Goal: Information Seeking & Learning: Find specific fact

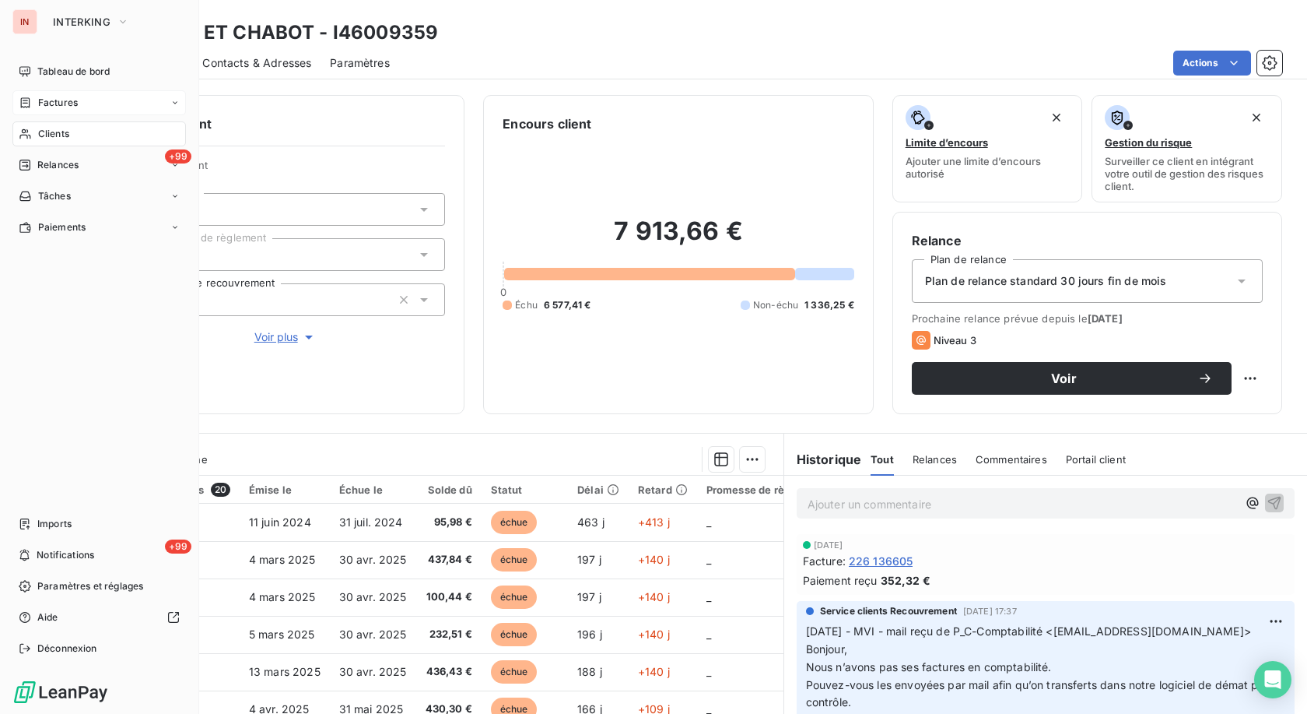
click at [27, 106] on icon at bounding box center [25, 102] width 13 height 12
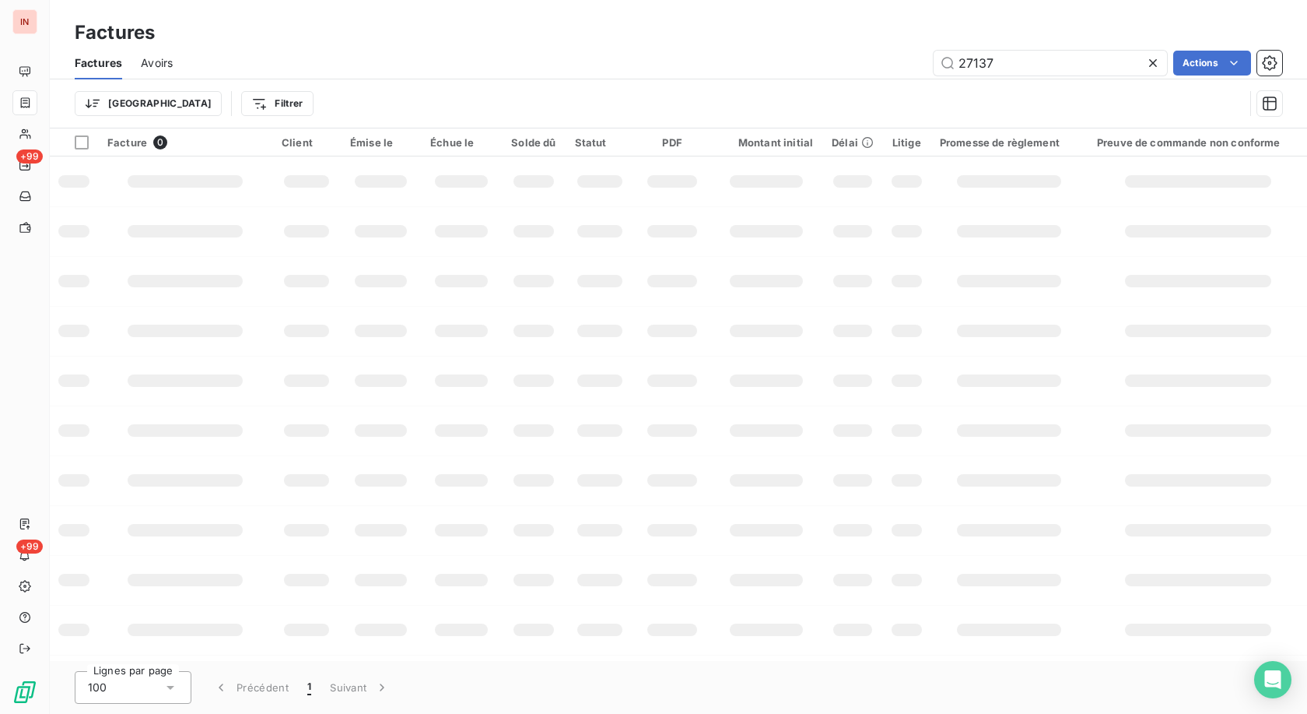
drag, startPoint x: 1019, startPoint y: 61, endPoint x: 878, endPoint y: 65, distance: 140.9
click at [602, 62] on input "27137" at bounding box center [1050, 63] width 233 height 25
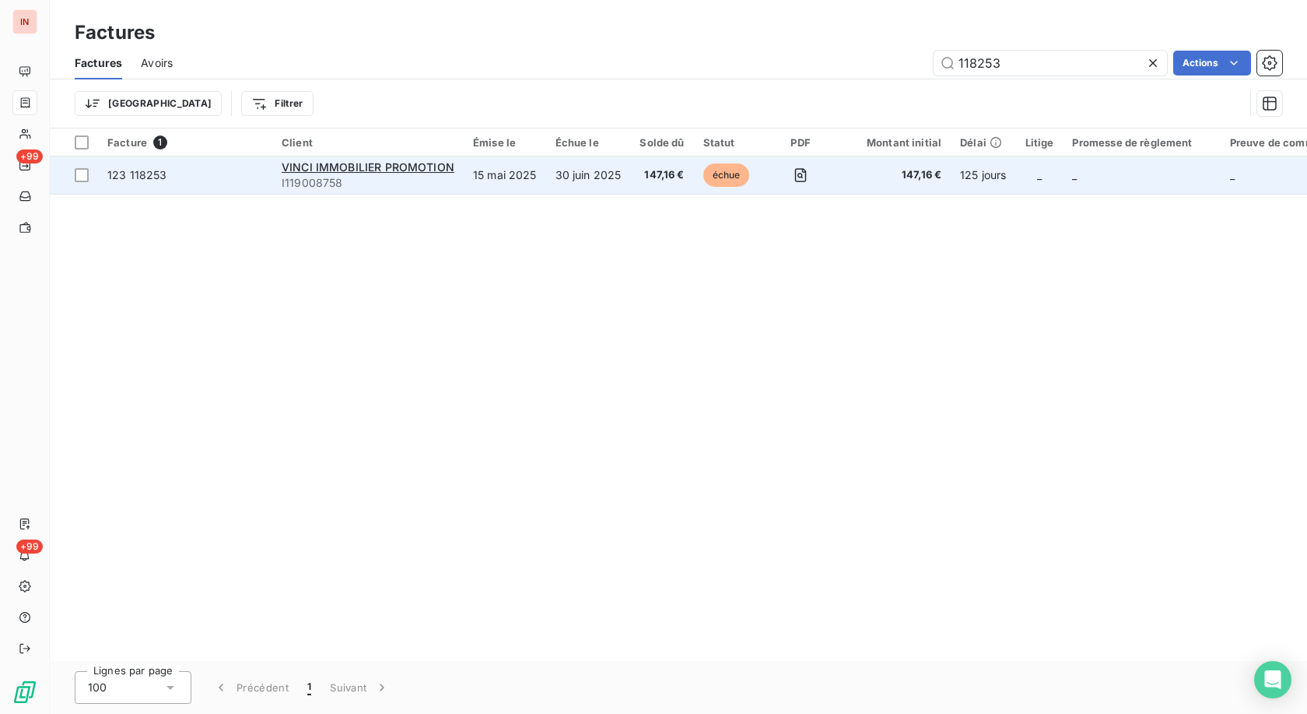
type input "118253"
click at [590, 174] on td "30 juin 2025" at bounding box center [588, 174] width 85 height 37
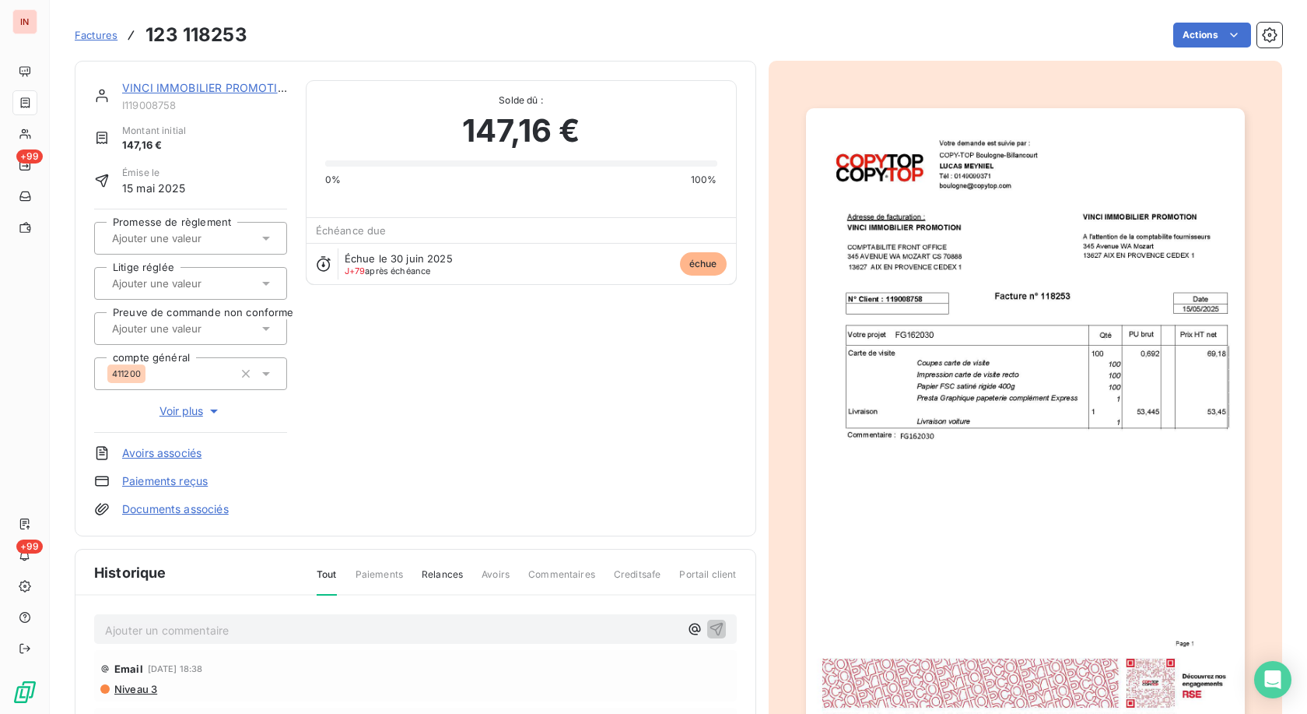
click at [210, 87] on link "VINCI IMMOBILIER PROMOTION" at bounding box center [208, 87] width 173 height 13
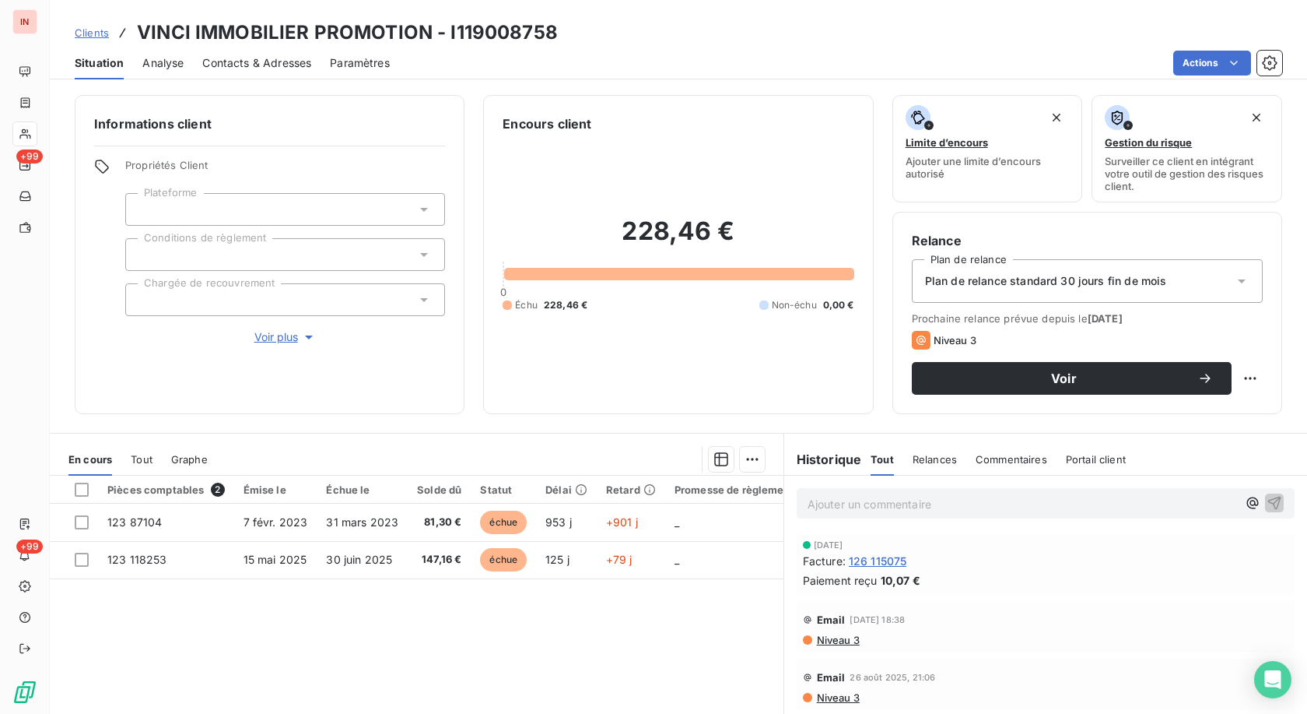
click at [516, 29] on h3 "VINCI IMMOBILIER PROMOTION - I119008758" at bounding box center [347, 33] width 421 height 28
copy h3 "I119008758"
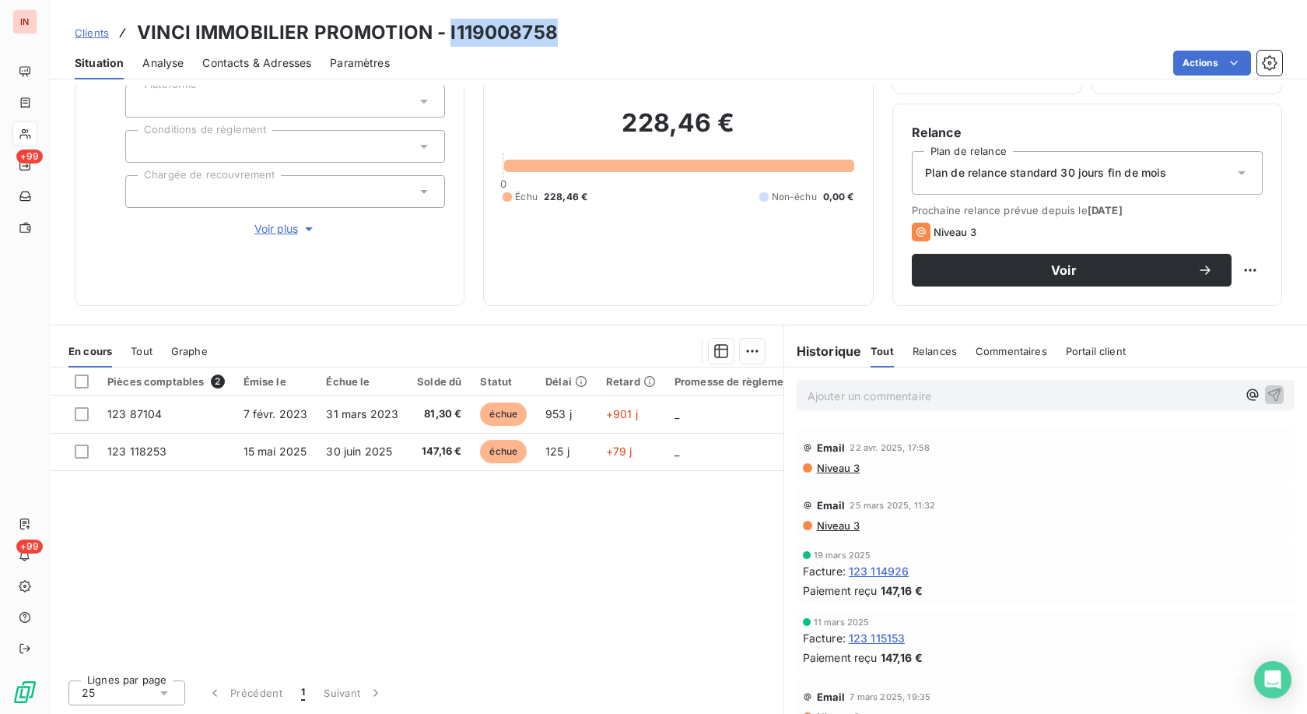
scroll to position [1349, 0]
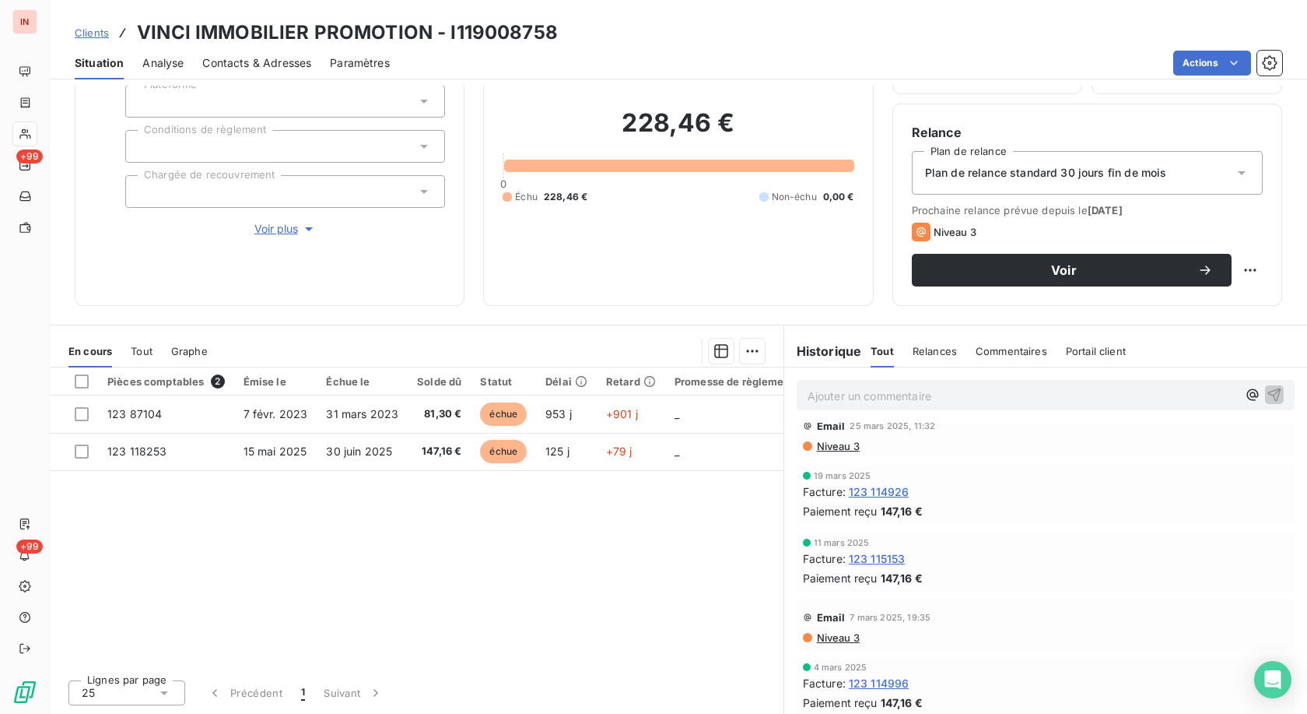
click at [602, 329] on span "123 114926" at bounding box center [879, 491] width 61 height 16
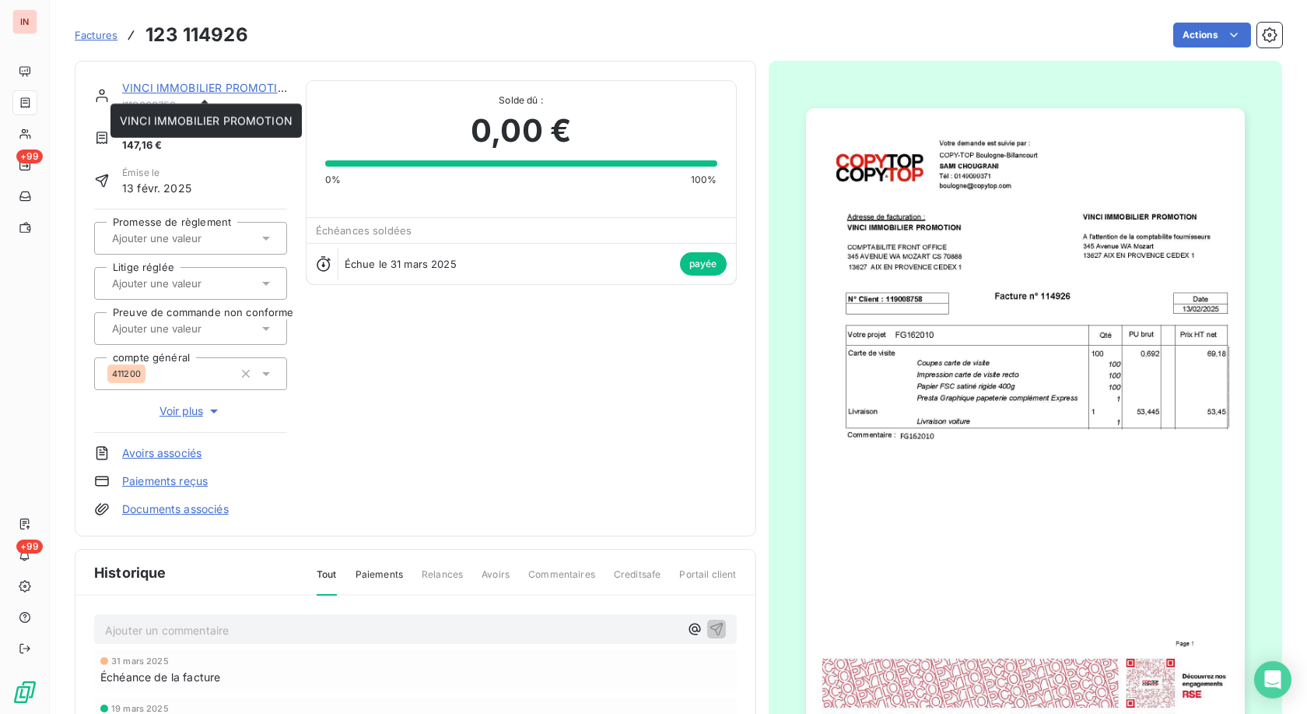
click at [260, 90] on link "VINCI IMMOBILIER PROMOTION" at bounding box center [208, 87] width 173 height 13
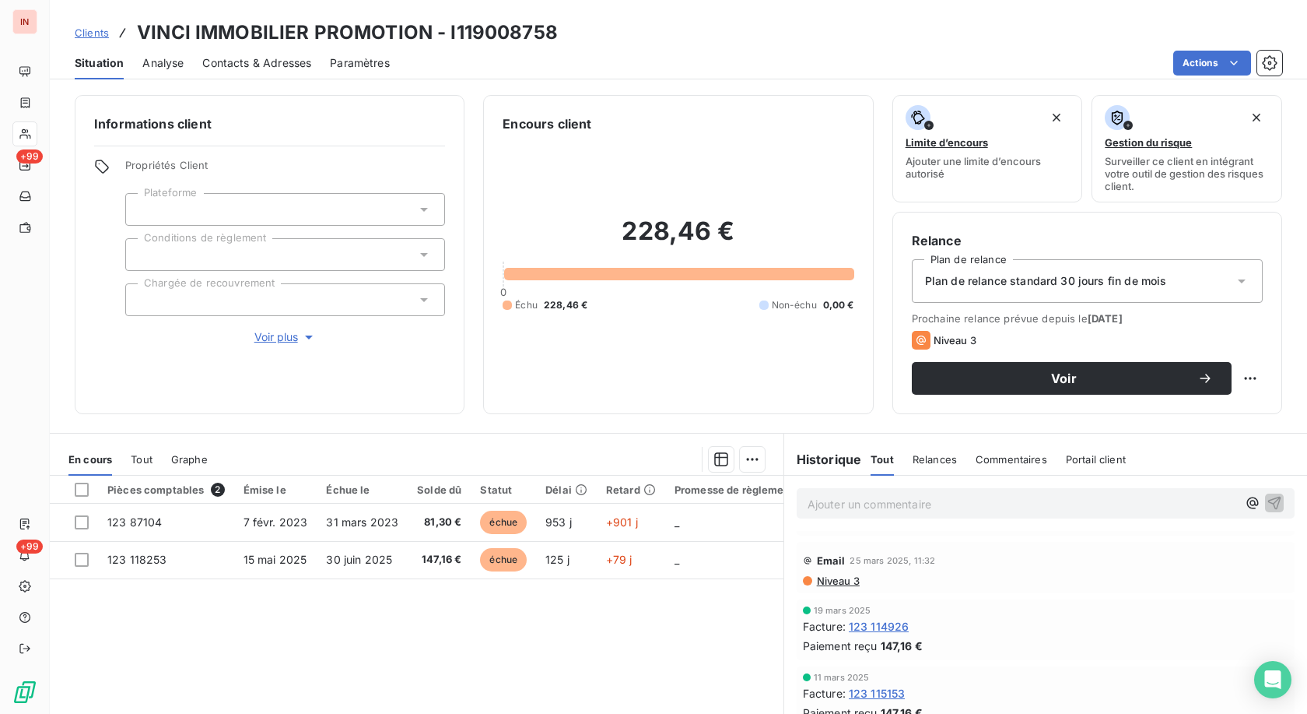
scroll to position [1349, 0]
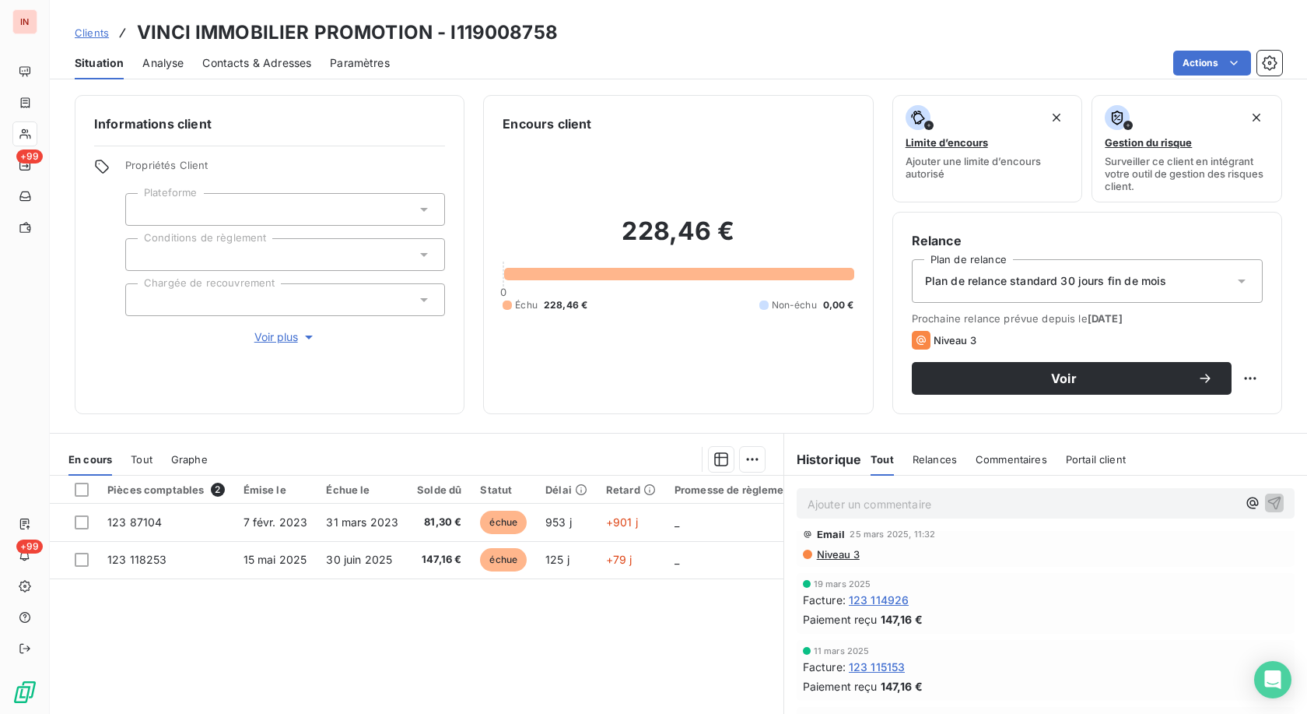
drag, startPoint x: 826, startPoint y: 623, endPoint x: 832, endPoint y: 612, distance: 12.5
click at [602, 329] on span "Paiement reçu" at bounding box center [840, 619] width 75 height 16
click at [602, 329] on span "123 114926" at bounding box center [879, 599] width 61 height 16
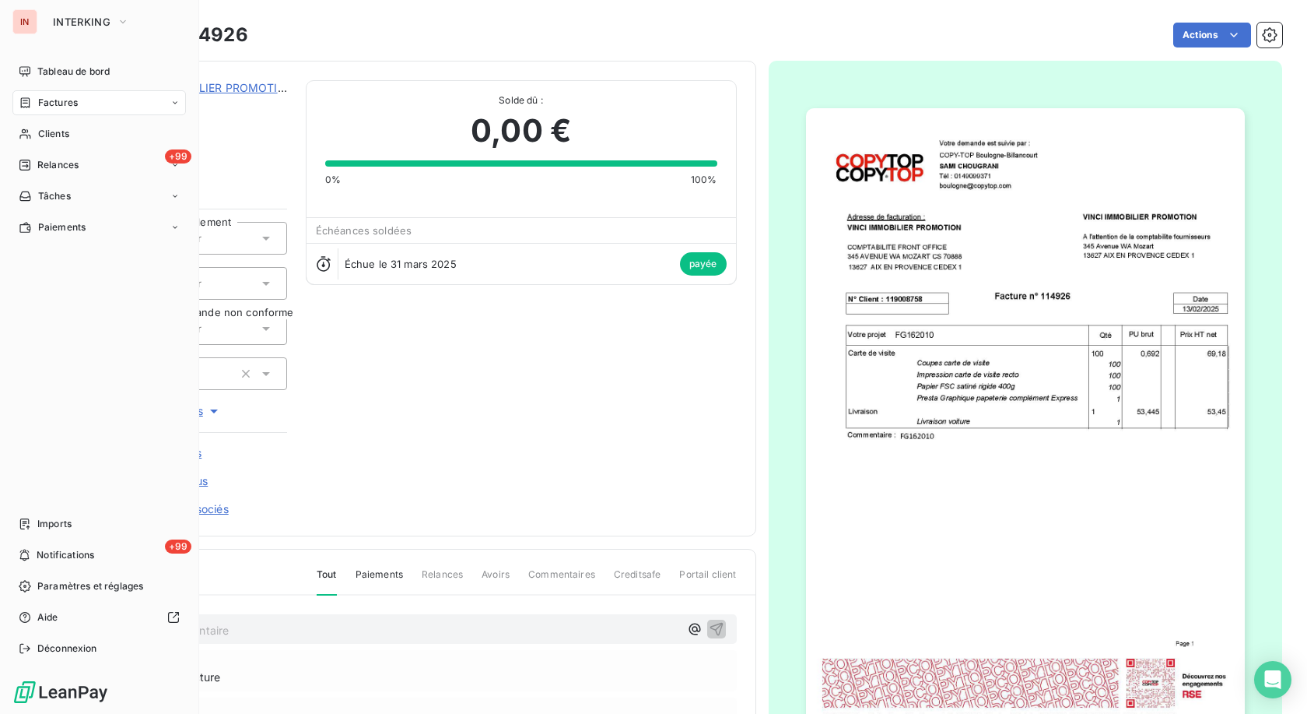
click at [37, 102] on div "Factures" at bounding box center [48, 103] width 59 height 14
click at [39, 103] on span "Factures" at bounding box center [58, 103] width 40 height 14
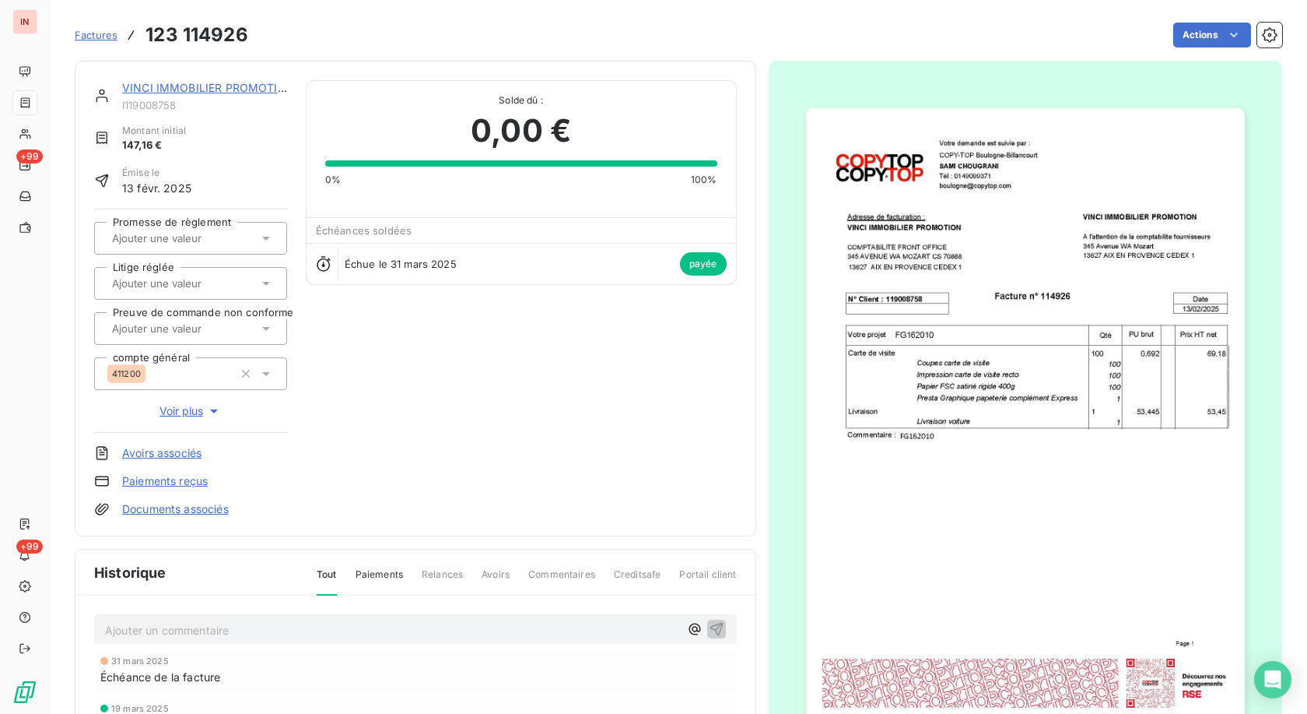
click at [241, 61] on div "VINCI IMMOBILIER PROMOTION I119008758 Montant initial 147,16 € Émise le [DATE] …" at bounding box center [416, 298] width 682 height 475
drag, startPoint x: 86, startPoint y: 33, endPoint x: 114, endPoint y: 33, distance: 27.2
click at [87, 33] on span "Factures" at bounding box center [96, 35] width 43 height 12
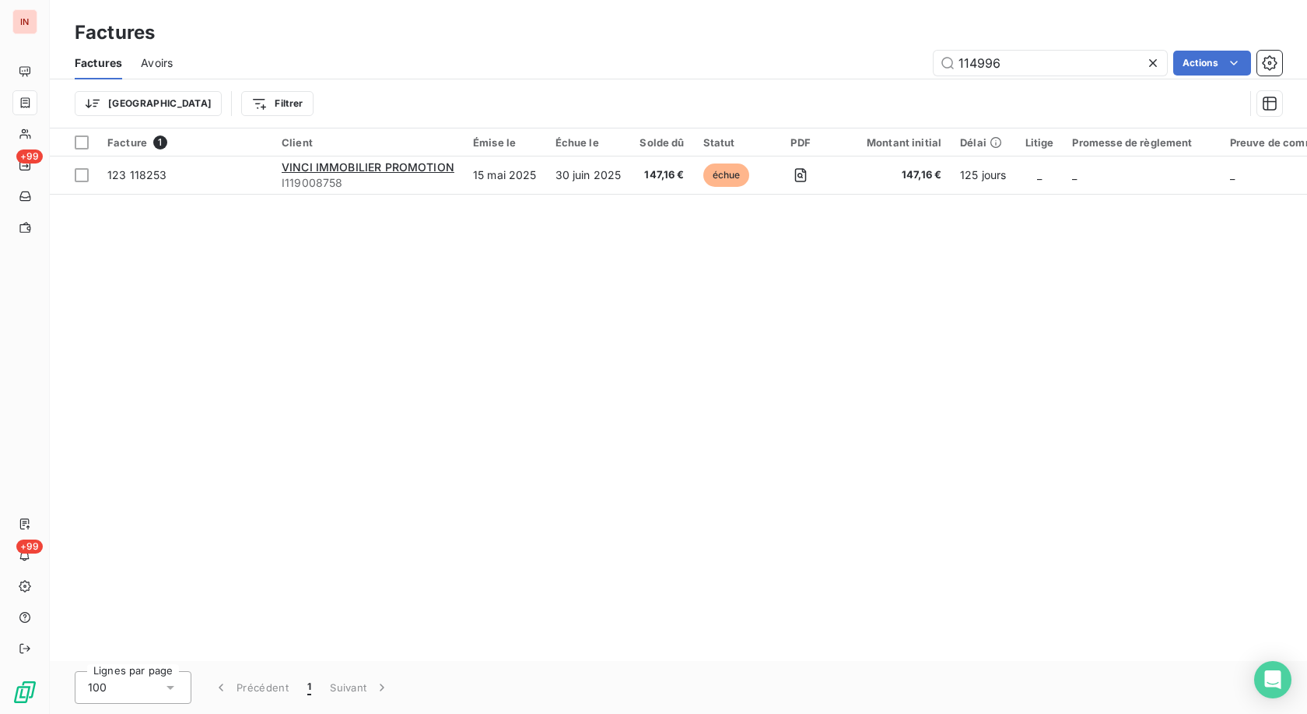
drag, startPoint x: 1021, startPoint y: 61, endPoint x: 861, endPoint y: 63, distance: 160.3
click at [602, 63] on input "114996" at bounding box center [1050, 63] width 233 height 25
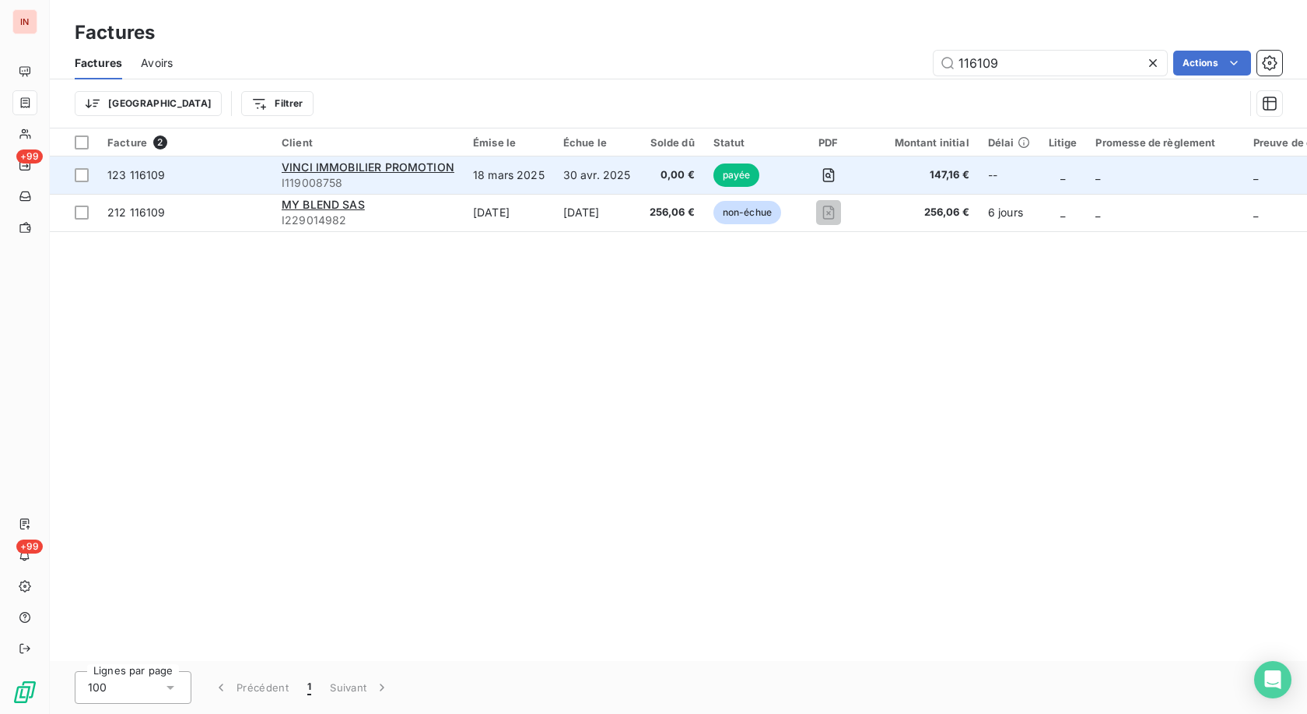
type input "116109"
click at [519, 170] on td "18 mars 2025" at bounding box center [509, 174] width 90 height 37
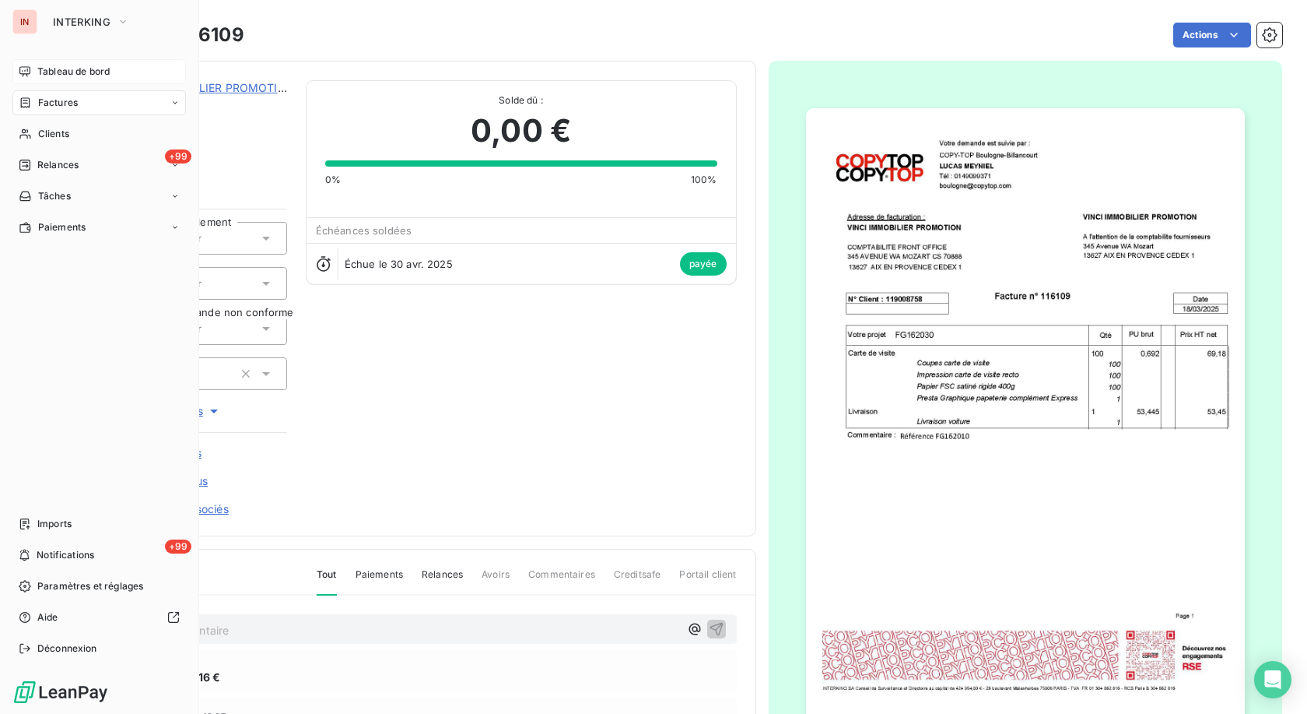
click at [33, 78] on div "Tableau de bord" at bounding box center [99, 71] width 174 height 25
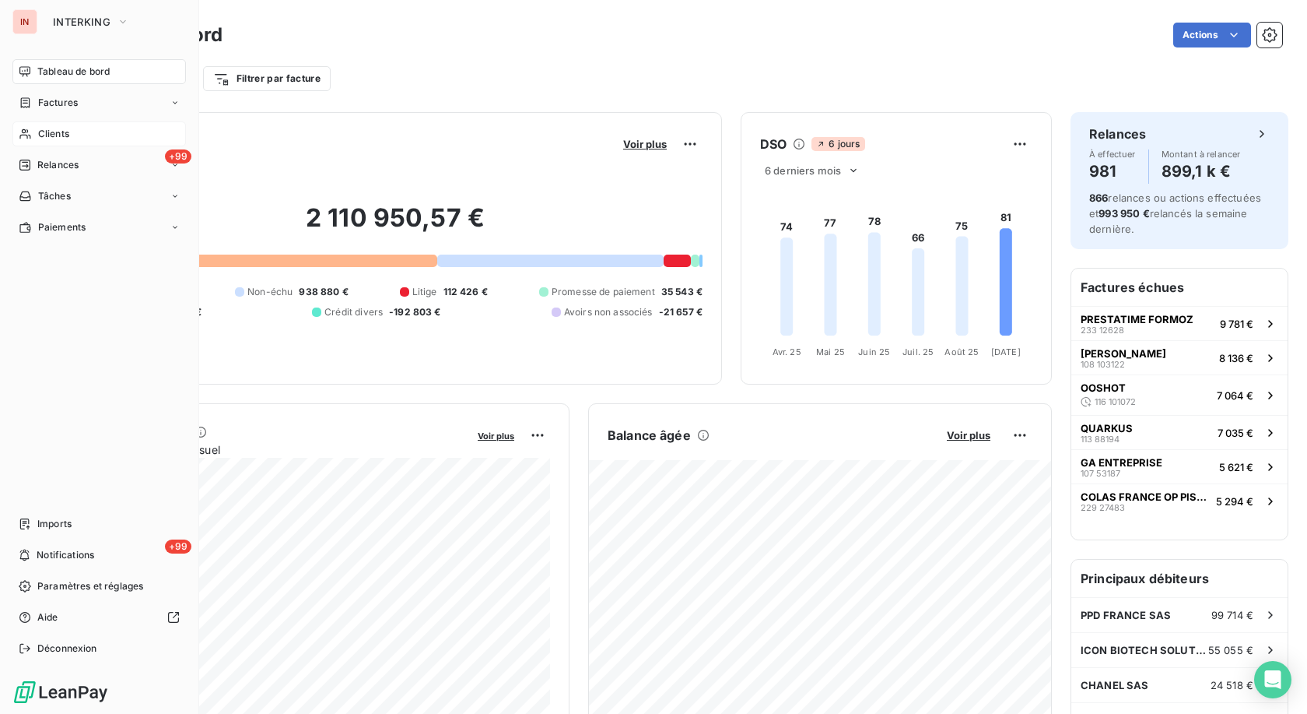
click at [27, 135] on icon at bounding box center [24, 134] width 11 height 10
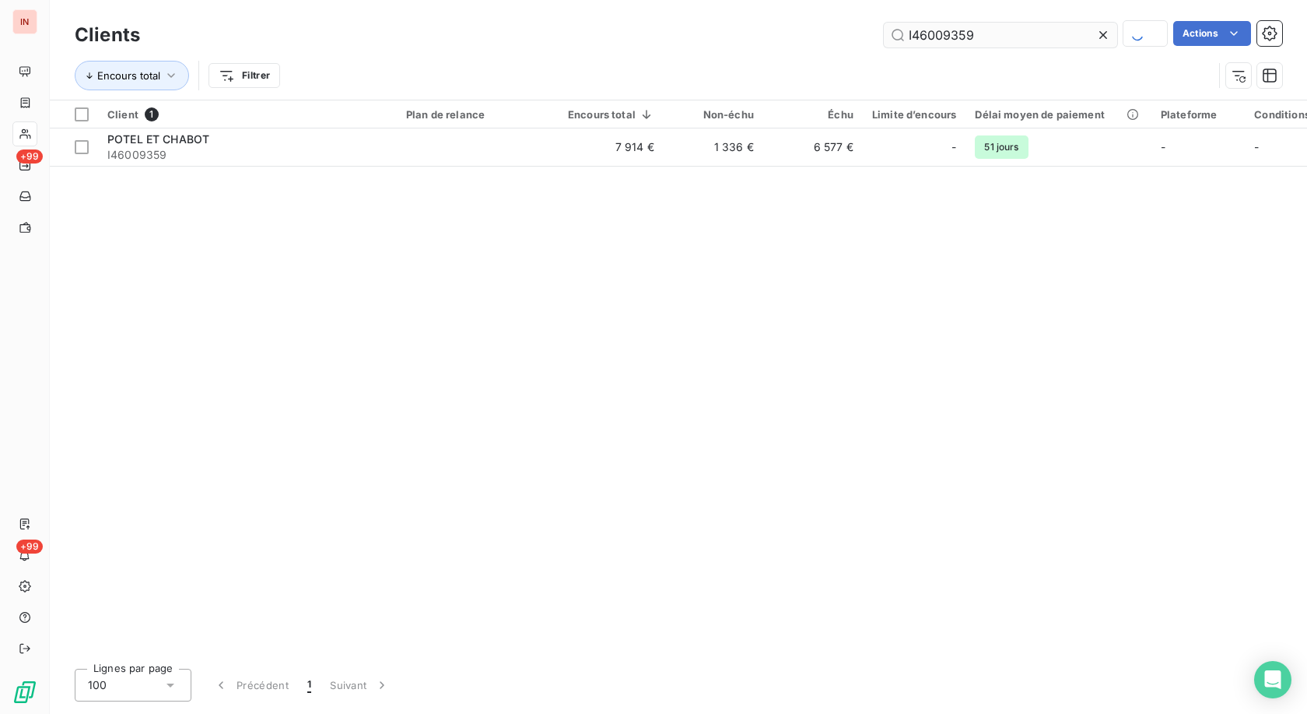
drag, startPoint x: 775, startPoint y: 41, endPoint x: 640, endPoint y: 52, distance: 135.8
click at [602, 47] on input "I46009359" at bounding box center [1000, 35] width 233 height 25
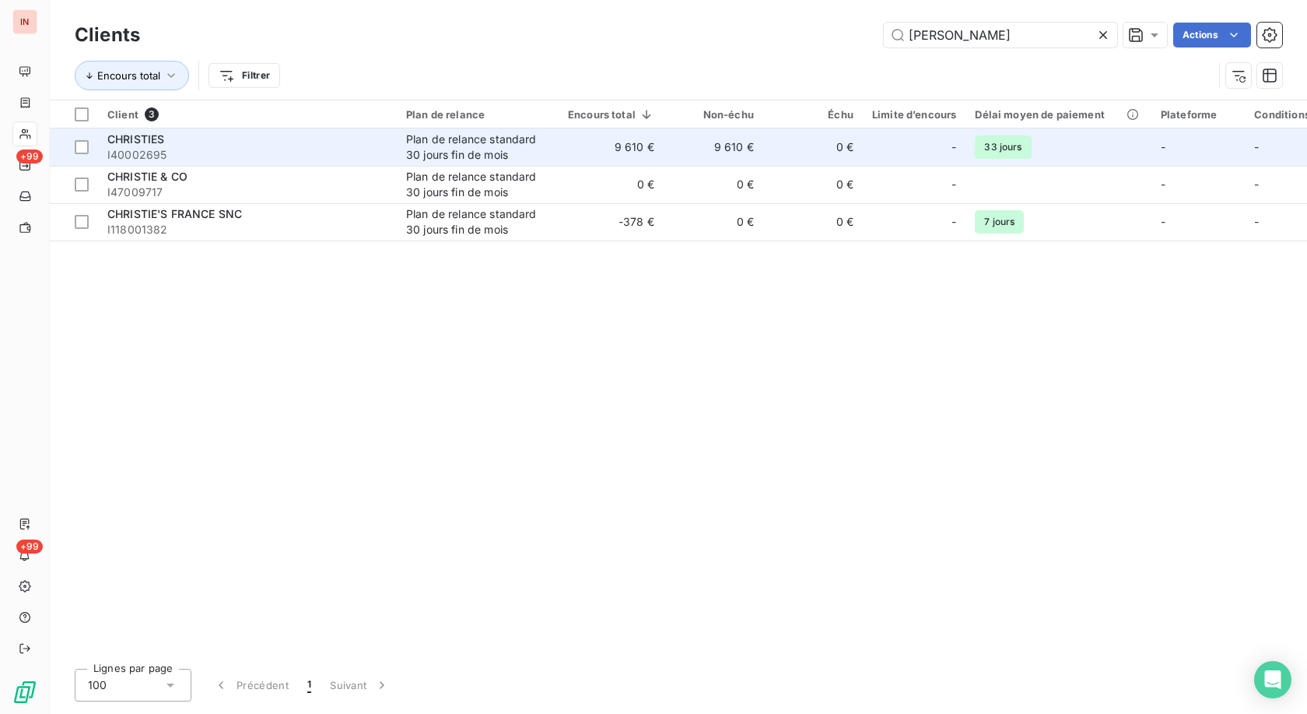
type input "[PERSON_NAME]"
click at [517, 152] on div "Plan de relance standard 30 jours fin de mois" at bounding box center [477, 147] width 143 height 31
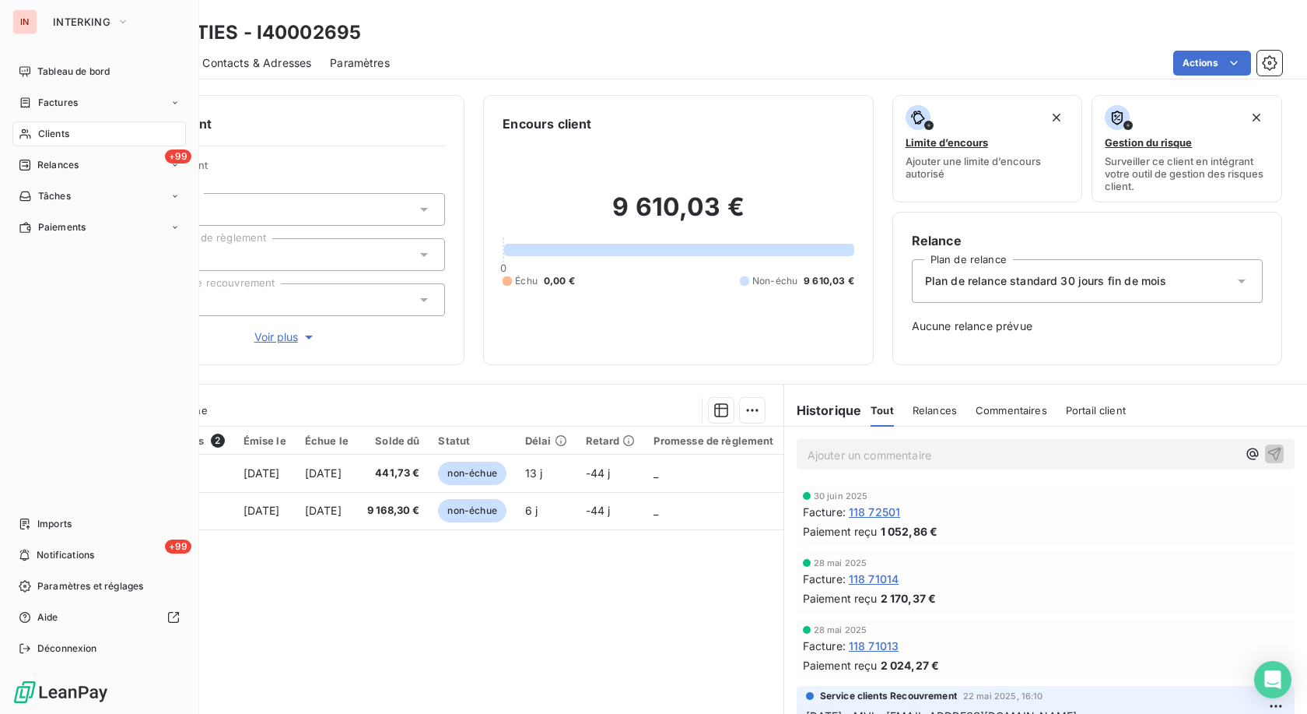
click at [45, 132] on span "Clients" at bounding box center [53, 134] width 31 height 14
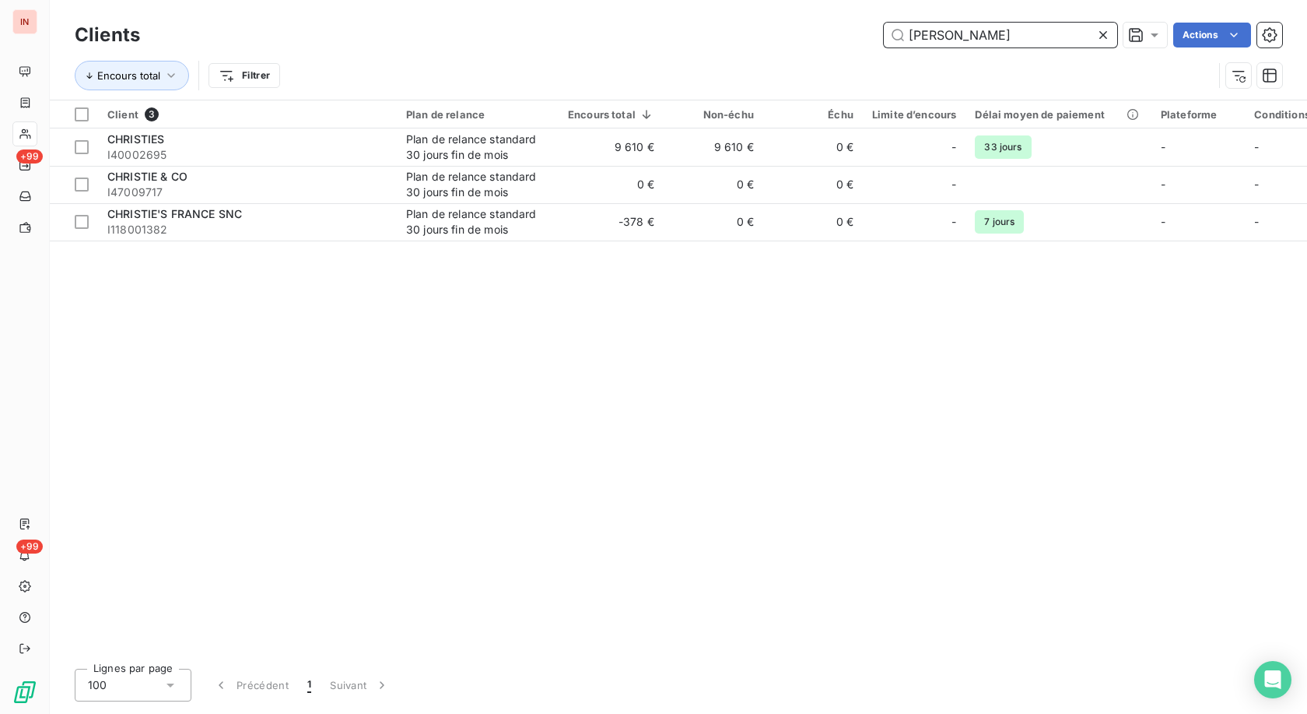
drag, startPoint x: 977, startPoint y: 36, endPoint x: 710, endPoint y: 46, distance: 267.9
click at [602, 44] on input "[PERSON_NAME]" at bounding box center [1000, 35] width 233 height 25
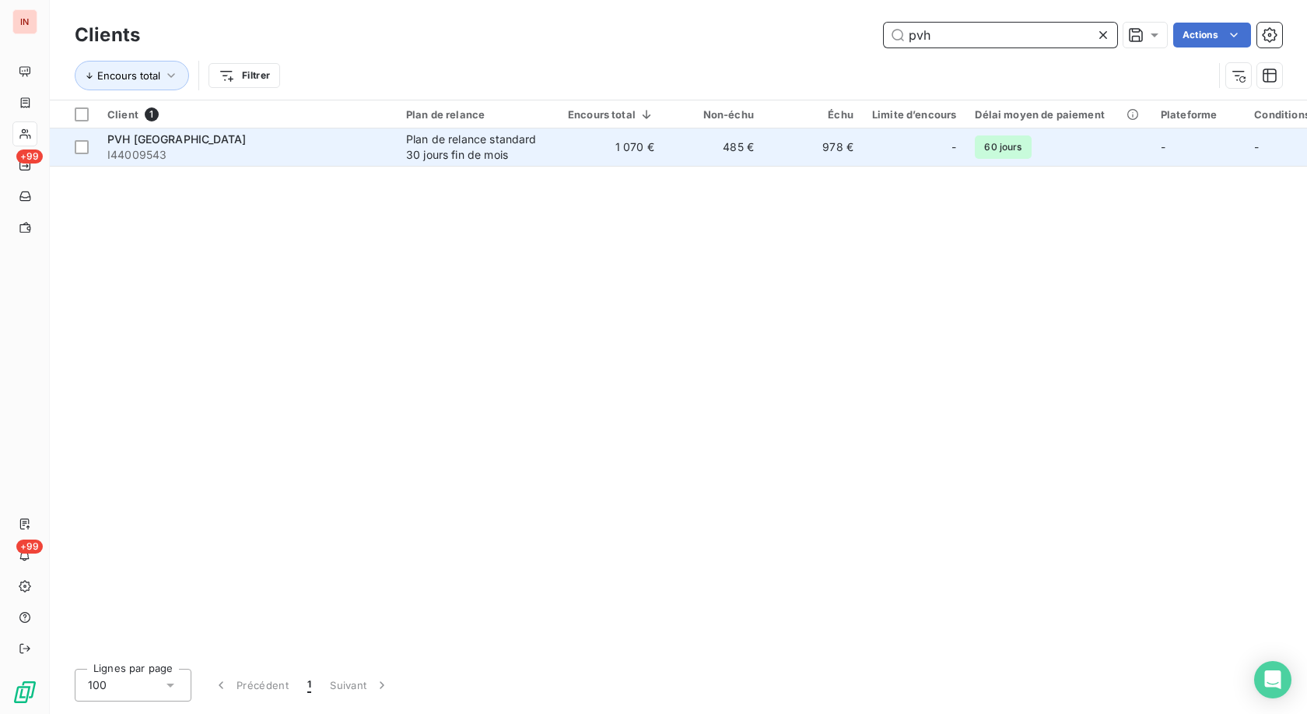
type input "pvh"
click at [377, 153] on span "I44009543" at bounding box center [247, 155] width 280 height 16
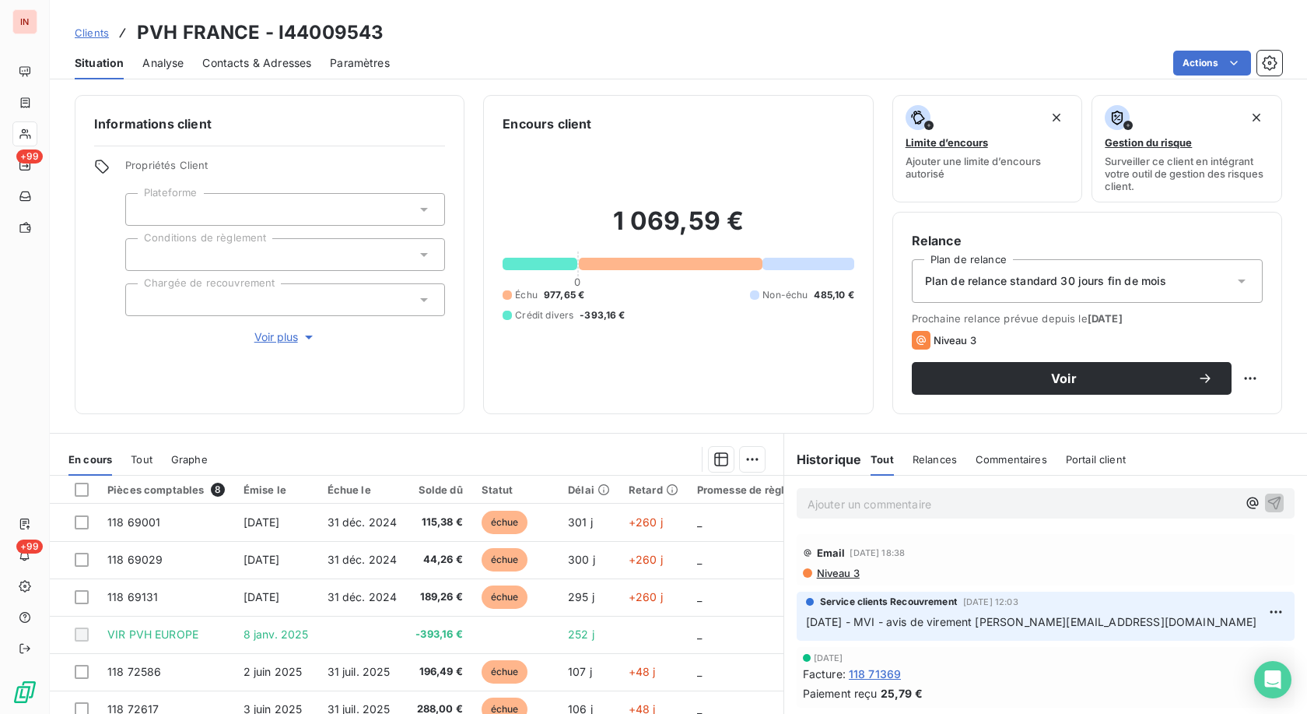
click at [602, 329] on p "Ajouter un commentaire ﻿" at bounding box center [1023, 503] width 430 height 19
click at [602, 329] on p "[DATE] - MVI - mail reçu de" at bounding box center [1023, 503] width 430 height 18
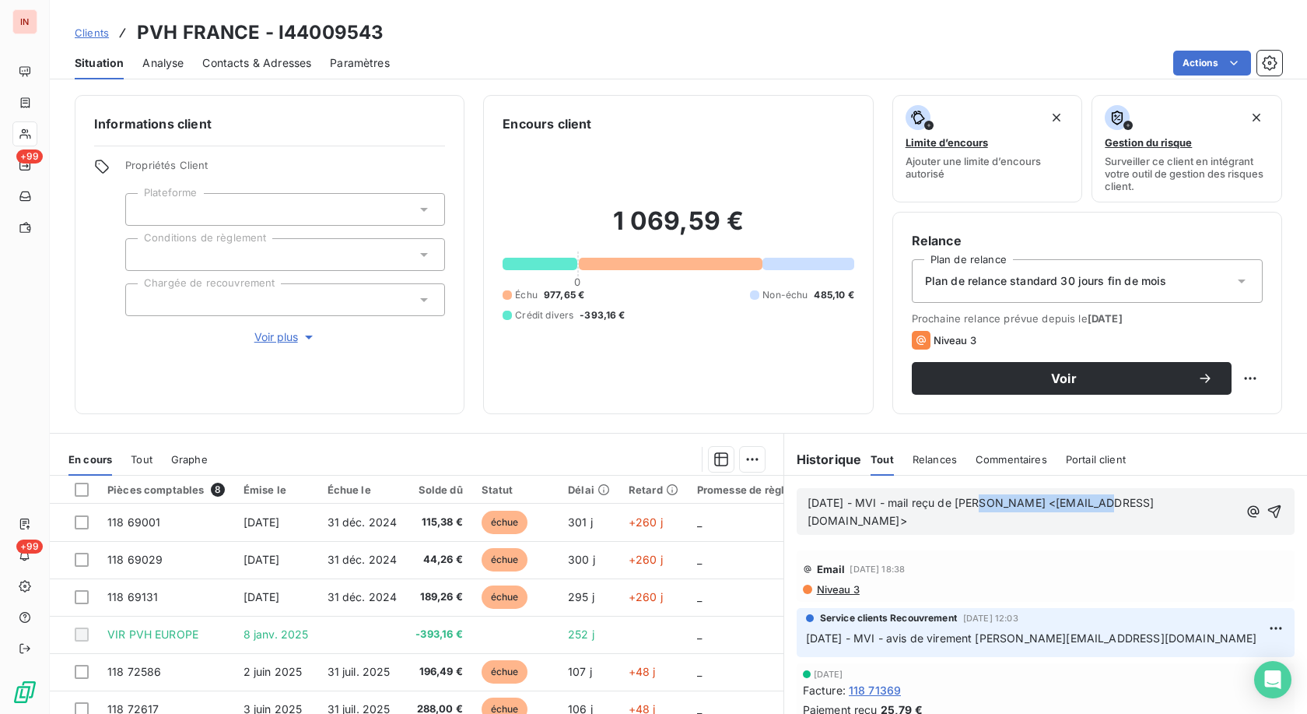
drag, startPoint x: 1096, startPoint y: 504, endPoint x: 977, endPoint y: 502, distance: 118.3
click at [602, 329] on p "[DATE] - MVI - mail reçu de [PERSON_NAME] <[EMAIL_ADDRESS][DOMAIN_NAME]>" at bounding box center [1023, 512] width 431 height 36
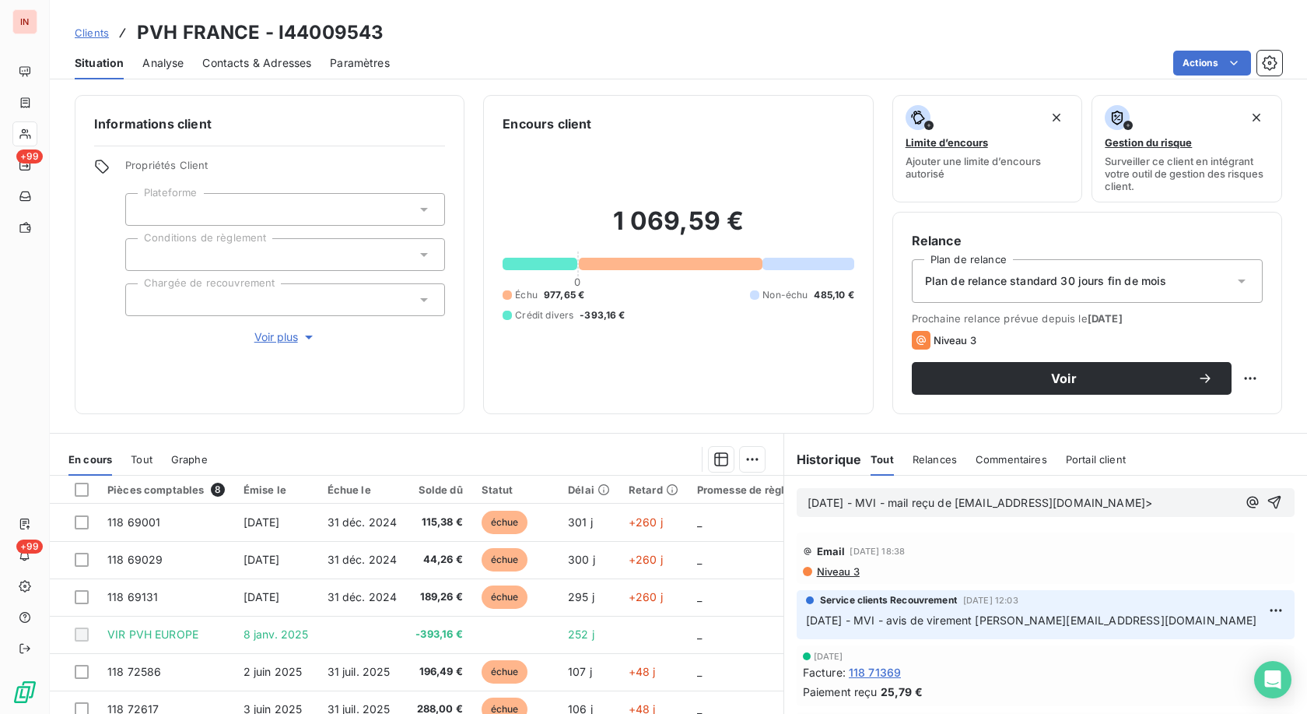
click at [602, 329] on p "[DATE] - MVI - mail reçu de [EMAIL_ADDRESS][DOMAIN_NAME]>" at bounding box center [1023, 503] width 430 height 18
click at [602, 329] on p "[DATE] - MVI - mail reçu de [EMAIL_ADDRESS][DOMAIN_NAME]" at bounding box center [1023, 503] width 430 height 18
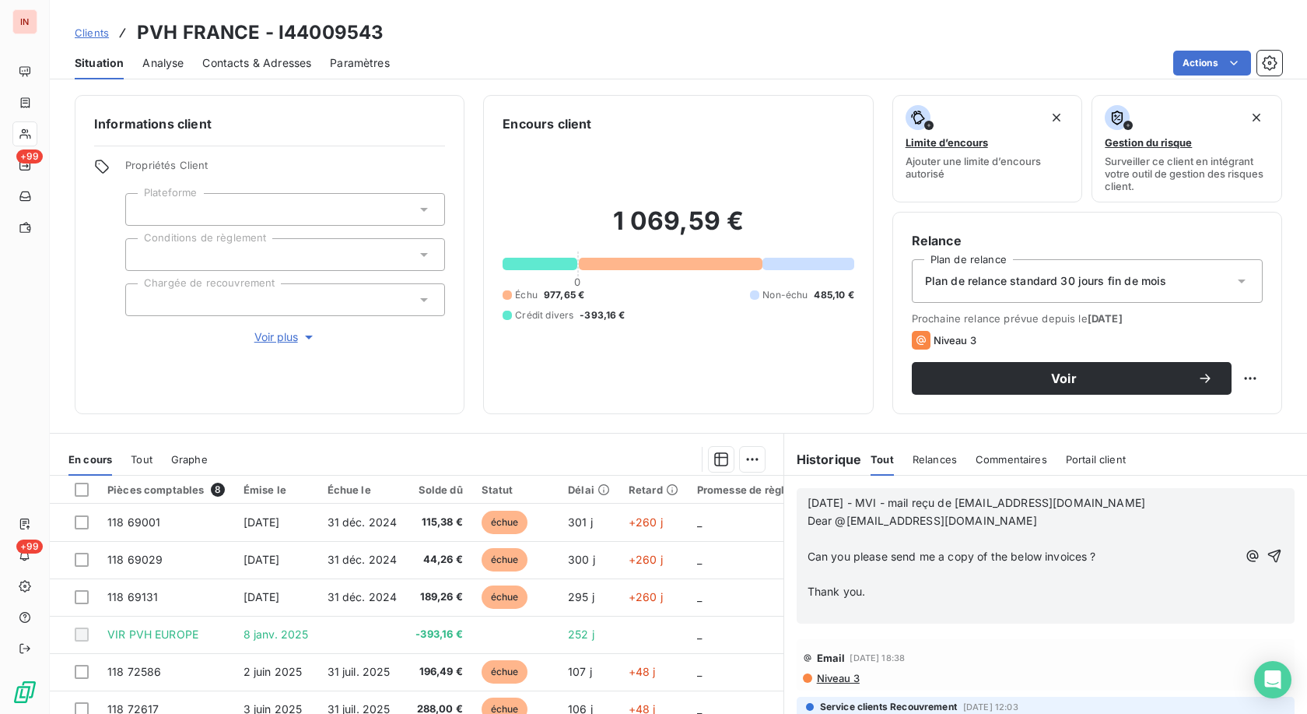
click at [602, 329] on p "﻿" at bounding box center [1023, 539] width 430 height 18
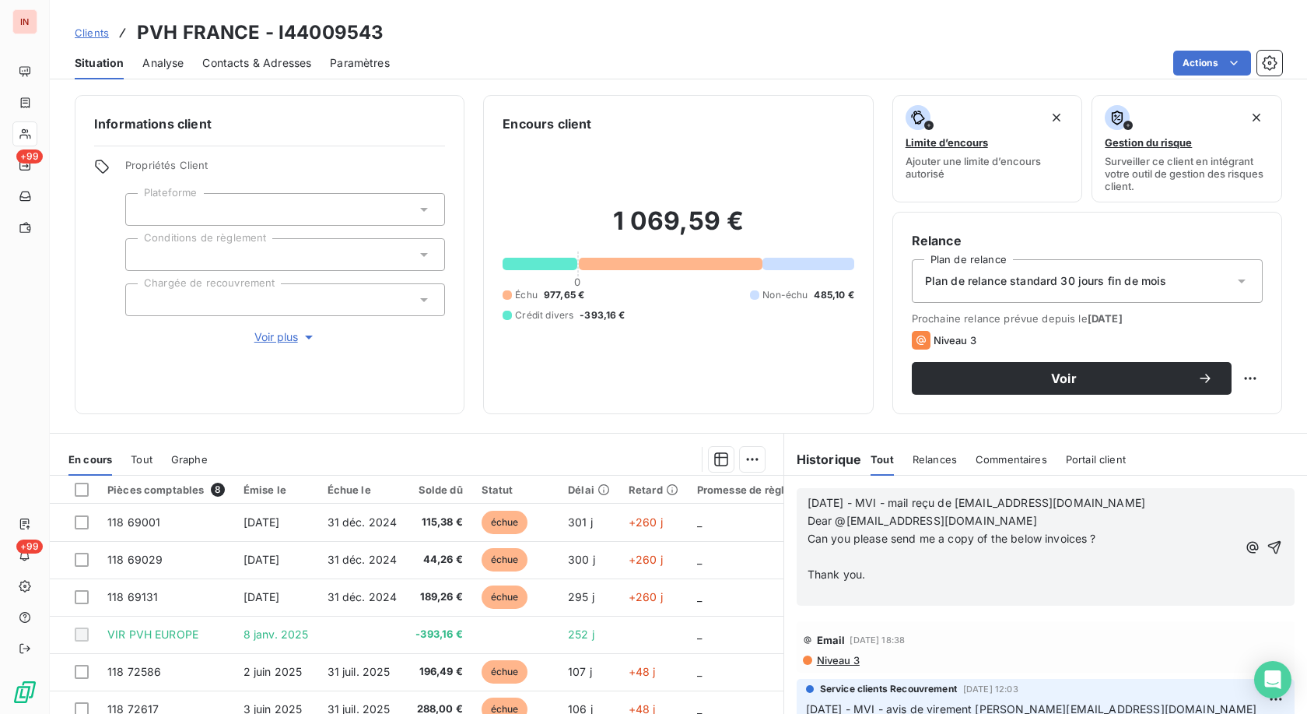
click at [602, 329] on p "﻿" at bounding box center [1023, 557] width 430 height 18
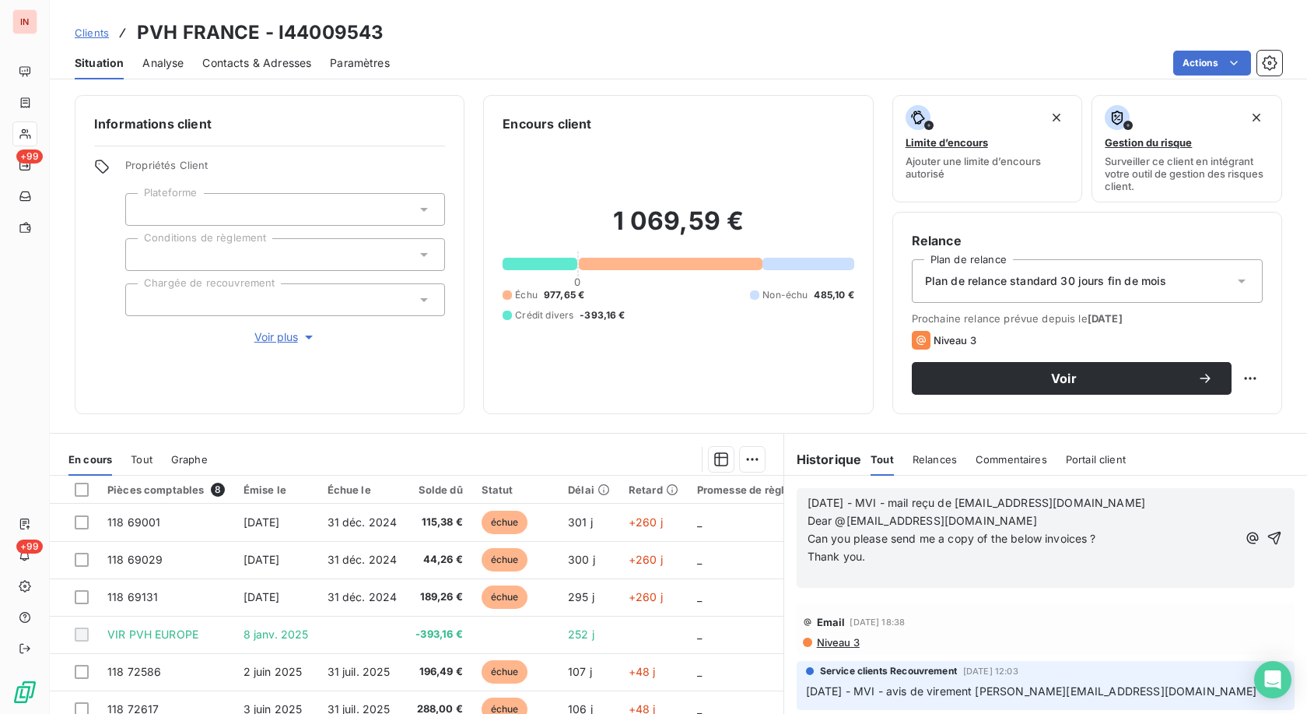
click at [602, 329] on p "﻿" at bounding box center [1023, 575] width 430 height 18
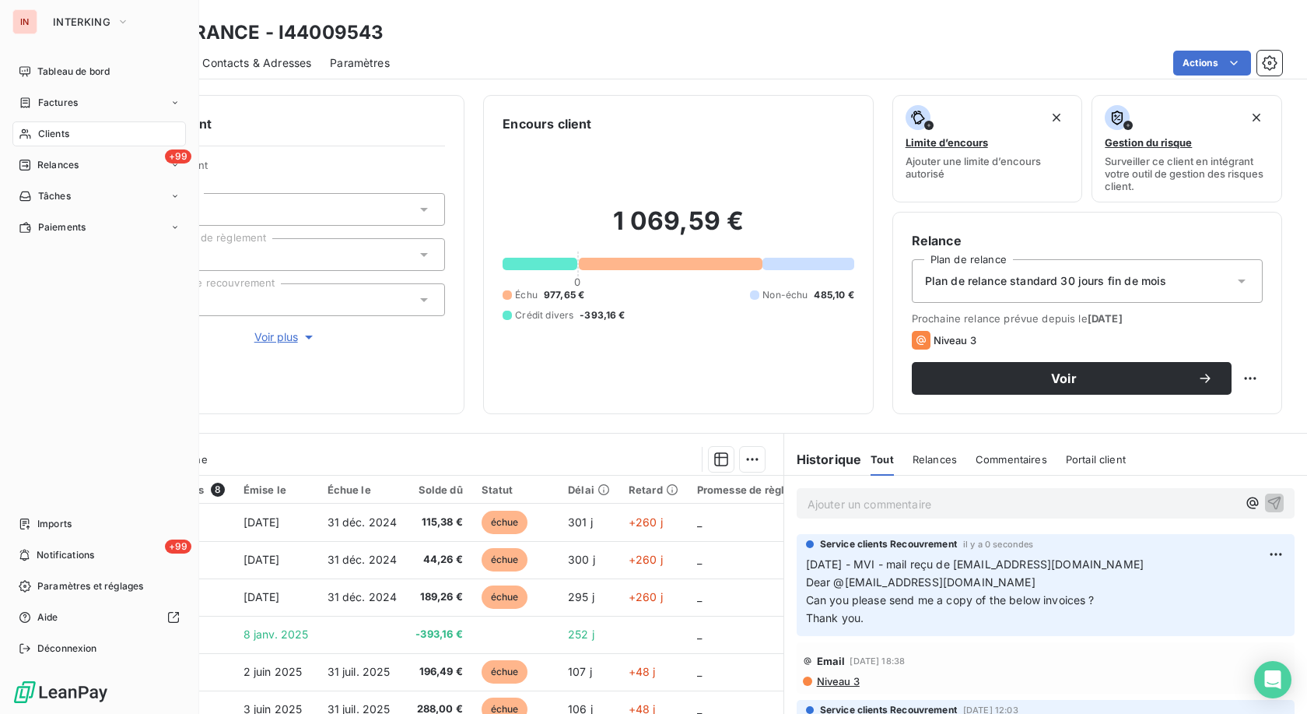
click at [37, 140] on div "Clients" at bounding box center [99, 133] width 174 height 25
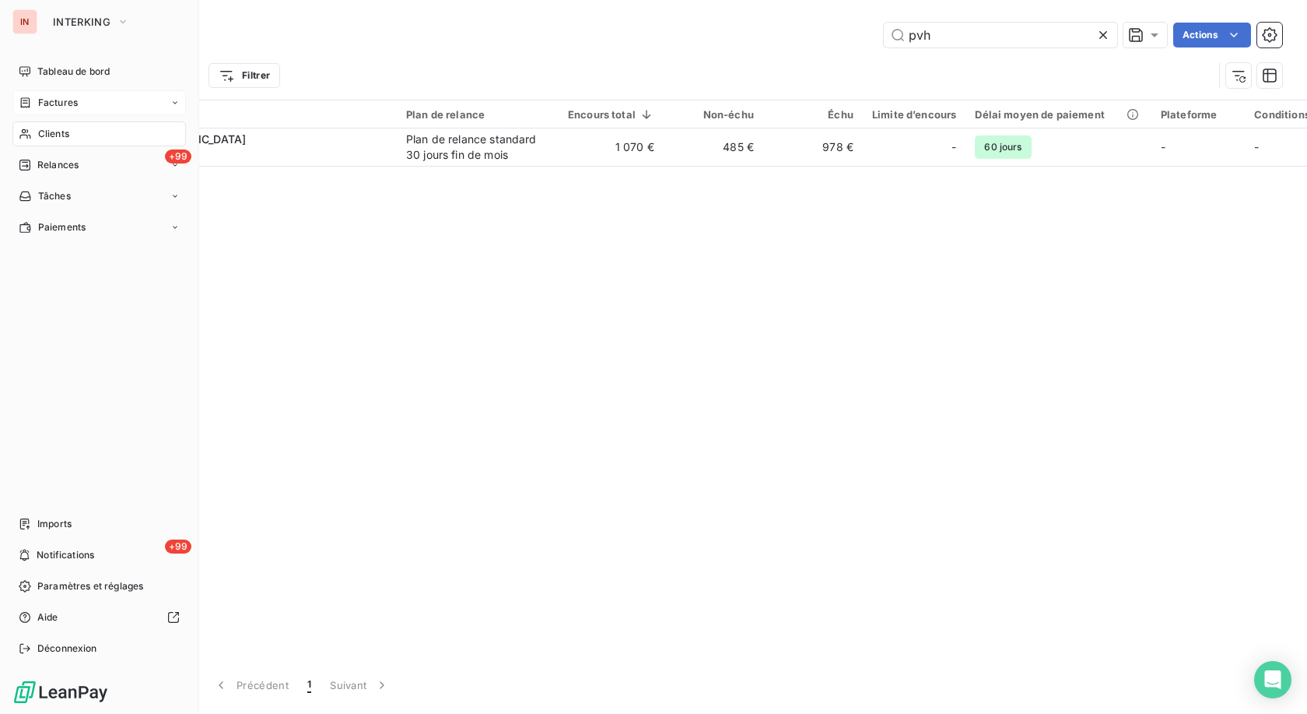
click at [38, 100] on span "Factures" at bounding box center [58, 103] width 40 height 14
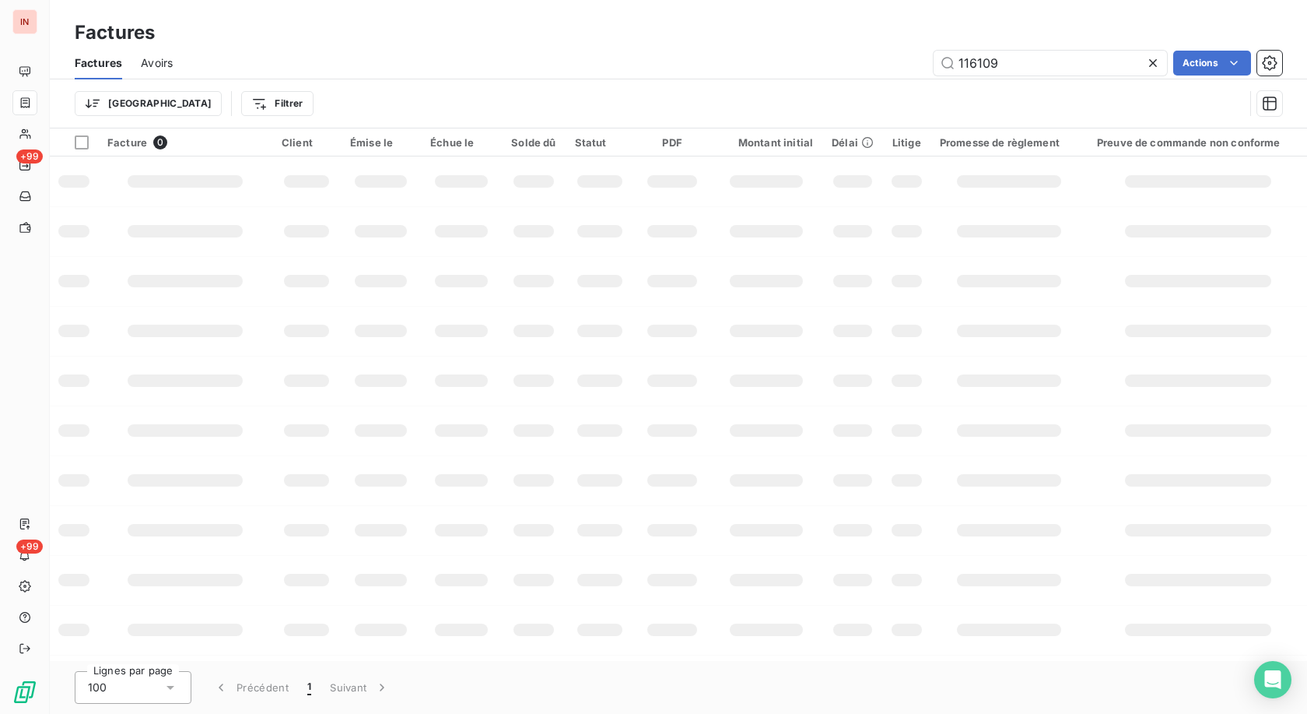
drag, startPoint x: 1018, startPoint y: 65, endPoint x: 752, endPoint y: 74, distance: 266.3
click at [602, 65] on input "116109" at bounding box center [1050, 63] width 233 height 25
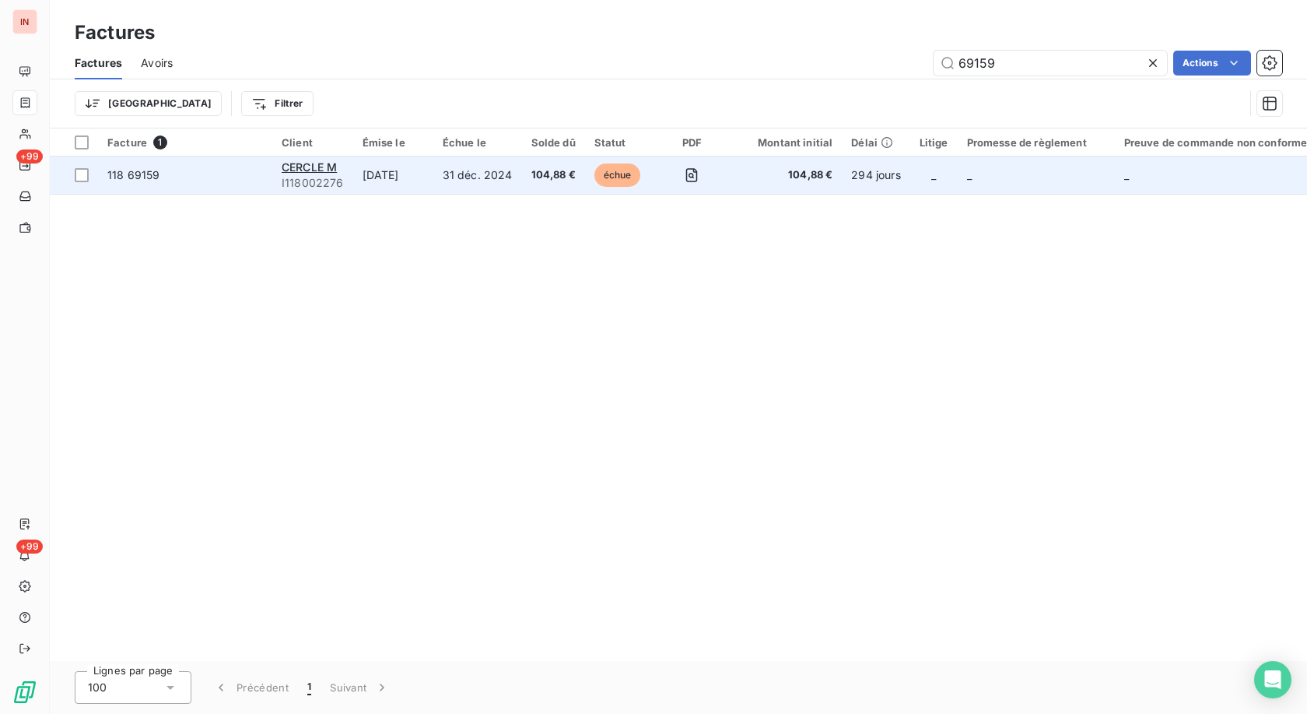
type input "69159"
click at [474, 174] on td "31 déc. 2024" at bounding box center [477, 174] width 89 height 37
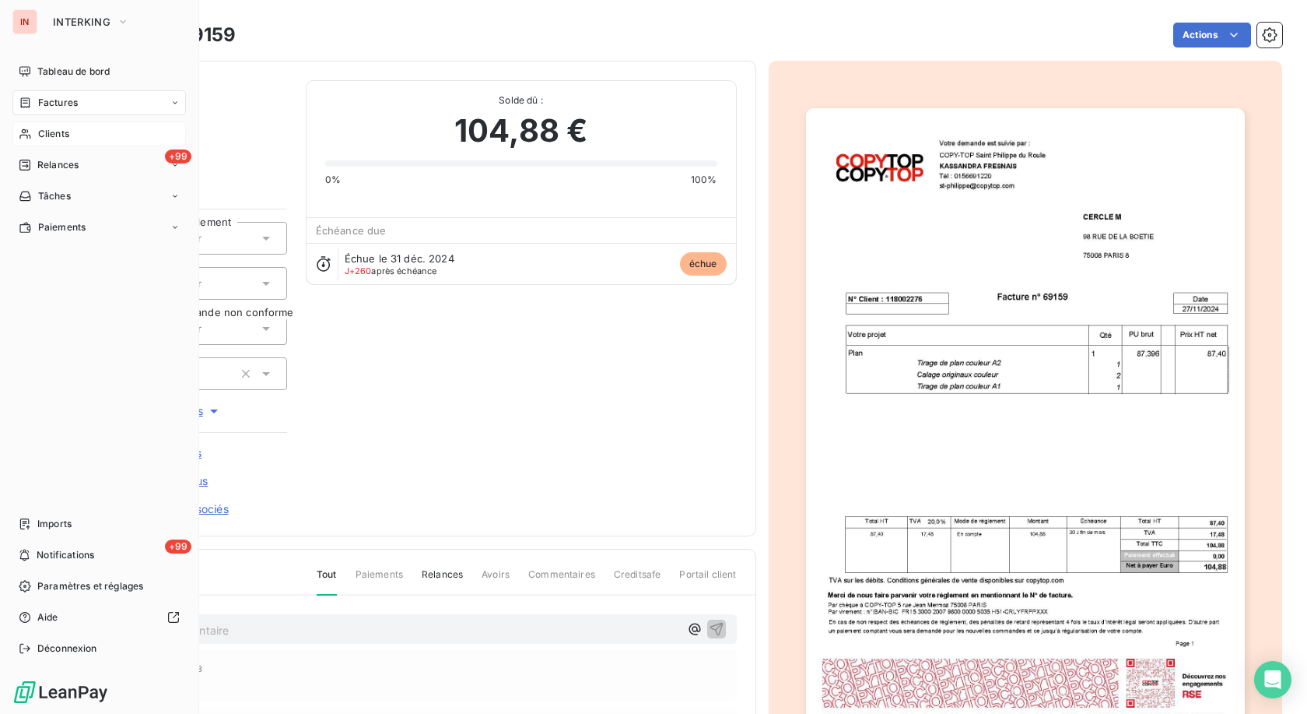
click at [33, 132] on div "Clients" at bounding box center [99, 133] width 174 height 25
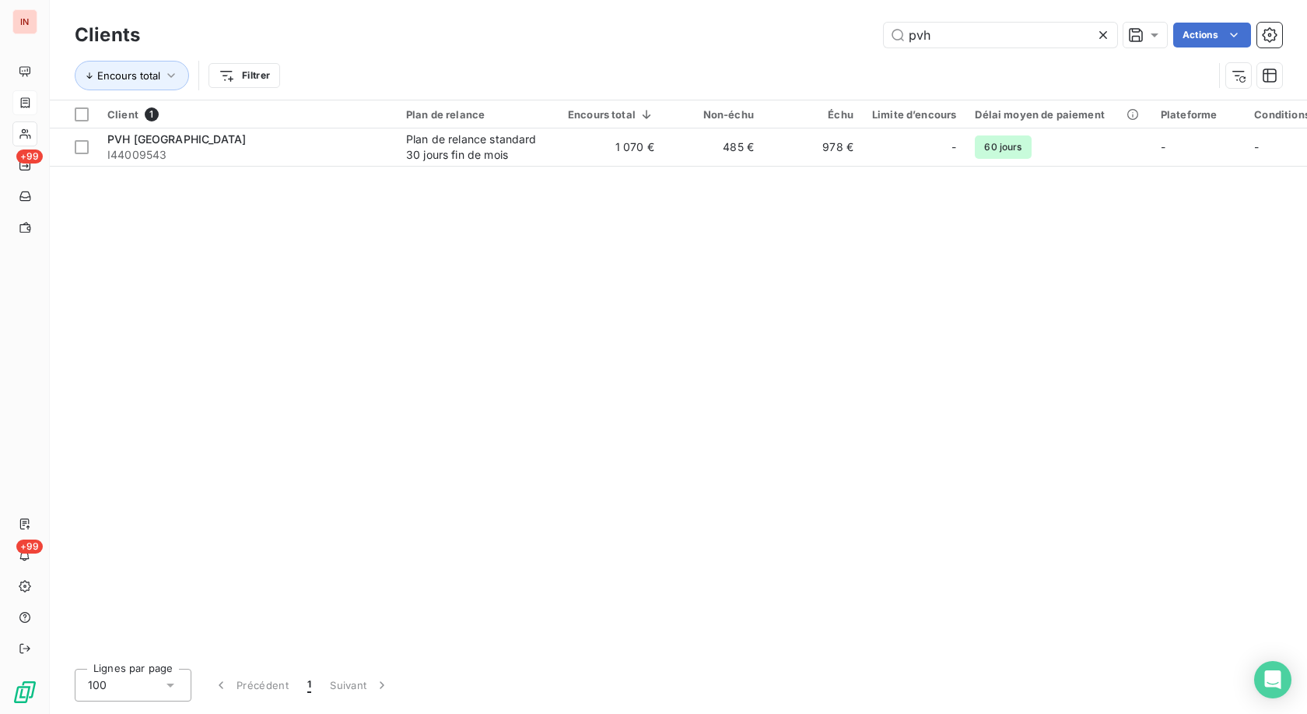
drag, startPoint x: 841, startPoint y: 33, endPoint x: 793, endPoint y: 39, distance: 48.6
click at [602, 37] on input "pvh" at bounding box center [1000, 35] width 233 height 25
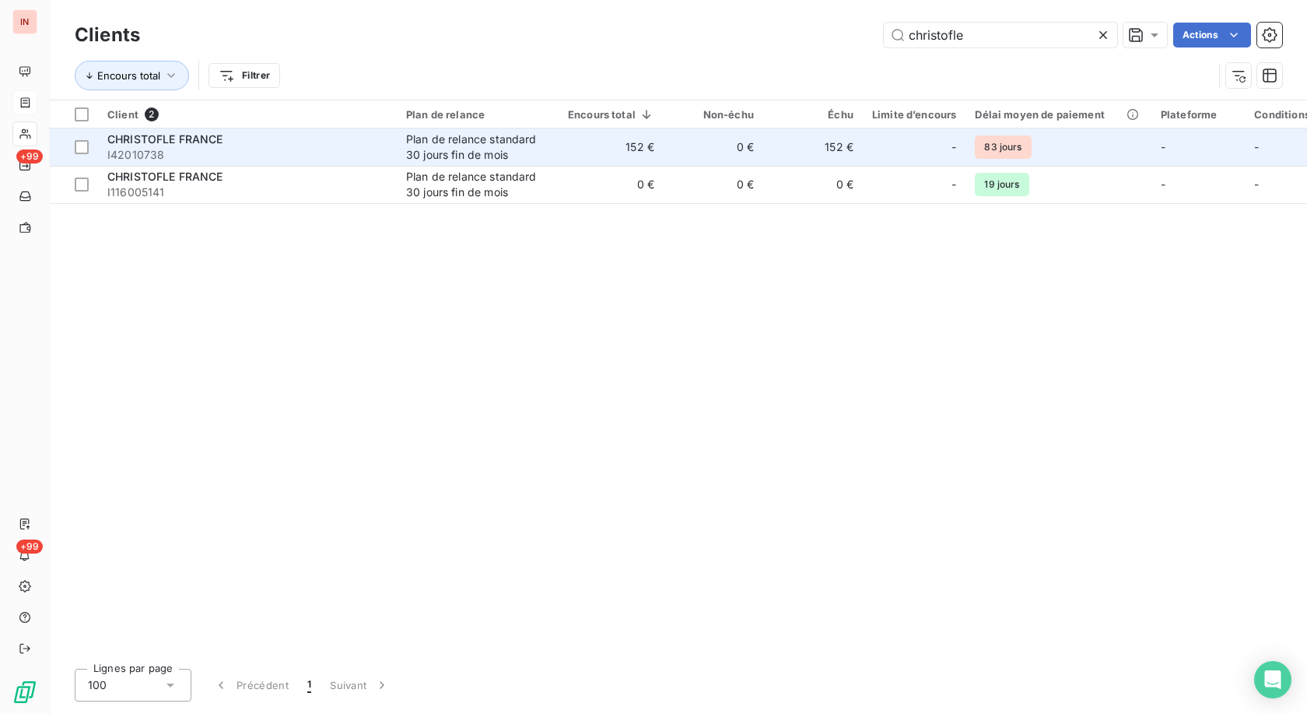
type input "christofle"
click at [284, 151] on span "I42010738" at bounding box center [247, 155] width 280 height 16
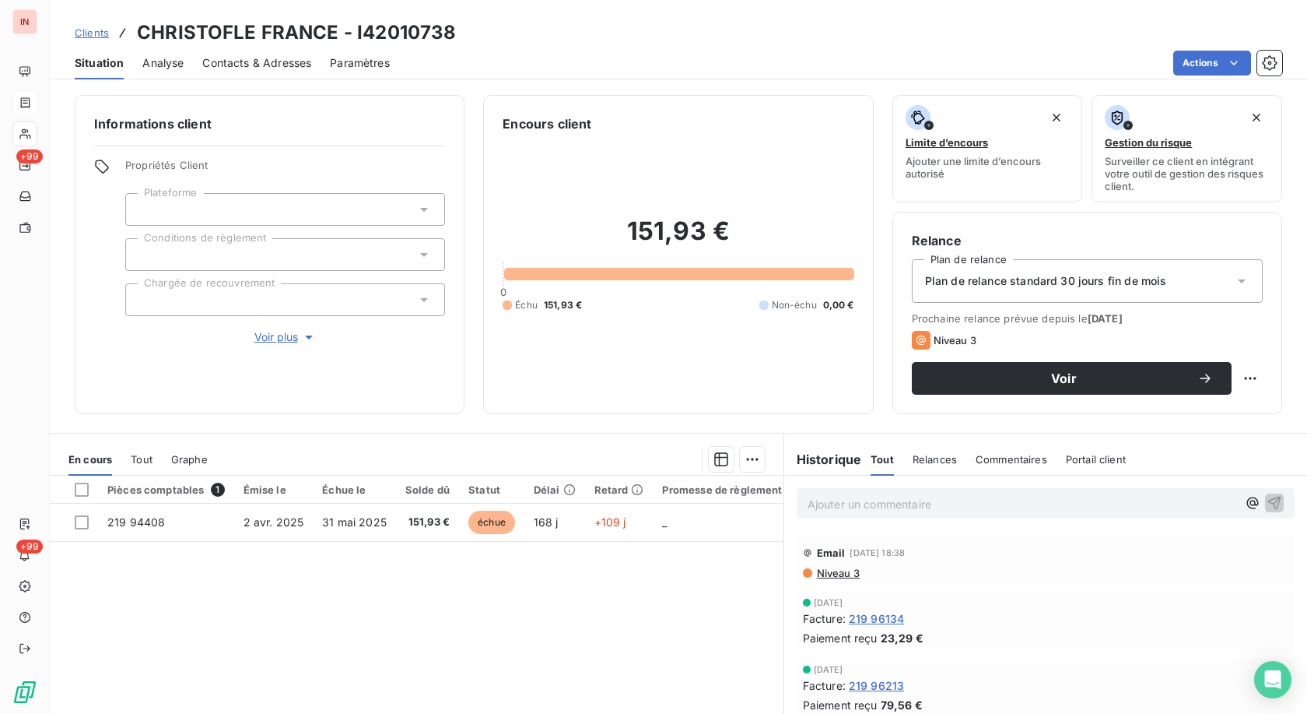
click at [602, 329] on p "Ajouter un commentaire ﻿" at bounding box center [1023, 503] width 430 height 19
click at [602, 329] on p "[DATE] - MVI - mail reçu de" at bounding box center [1023, 503] width 430 height 18
click at [602, 329] on p "[DATE] - MVI - mail reçu de [PERSON_NAME][EMAIL_ADDRESS][DOMAIN_NAME]" at bounding box center [1023, 503] width 430 height 18
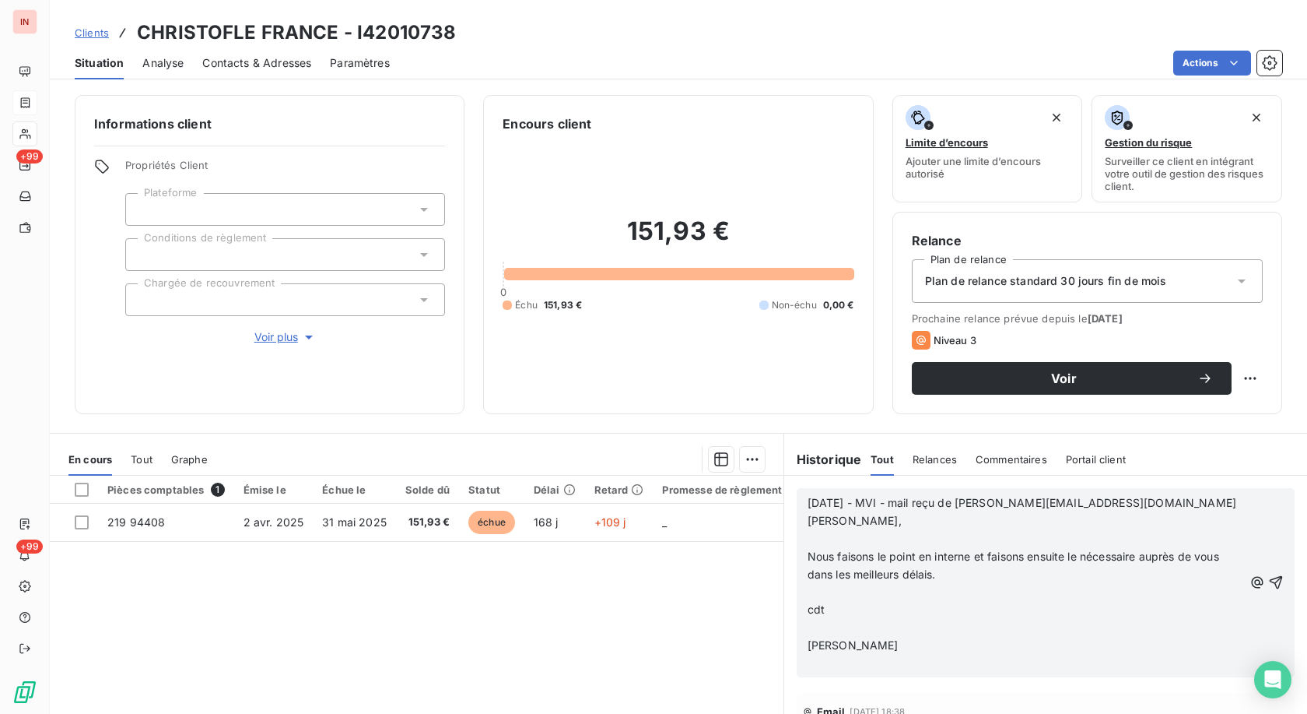
click at [602, 329] on p "﻿" at bounding box center [1026, 539] width 436 height 18
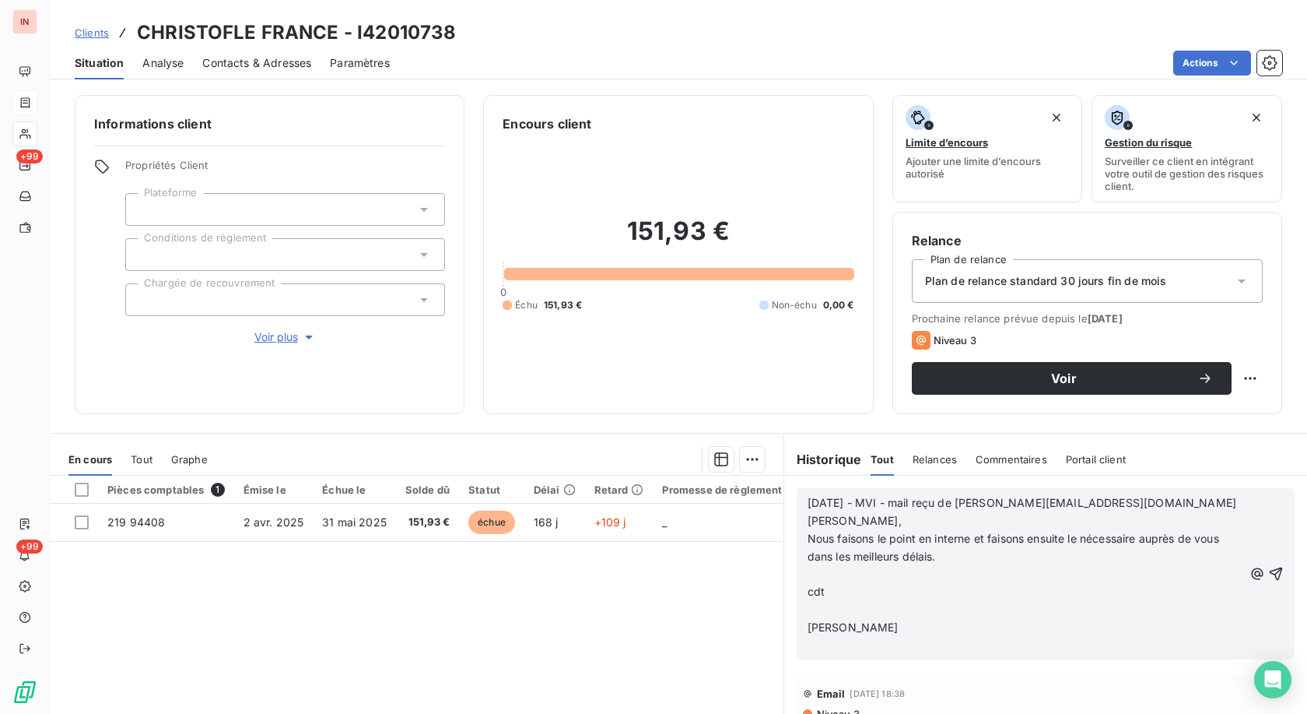
click at [602, 329] on p "﻿" at bounding box center [1026, 575] width 436 height 18
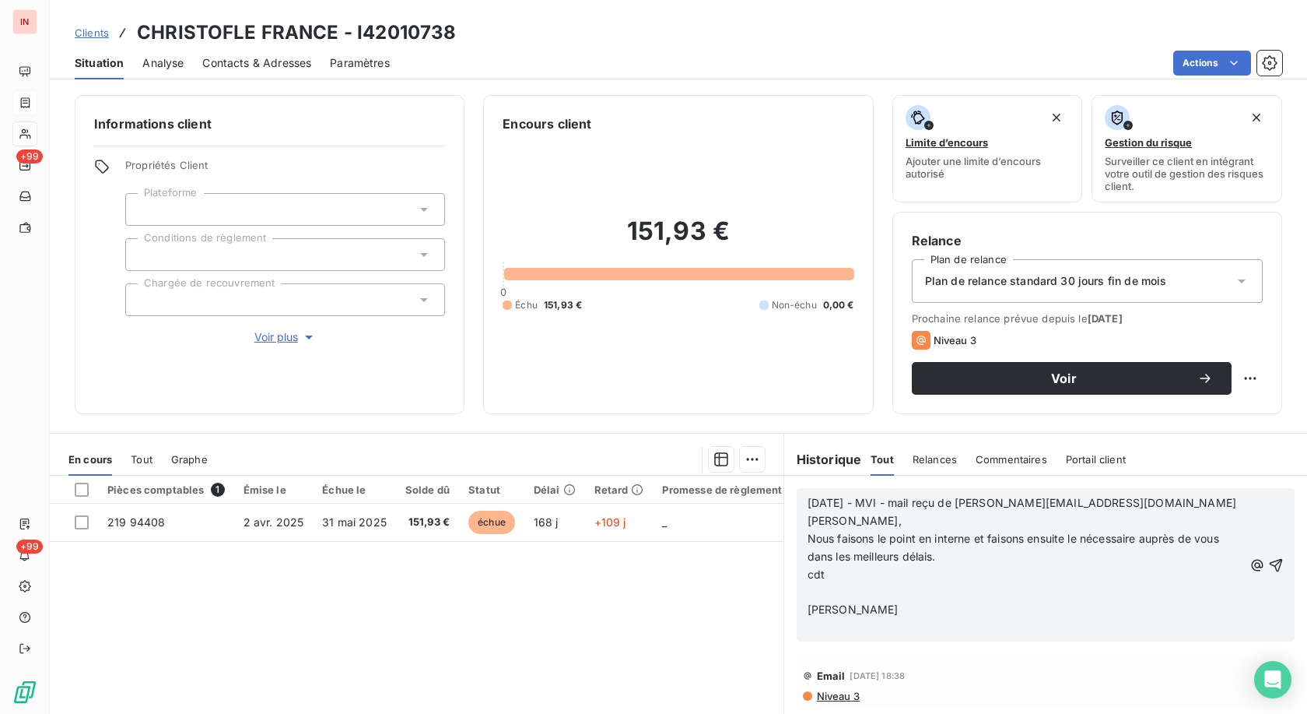
click at [602, 329] on p "﻿" at bounding box center [1026, 592] width 436 height 18
click at [602, 329] on p "﻿" at bounding box center [1026, 610] width 436 height 18
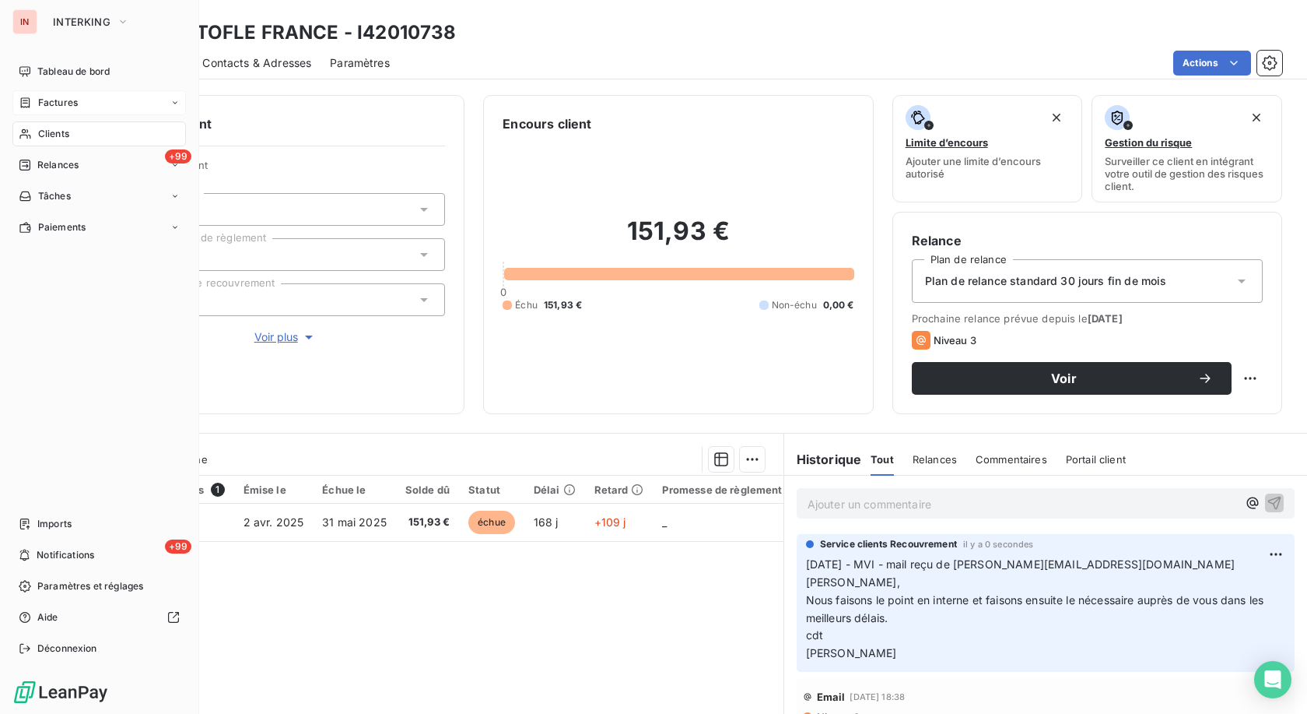
click at [30, 138] on icon at bounding box center [24, 134] width 11 height 10
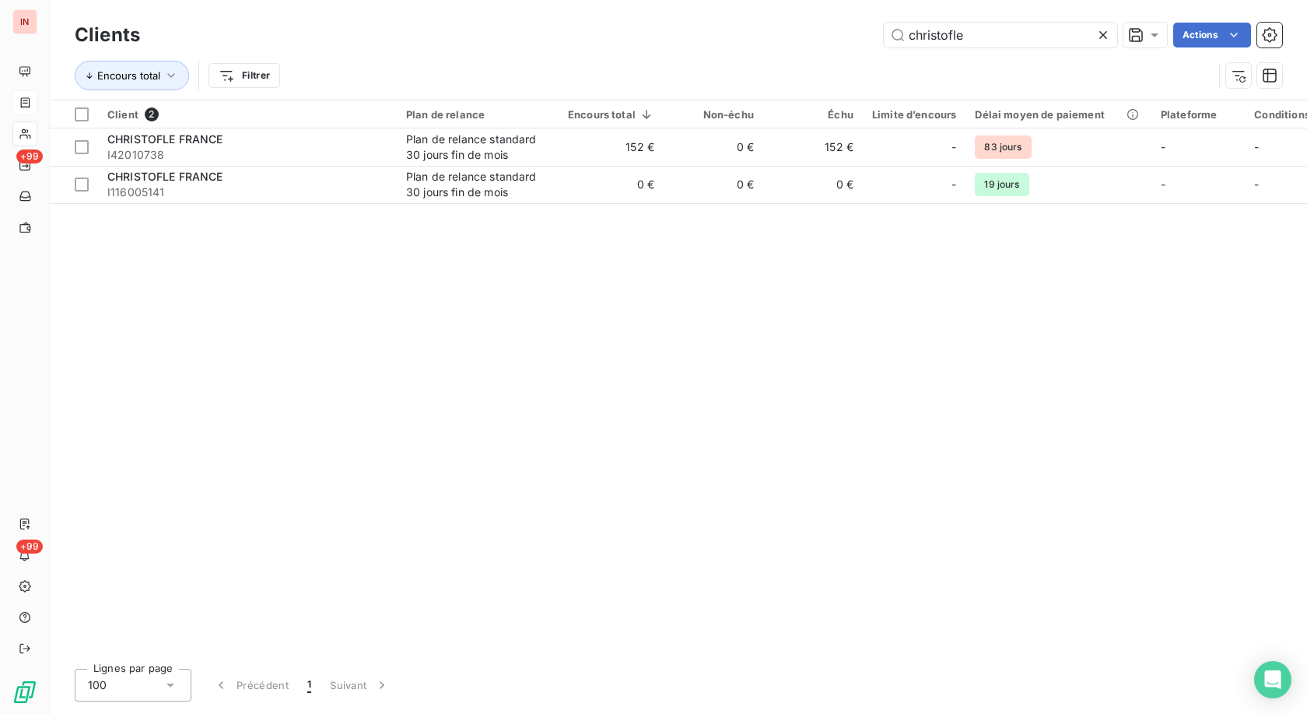
drag, startPoint x: 713, startPoint y: 29, endPoint x: 637, endPoint y: 26, distance: 75.5
click at [602, 30] on input "christofle" at bounding box center [1000, 35] width 233 height 25
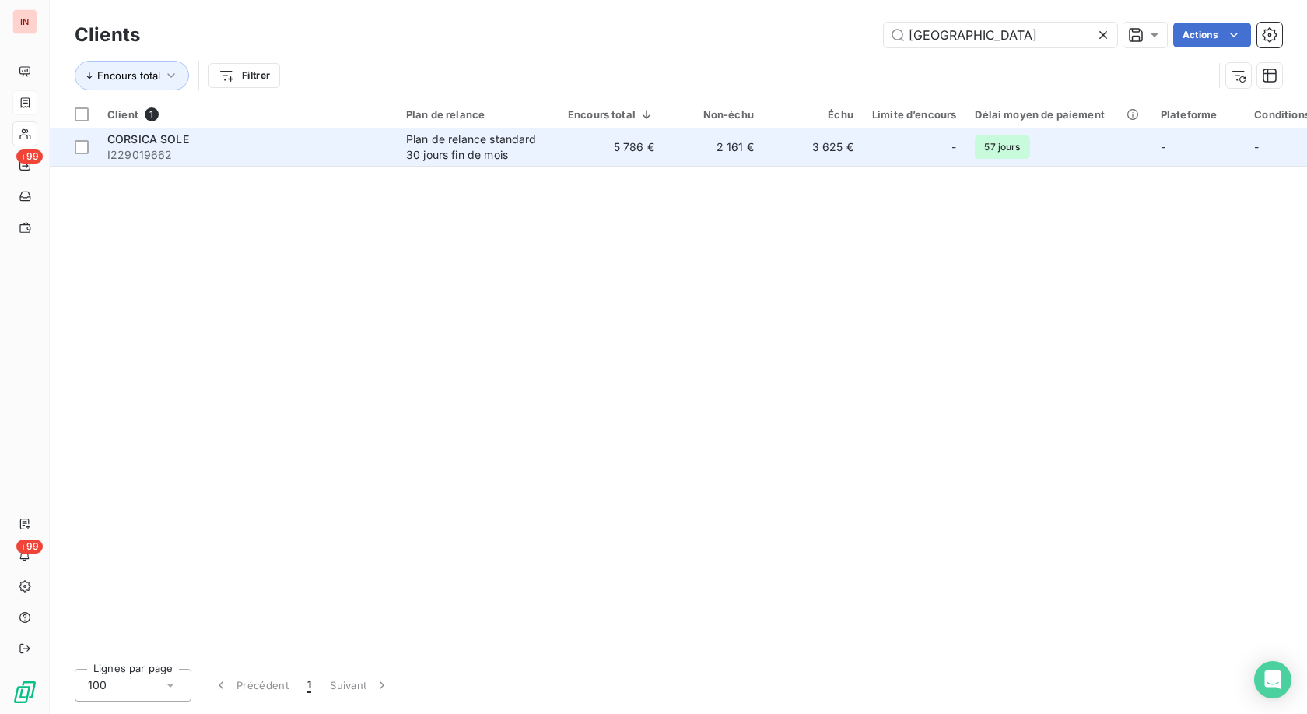
type input "[GEOGRAPHIC_DATA]"
click at [602, 142] on td "5 786 €" at bounding box center [611, 146] width 105 height 37
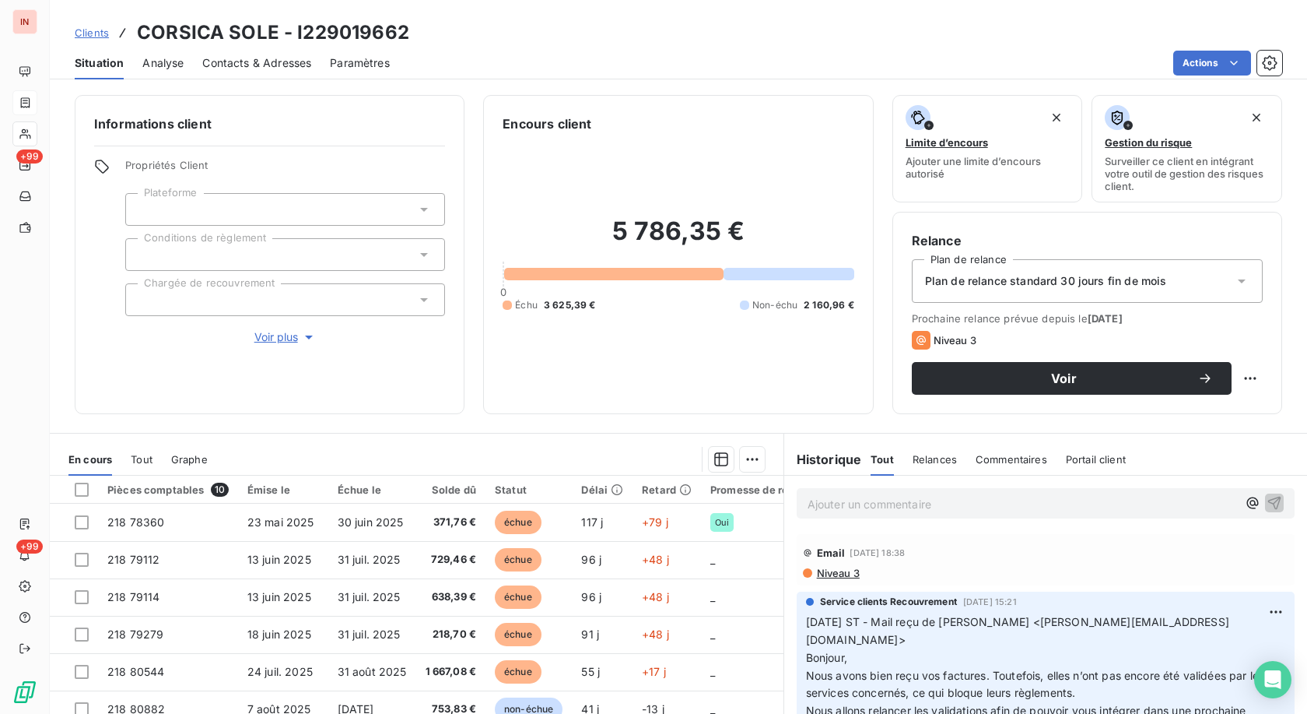
scroll to position [79, 0]
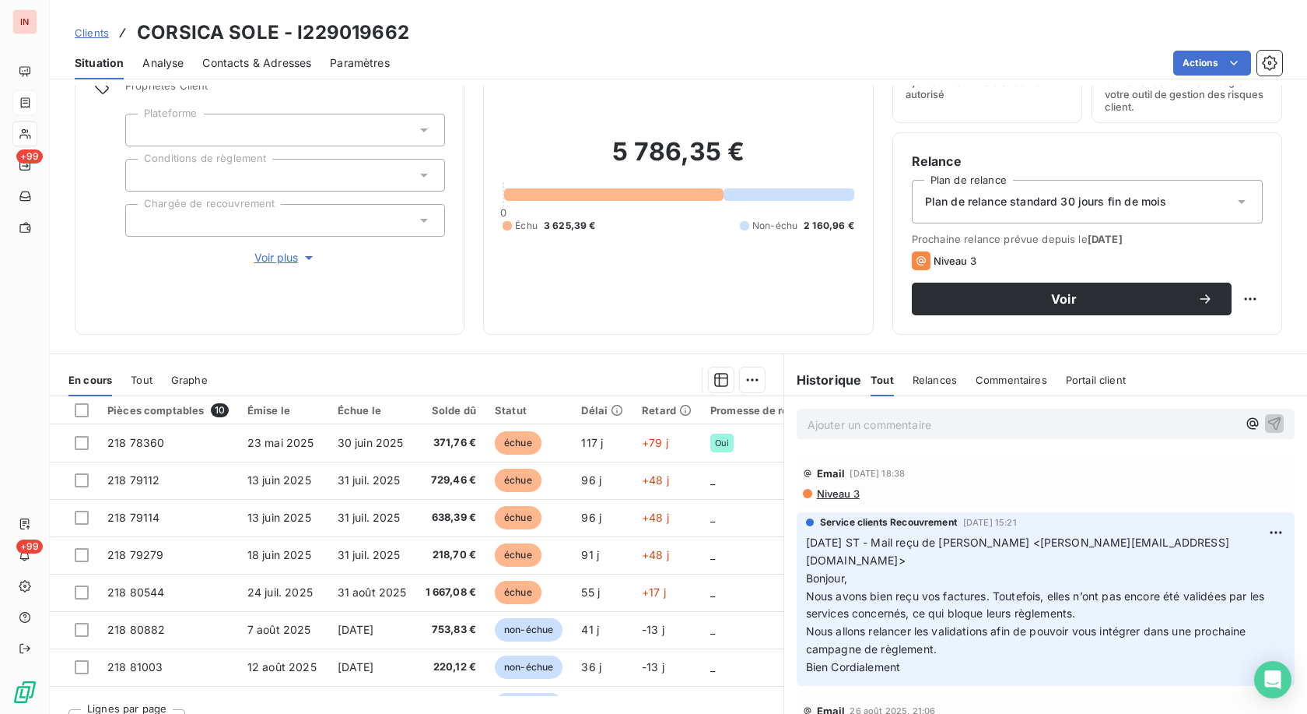
click at [602, 329] on p "Ajouter un commentaire ﻿" at bounding box center [1023, 424] width 430 height 19
click at [602, 329] on p "[DATE] - MVI - mail reçu de" at bounding box center [1023, 424] width 430 height 18
click at [602, 329] on p "[DATE] - MVI - mail reçu de [PERSON_NAME][EMAIL_ADDRESS][DOMAIN_NAME]" at bounding box center [1023, 424] width 430 height 18
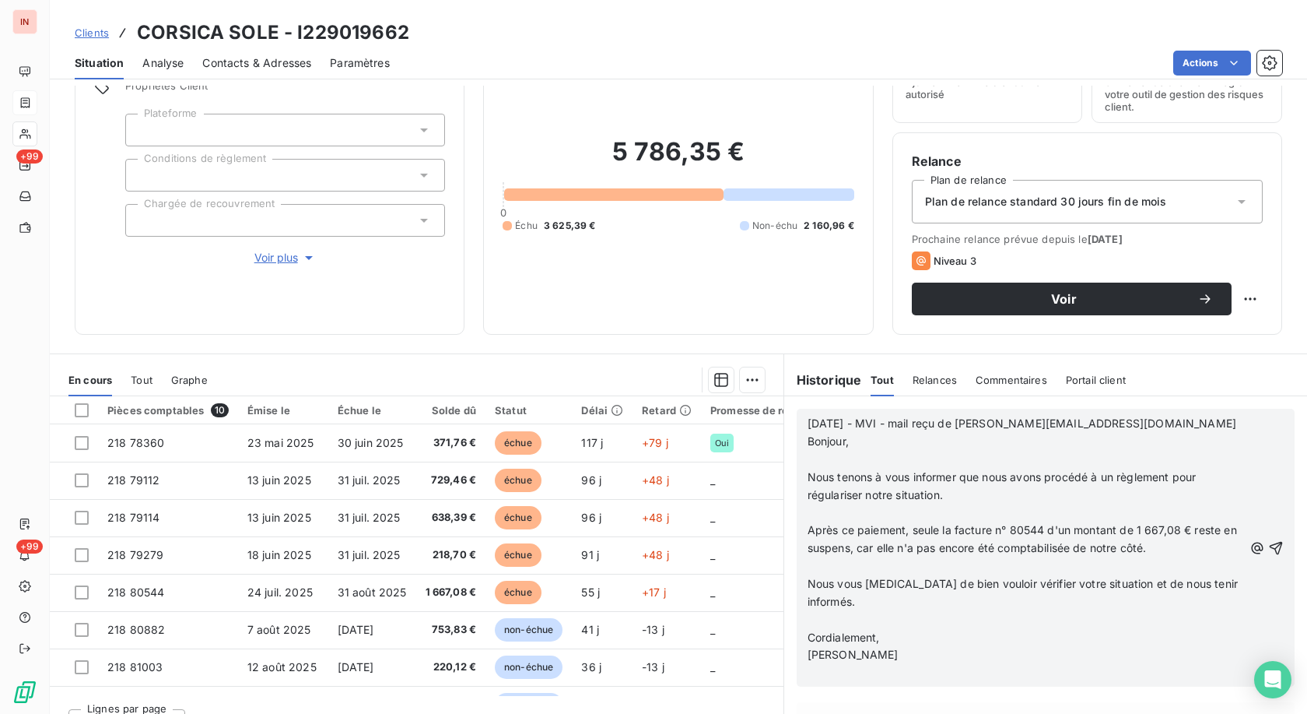
click at [602, 329] on p "﻿" at bounding box center [1026, 460] width 436 height 18
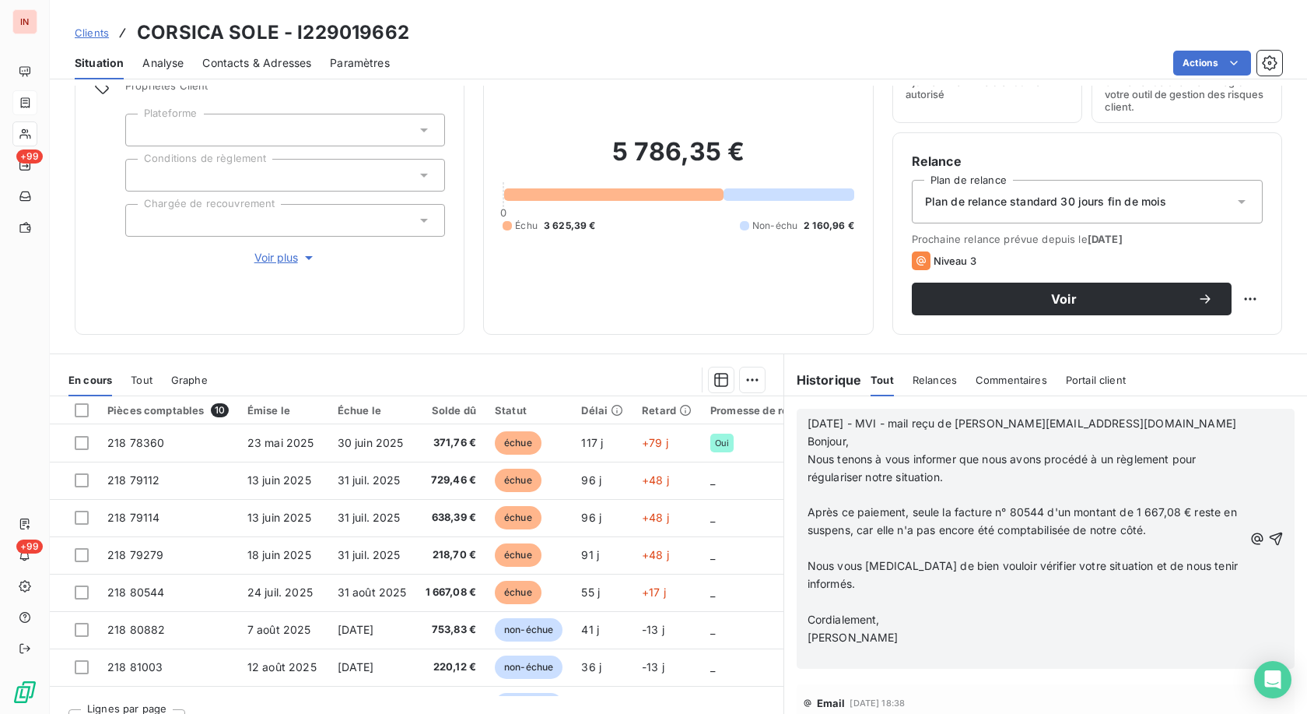
click at [602, 329] on p "﻿" at bounding box center [1026, 495] width 436 height 18
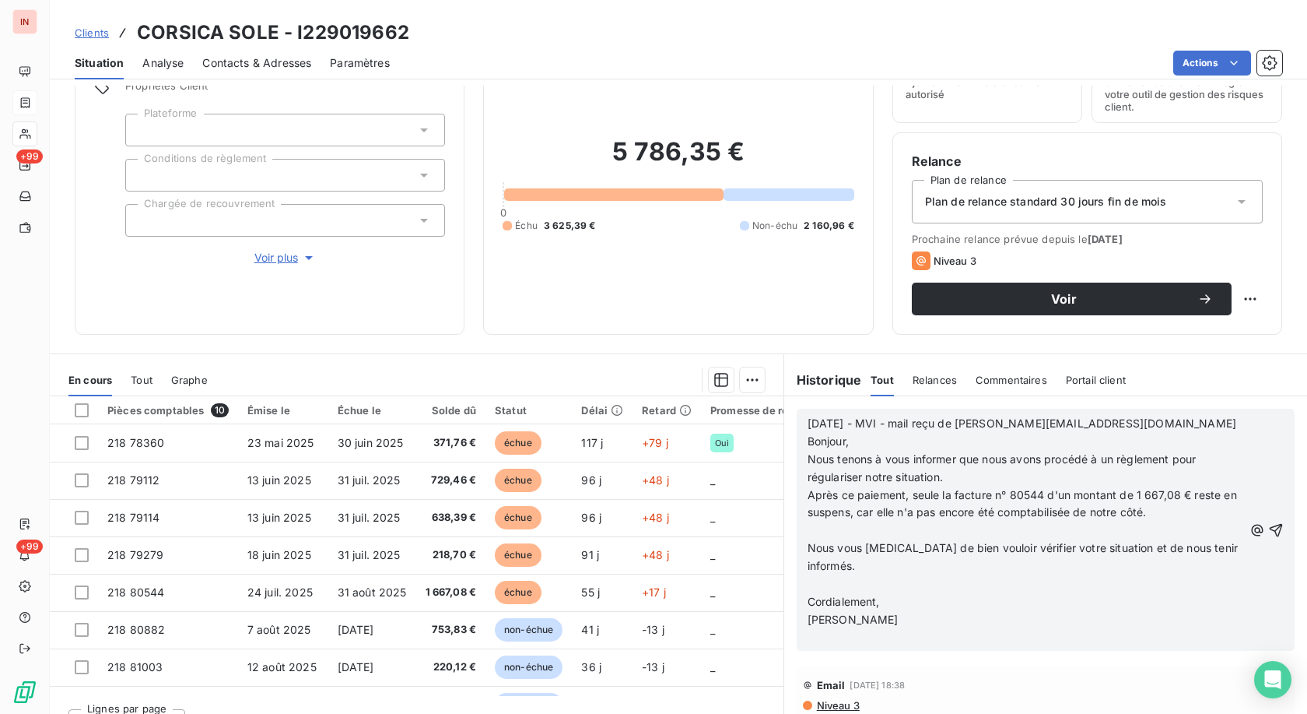
click at [602, 329] on p "﻿" at bounding box center [1026, 530] width 436 height 18
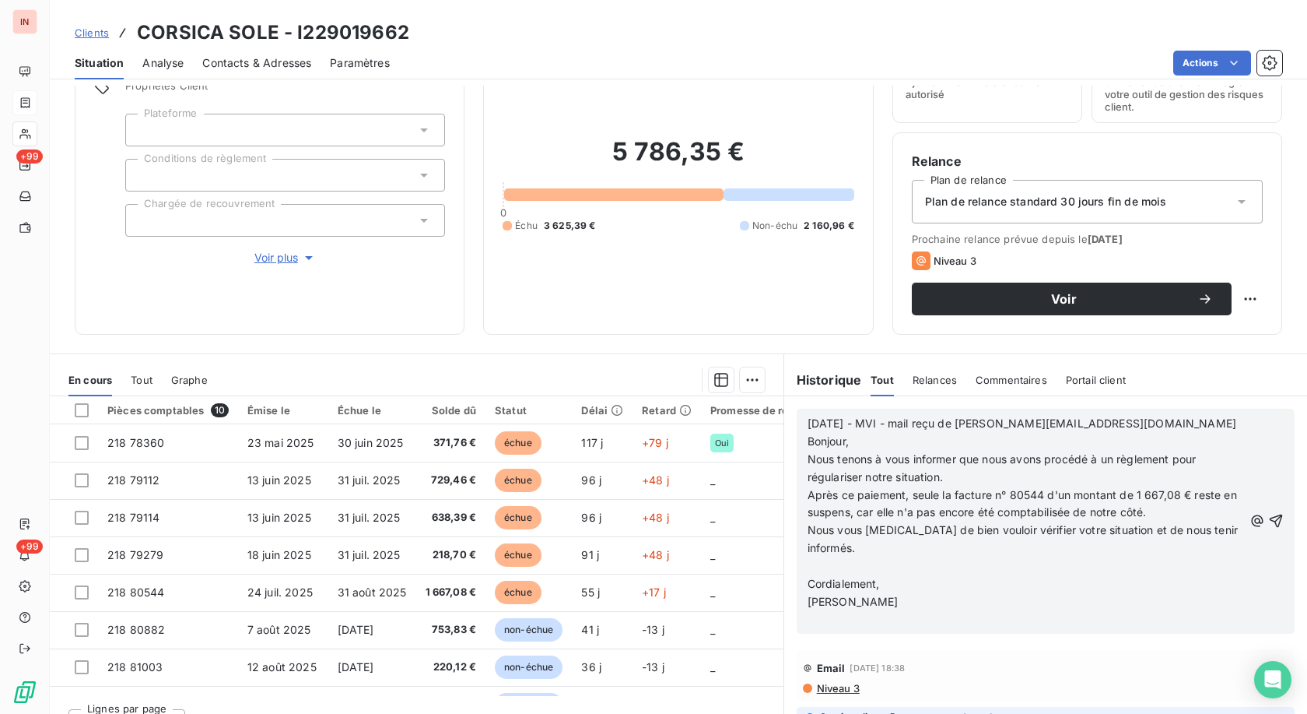
click at [602, 329] on p "﻿" at bounding box center [1026, 566] width 436 height 18
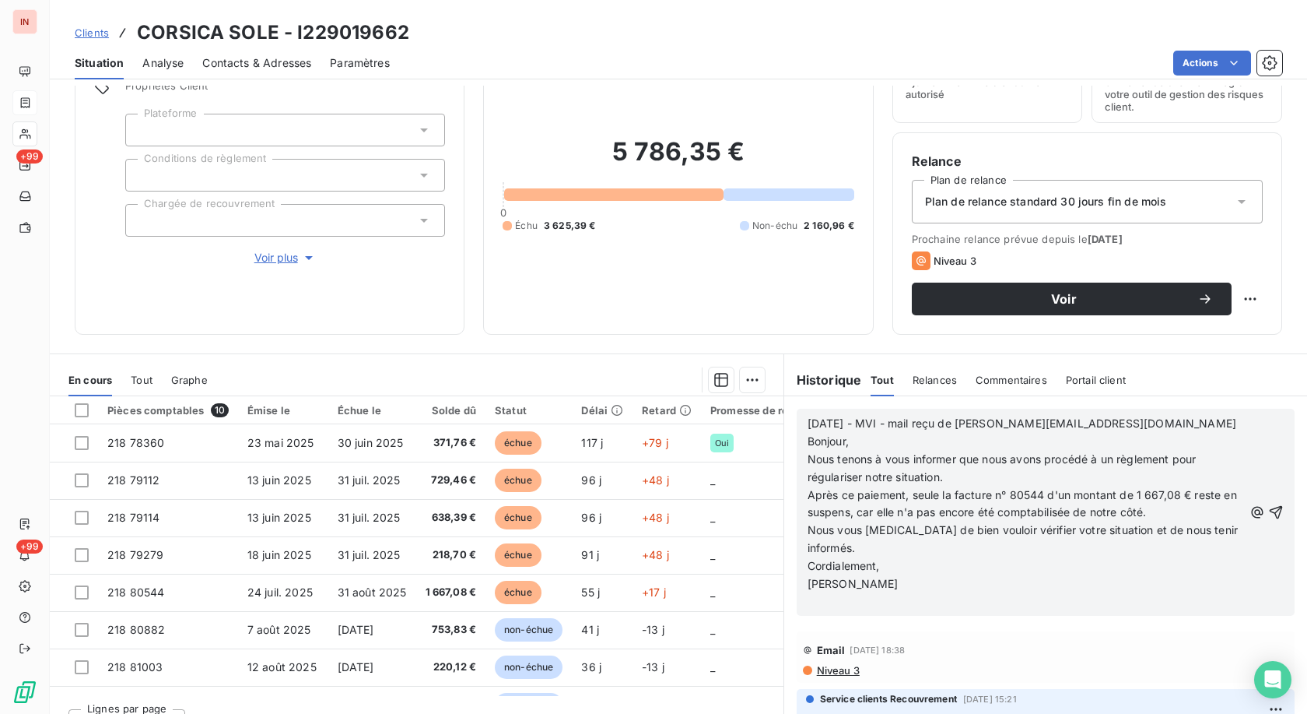
click at [602, 329] on p "﻿" at bounding box center [1026, 602] width 436 height 18
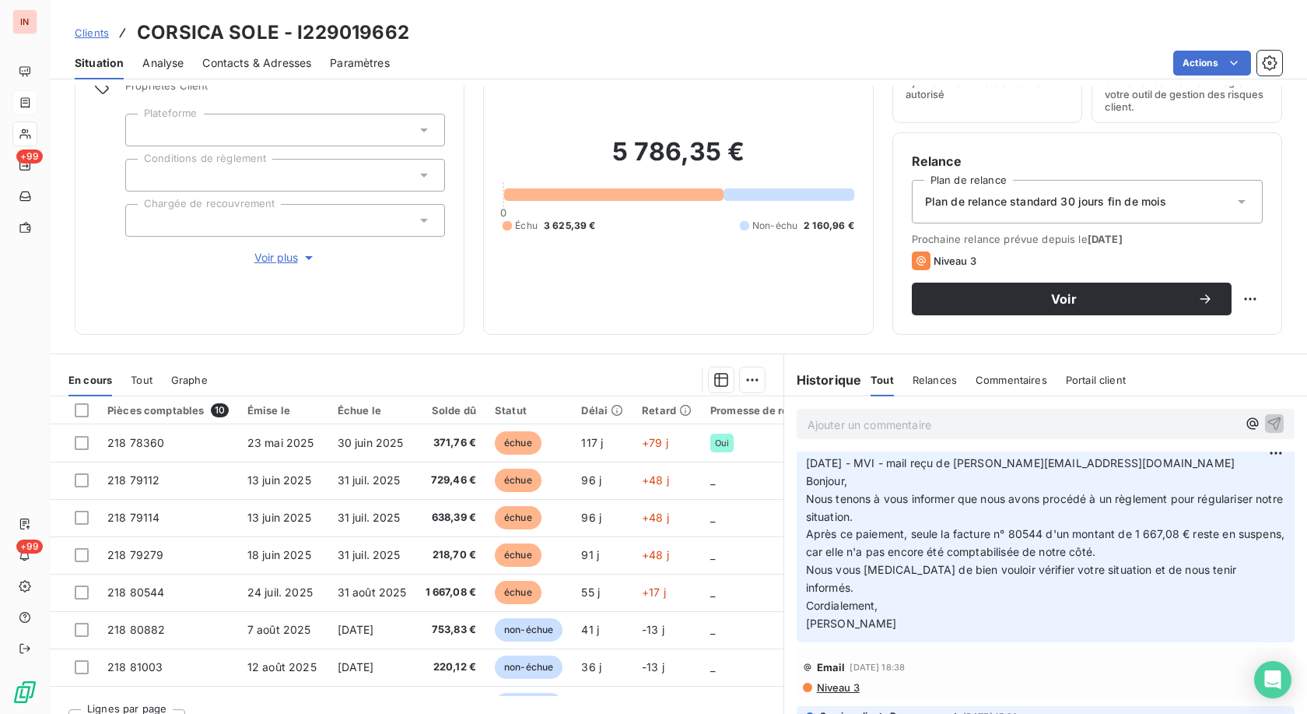
scroll to position [0, 0]
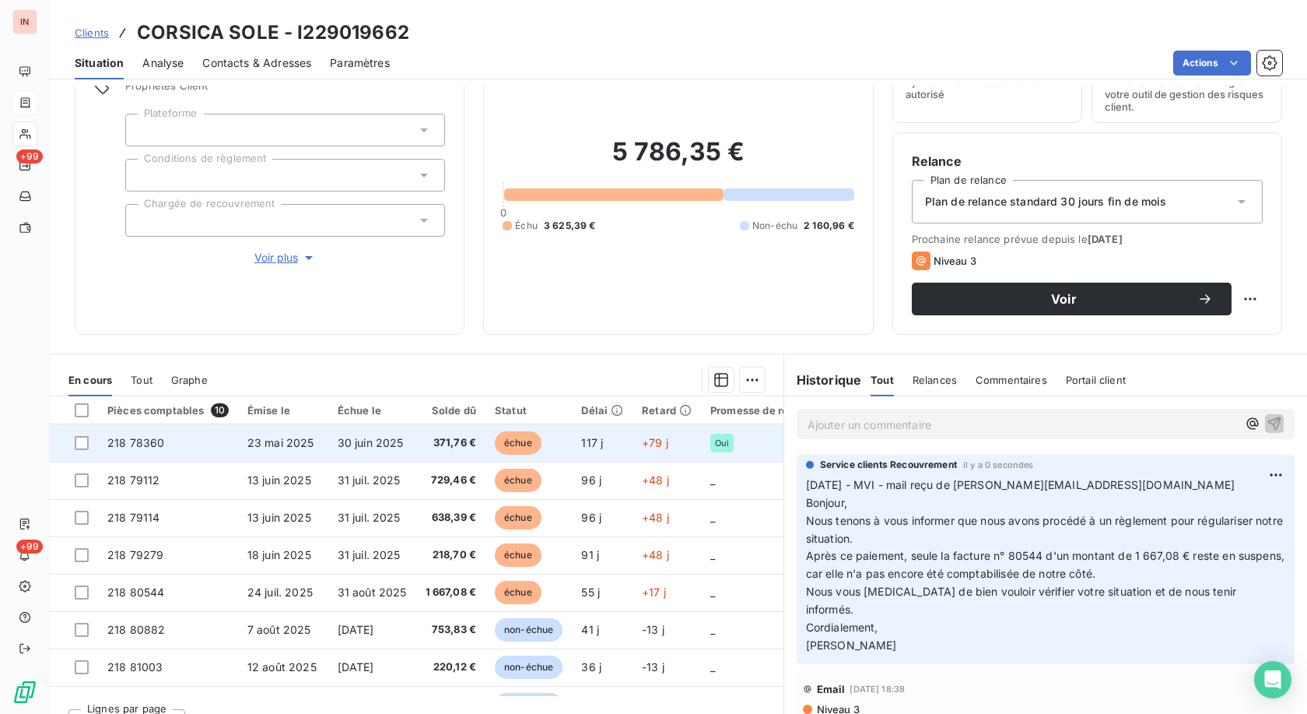
click at [512, 329] on span "échue" at bounding box center [518, 442] width 47 height 23
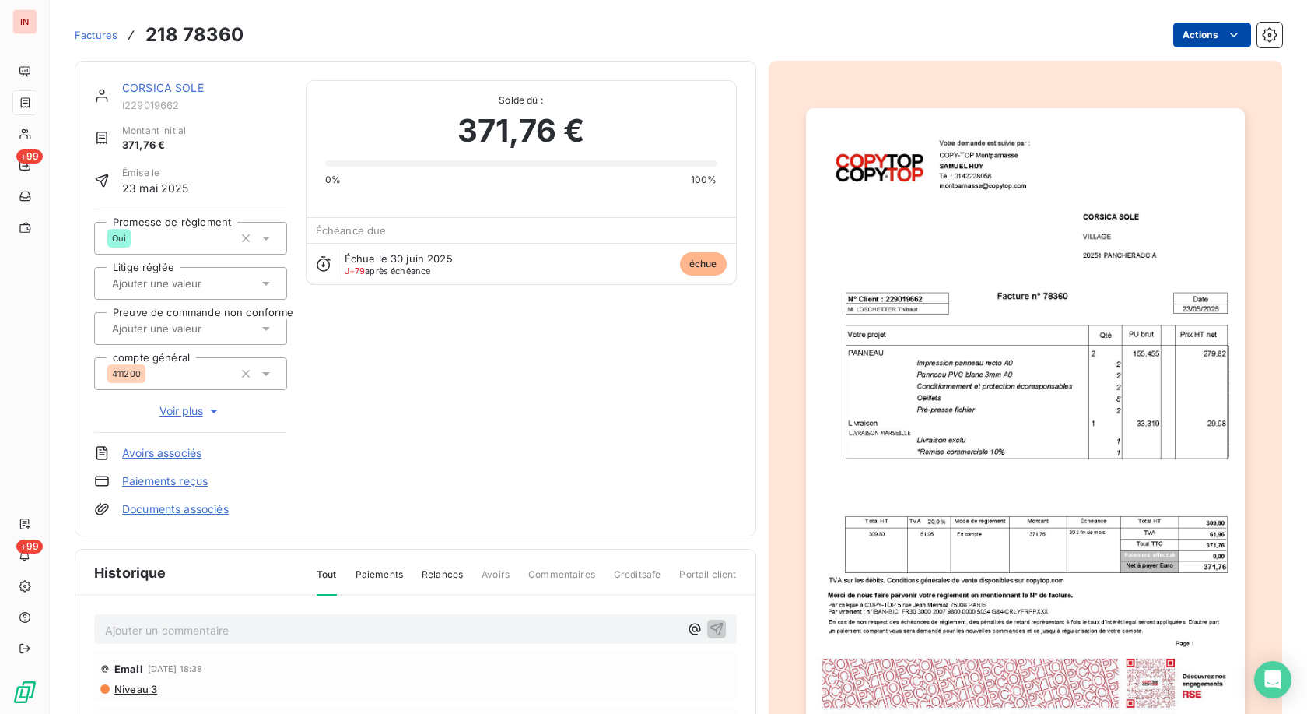
click at [602, 39] on html "IN +99 +99 Factures 218 78360 Actions CORSICA SOLE I229019662 Montant initial 3…" at bounding box center [653, 357] width 1307 height 714
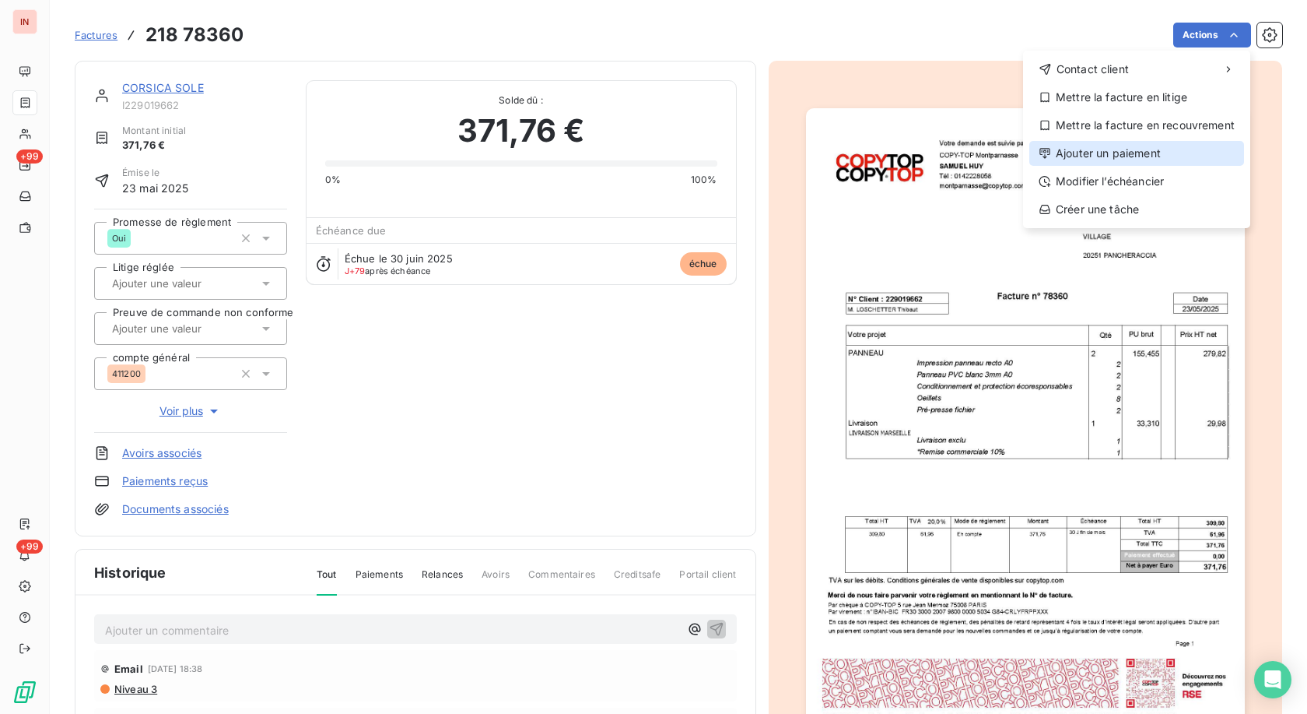
click at [602, 155] on div "Ajouter un paiement" at bounding box center [1137, 153] width 215 height 25
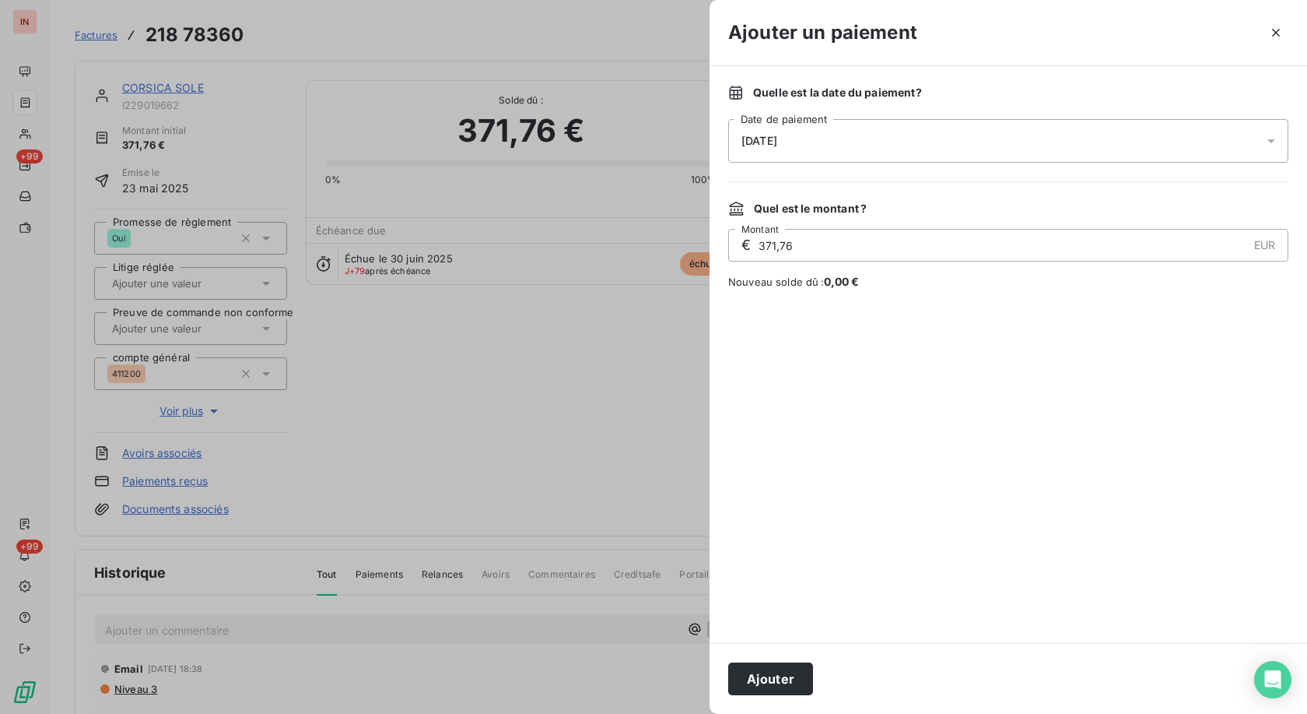
click at [602, 142] on div "[DATE]" at bounding box center [1008, 141] width 560 height 44
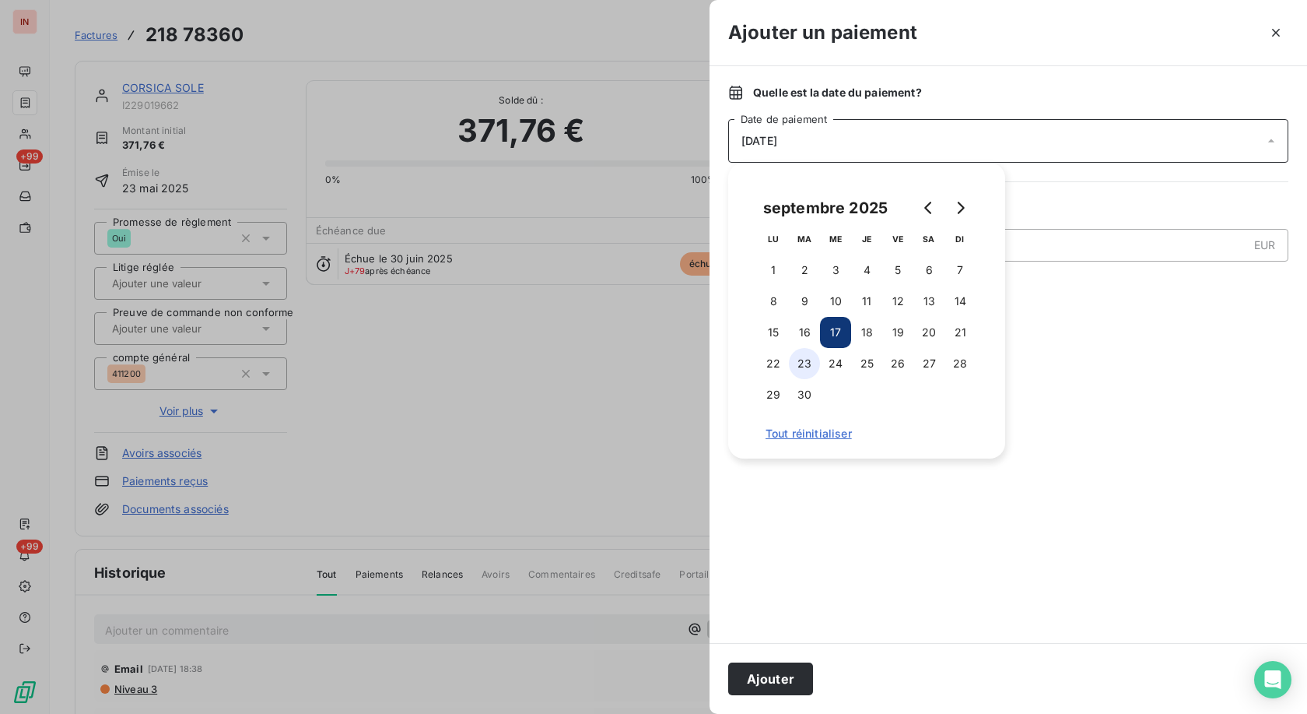
click at [602, 329] on button "23" at bounding box center [804, 363] width 31 height 31
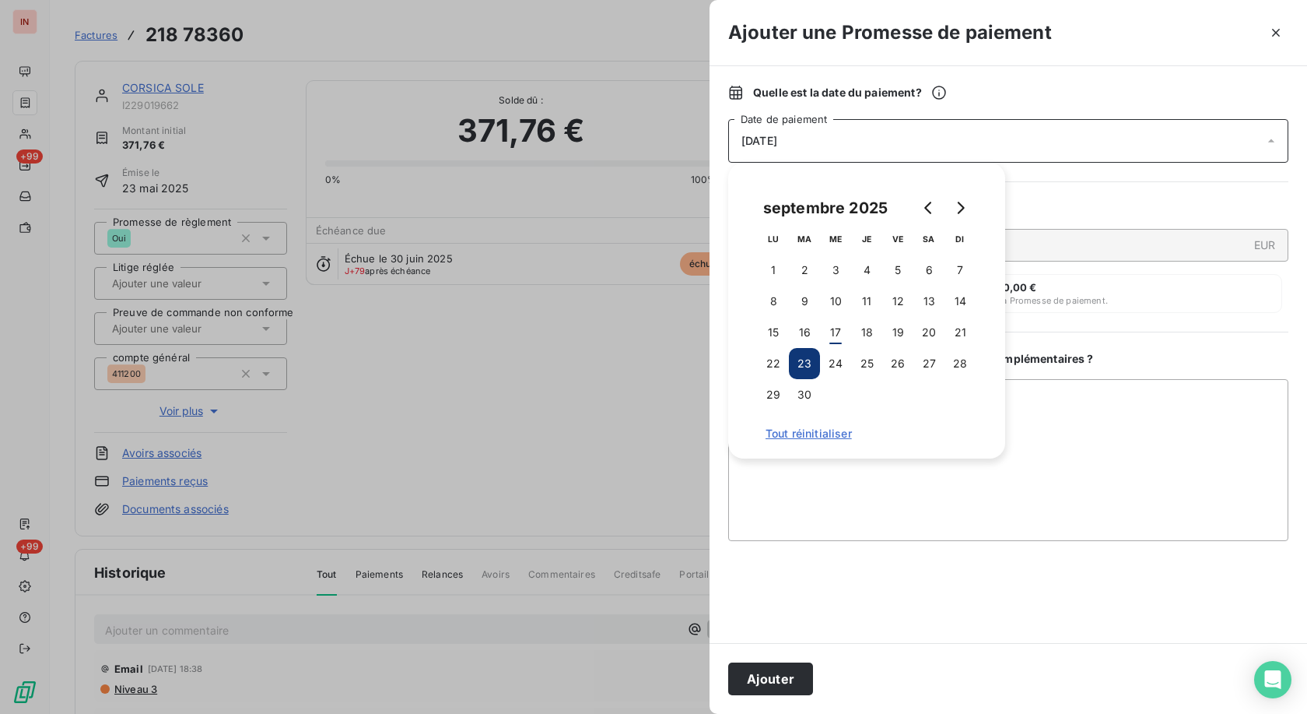
click at [602, 329] on button "Ajouter" at bounding box center [770, 678] width 85 height 33
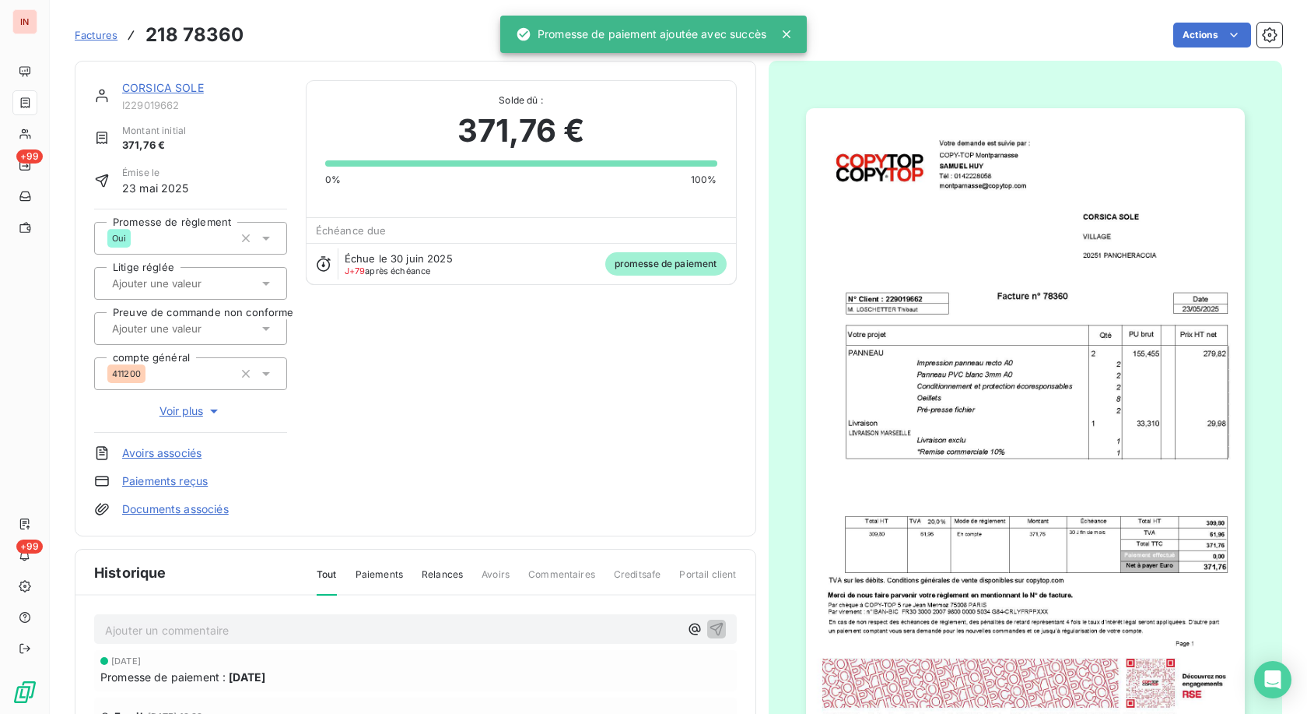
click at [170, 86] on link "CORSICA SOLE" at bounding box center [163, 87] width 82 height 13
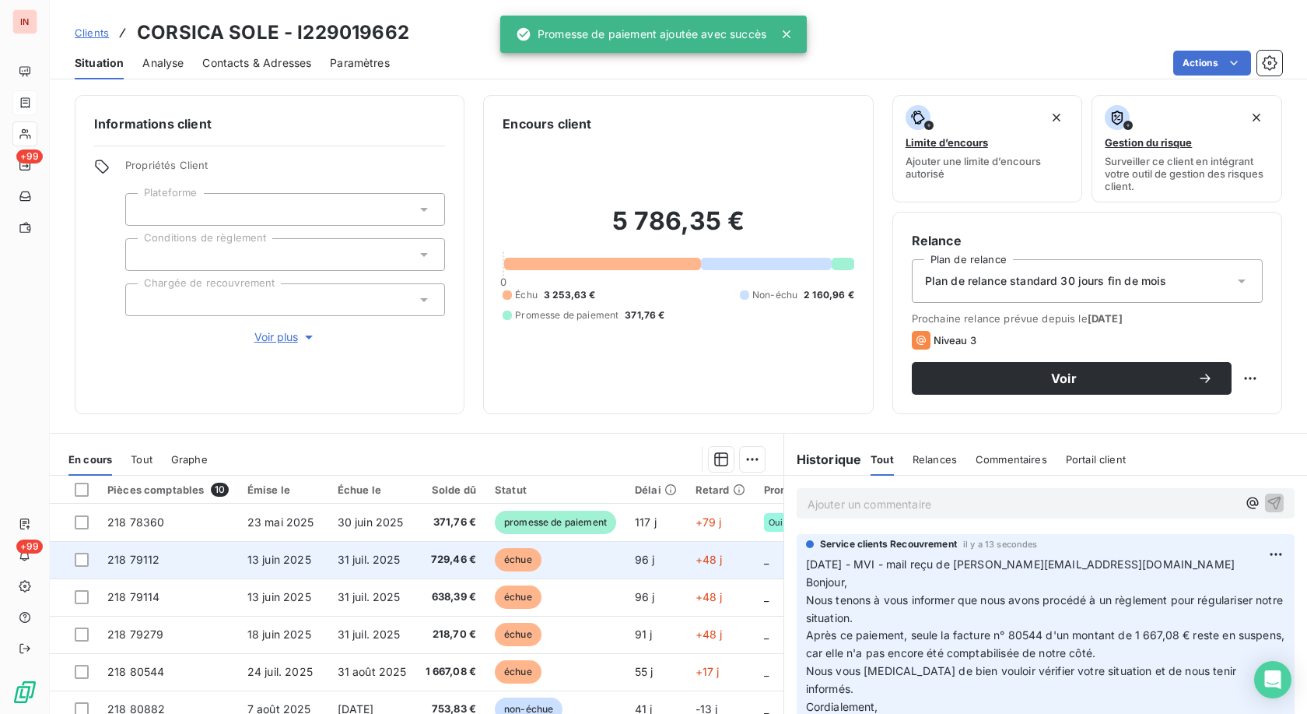
drag, startPoint x: 596, startPoint y: 566, endPoint x: 603, endPoint y: 562, distance: 8.0
click at [597, 329] on td "échue" at bounding box center [556, 559] width 140 height 37
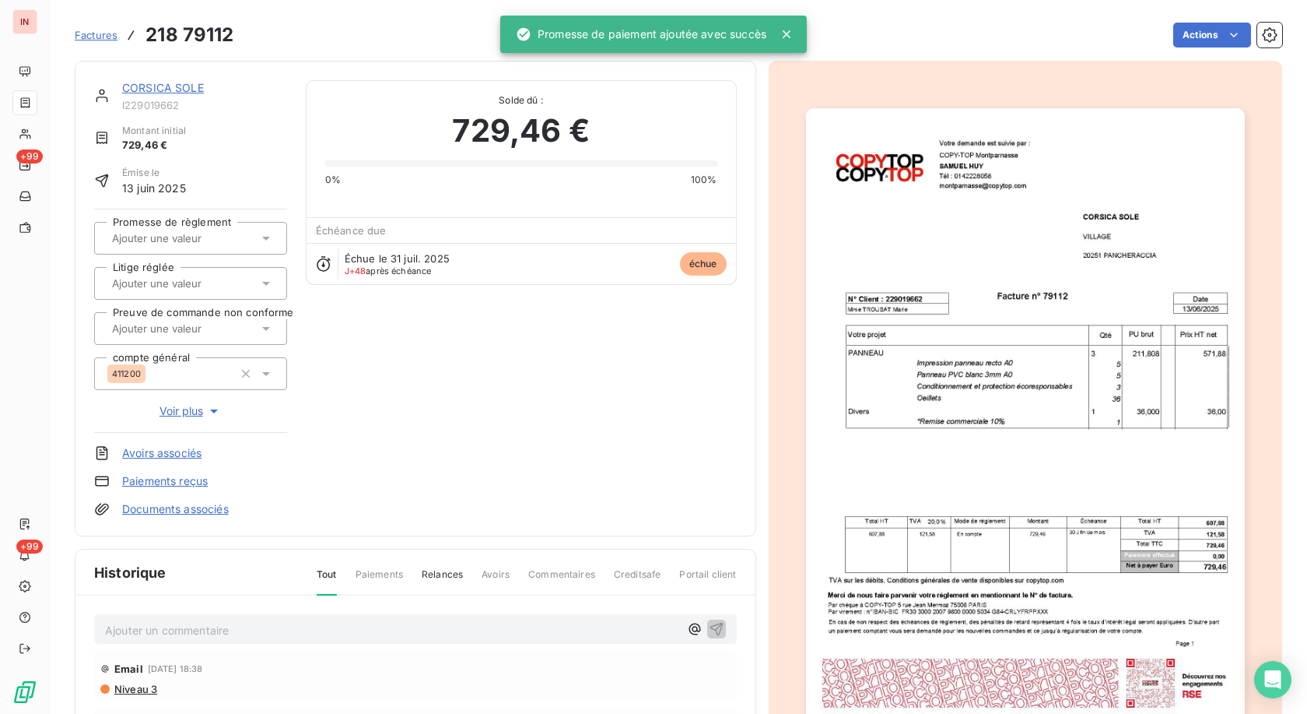
click at [602, 38] on html "IN +99 +99 Factures 218 79112 Actions CORSICA SOLE I229019662 Montant initial 7…" at bounding box center [653, 357] width 1307 height 714
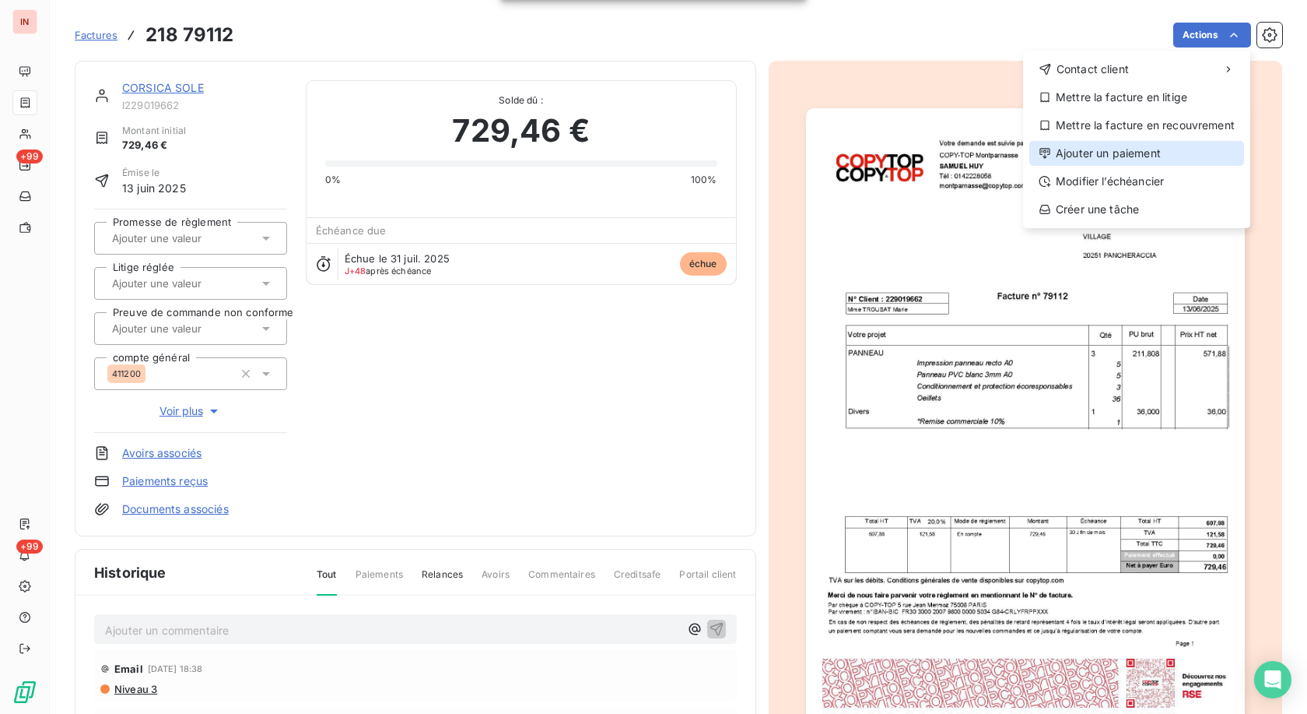
click at [602, 150] on div "Ajouter un paiement" at bounding box center [1137, 153] width 215 height 25
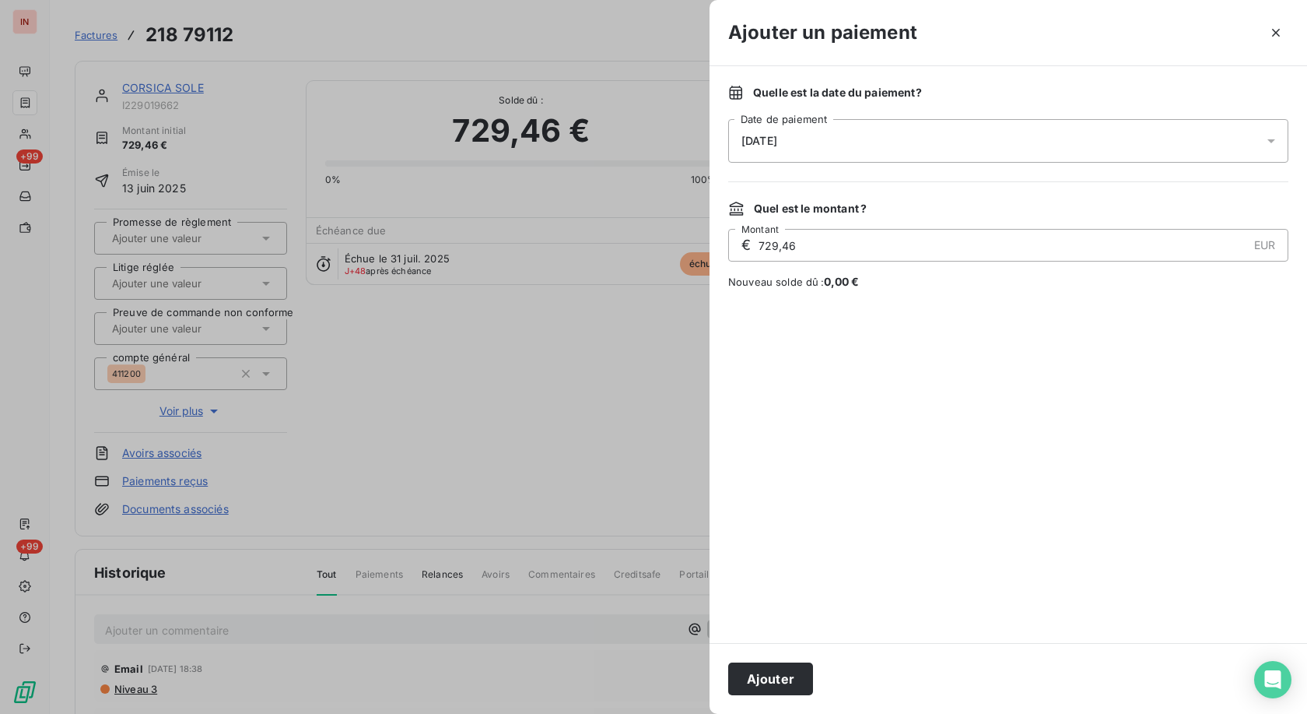
click at [602, 141] on div "[DATE]" at bounding box center [1008, 141] width 560 height 44
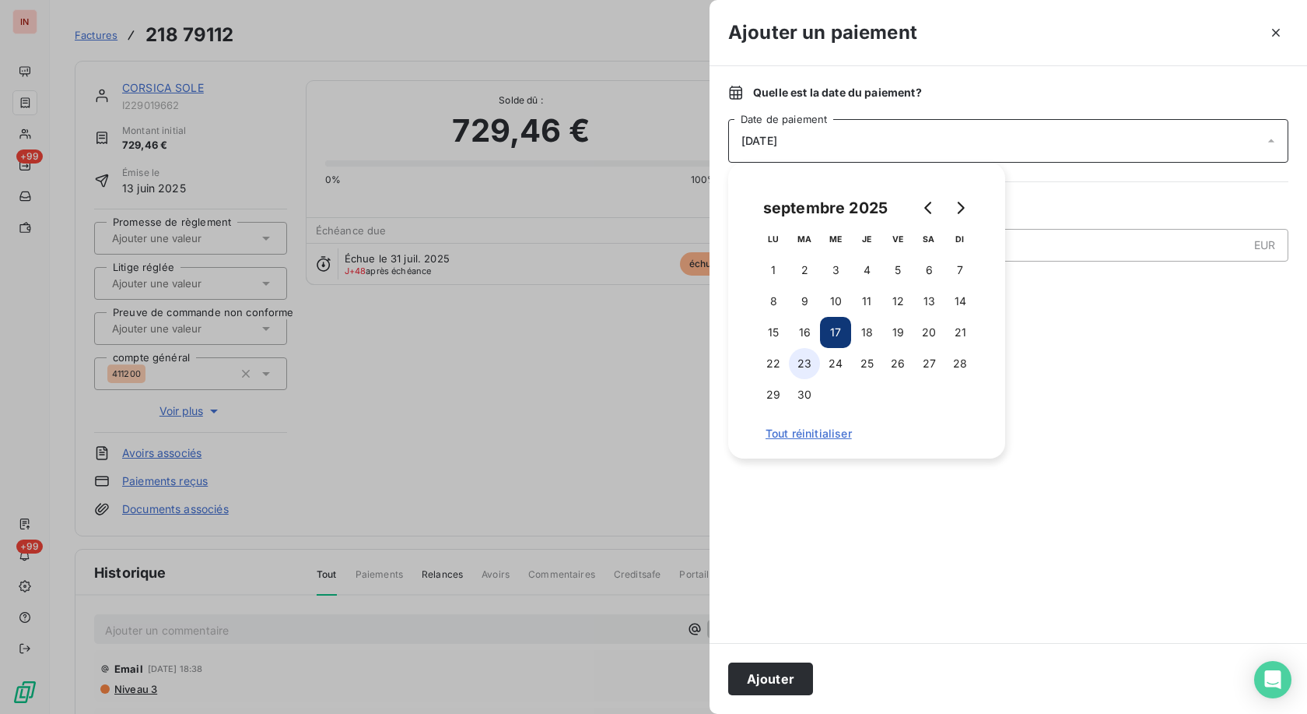
click at [602, 329] on button "23" at bounding box center [804, 363] width 31 height 31
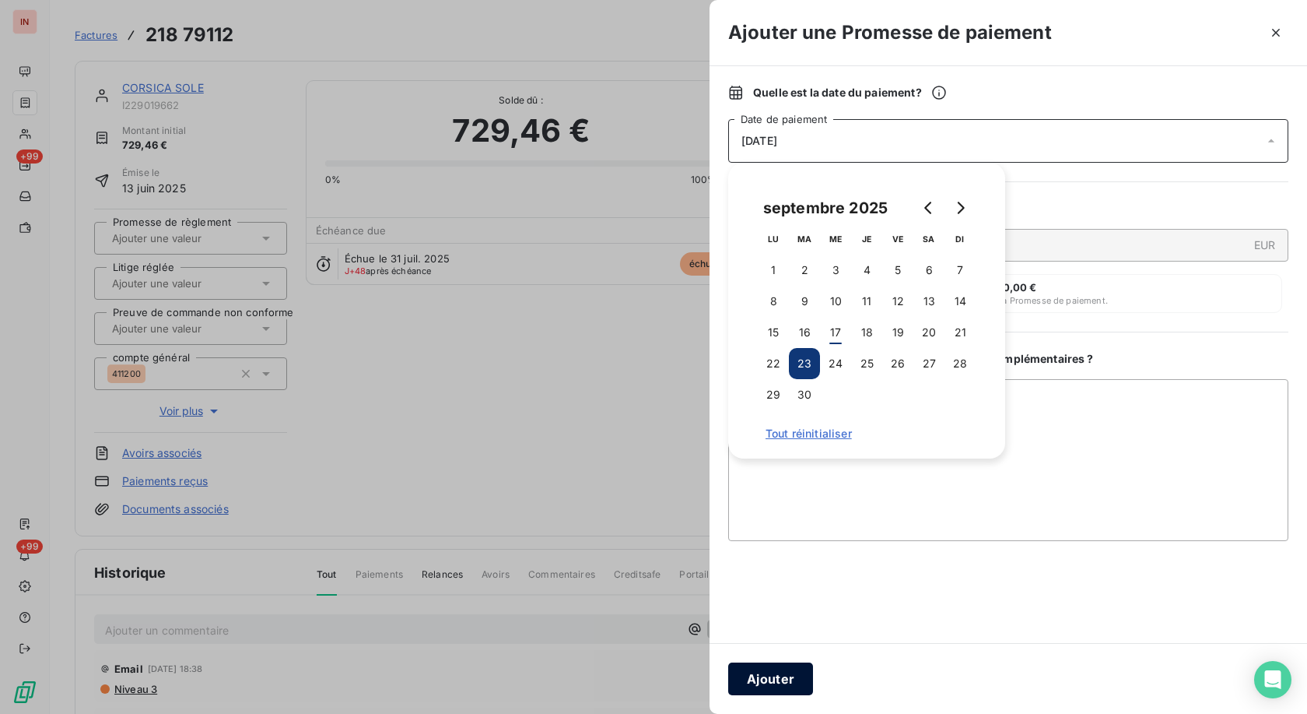
click at [602, 329] on button "Ajouter" at bounding box center [770, 678] width 85 height 33
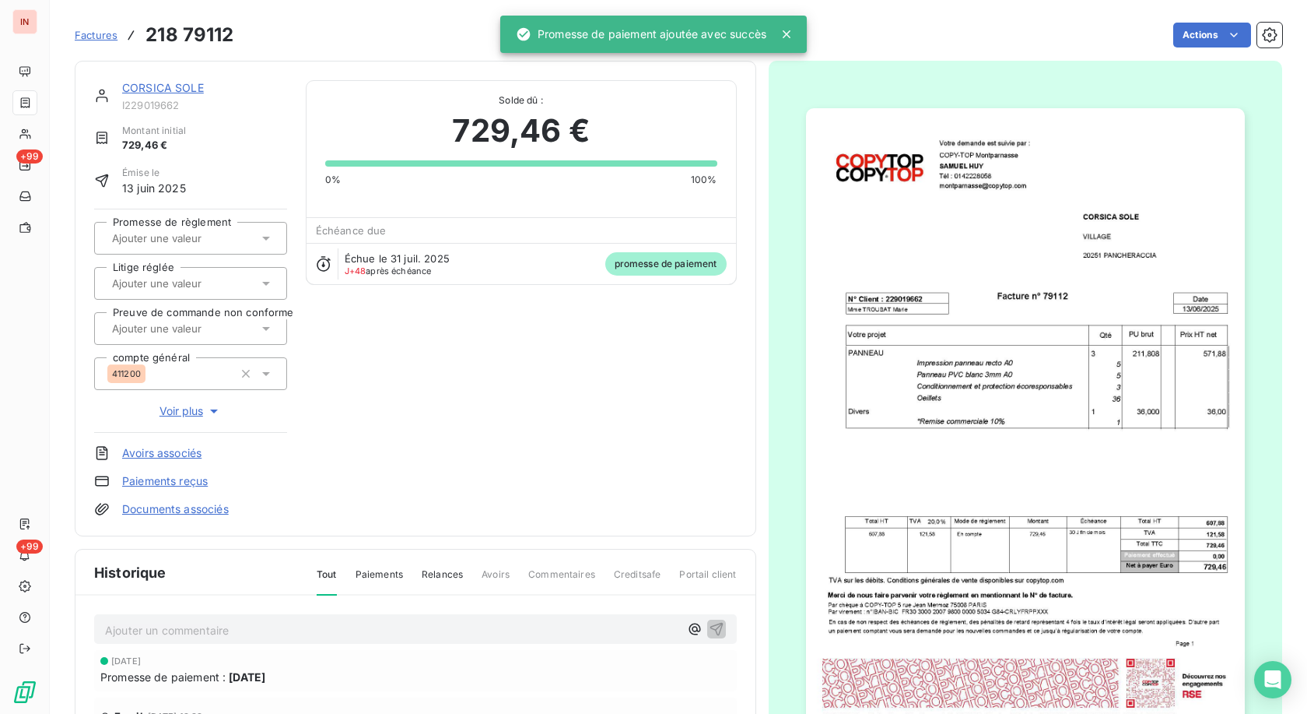
click at [177, 244] on input "text" at bounding box center [189, 238] width 156 height 14
click at [179, 278] on div "Oui" at bounding box center [199, 279] width 149 height 25
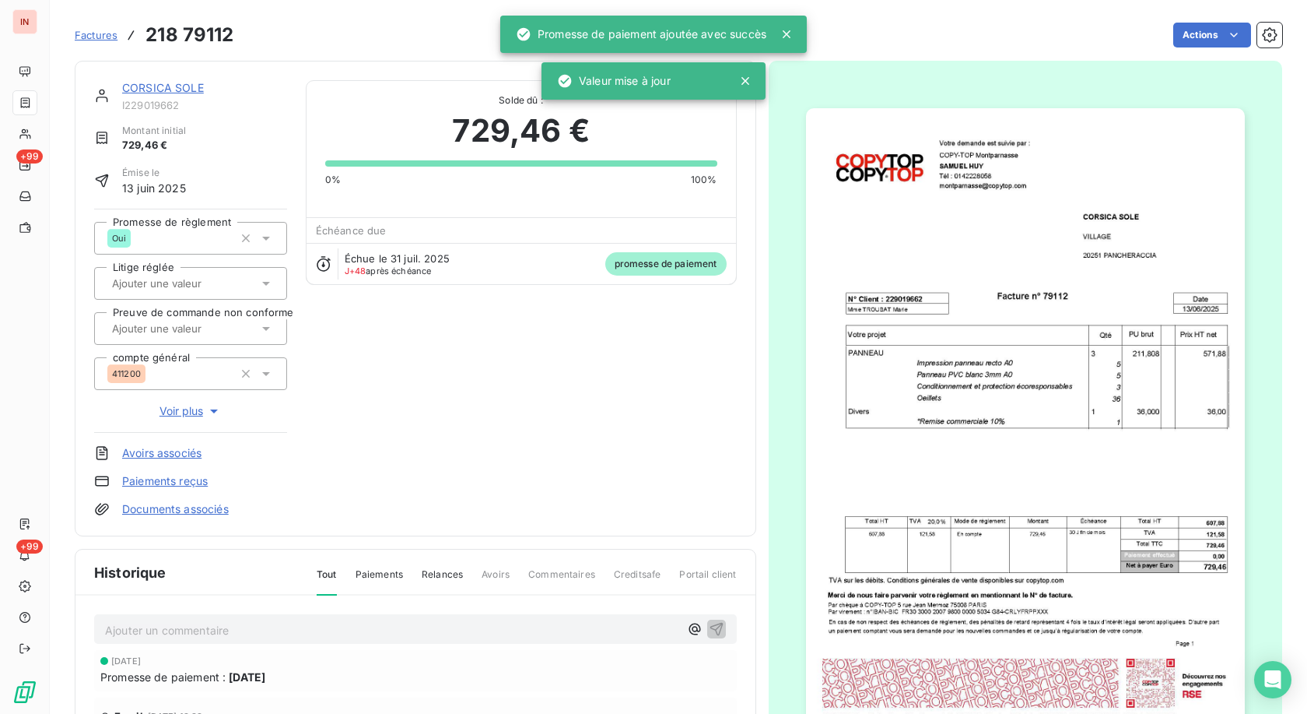
click at [191, 88] on link "CORSICA SOLE" at bounding box center [163, 87] width 82 height 13
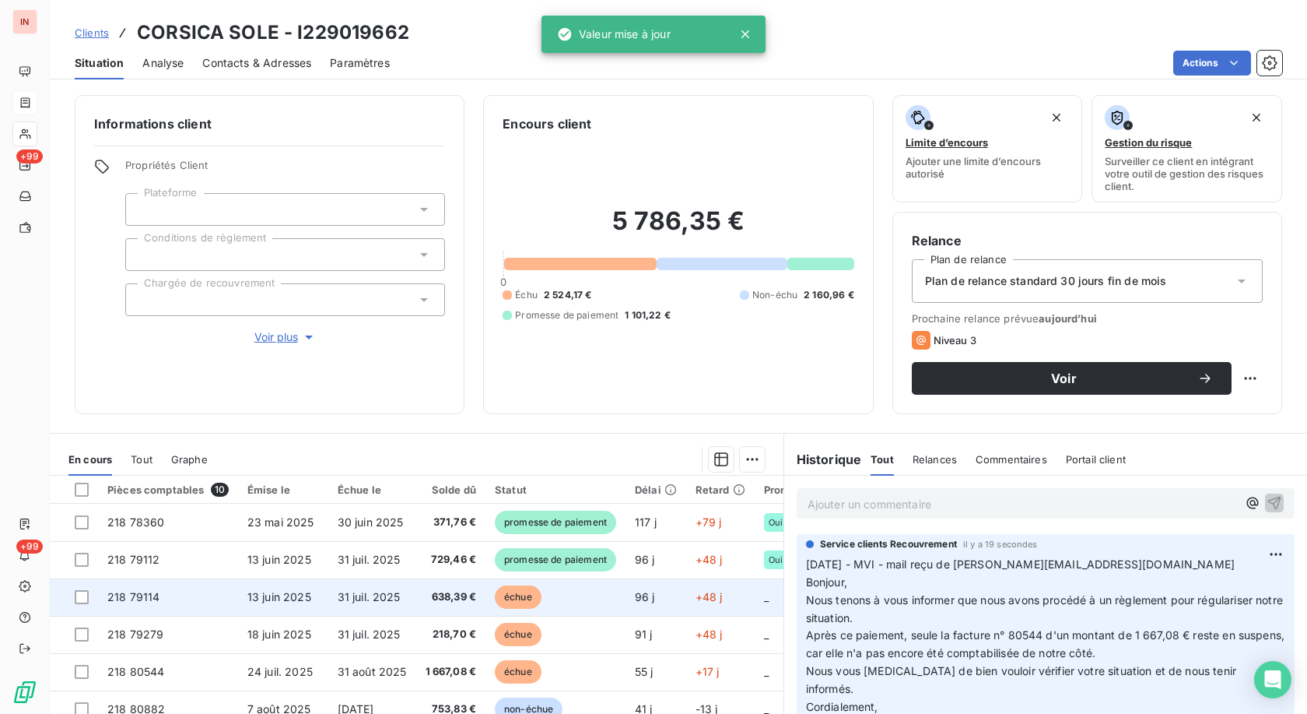
click at [580, 329] on td "échue" at bounding box center [556, 596] width 140 height 37
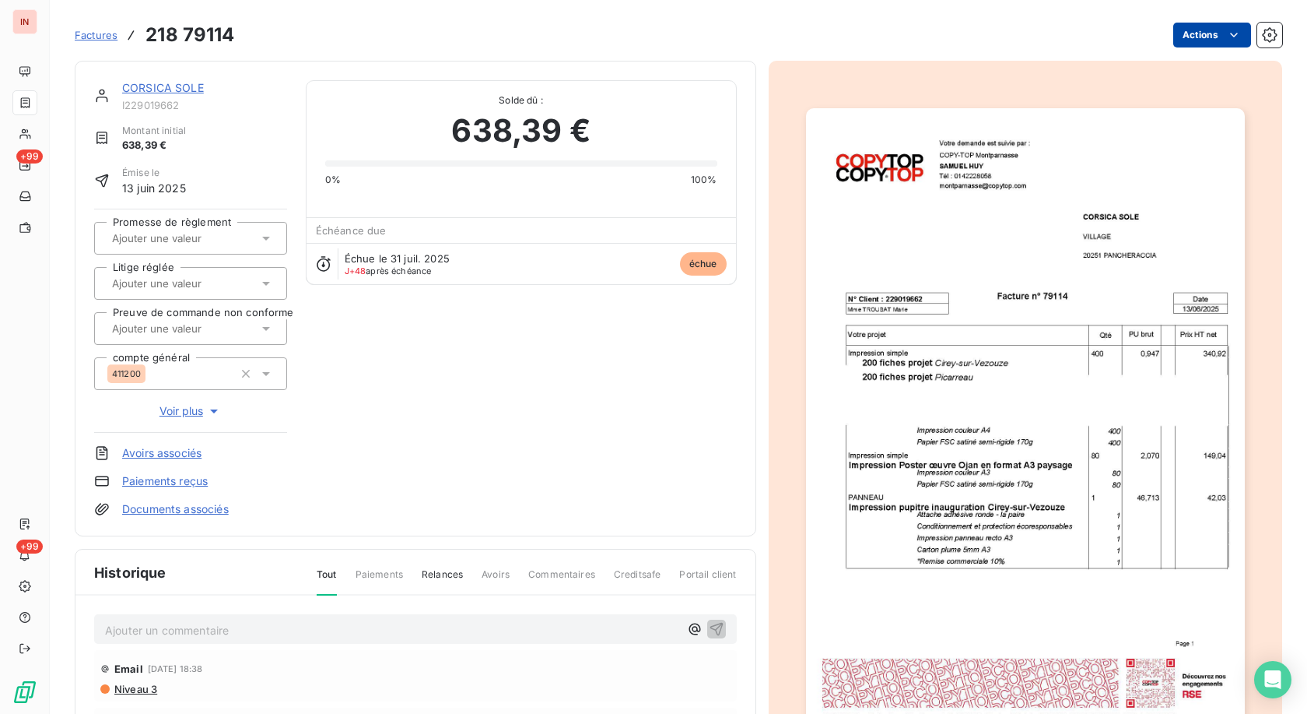
click at [602, 34] on html "IN +99 +99 Factures 218 79114 Actions CORSICA SOLE I229019662 Montant initial 6…" at bounding box center [653, 357] width 1307 height 714
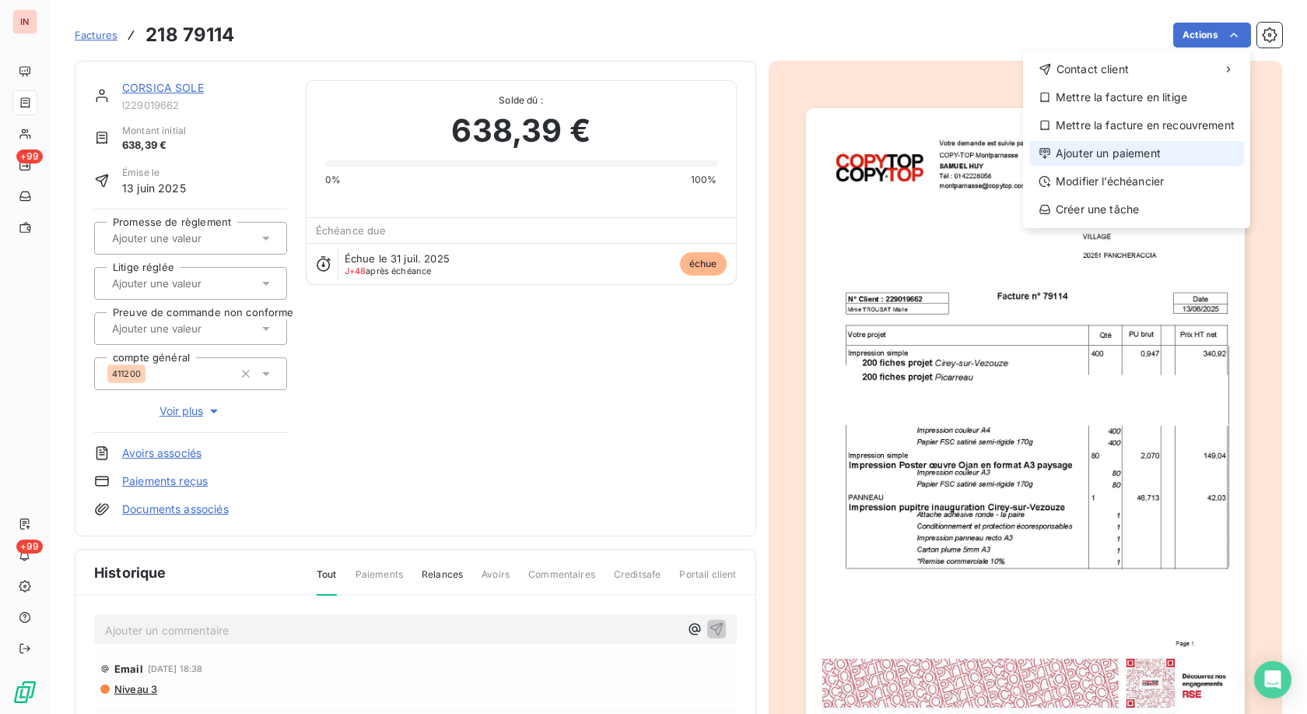
click at [602, 155] on div "Ajouter un paiement" at bounding box center [1137, 153] width 215 height 25
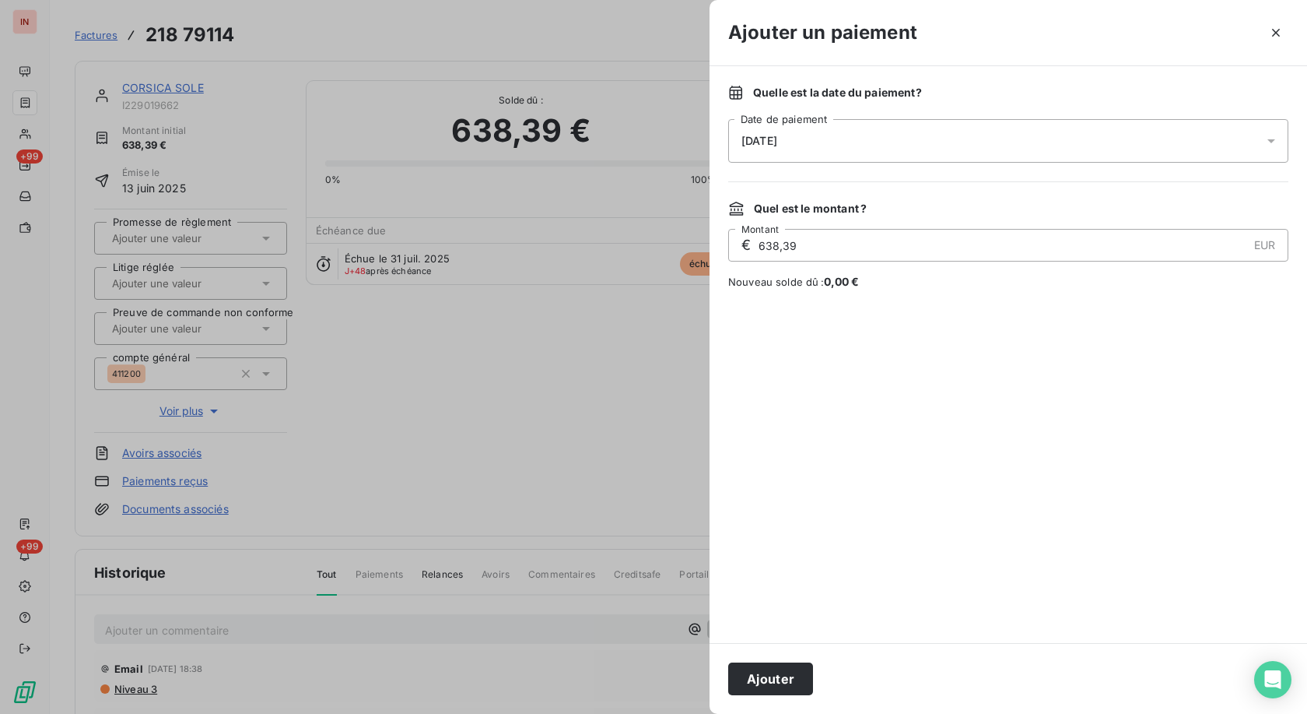
click at [602, 130] on div "[DATE]" at bounding box center [1008, 141] width 560 height 44
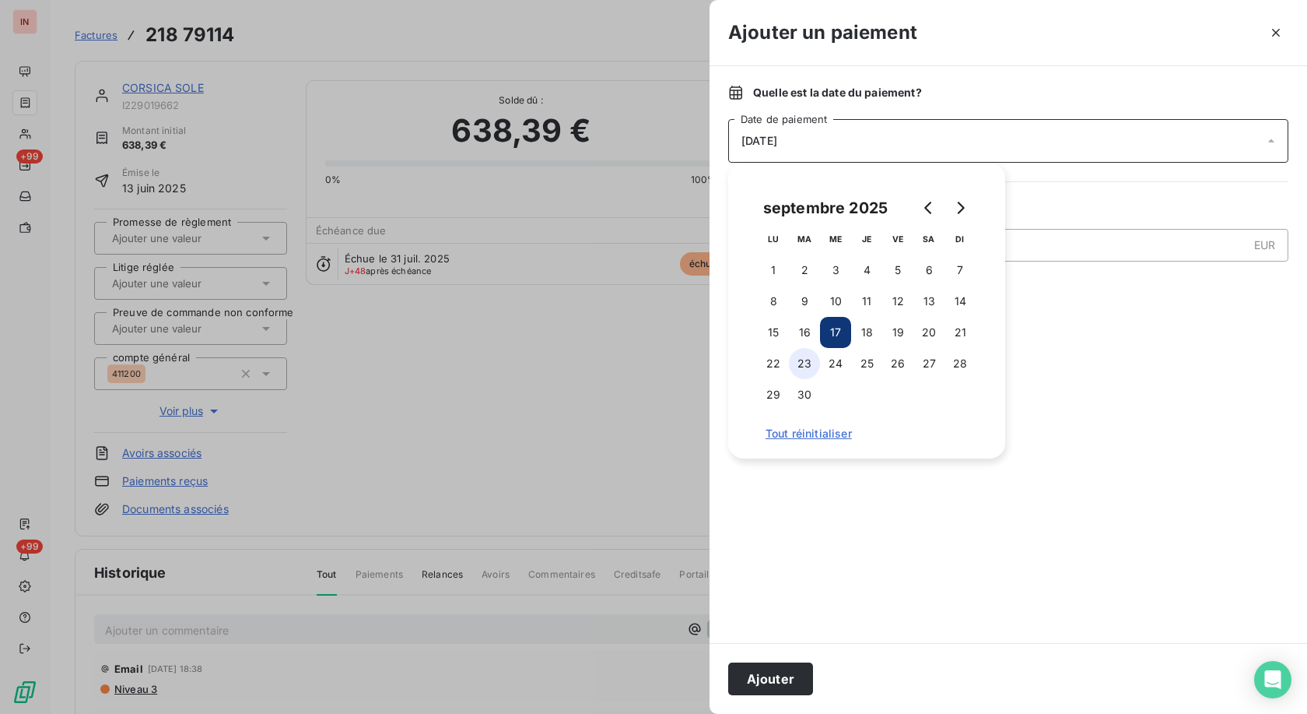
click at [602, 329] on button "23" at bounding box center [804, 363] width 31 height 31
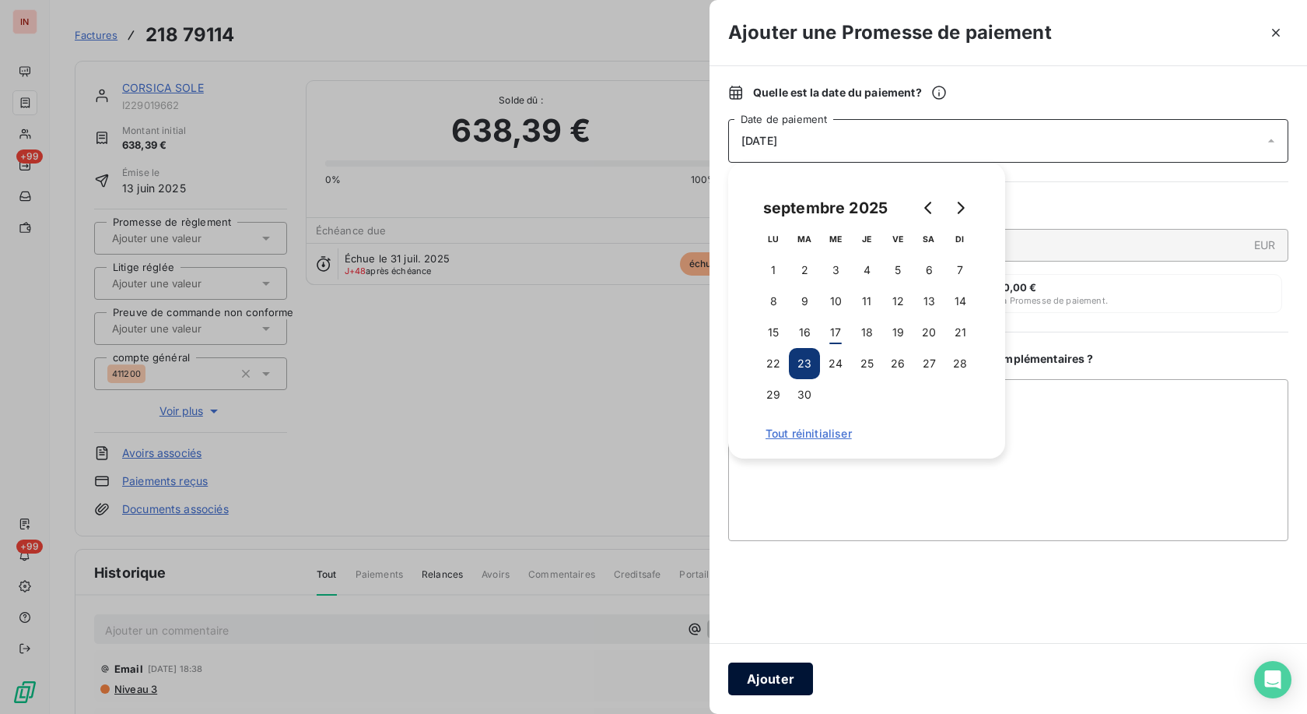
click at [602, 329] on button "Ajouter" at bounding box center [770, 678] width 85 height 33
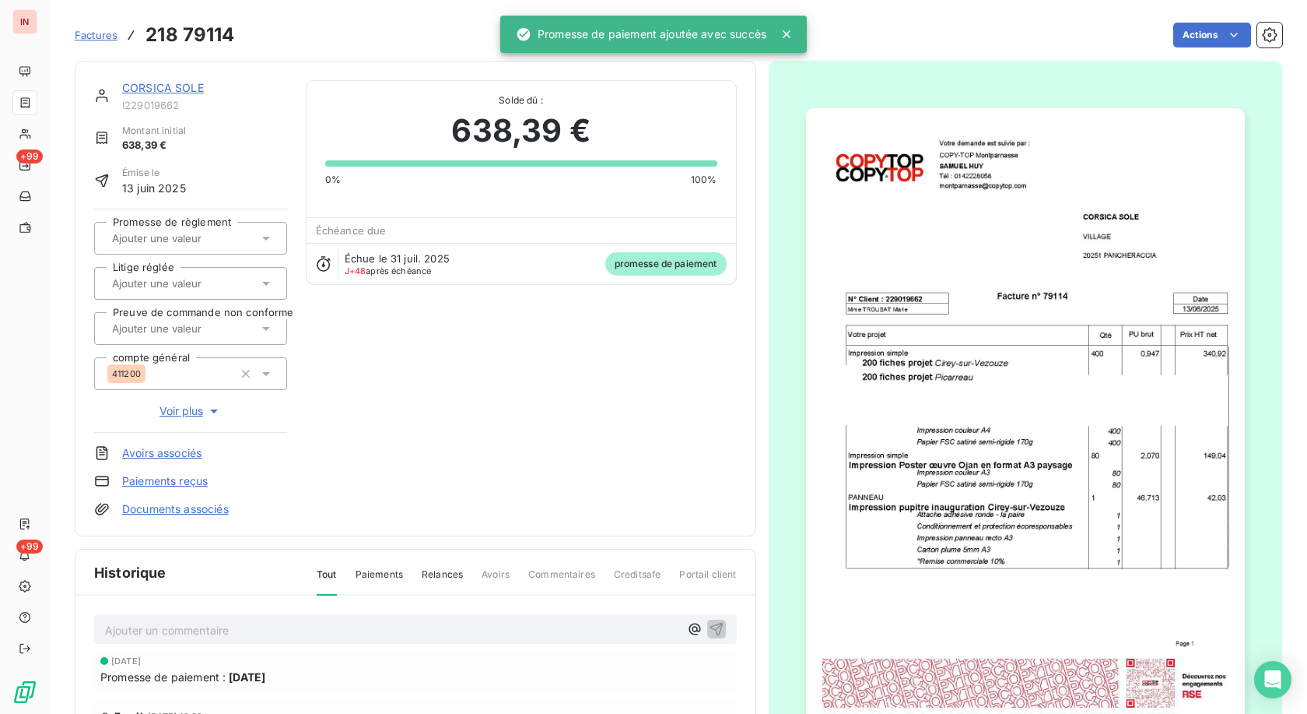
click at [191, 242] on input "text" at bounding box center [189, 238] width 156 height 14
click at [188, 268] on div "Oui" at bounding box center [199, 279] width 149 height 25
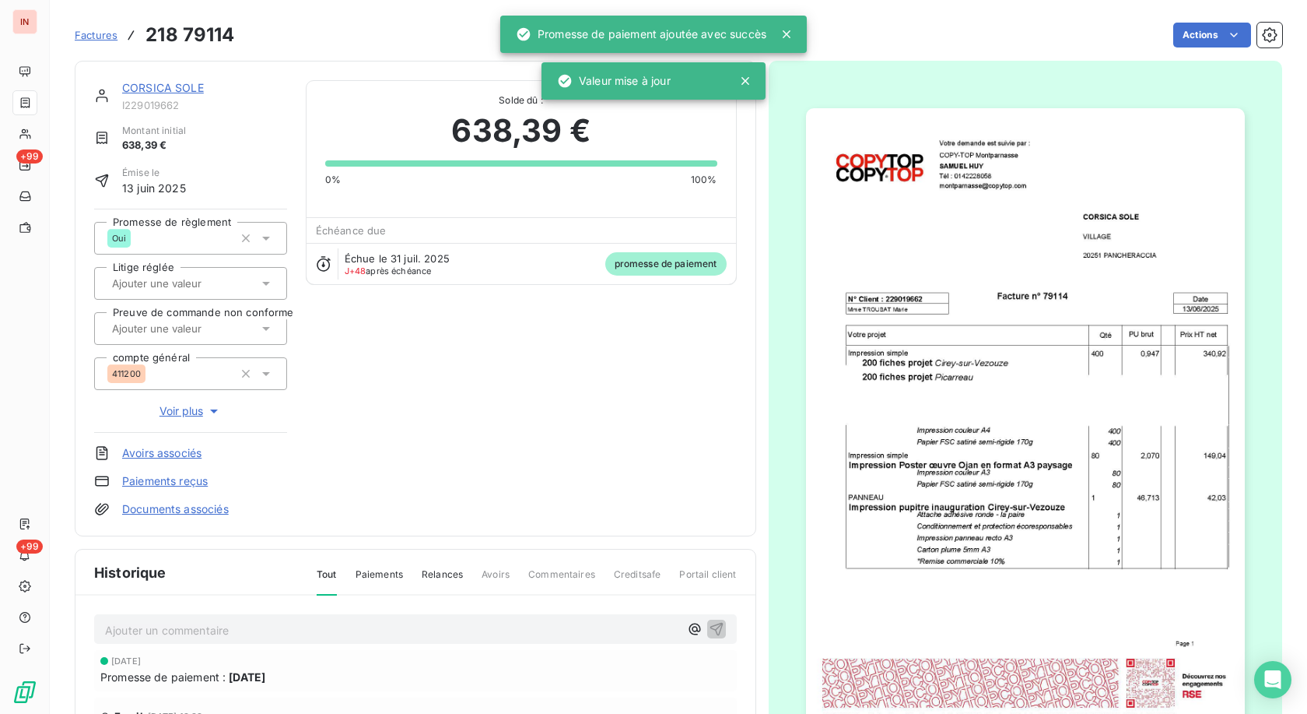
click at [176, 92] on link "CORSICA SOLE" at bounding box center [163, 87] width 82 height 13
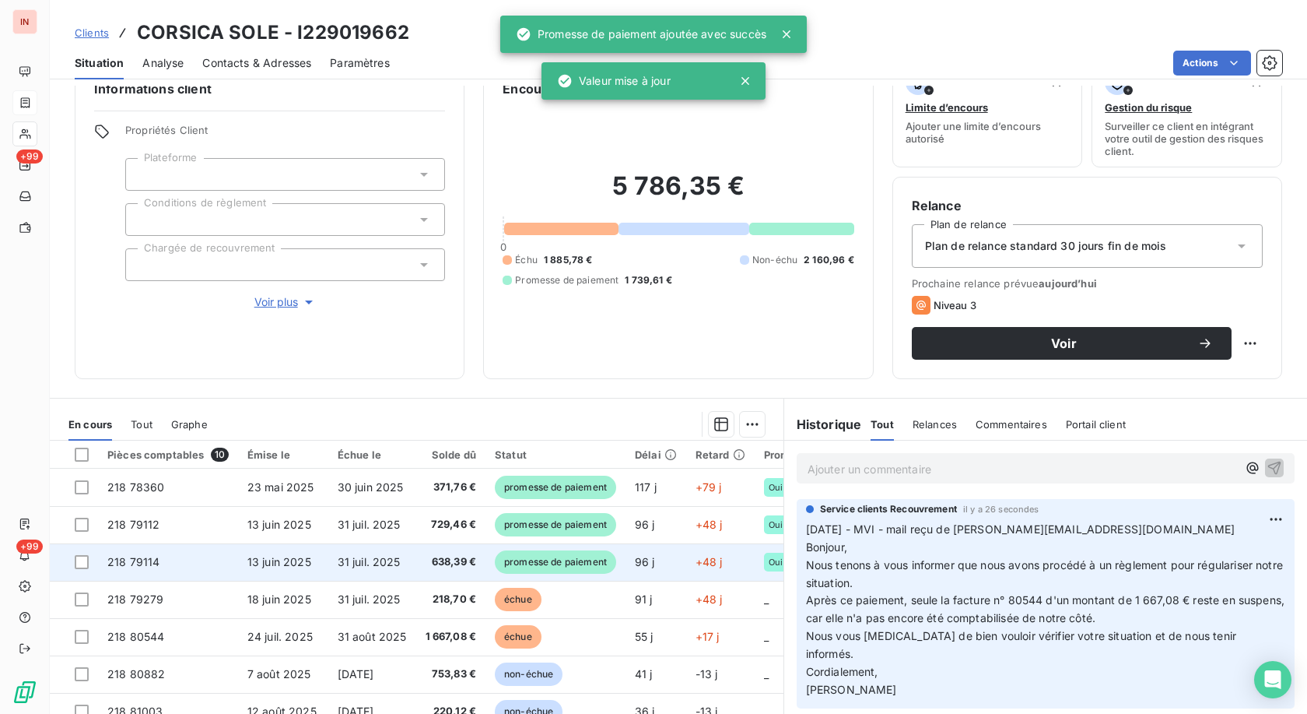
scroll to position [79, 0]
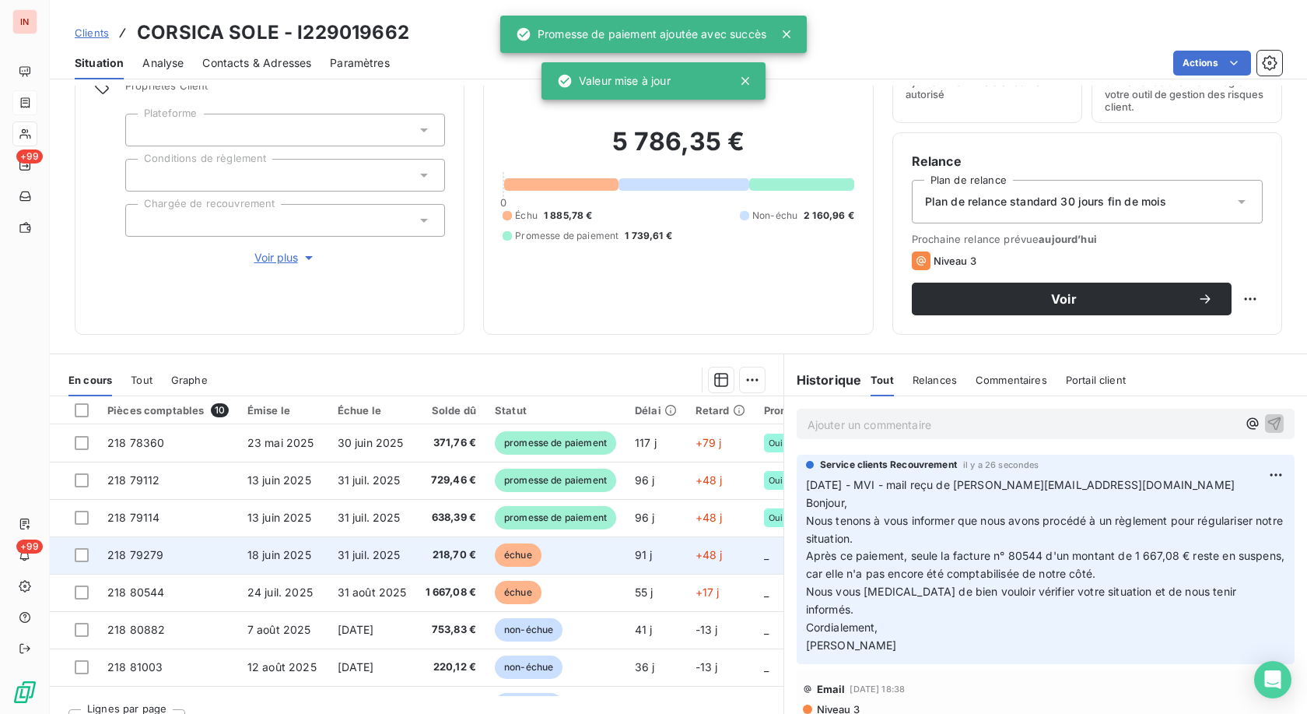
click at [544, 329] on td "échue" at bounding box center [556, 554] width 140 height 37
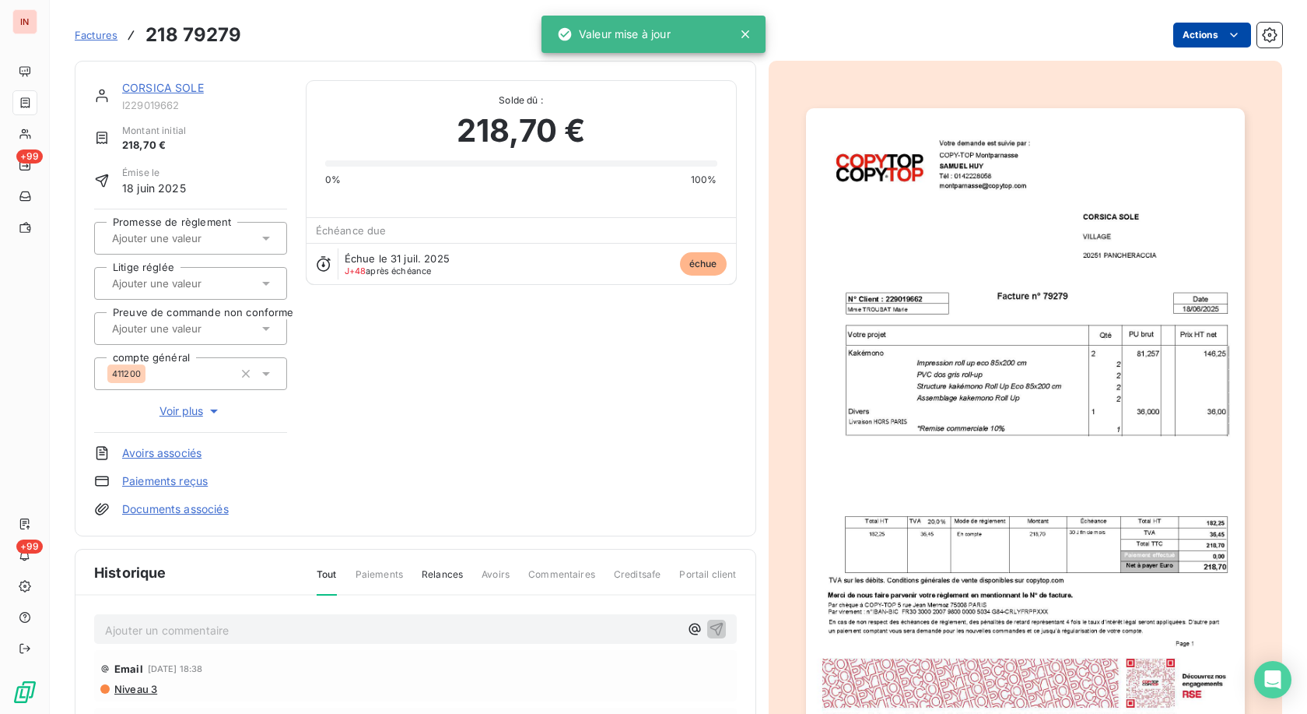
click at [602, 37] on html "IN +99 +99 Factures 218 79279 Actions [GEOGRAPHIC_DATA] SOLE I229019662 Montant…" at bounding box center [653, 357] width 1307 height 714
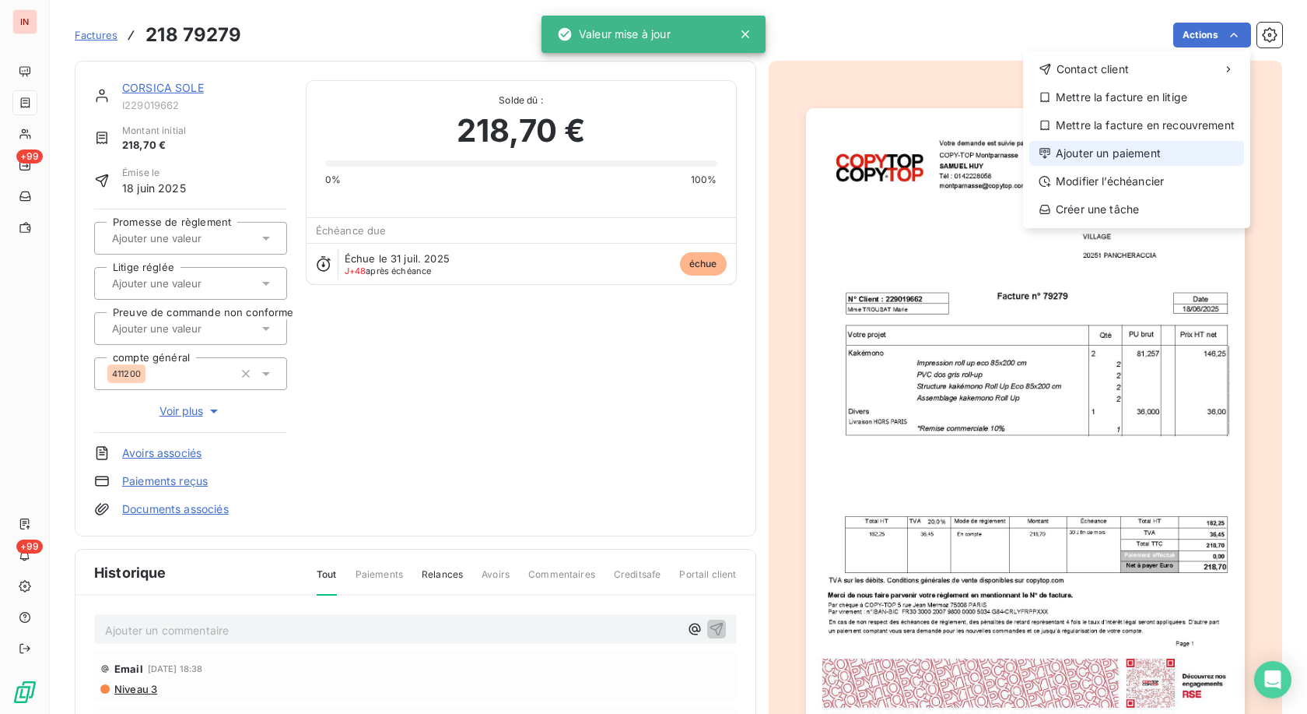
click at [602, 156] on div "Ajouter un paiement" at bounding box center [1137, 153] width 215 height 25
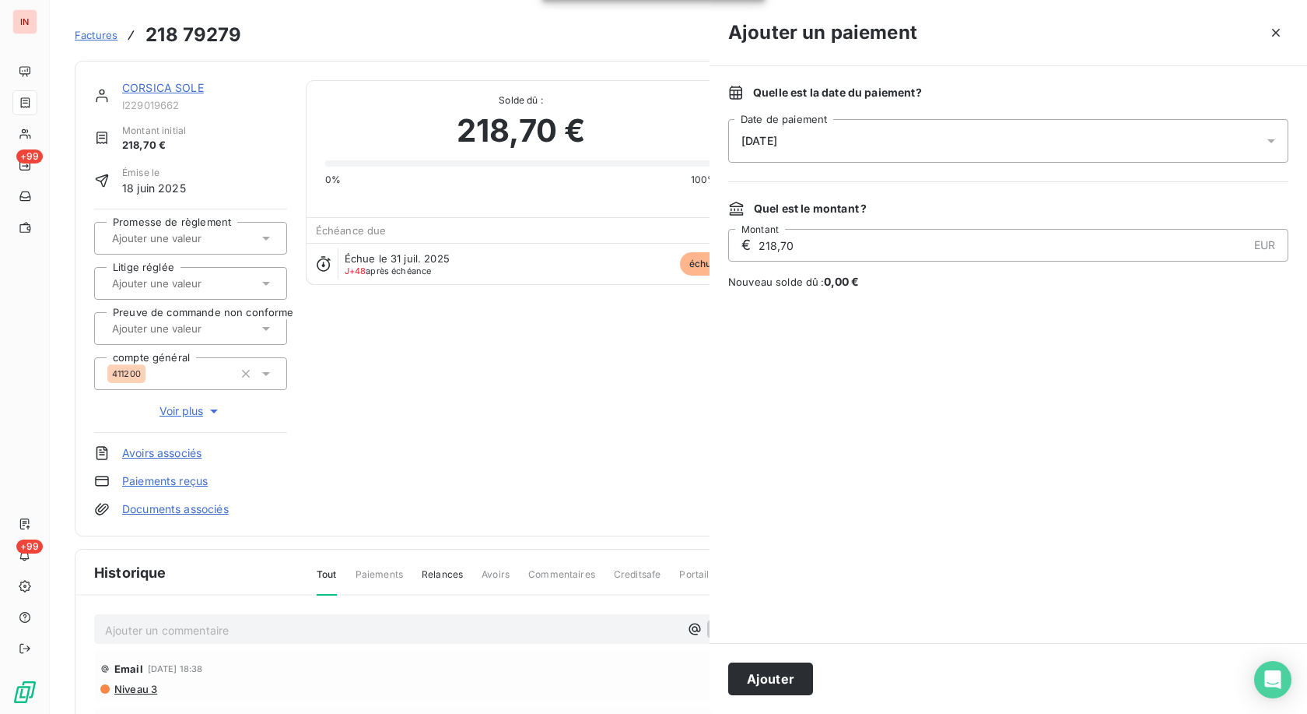
click at [602, 151] on div "[DATE]" at bounding box center [1008, 141] width 560 height 44
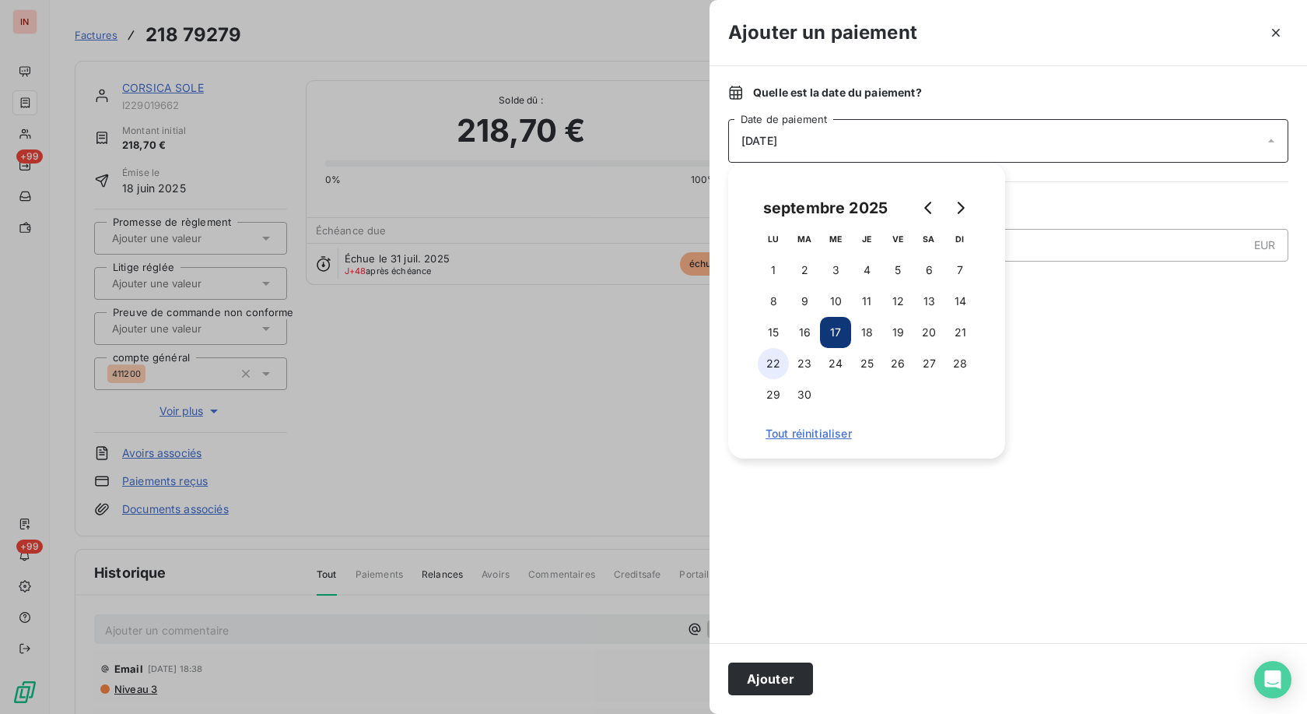
click at [602, 329] on button "22" at bounding box center [773, 363] width 31 height 31
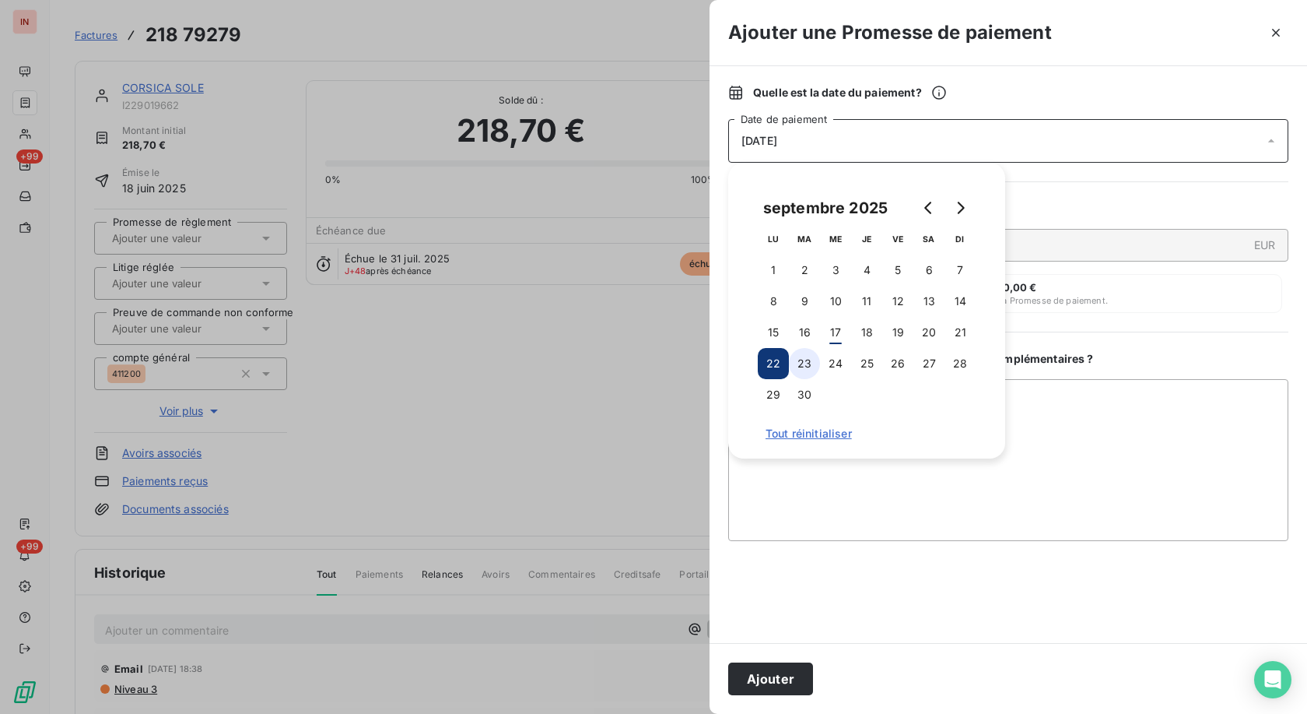
click at [602, 329] on button "23" at bounding box center [804, 363] width 31 height 31
click at [602, 329] on button "Ajouter" at bounding box center [770, 678] width 85 height 33
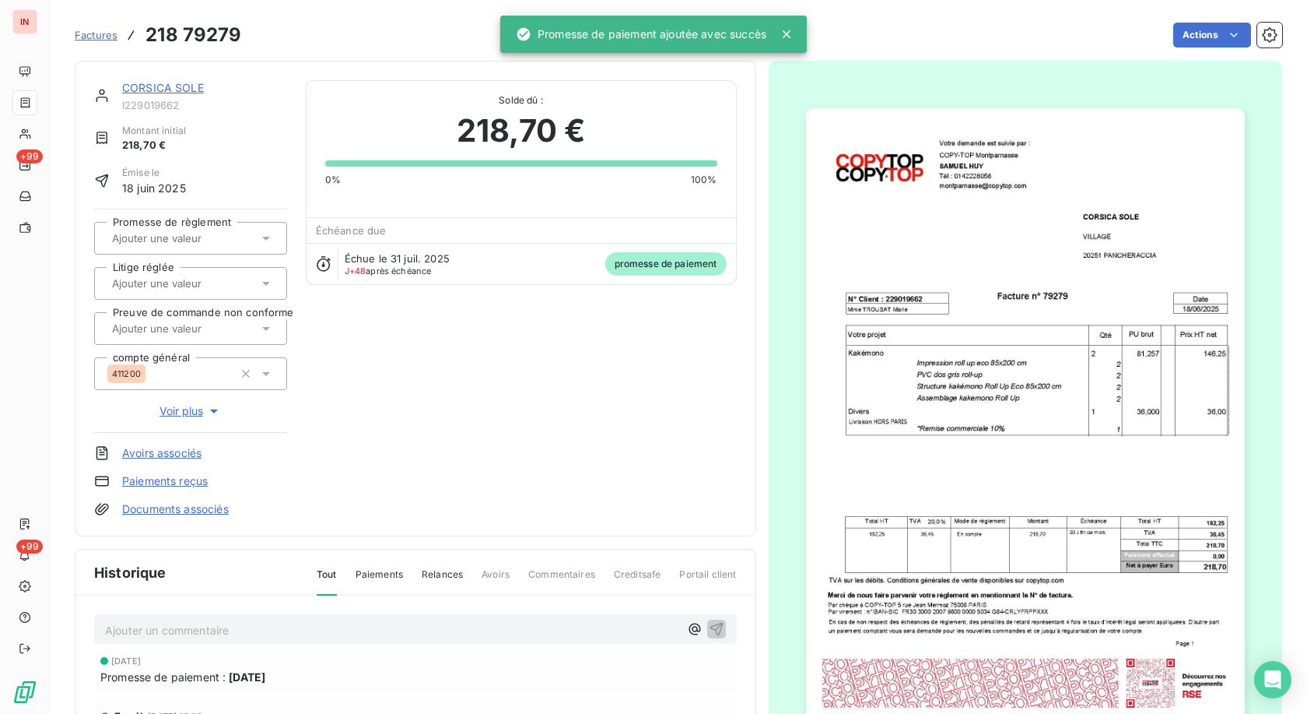
click at [226, 244] on input "text" at bounding box center [189, 238] width 156 height 14
click at [227, 275] on div "Oui" at bounding box center [199, 279] width 149 height 25
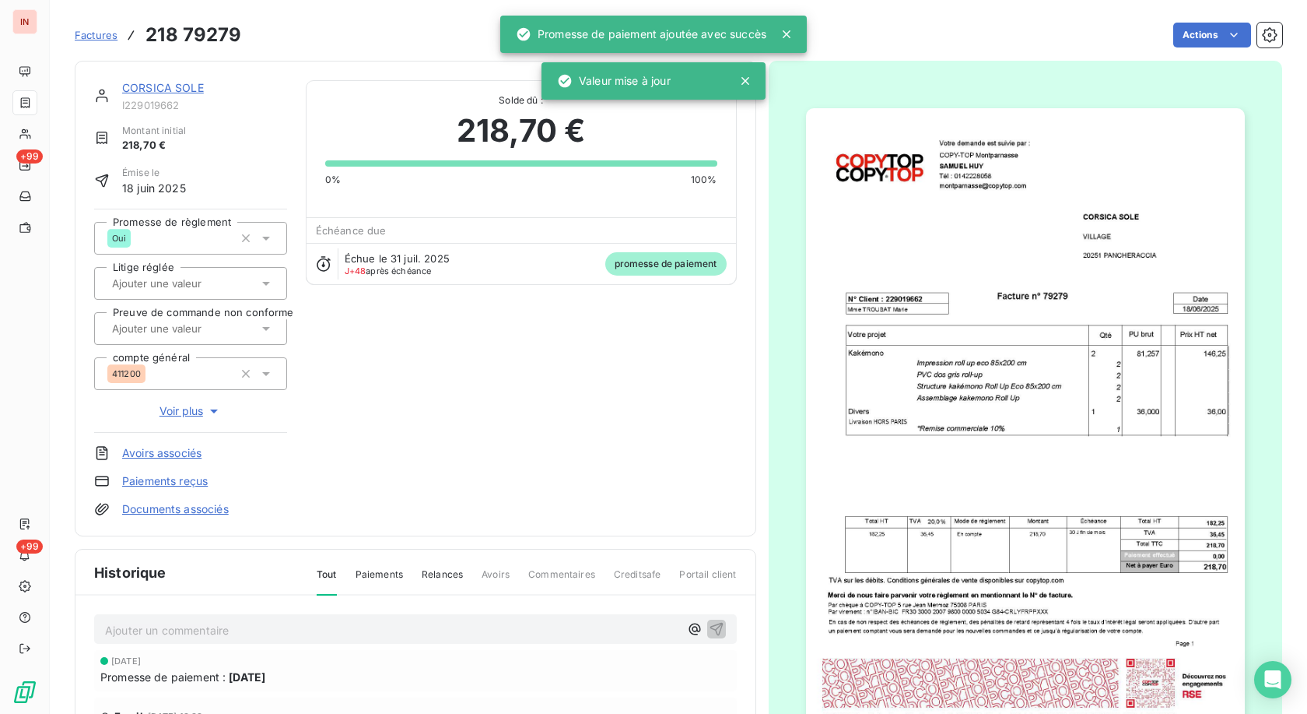
click at [172, 89] on link "CORSICA SOLE" at bounding box center [163, 87] width 82 height 13
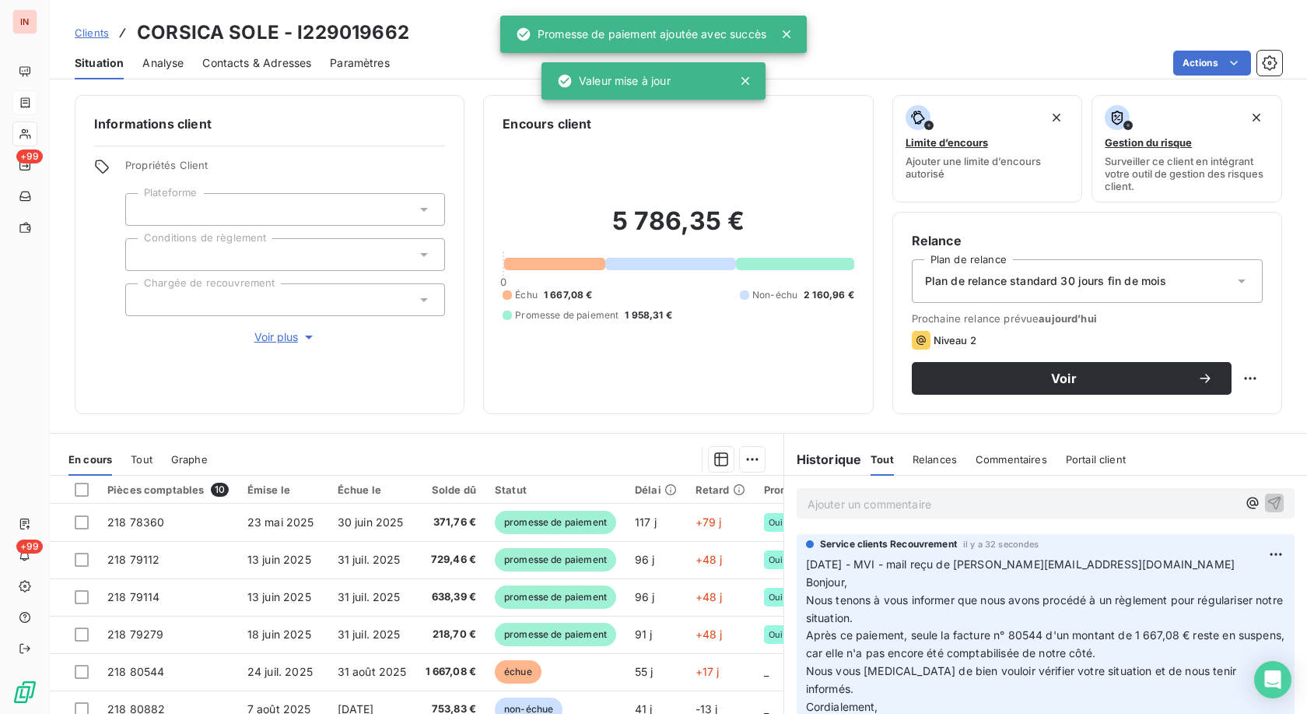
click at [40, 134] on div "IN +99 +99" at bounding box center [25, 357] width 50 height 714
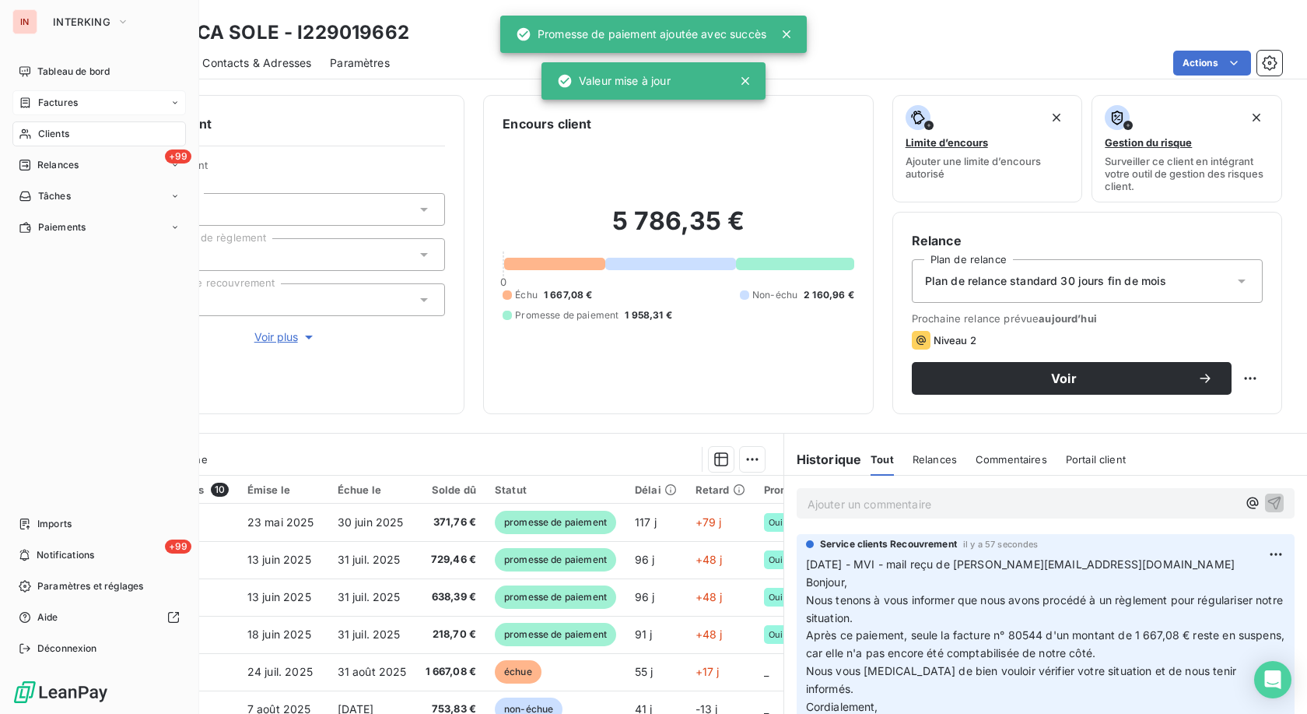
click at [39, 129] on span "Clients" at bounding box center [53, 134] width 31 height 14
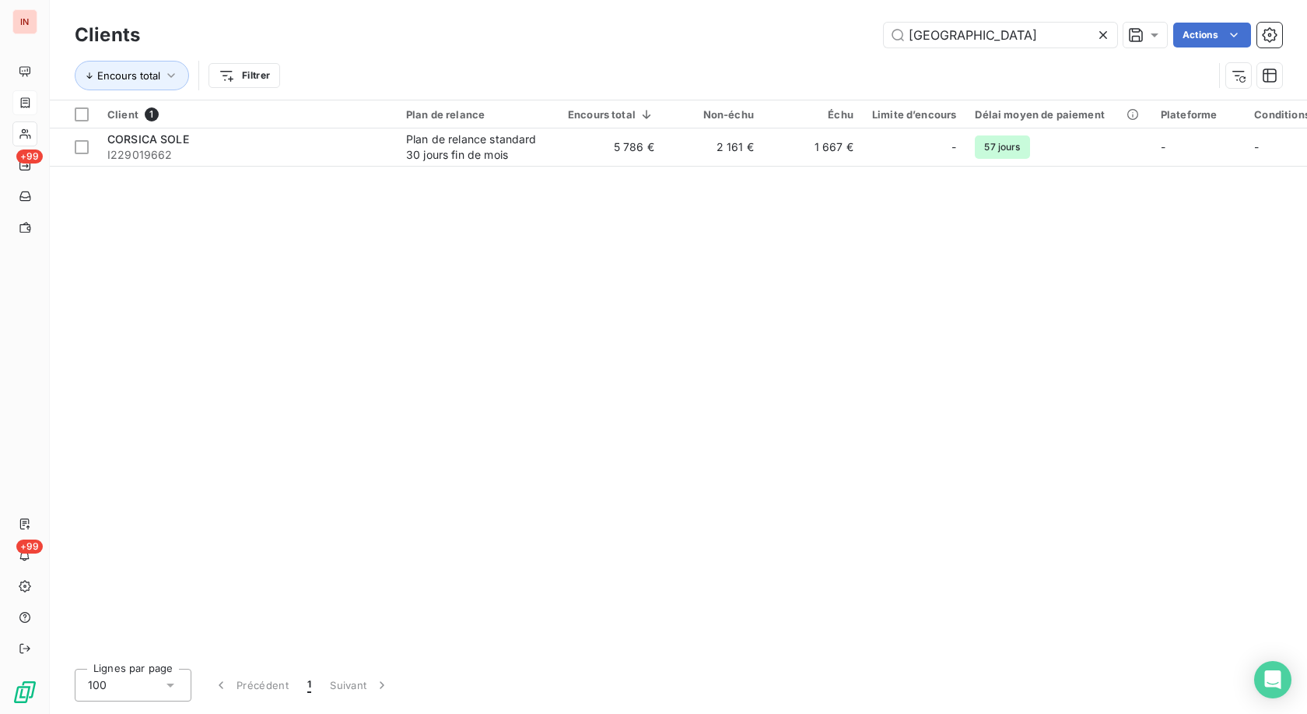
drag, startPoint x: 965, startPoint y: 34, endPoint x: 741, endPoint y: 33, distance: 224.1
click at [602, 33] on input "[GEOGRAPHIC_DATA]" at bounding box center [1000, 35] width 233 height 25
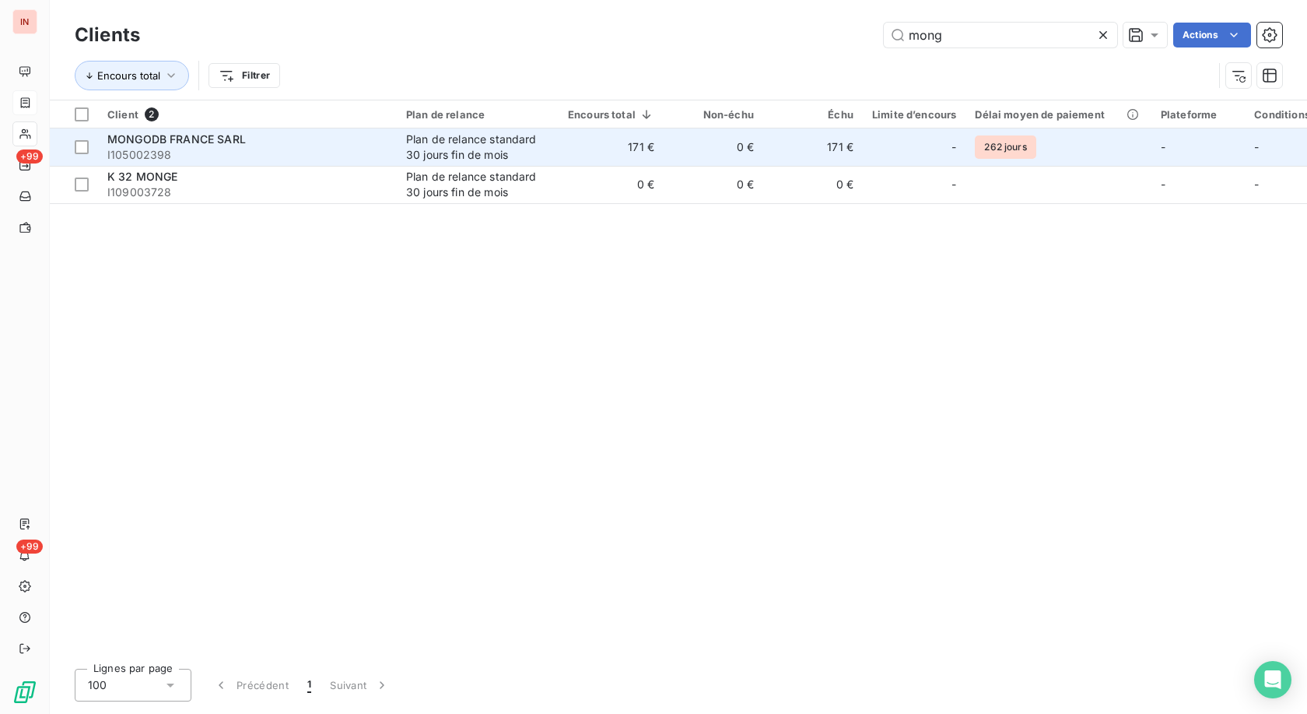
type input "mong"
click at [366, 146] on div "MONGODB FRANCE SARL" at bounding box center [247, 140] width 280 height 16
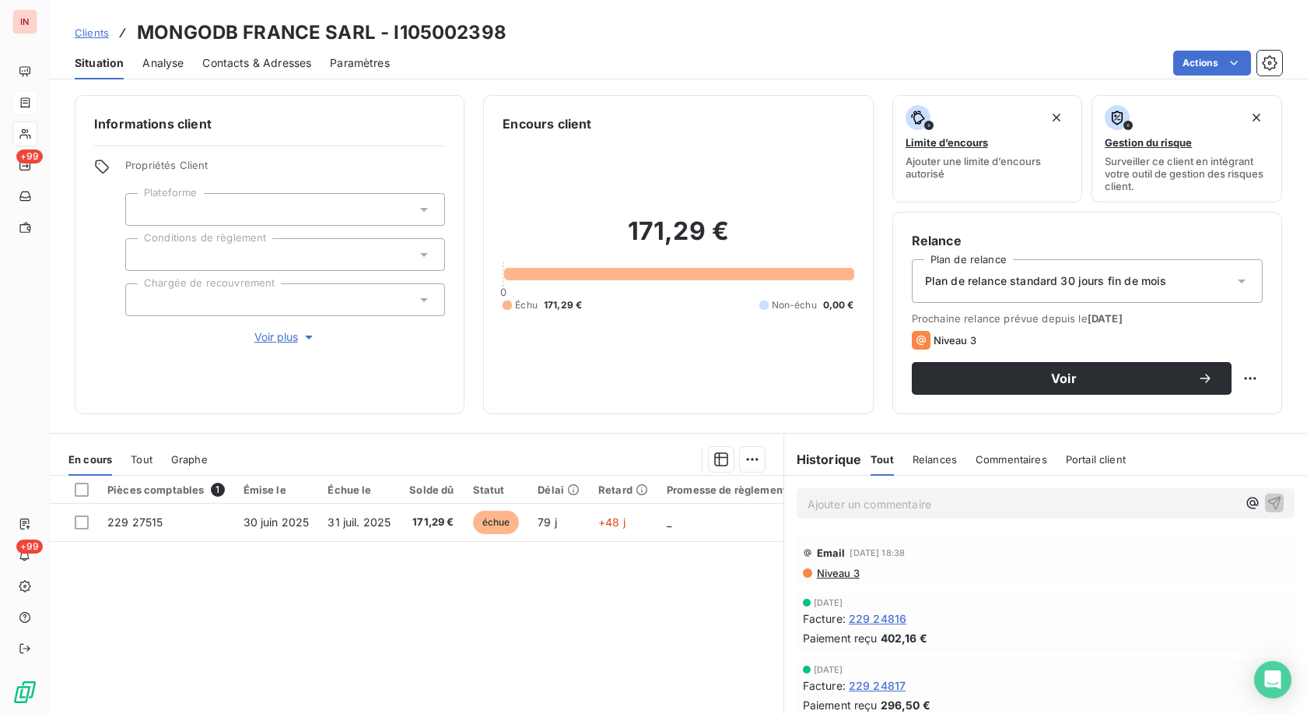
click at [602, 329] on p "Ajouter un commentaire ﻿" at bounding box center [1023, 503] width 430 height 19
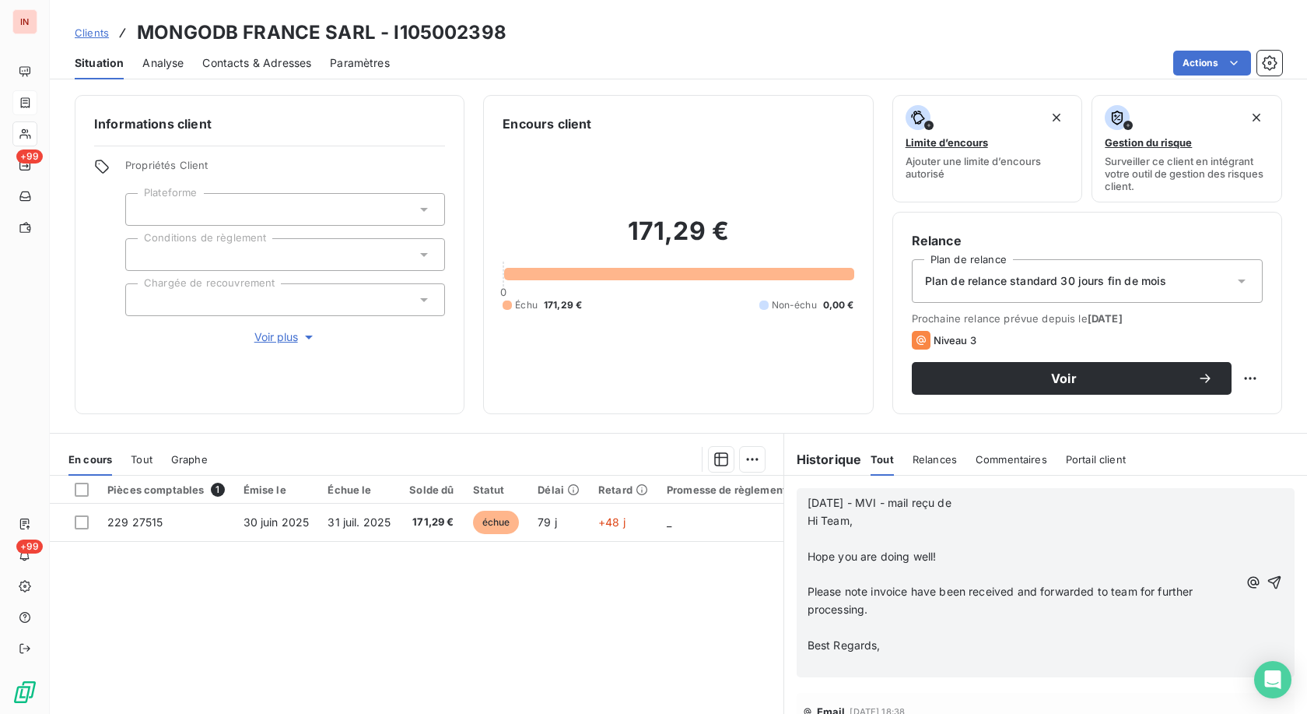
click at [602, 329] on p at bounding box center [1023, 539] width 431 height 18
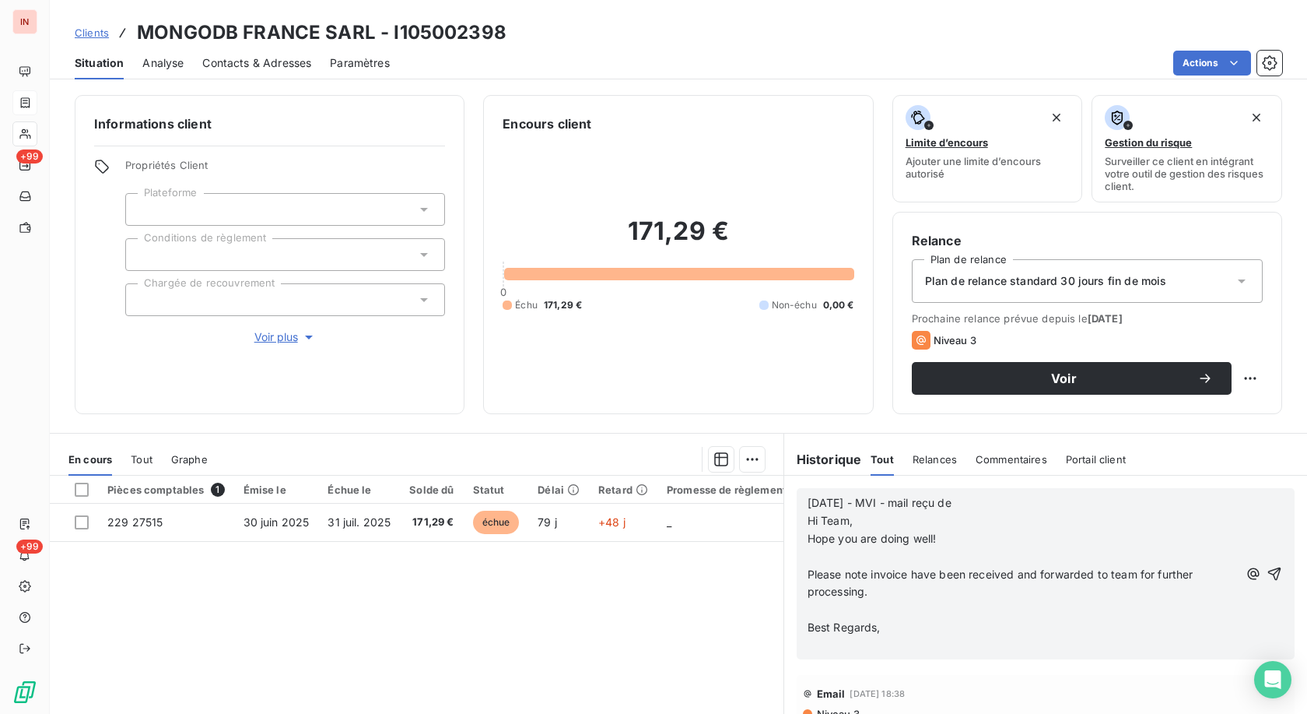
click at [602, 329] on p at bounding box center [1023, 557] width 431 height 18
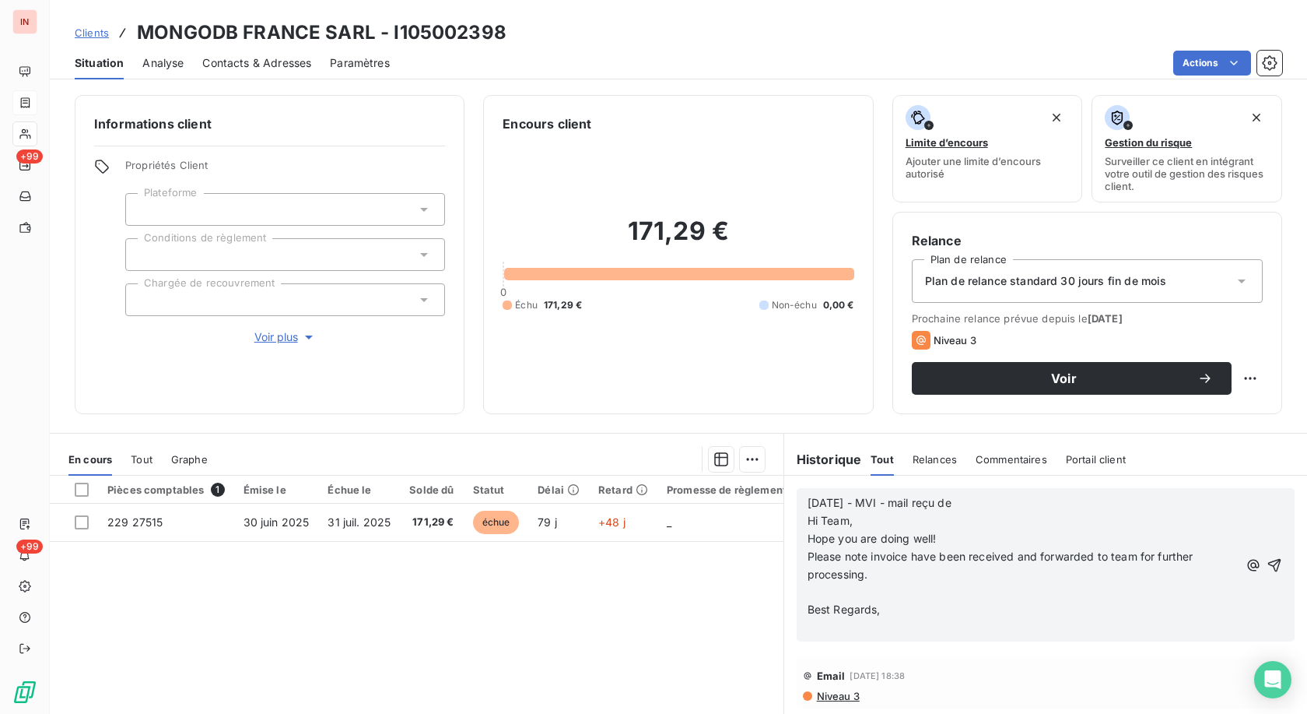
click at [602, 329] on p at bounding box center [1023, 592] width 431 height 18
click at [602, 329] on div "[DATE] - MVI - mail reçu de Hi Team, Hope you are doing well! Please note invoi…" at bounding box center [1046, 555] width 498 height 135
click at [602, 329] on p "﻿" at bounding box center [1023, 610] width 431 height 18
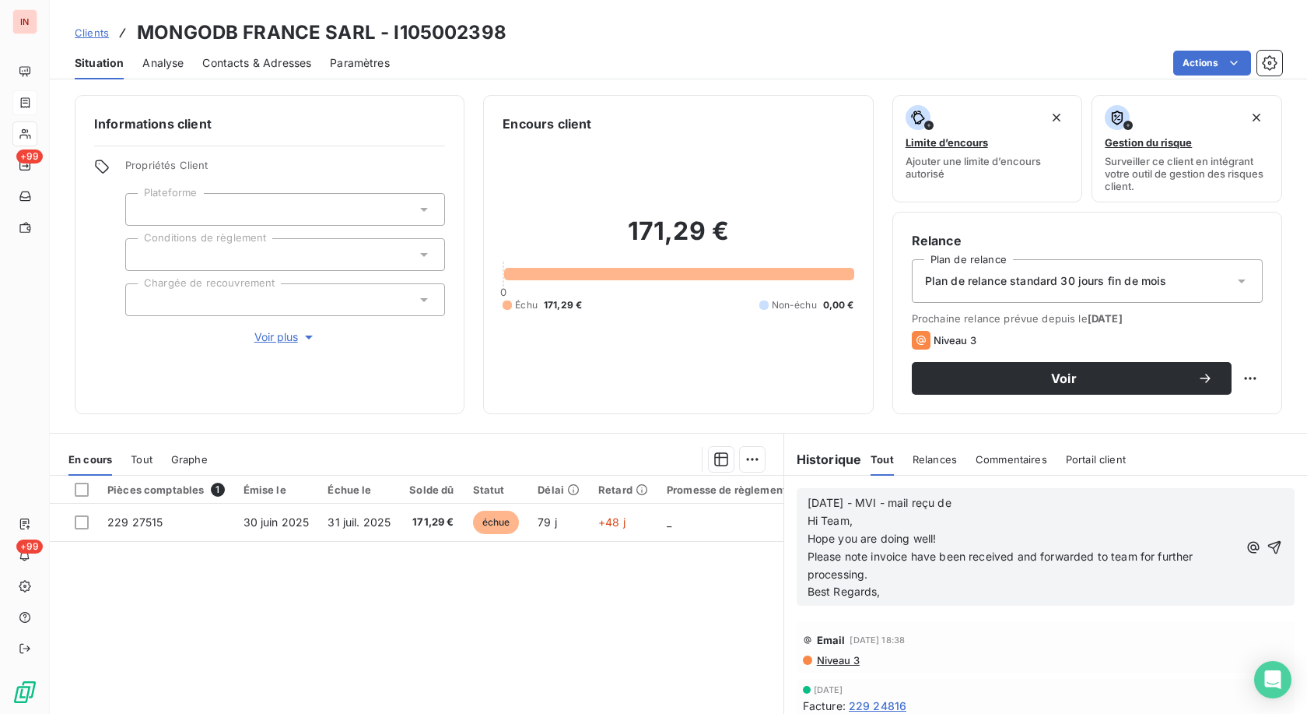
click at [602, 329] on p "[DATE] - MVI - mail reçu de Hi Team," at bounding box center [1023, 512] width 431 height 36
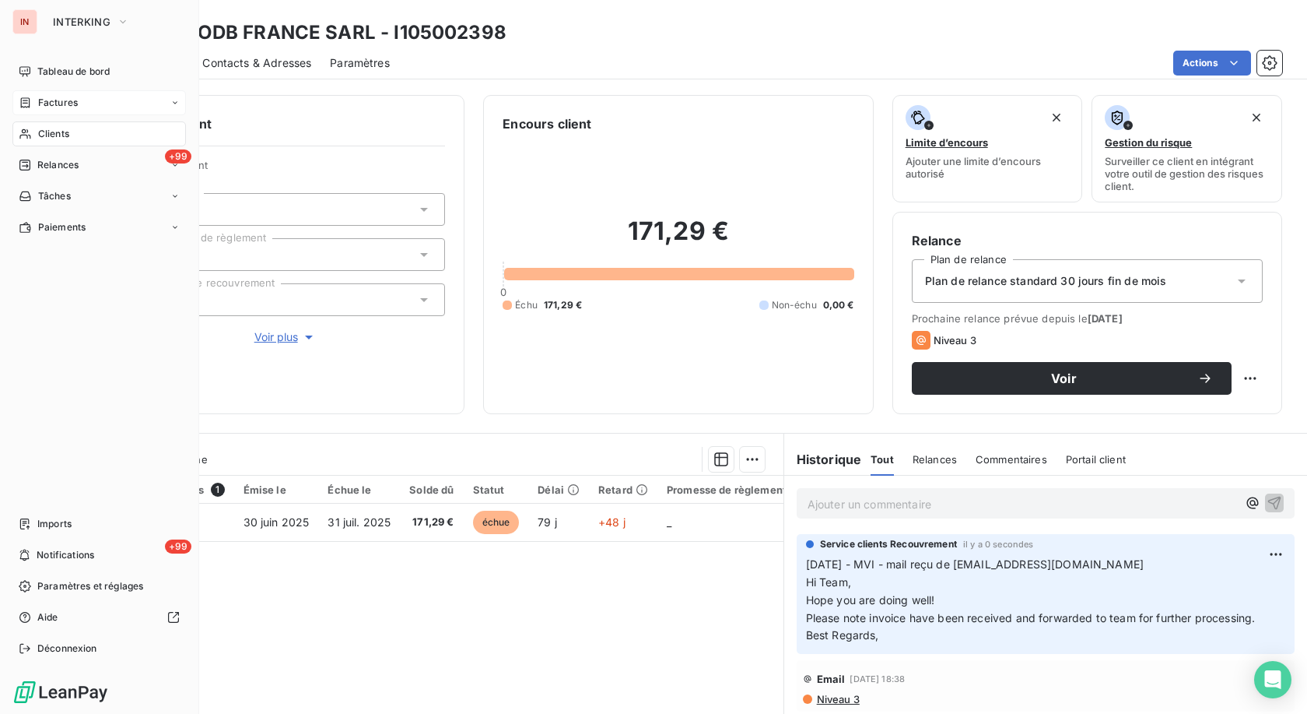
click at [47, 135] on span "Clients" at bounding box center [53, 134] width 31 height 14
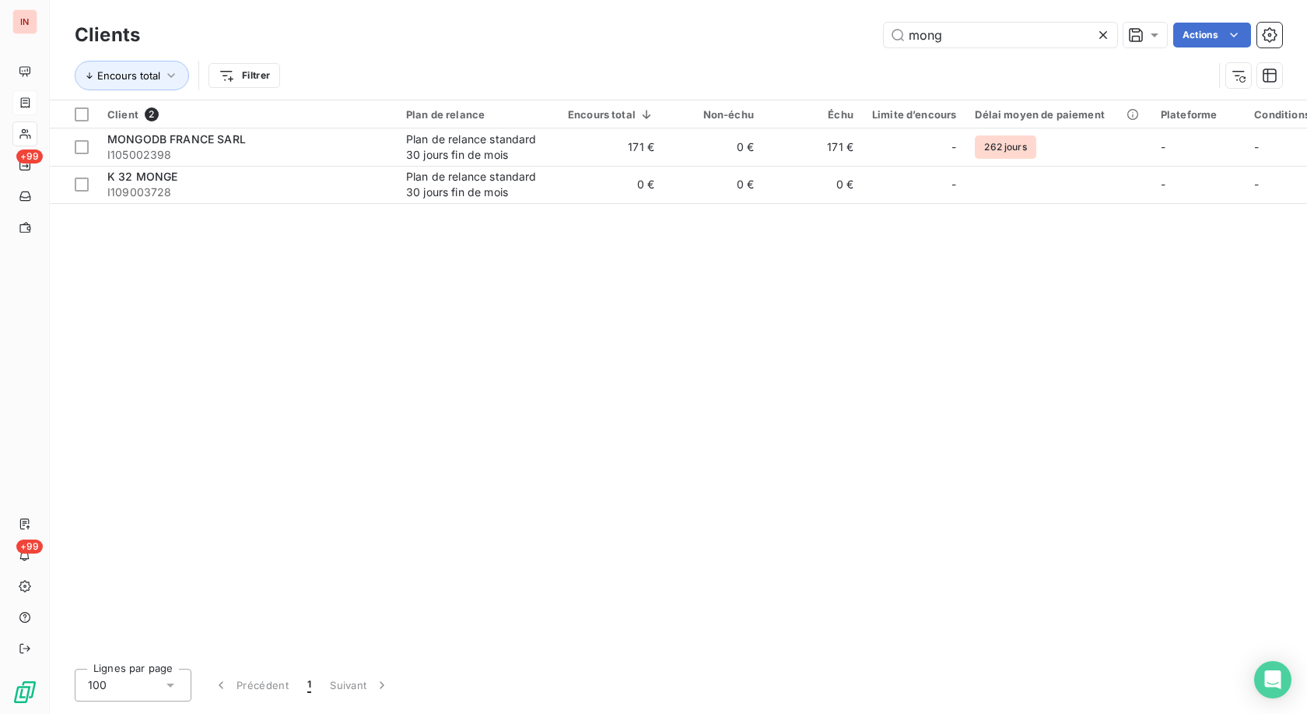
drag, startPoint x: 944, startPoint y: 33, endPoint x: 782, endPoint y: 40, distance: 162.0
click at [602, 37] on input "mong" at bounding box center [1000, 35] width 233 height 25
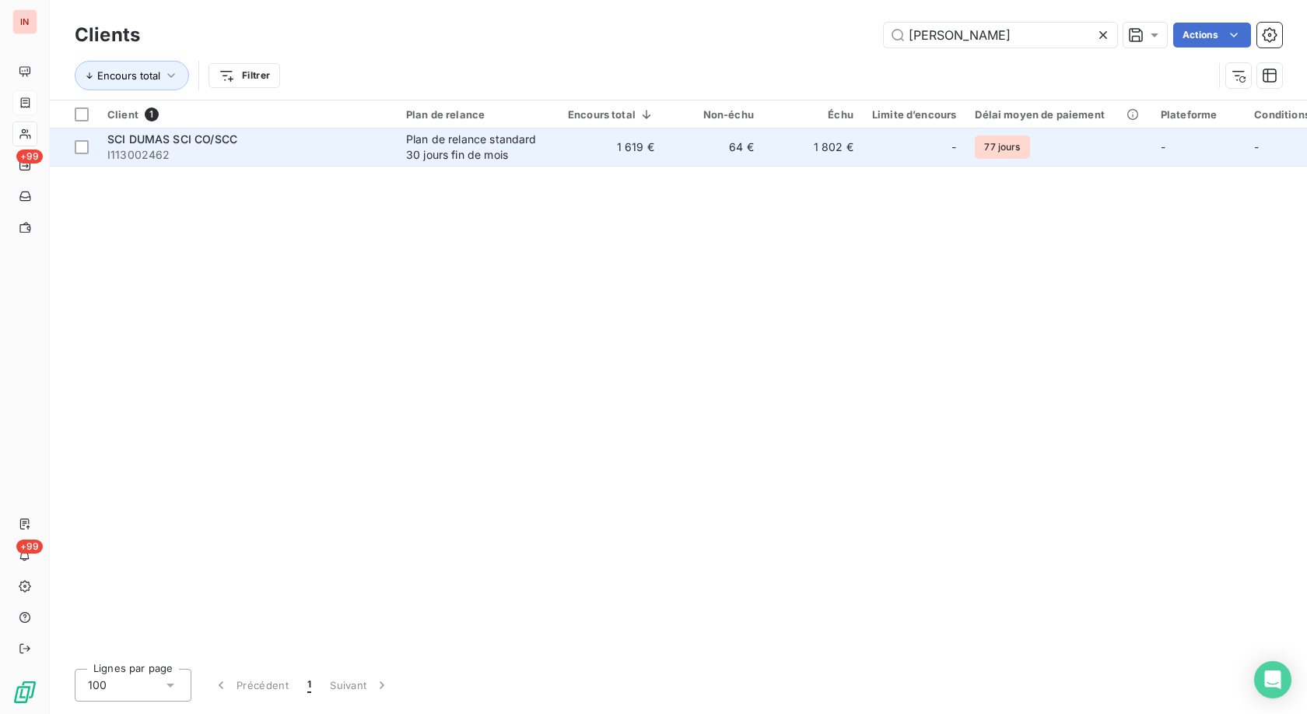
type input "[PERSON_NAME]"
click at [261, 158] on span "I113002462" at bounding box center [247, 155] width 280 height 16
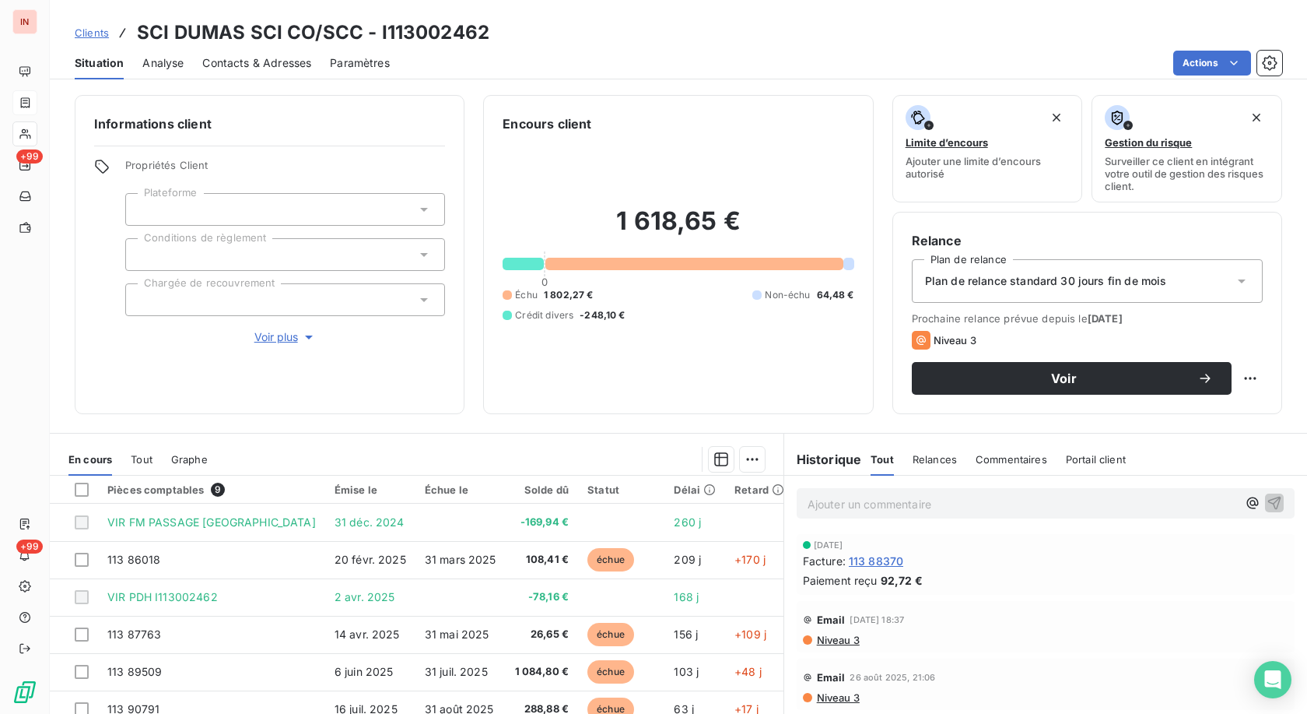
click at [414, 28] on h3 "SCI DUMAS SCI CO/SCC - I113002462" at bounding box center [313, 33] width 353 height 28
copy h3 "I113002462"
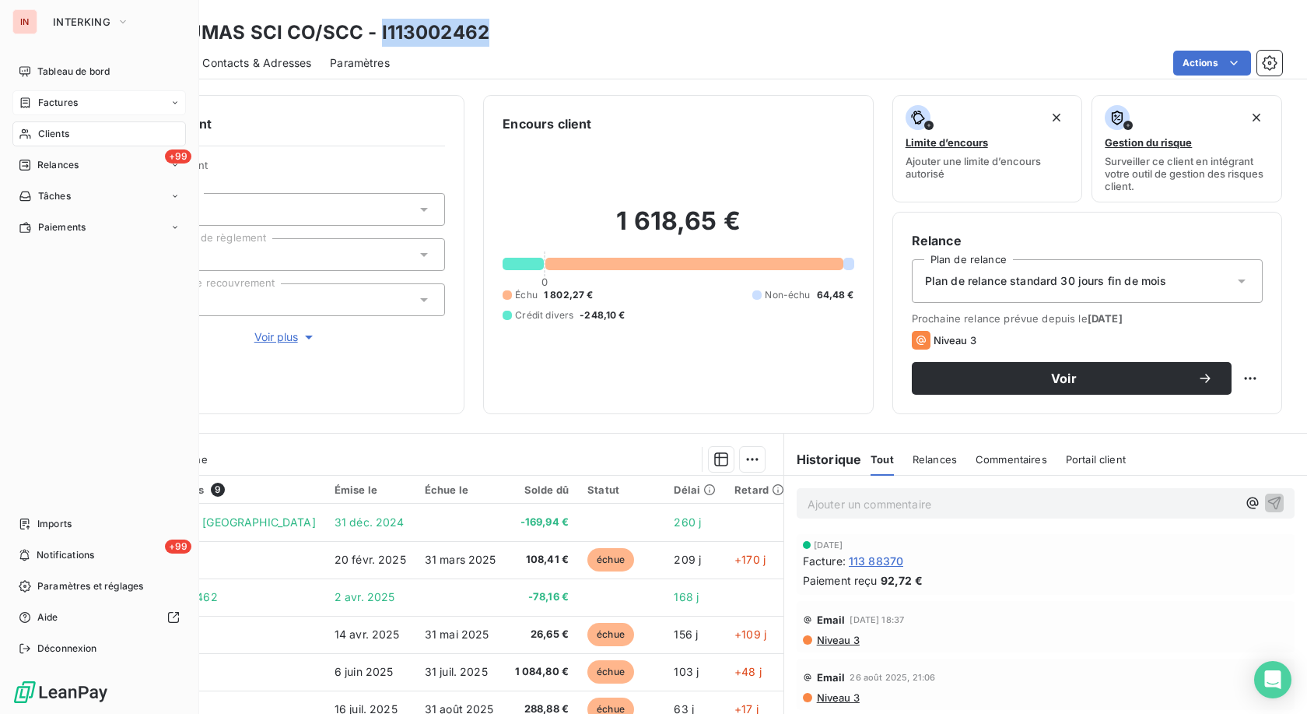
click at [42, 136] on span "Clients" at bounding box center [53, 134] width 31 height 14
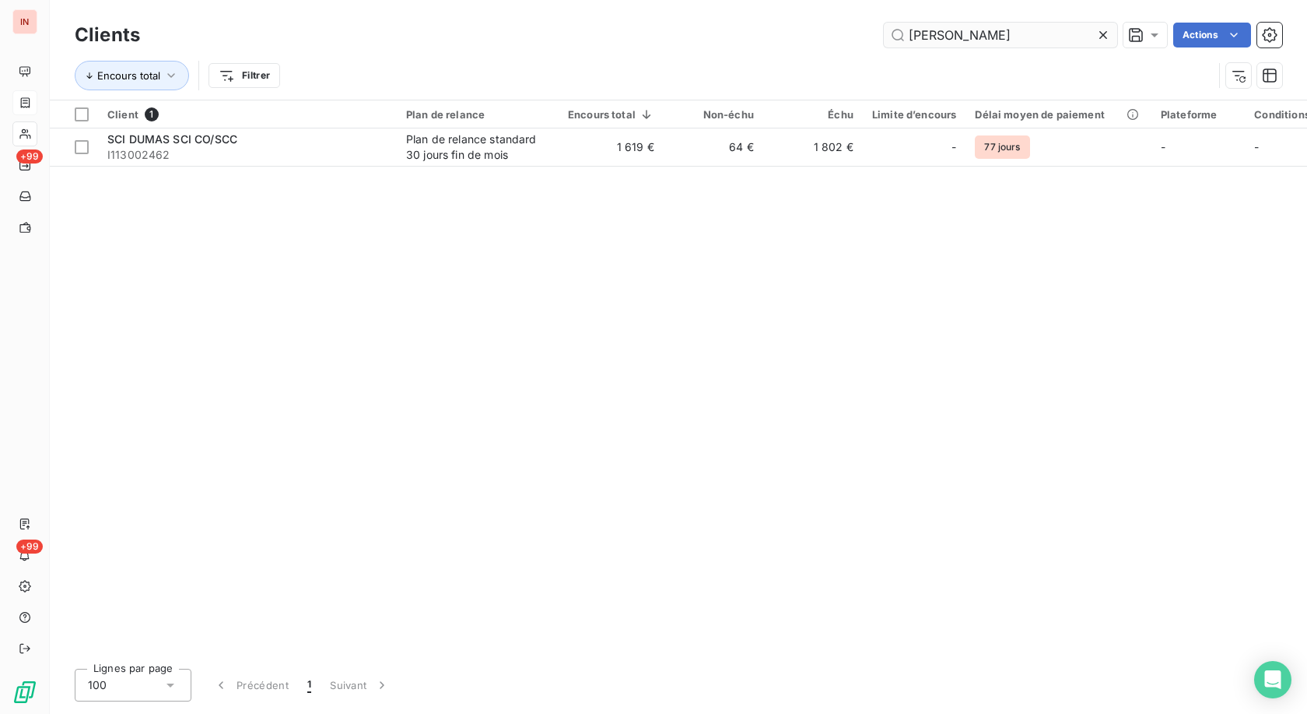
drag, startPoint x: 991, startPoint y: 33, endPoint x: 604, endPoint y: 33, distance: 386.8
click at [602, 33] on input "[PERSON_NAME]" at bounding box center [1000, 35] width 233 height 25
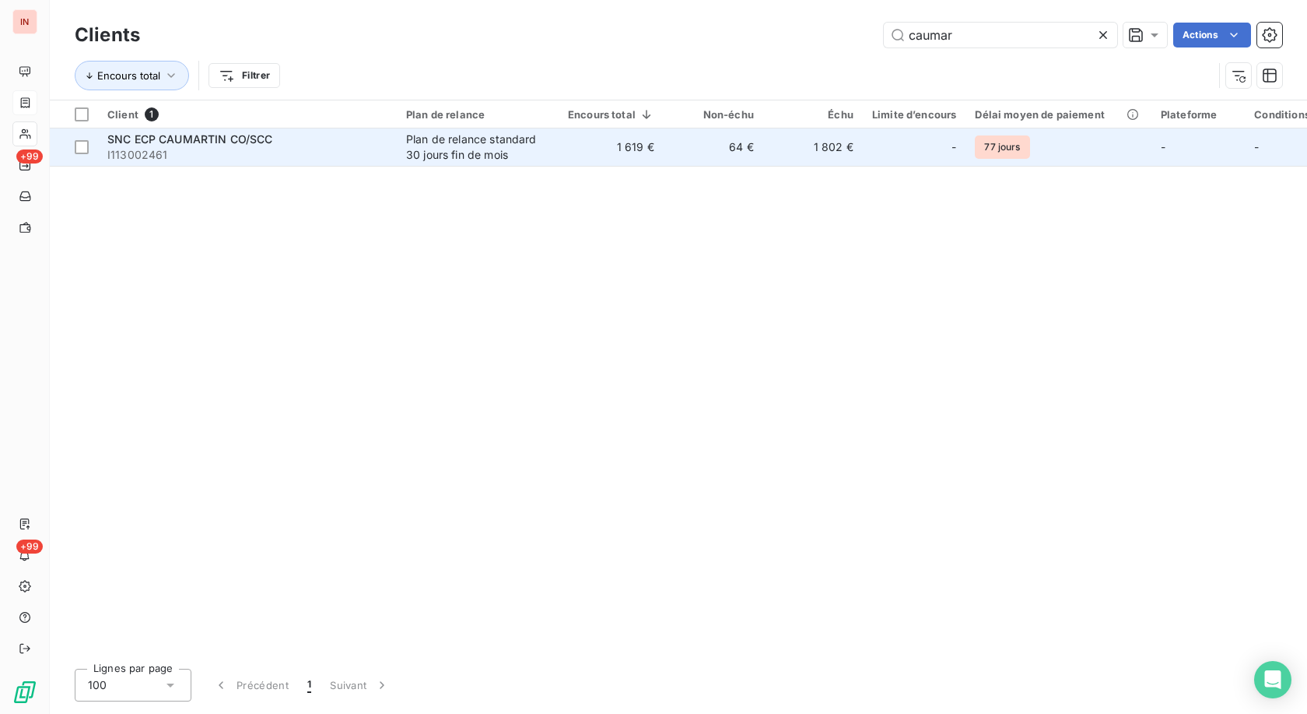
type input "caumar"
click at [310, 143] on div "SNC ECP CAUMARTIN CO/SCC" at bounding box center [247, 140] width 280 height 16
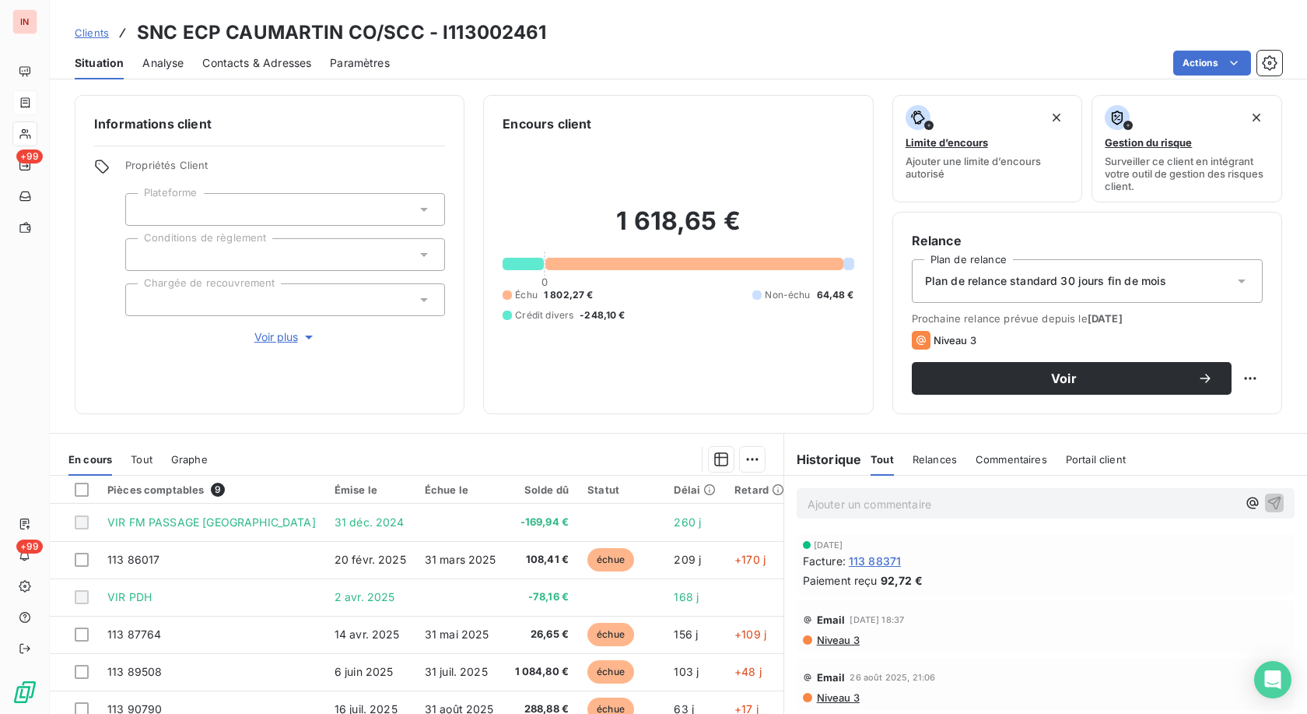
click at [471, 34] on h3 "SNC ECP CAUMARTIN CO/SCC - I113002461" at bounding box center [342, 33] width 410 height 28
copy h3 "I113002461"
click at [602, 329] on p "Ajouter un commentaire ﻿" at bounding box center [1023, 503] width 430 height 19
click at [602, 329] on p "[DATE] - MVI - mail reçu de" at bounding box center [1023, 503] width 430 height 18
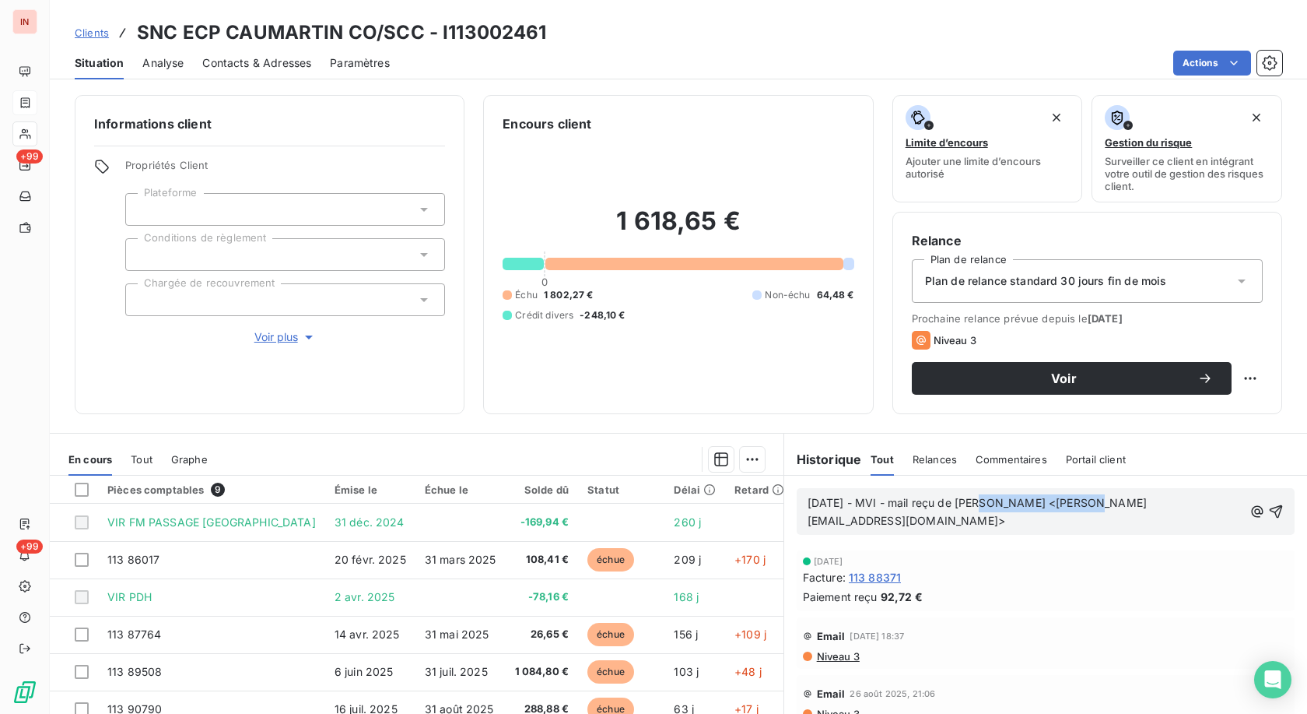
drag, startPoint x: 1086, startPoint y: 503, endPoint x: 977, endPoint y: 500, distance: 109.0
click at [602, 329] on span "[DATE] - MVI - mail reçu de [PERSON_NAME] <[PERSON_NAME][EMAIL_ADDRESS][DOMAIN_…" at bounding box center [977, 511] width 339 height 31
click at [602, 329] on p "[DATE] - MVI - mail reçu de [PERSON_NAME][EMAIL_ADDRESS][DOMAIN_NAME]>" at bounding box center [1023, 512] width 430 height 36
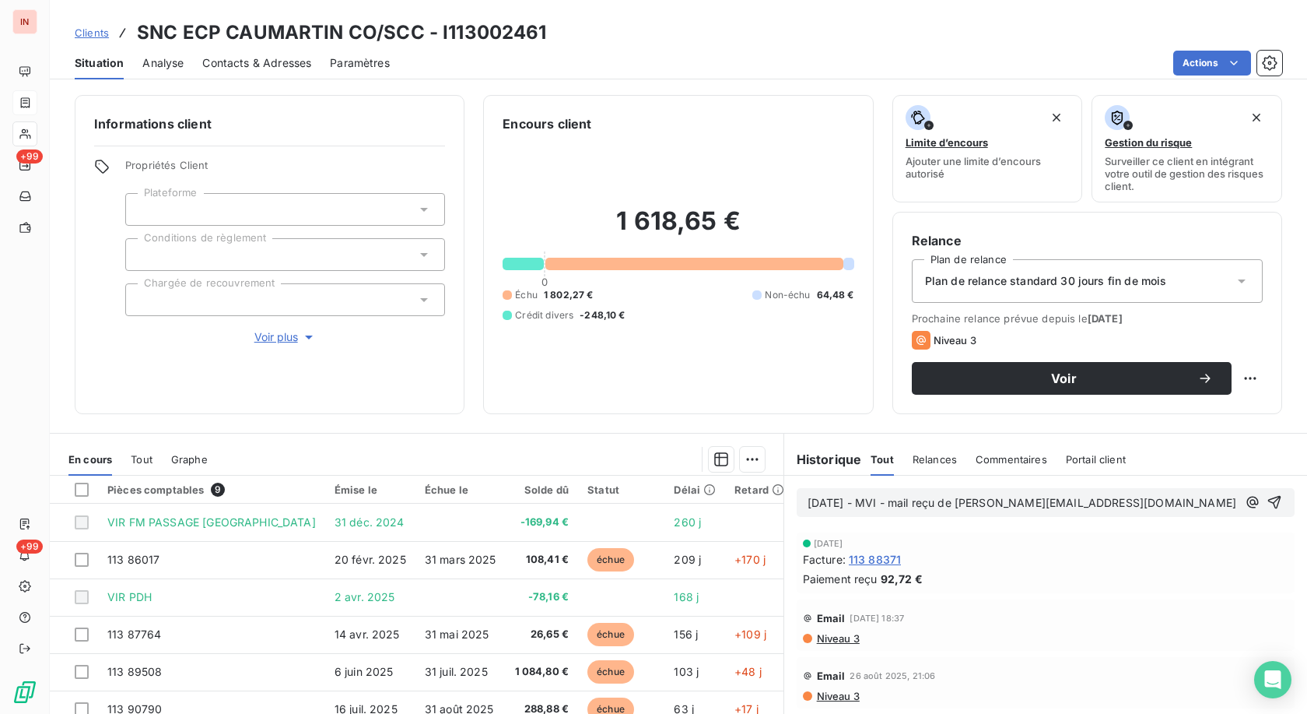
click at [602, 329] on p "[DATE] - MVI - mail reçu de [PERSON_NAME][EMAIL_ADDRESS][DOMAIN_NAME]" at bounding box center [1023, 503] width 430 height 18
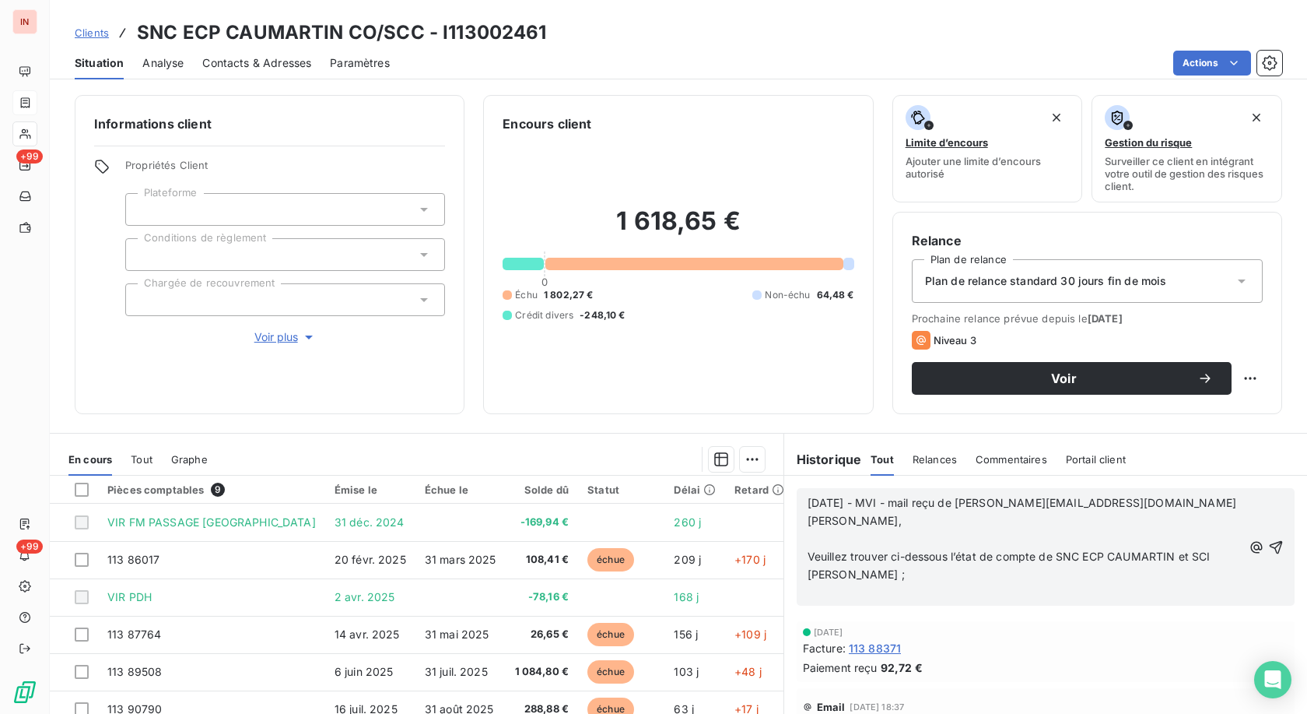
click at [602, 329] on p "﻿" at bounding box center [1025, 539] width 435 height 18
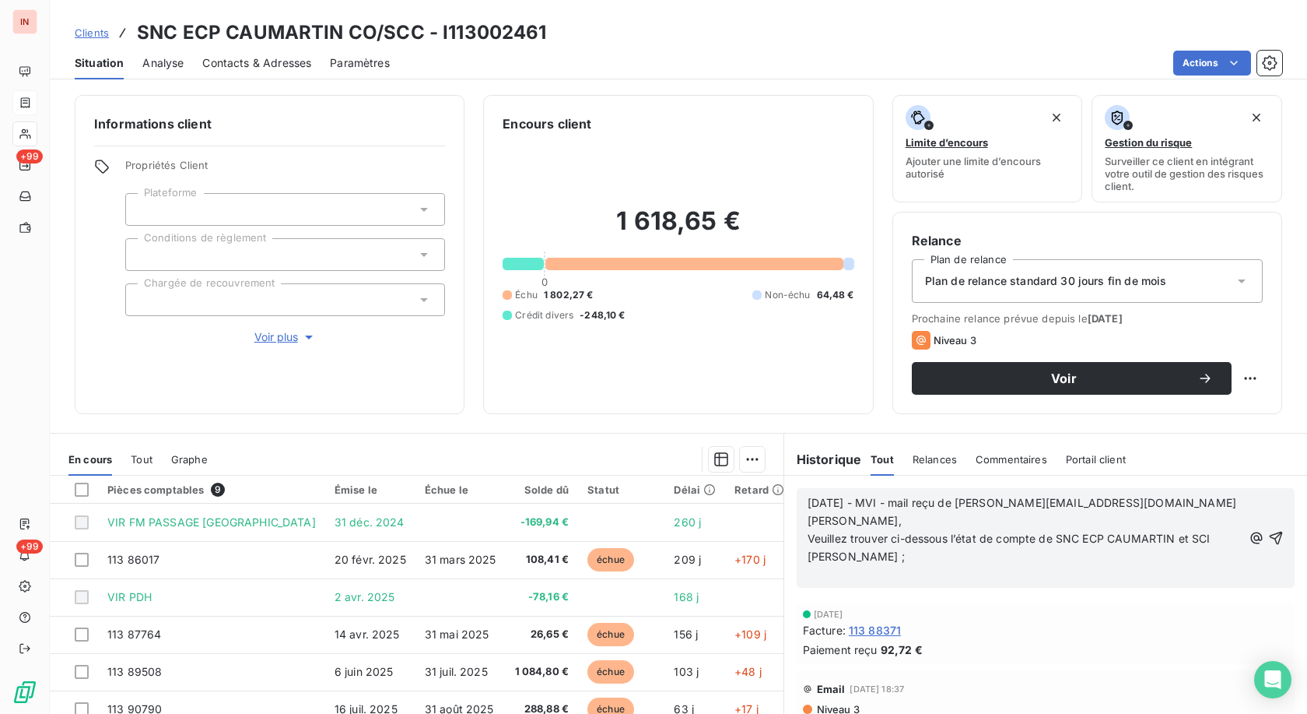
click at [602, 329] on p "﻿" at bounding box center [1025, 575] width 435 height 18
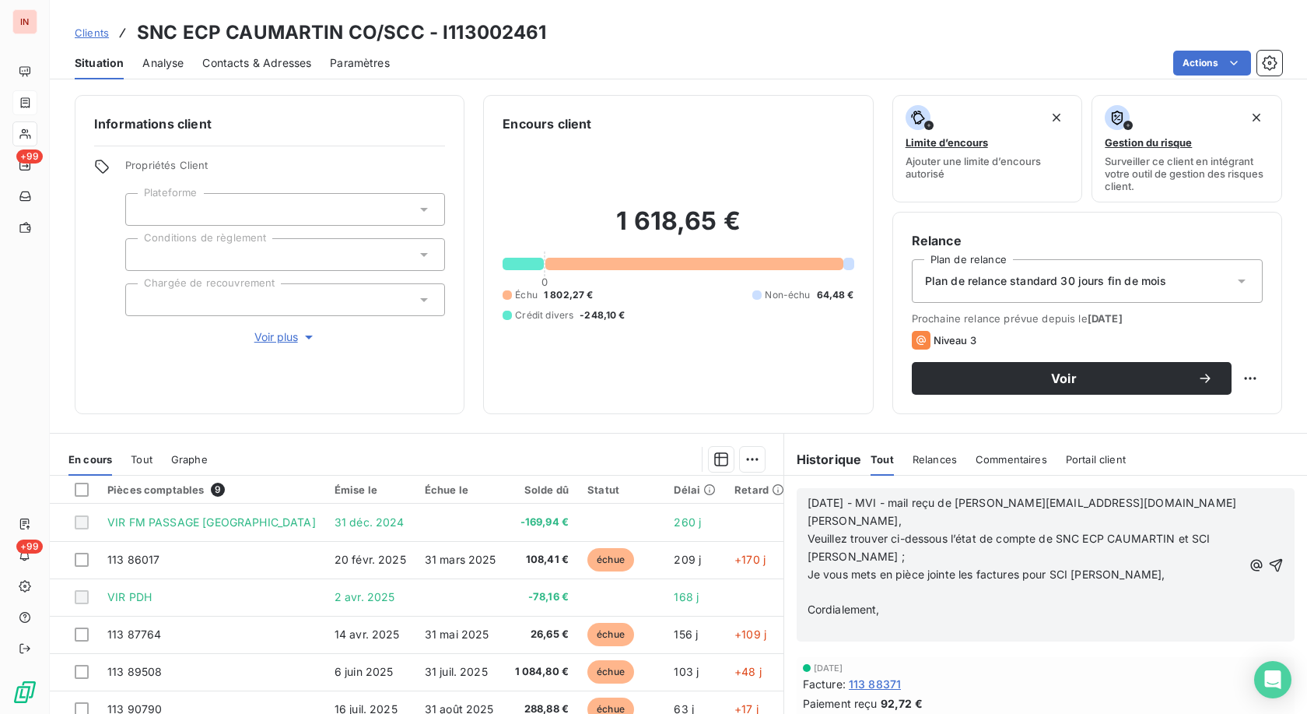
click at [602, 329] on p "﻿" at bounding box center [1025, 592] width 435 height 18
click at [602, 329] on p "﻿" at bounding box center [1025, 610] width 435 height 18
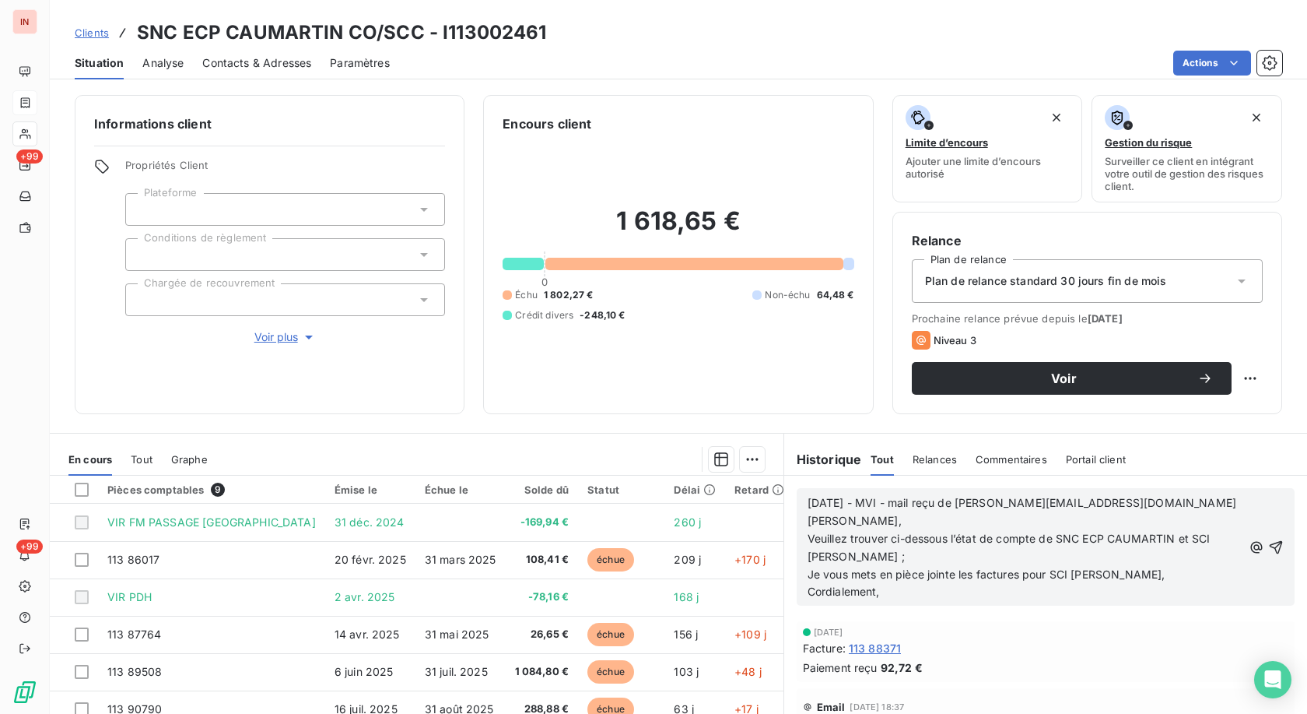
click at [602, 329] on div "[DATE] - MVI - mail reçu de [PERSON_NAME][EMAIL_ADDRESS][DOMAIN_NAME] [PERSON_N…" at bounding box center [1046, 547] width 498 height 118
click at [602, 329] on span "[DATE] - MVI - mail reçu de [PERSON_NAME][EMAIL_ADDRESS][DOMAIN_NAME] [PERSON_N…" at bounding box center [1022, 511] width 429 height 31
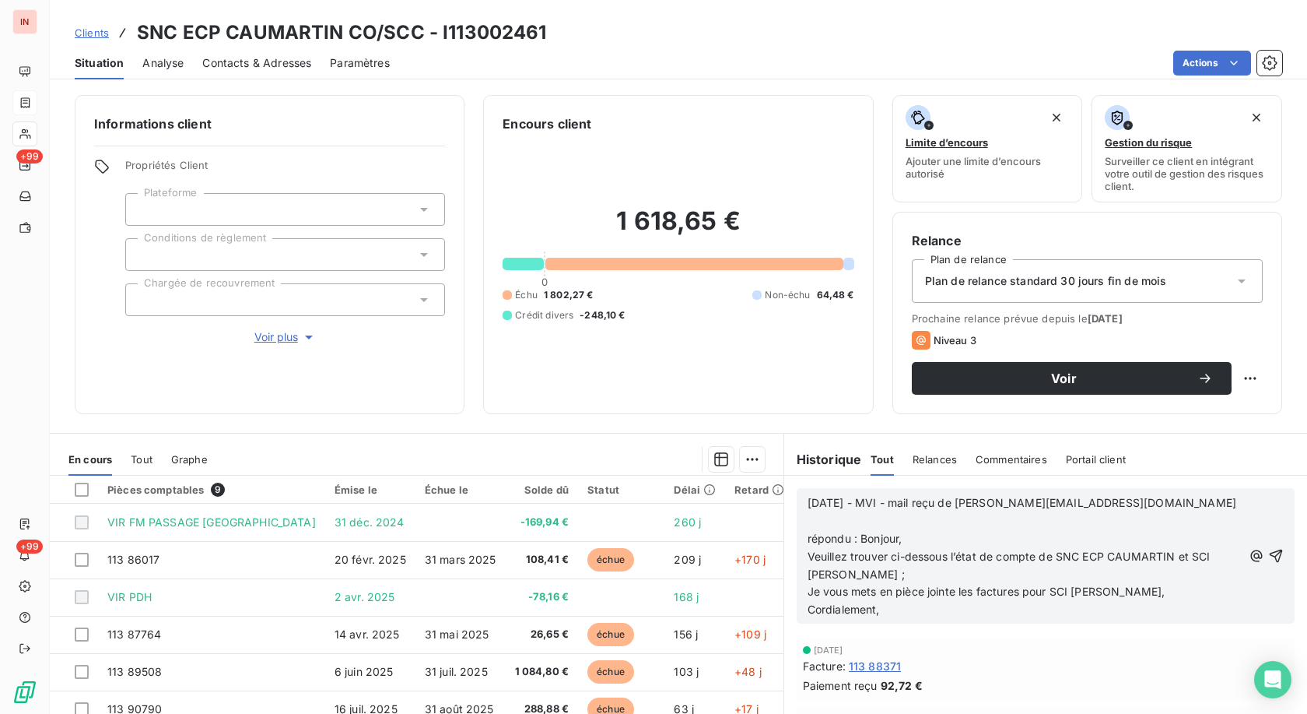
click at [602, 329] on div "[DATE] - MVI - mail reçu de [PERSON_NAME][EMAIL_ADDRESS][DOMAIN_NAME] répondu :…" at bounding box center [1046, 555] width 498 height 135
click at [602, 329] on span "[DATE] - MVI - mail reçu de [PERSON_NAME][EMAIL_ADDRESS][DOMAIN_NAME] répondu :…" at bounding box center [1022, 520] width 429 height 49
click at [602, 329] on p "[DATE] - MVI - mail reçu de [PERSON_NAME][EMAIL_ADDRESS][DOMAIN_NAME] => répond…" at bounding box center [1025, 521] width 435 height 54
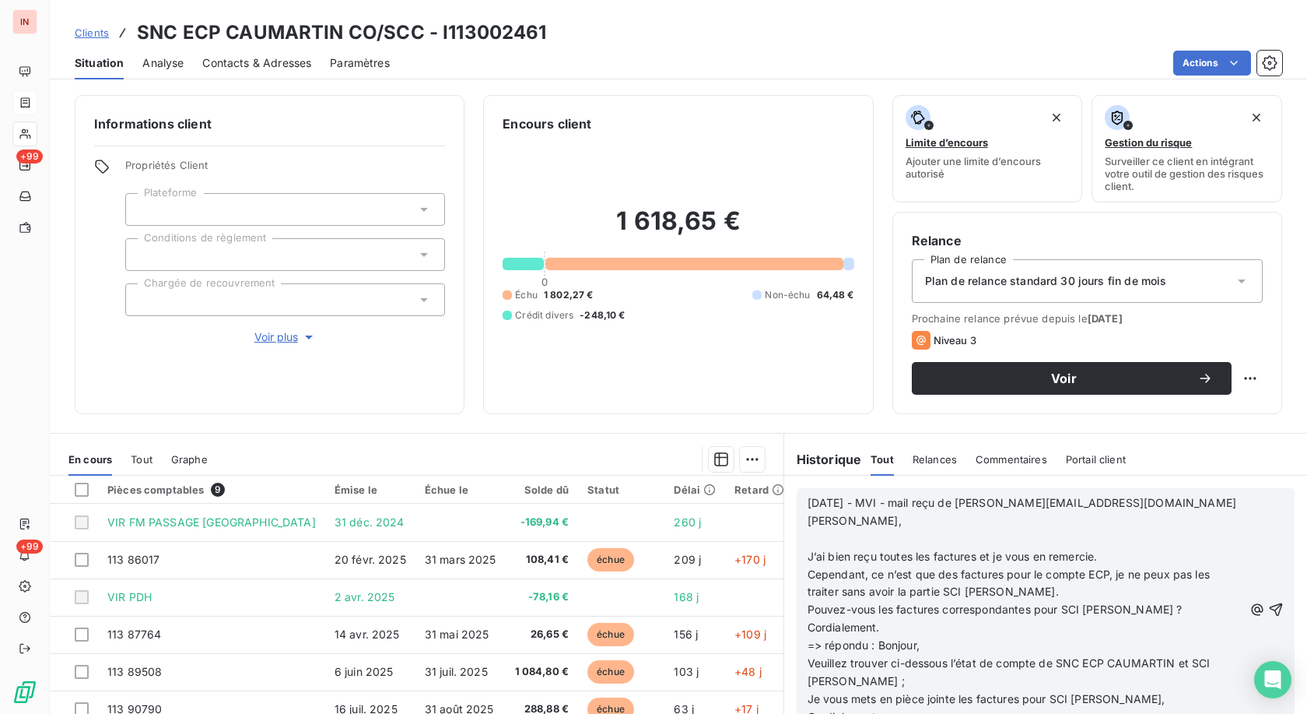
click at [602, 329] on p at bounding box center [1026, 539] width 436 height 18
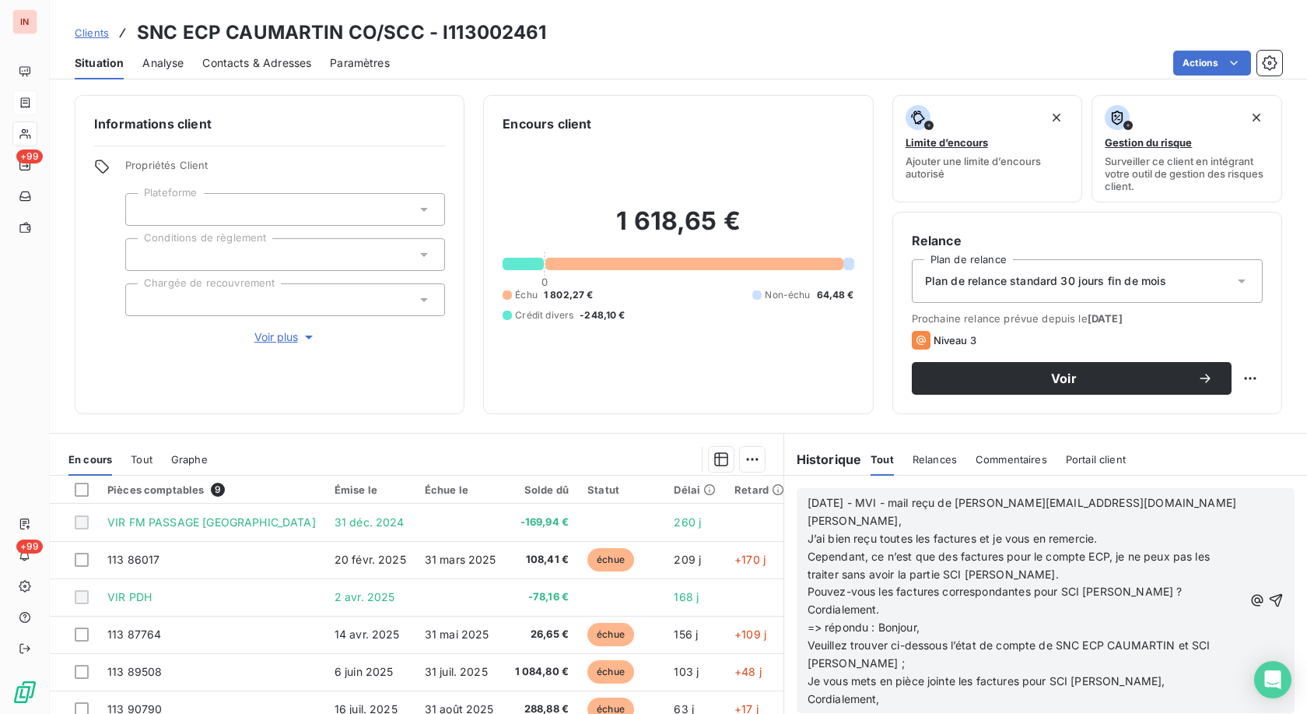
click at [602, 329] on p "=> répondu : Bonjour," at bounding box center [1026, 628] width 436 height 18
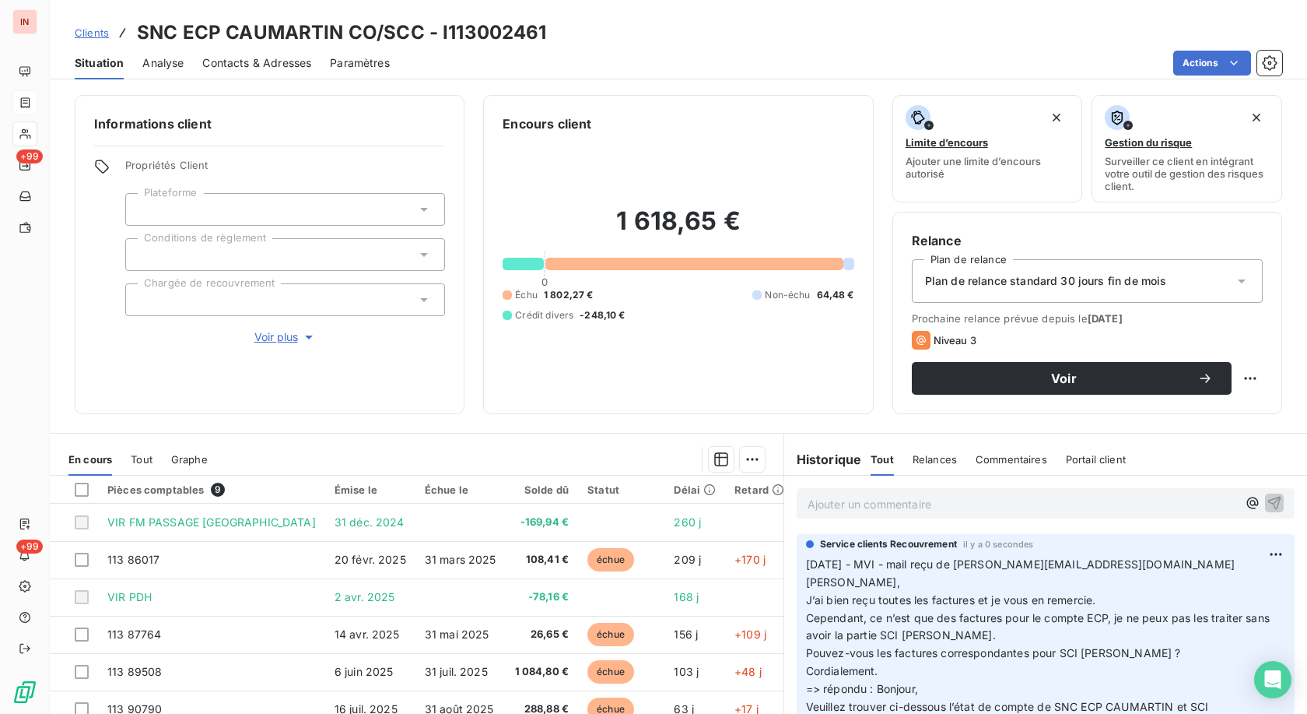
click at [602, 329] on div "Service clients Recouvrement il y a 0 secondes [DATE] - MVI - mail reçu de [PER…" at bounding box center [1046, 656] width 498 height 245
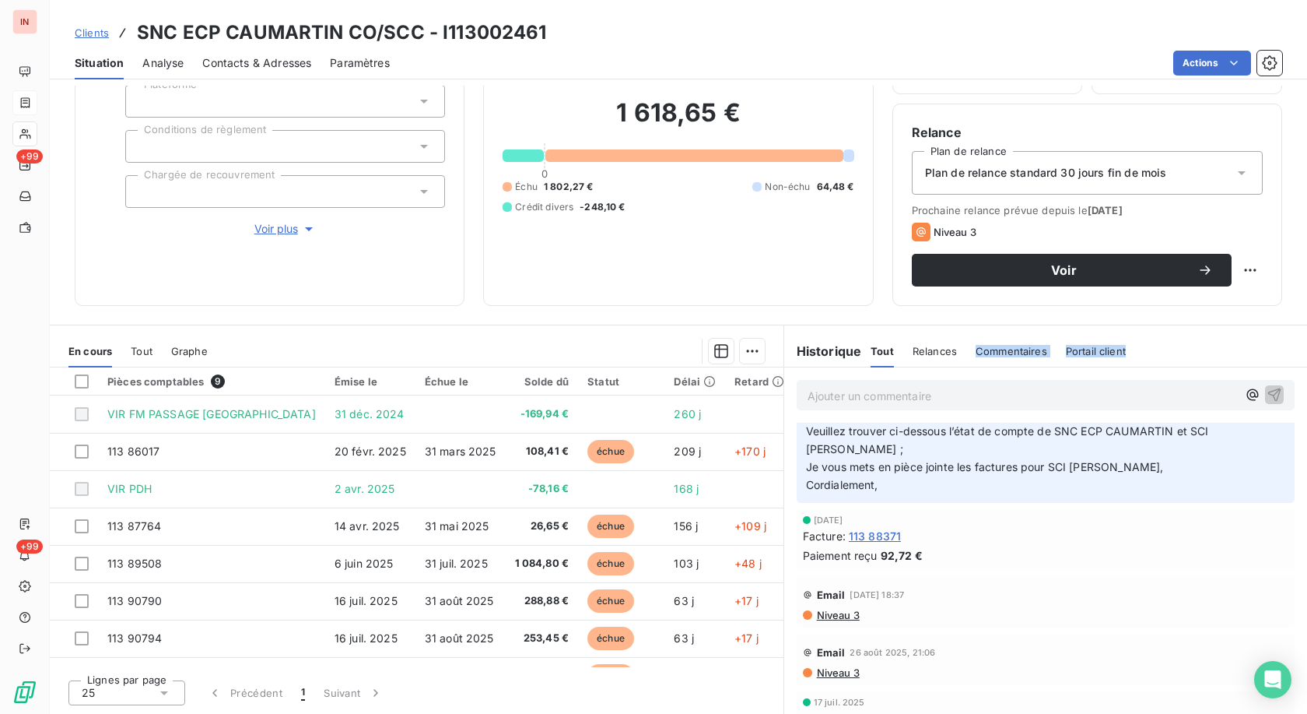
scroll to position [123, 0]
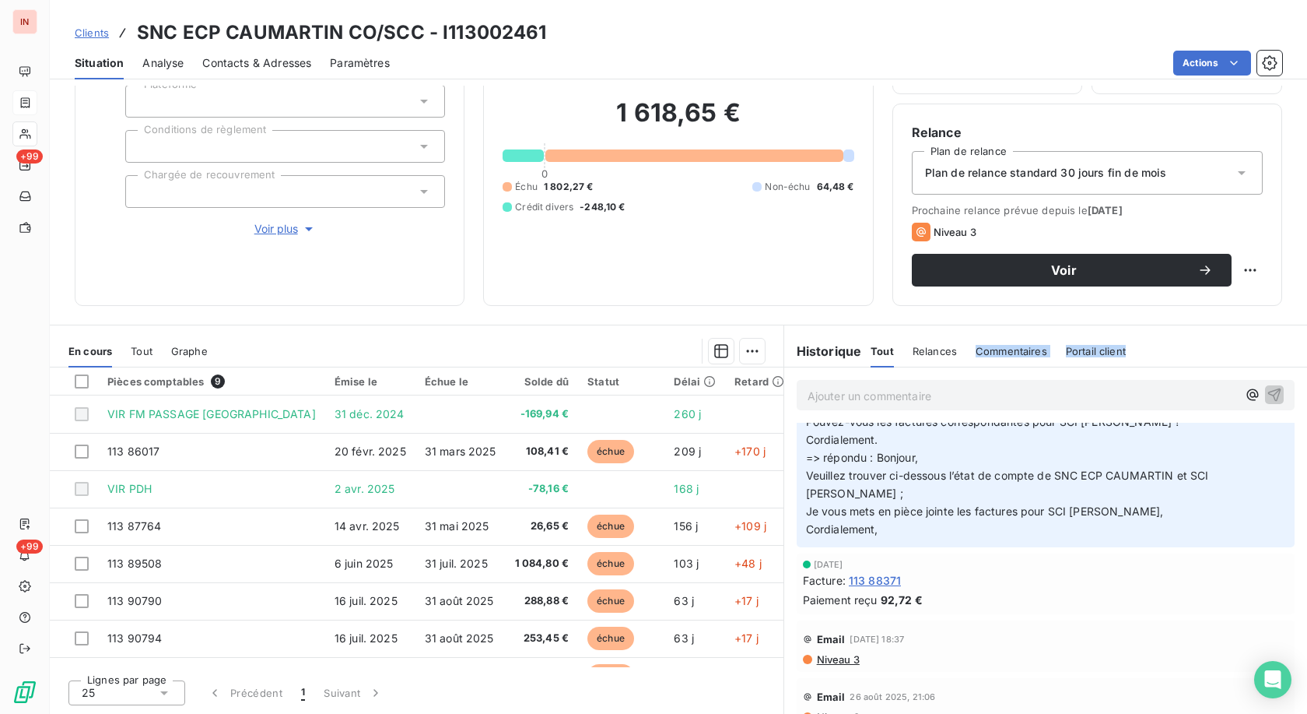
drag, startPoint x: 806, startPoint y: 566, endPoint x: 933, endPoint y: 535, distance: 130.4
click at [602, 329] on p "[DATE] - MVI - mail reçu de [PERSON_NAME][EMAIL_ADDRESS][DOMAIN_NAME] [PERSON_N…" at bounding box center [1045, 432] width 479 height 214
copy p "[DATE] - MVI - mail reçu de [PERSON_NAME][EMAIL_ADDRESS][DOMAIN_NAME] [PERSON_N…"
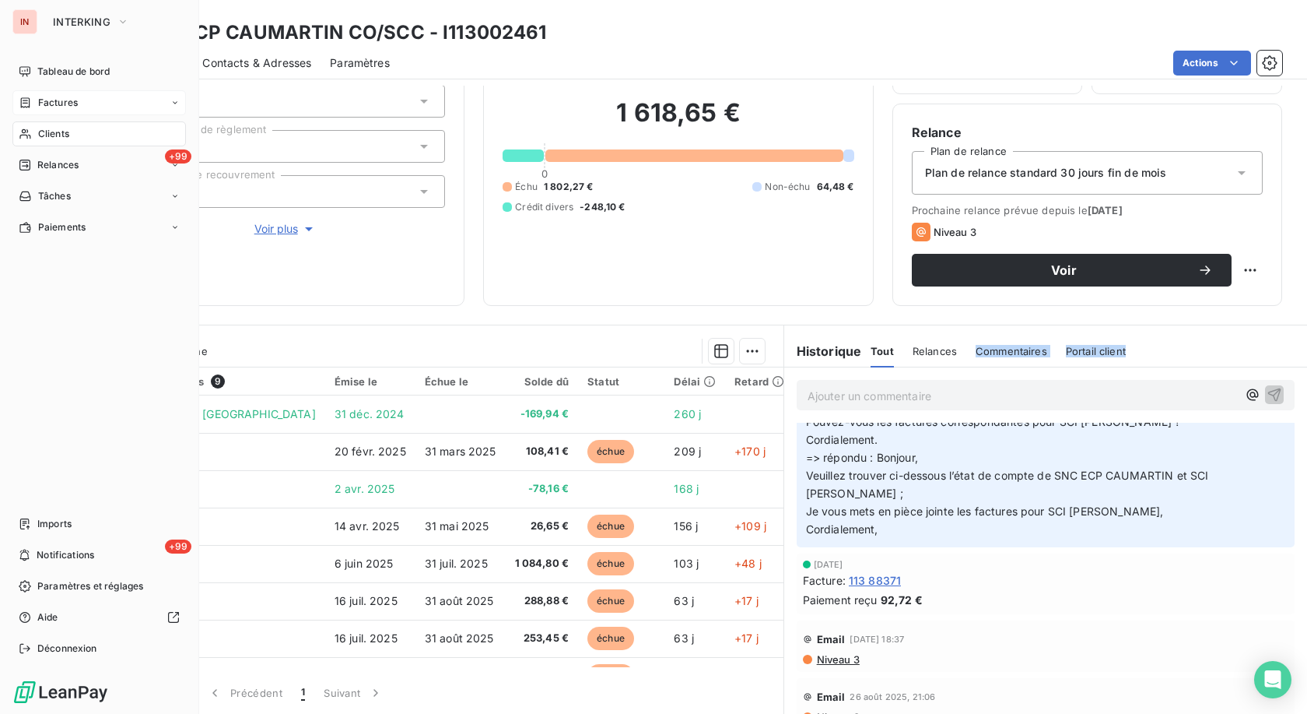
click at [51, 130] on span "Clients" at bounding box center [53, 134] width 31 height 14
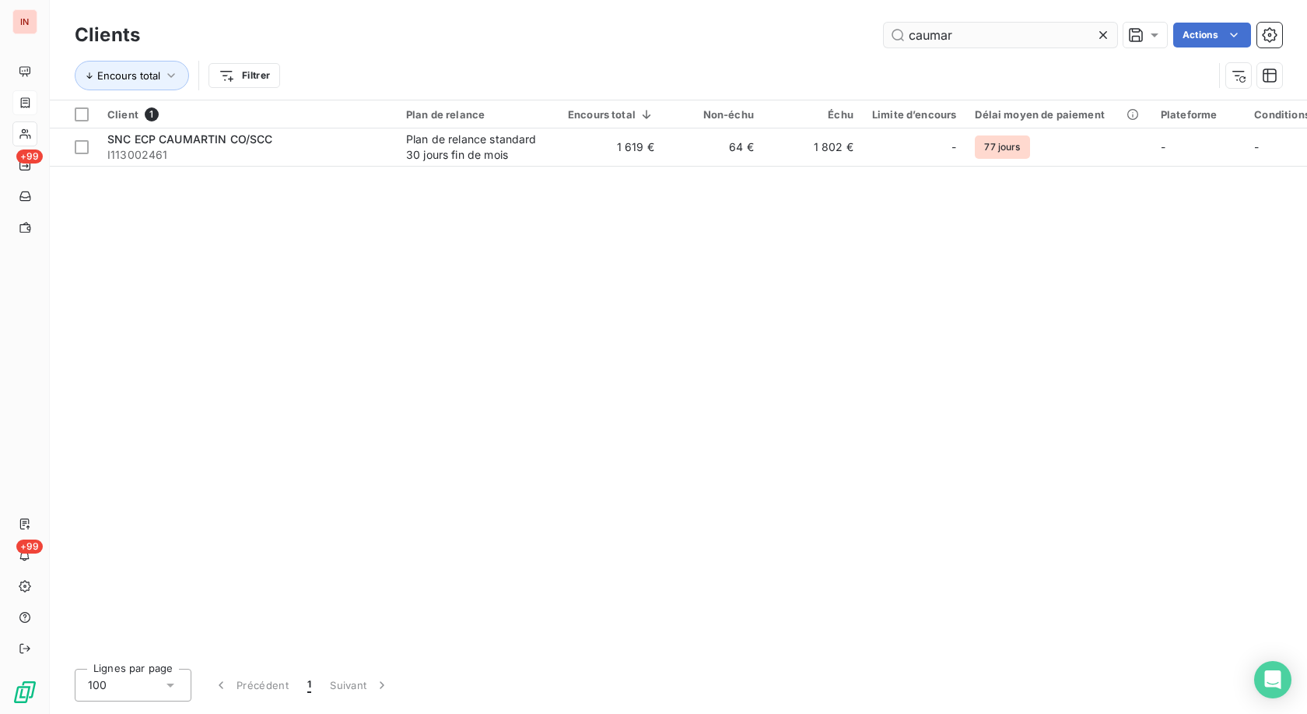
drag, startPoint x: 759, startPoint y: 45, endPoint x: 717, endPoint y: 49, distance: 41.4
click at [602, 47] on input "caumar" at bounding box center [1000, 35] width 233 height 25
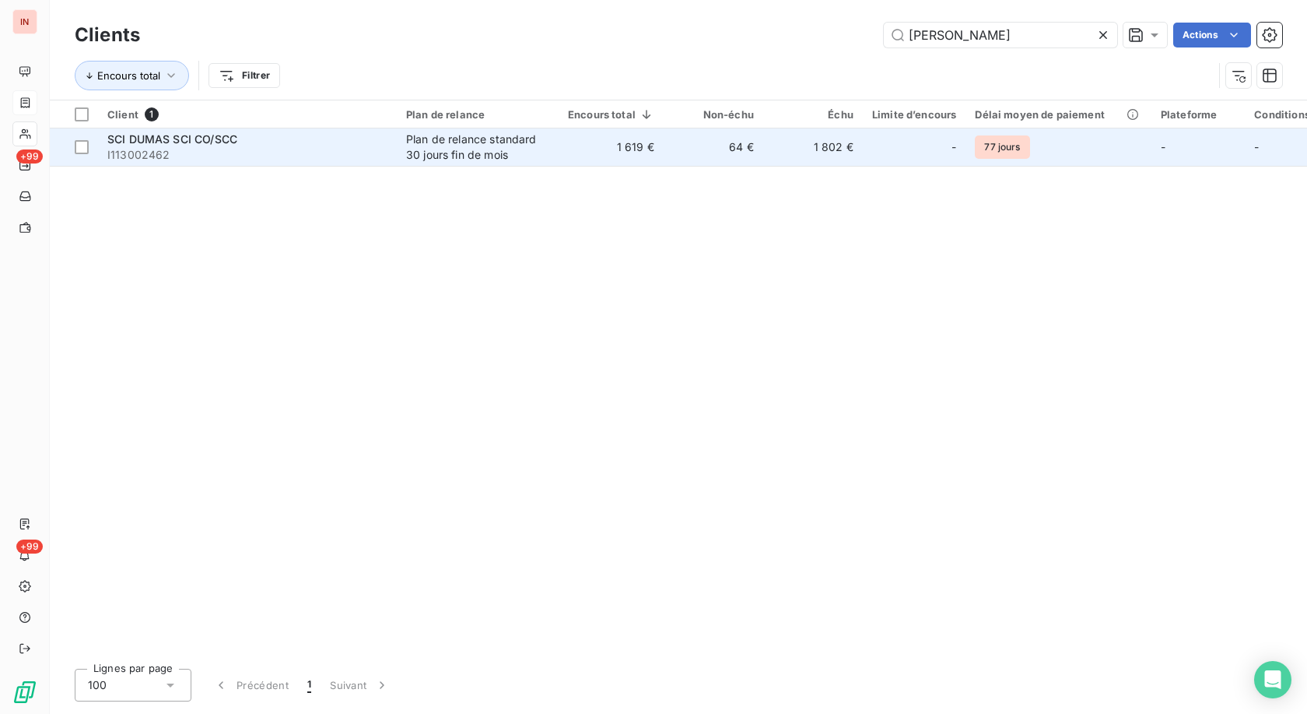
type input "[PERSON_NAME]"
click at [343, 142] on div "SCI DUMAS SCI CO/SCC" at bounding box center [247, 140] width 280 height 16
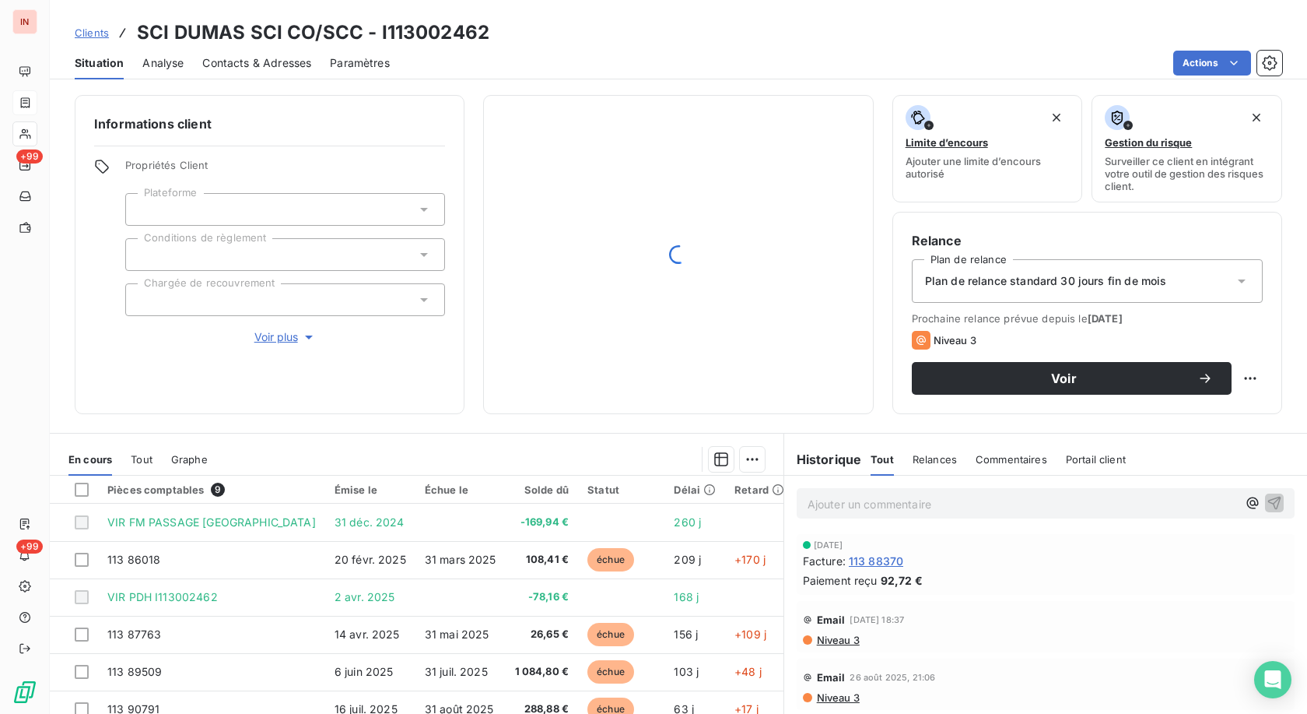
click at [602, 329] on p "Ajouter un commentaire ﻿" at bounding box center [1023, 503] width 430 height 19
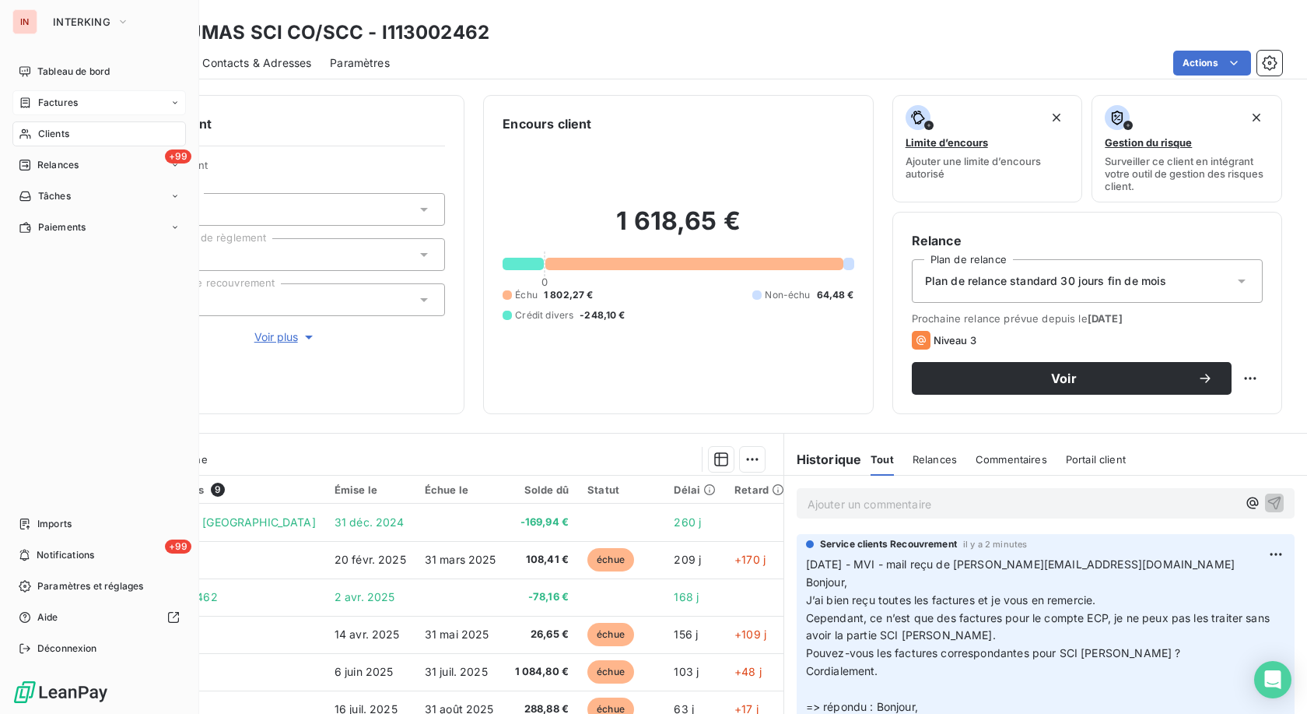
click at [29, 132] on icon at bounding box center [25, 134] width 13 height 12
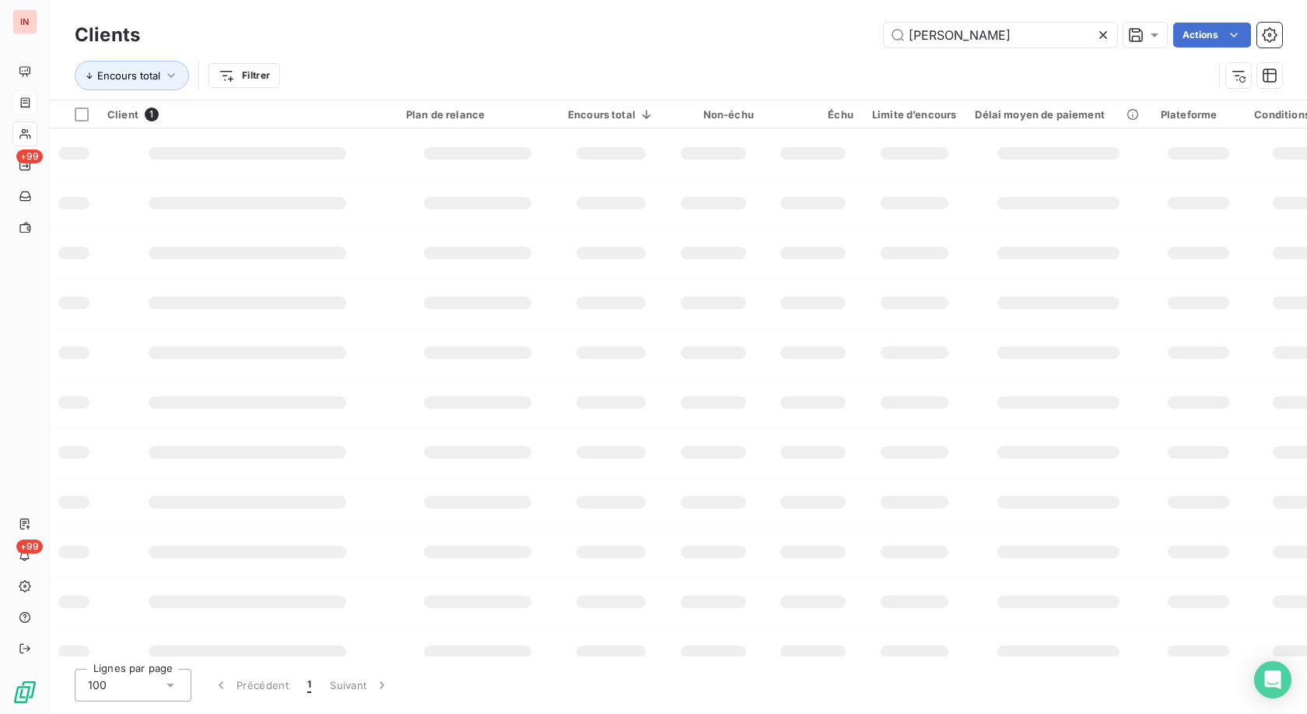
drag, startPoint x: 973, startPoint y: 35, endPoint x: 603, endPoint y: 33, distance: 369.6
click at [602, 33] on input "[PERSON_NAME]" at bounding box center [1000, 35] width 233 height 25
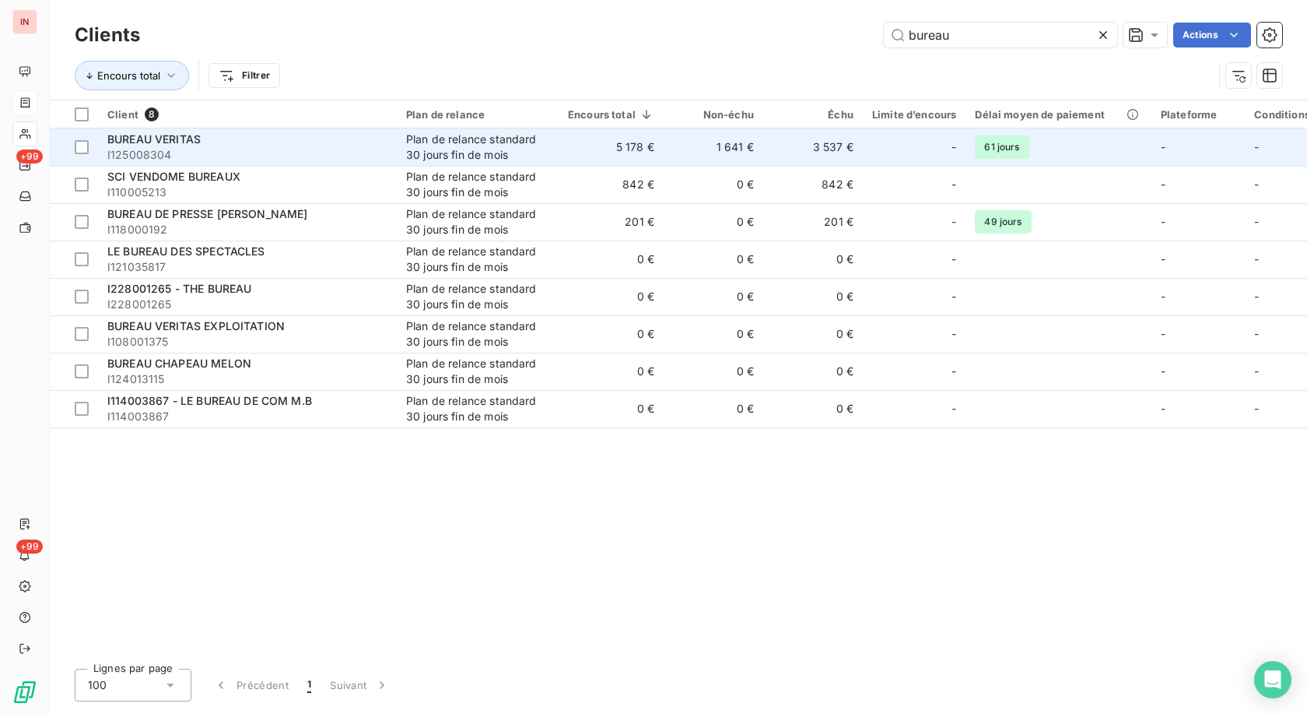
type input "bureau"
click at [276, 139] on div "BUREAU VERITAS" at bounding box center [247, 140] width 280 height 16
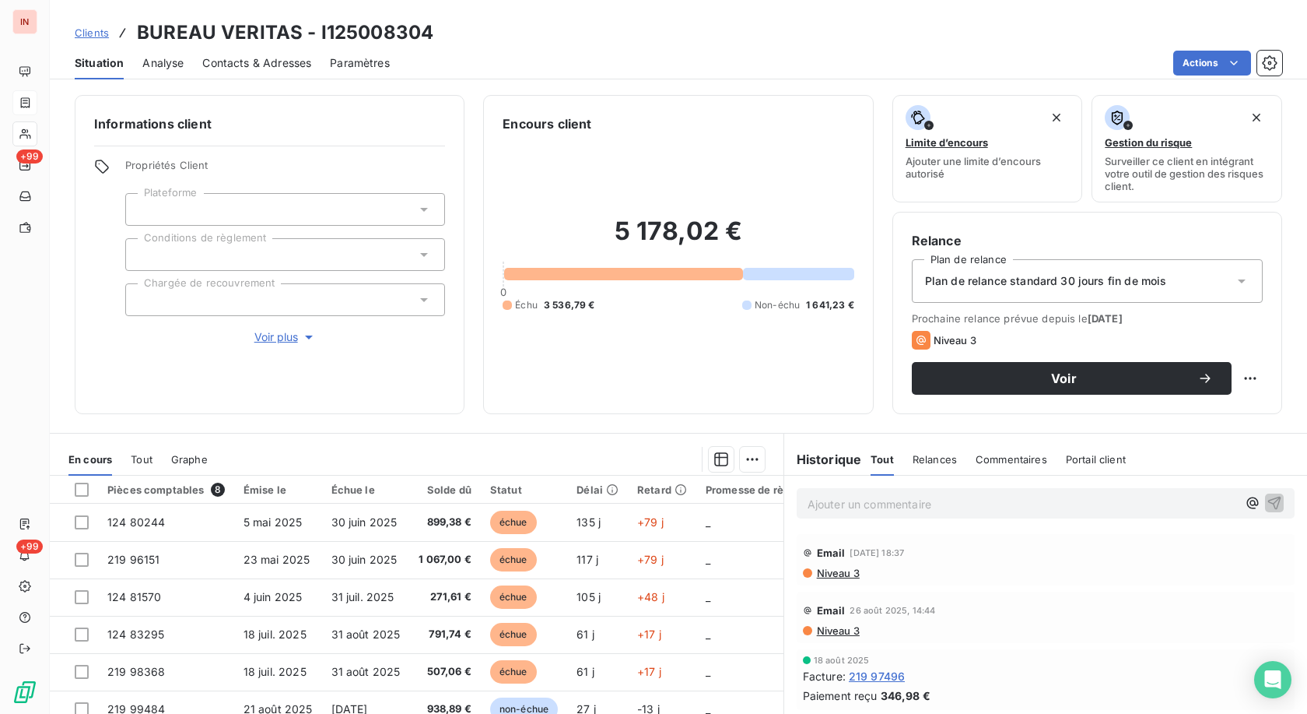
scroll to position [79, 0]
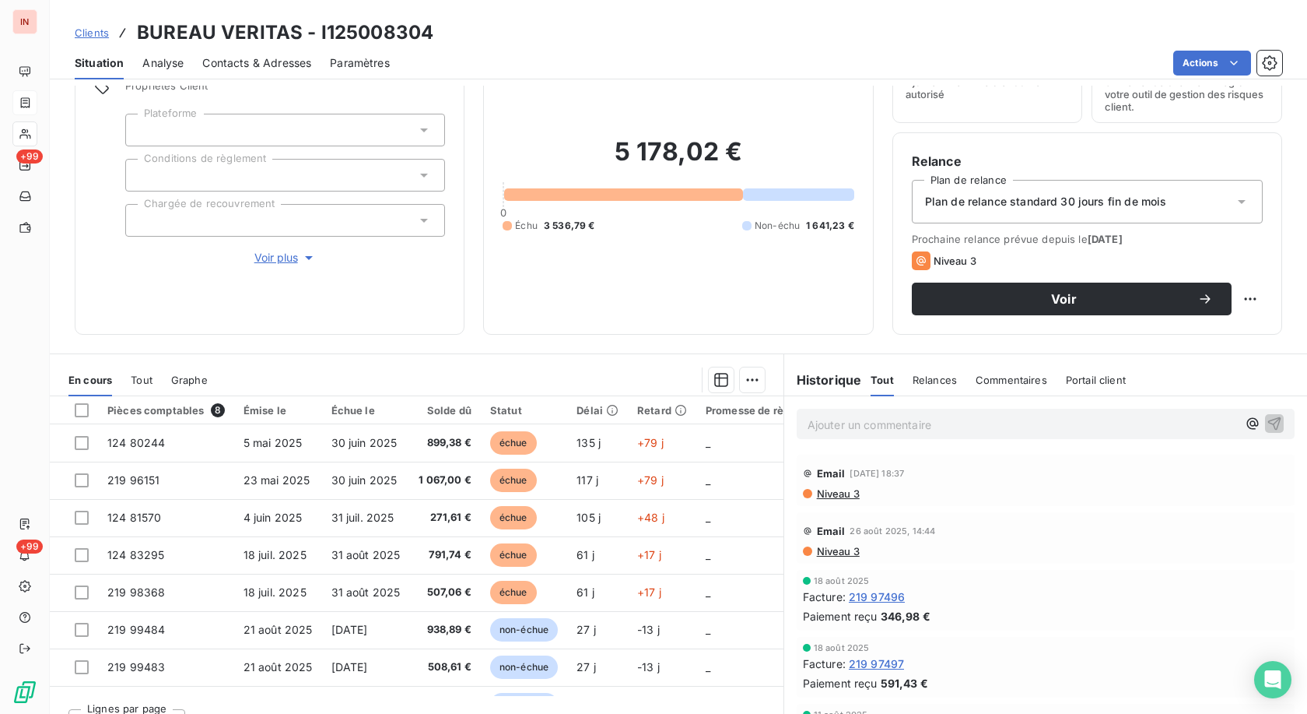
click at [388, 29] on h3 "BUREAU VERITAS - I125008304" at bounding box center [285, 33] width 296 height 28
copy h3 "I125008304"
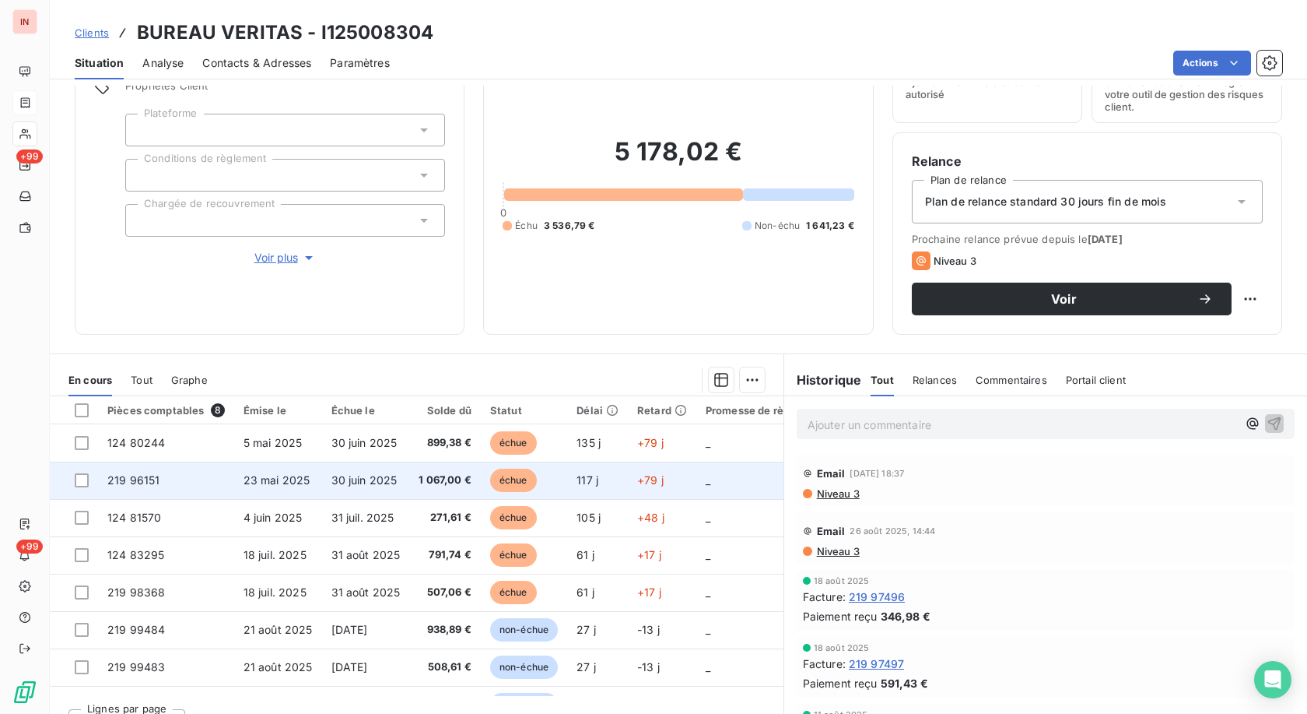
click at [528, 329] on span "échue" at bounding box center [513, 479] width 47 height 23
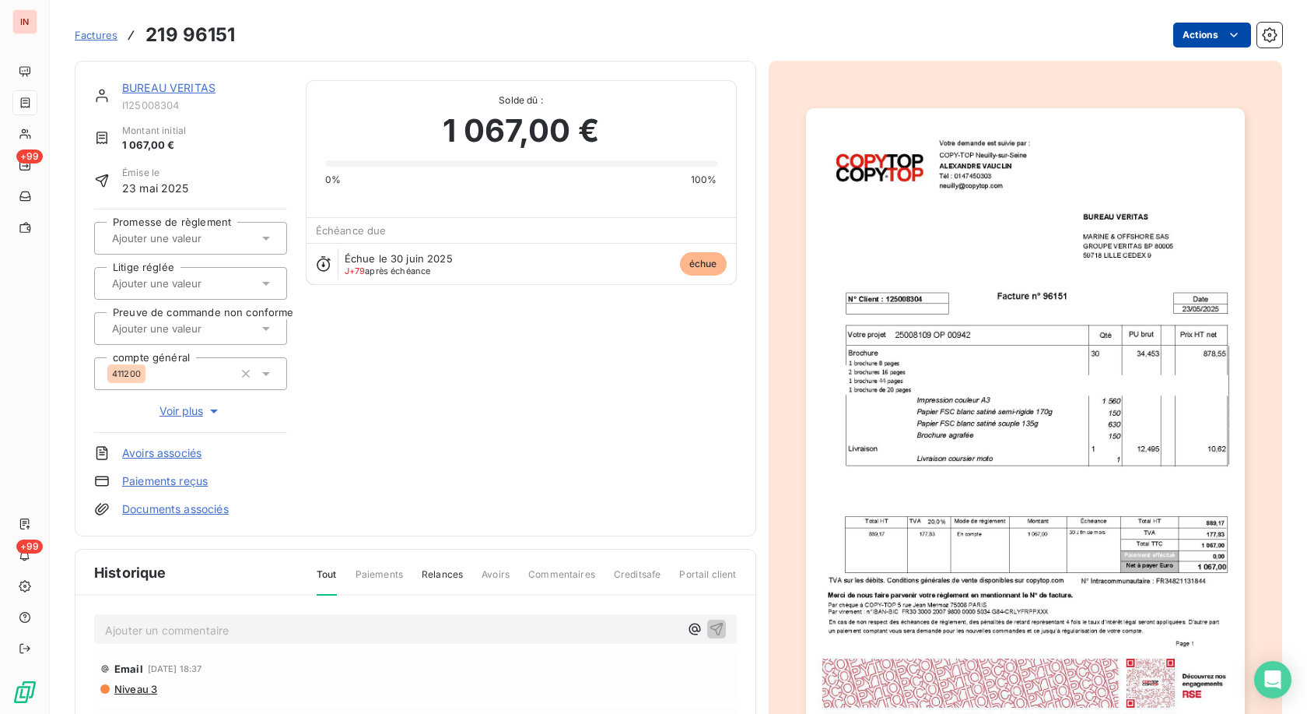
click at [602, 37] on html "IN +99 +99 Factures 219 96151 Actions BUREAU VERITAS I125008304 Montant initial…" at bounding box center [653, 357] width 1307 height 714
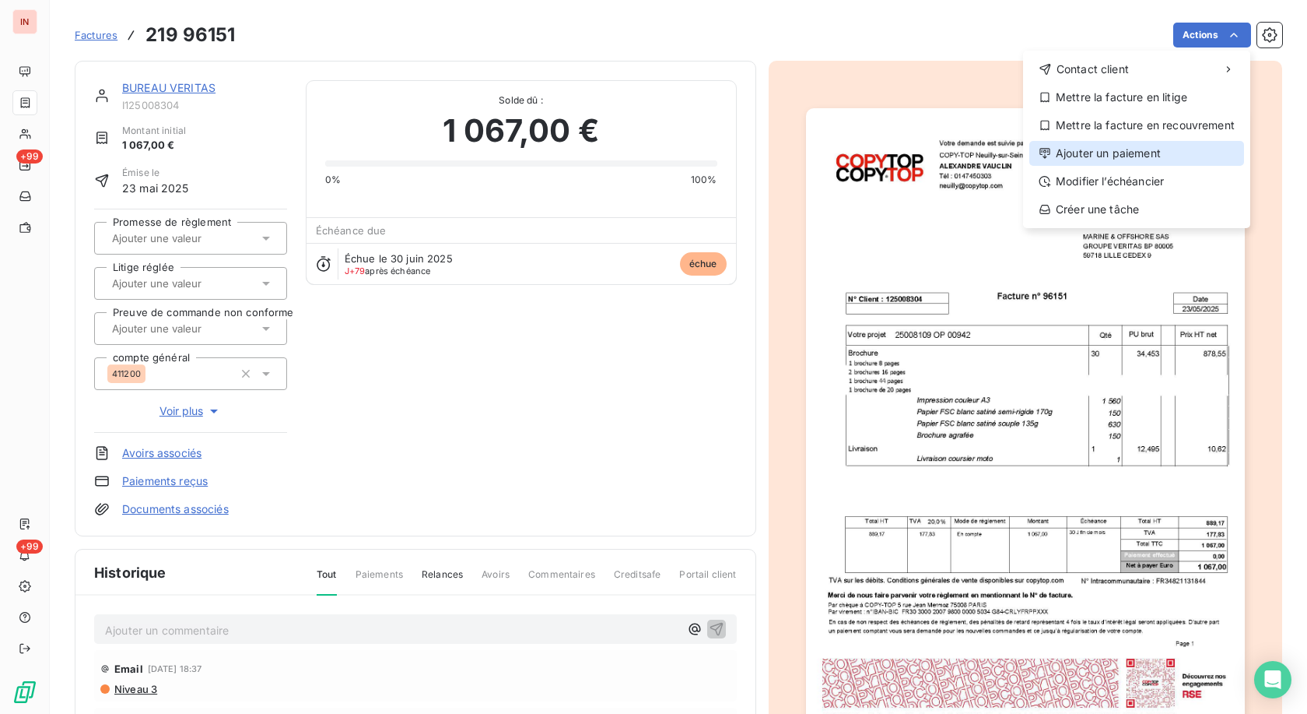
click at [602, 156] on div "Ajouter un paiement" at bounding box center [1137, 153] width 215 height 25
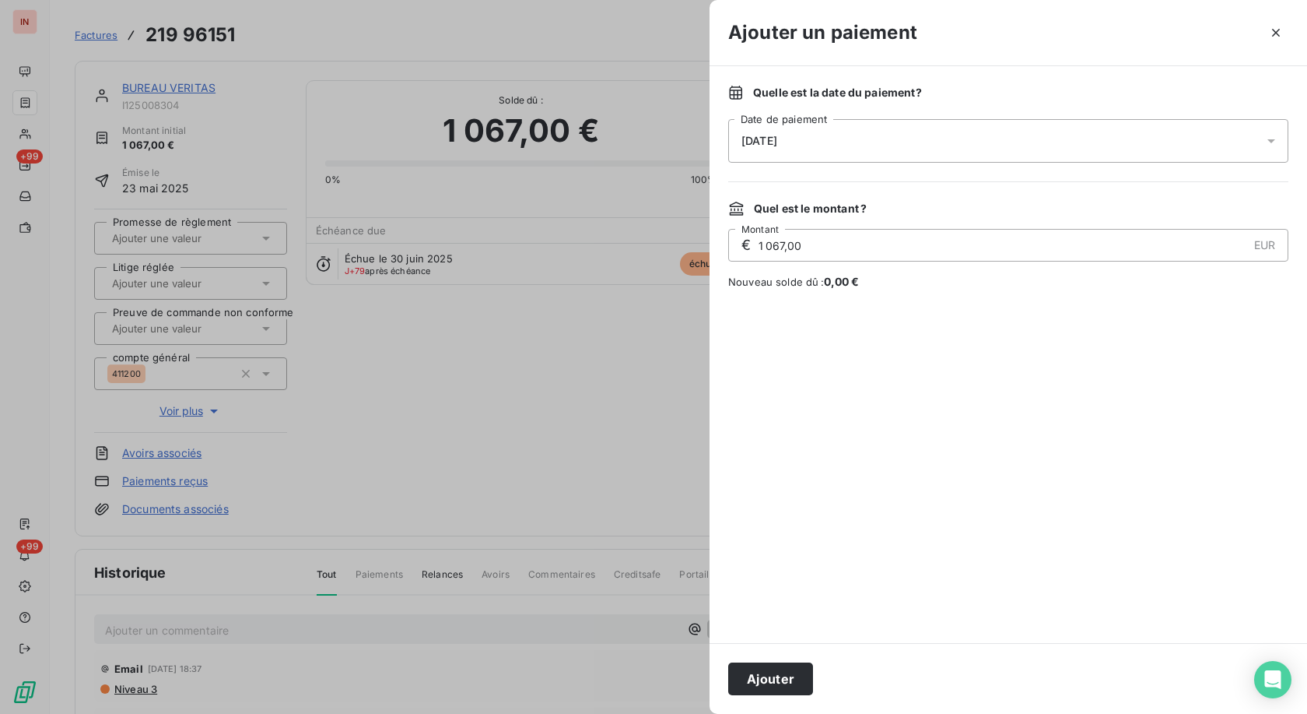
click at [602, 150] on div "[DATE]" at bounding box center [1008, 141] width 560 height 44
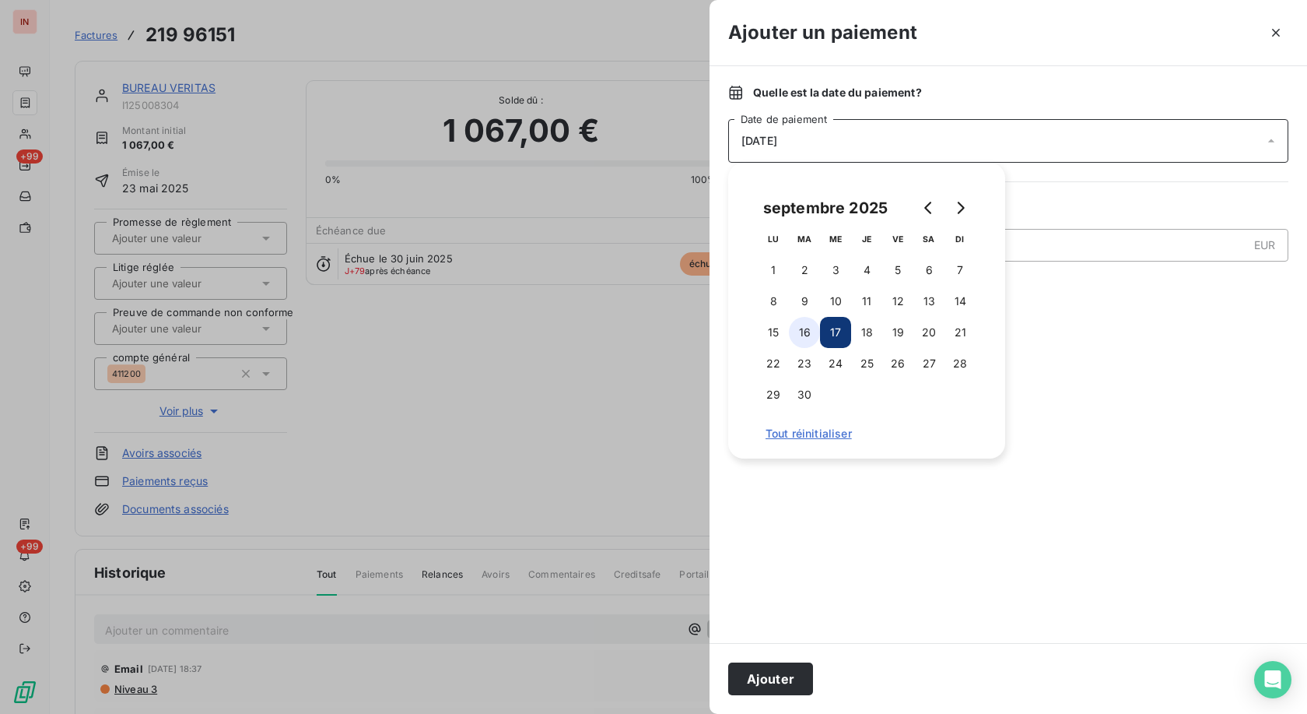
click at [602, 329] on button "16" at bounding box center [804, 332] width 31 height 31
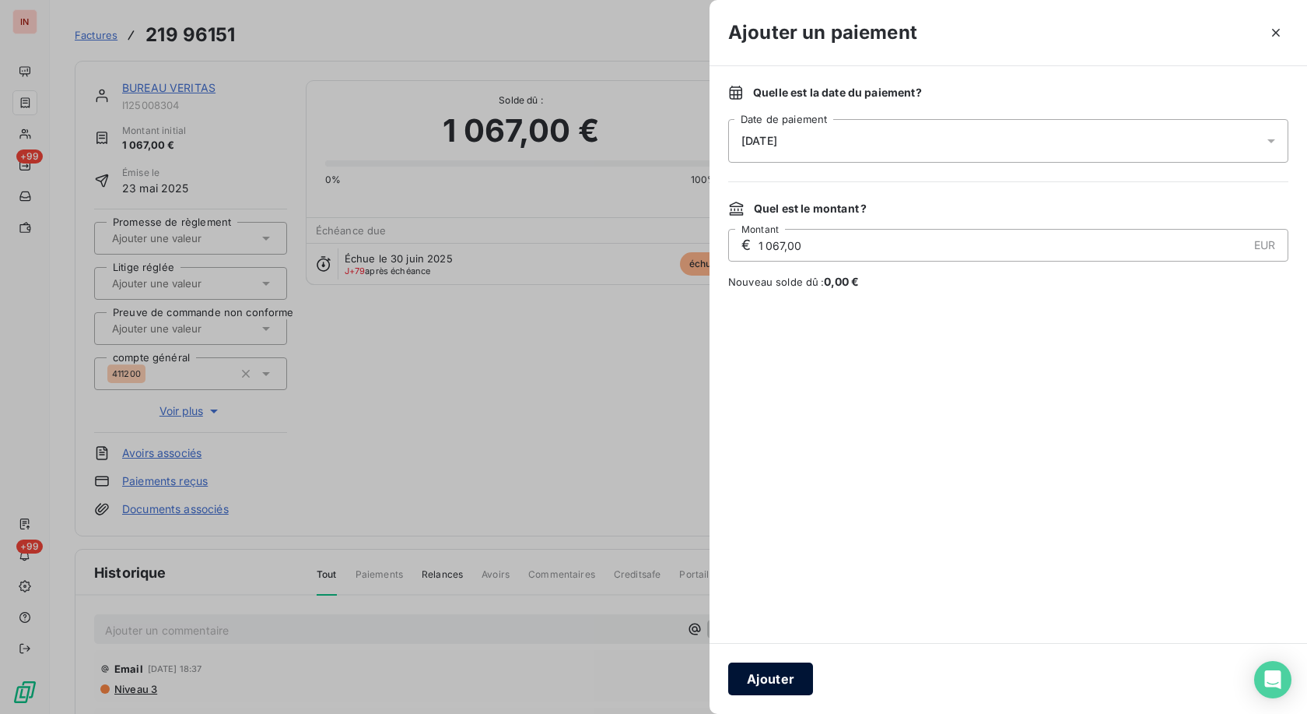
drag, startPoint x: 772, startPoint y: 675, endPoint x: 387, endPoint y: 305, distance: 533.9
click at [602, 329] on button "Ajouter" at bounding box center [770, 678] width 85 height 33
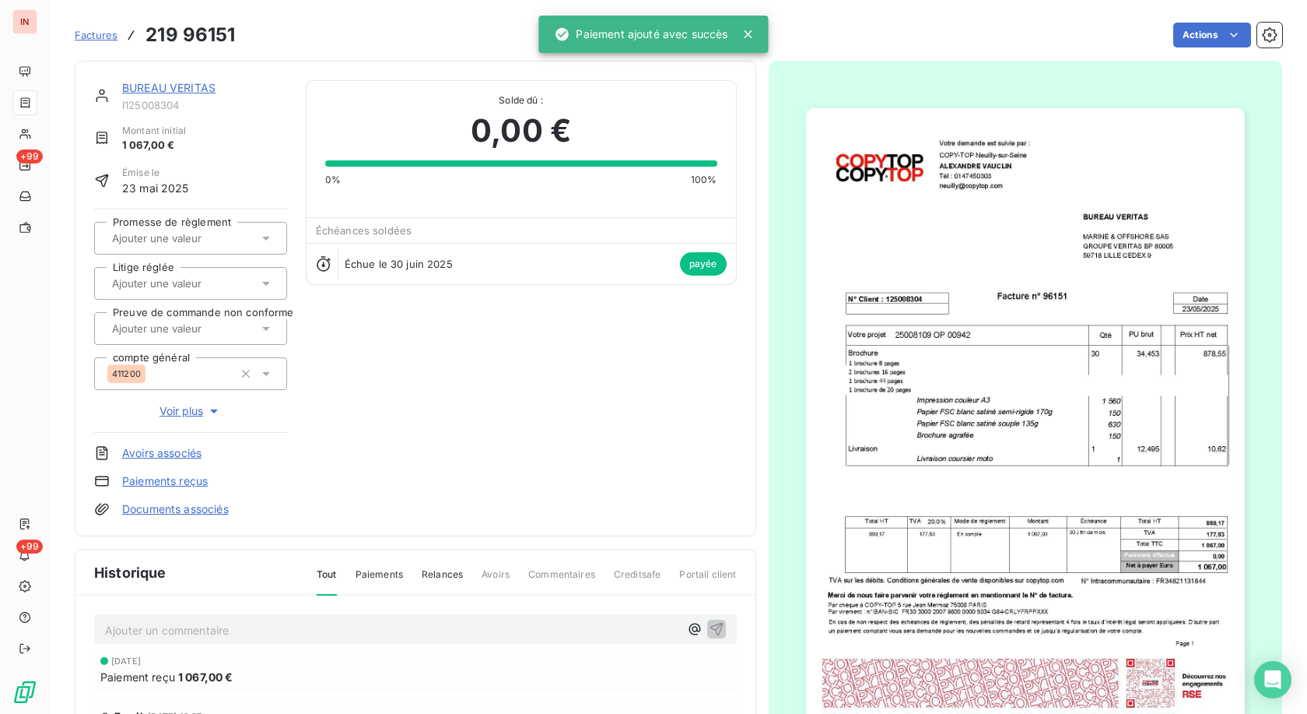
click at [189, 91] on link "BUREAU VERITAS" at bounding box center [168, 87] width 93 height 13
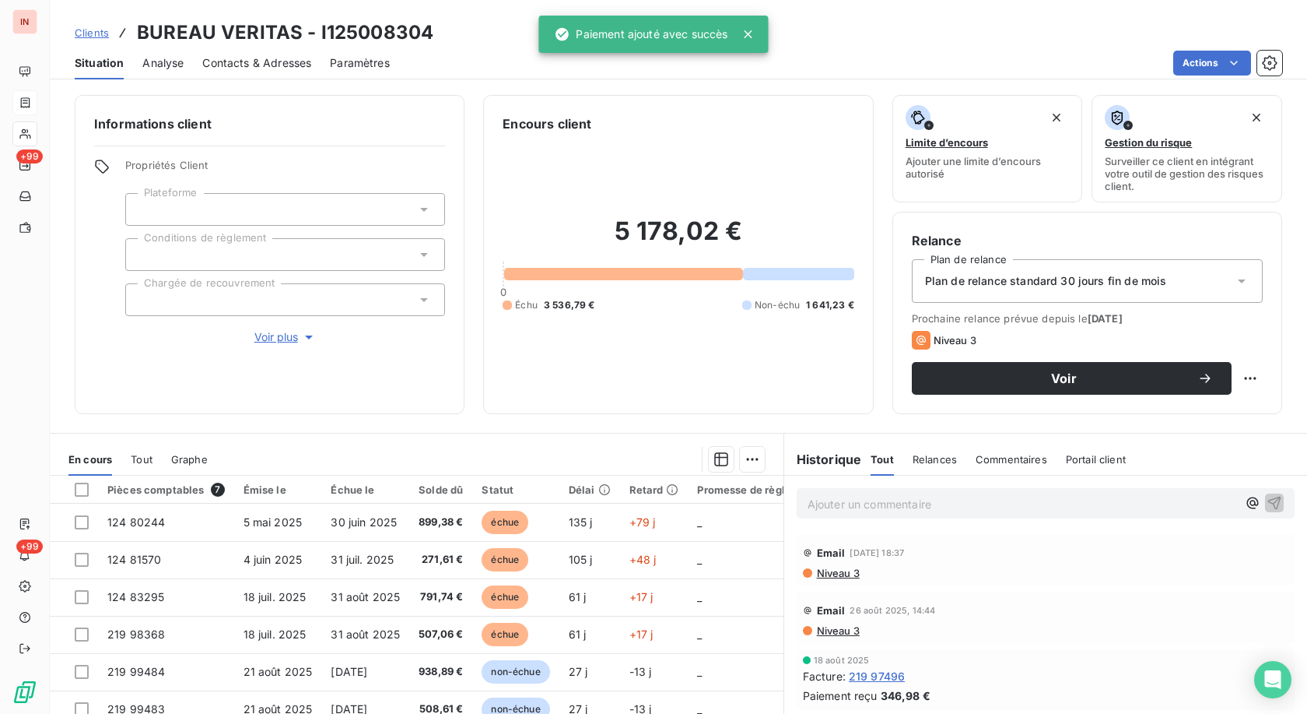
click at [230, 68] on span "Contacts & Adresses" at bounding box center [256, 63] width 109 height 16
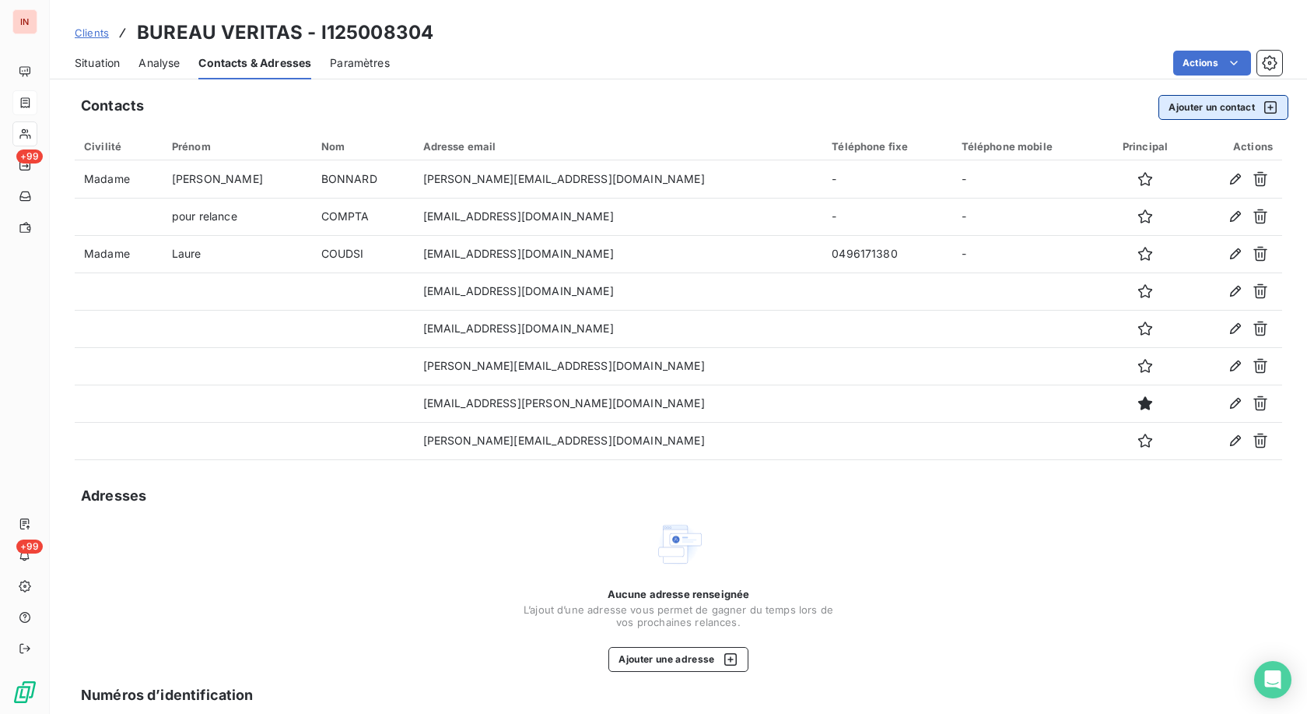
click at [602, 111] on button "Ajouter un contact" at bounding box center [1224, 107] width 130 height 25
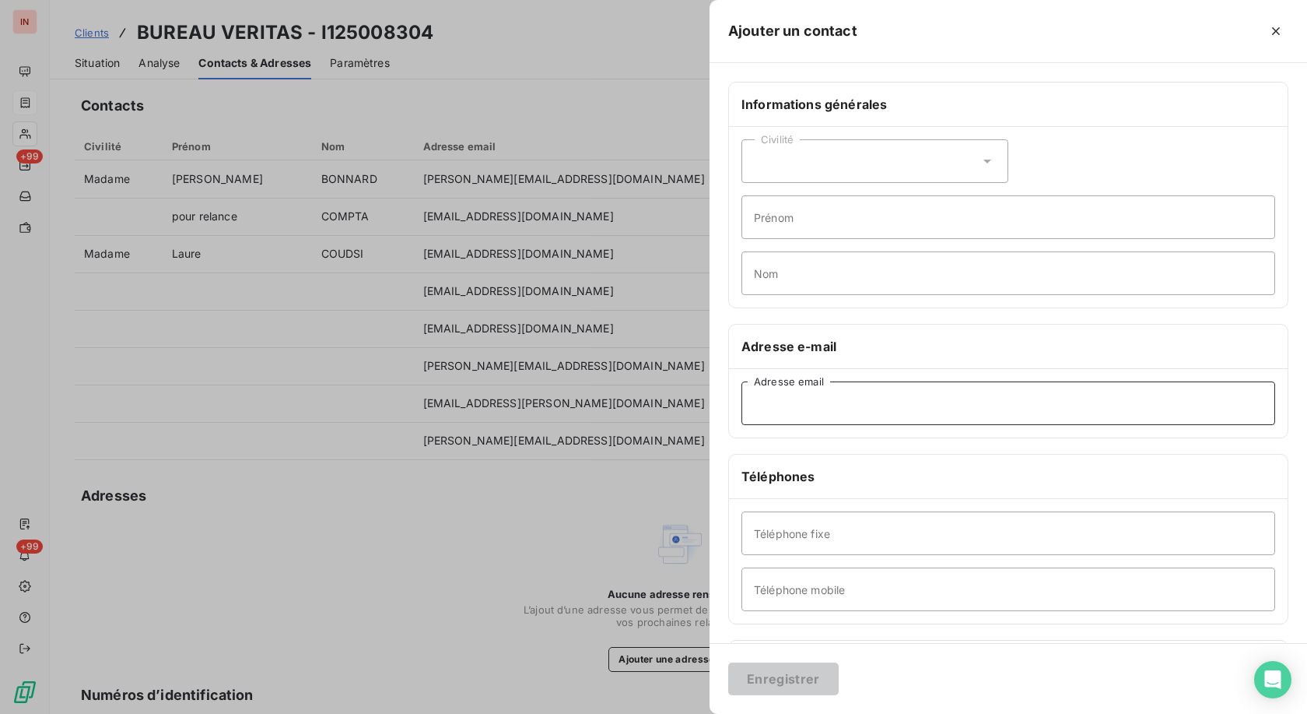
click at [602, 329] on input "Adresse email" at bounding box center [1009, 403] width 534 height 44
paste input "[PERSON_NAME][EMAIL_ADDRESS][DOMAIN_NAME]"
type input "[PERSON_NAME][EMAIL_ADDRESS][DOMAIN_NAME]"
click at [535, 329] on div at bounding box center [653, 357] width 1307 height 714
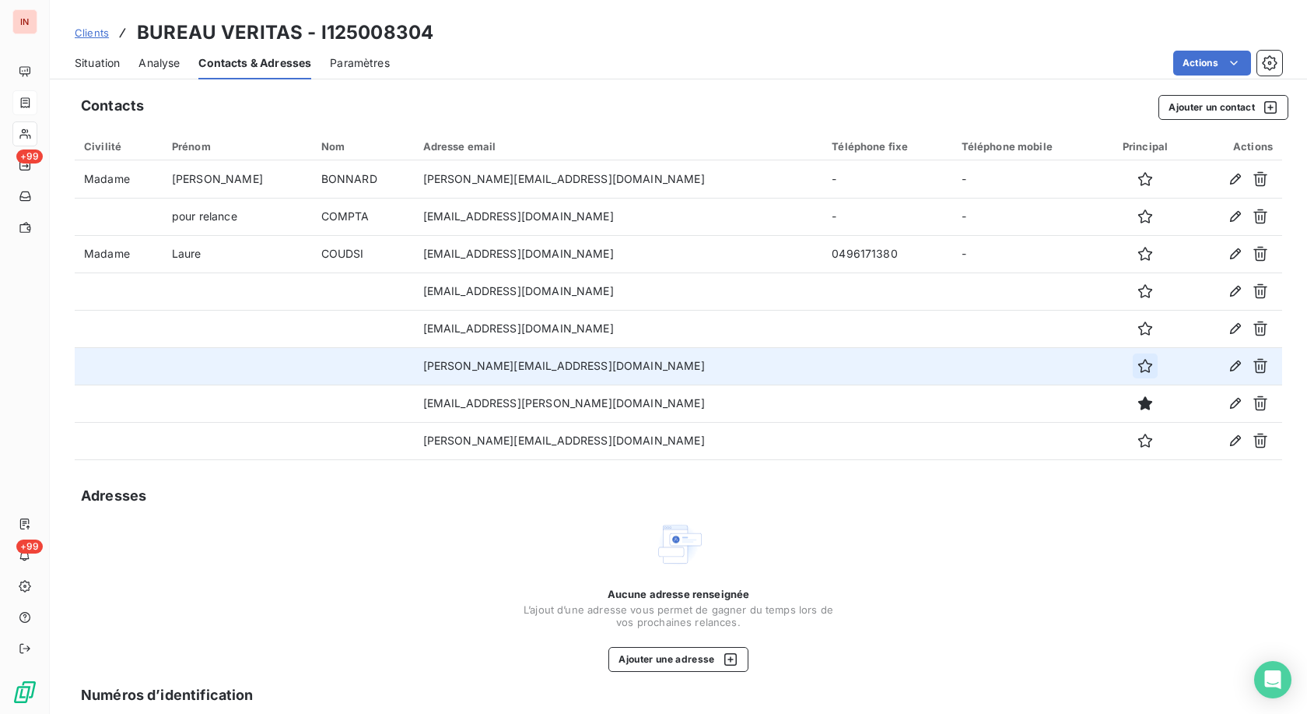
click at [602, 329] on icon "button" at bounding box center [1146, 366] width 16 height 16
click at [100, 62] on span "Situation" at bounding box center [97, 63] width 45 height 16
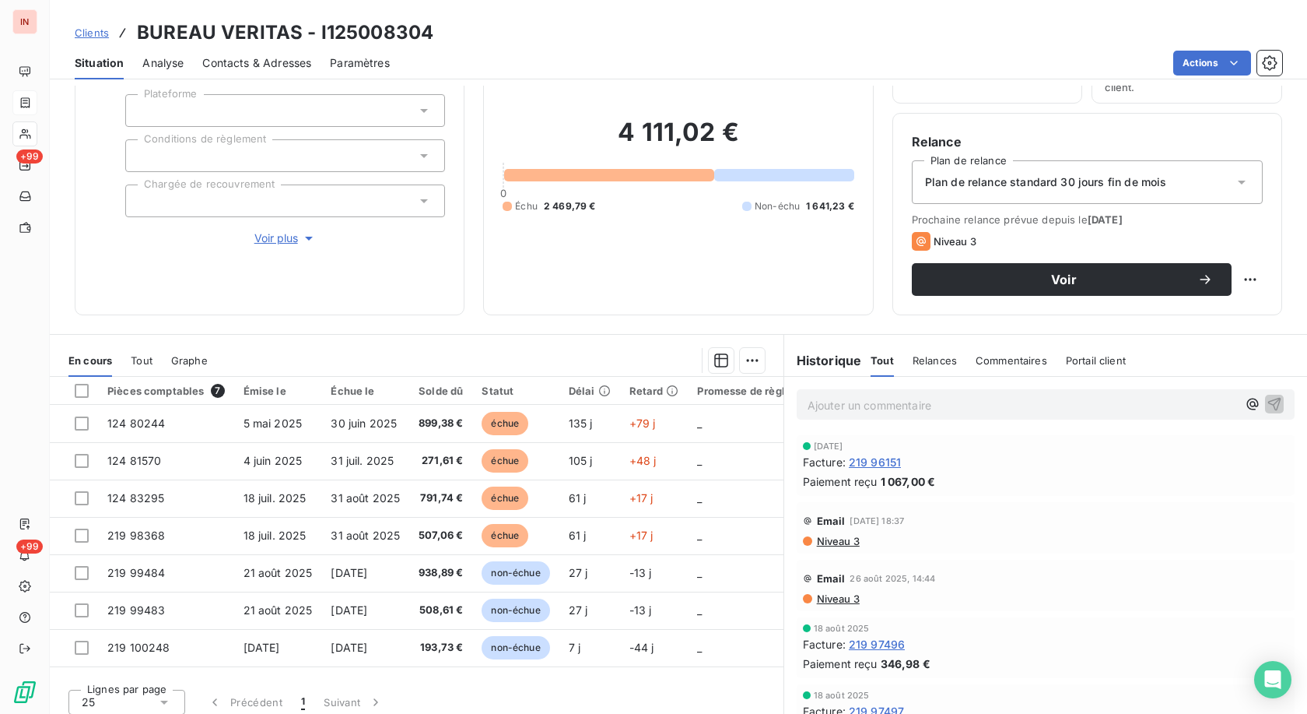
scroll to position [108, 0]
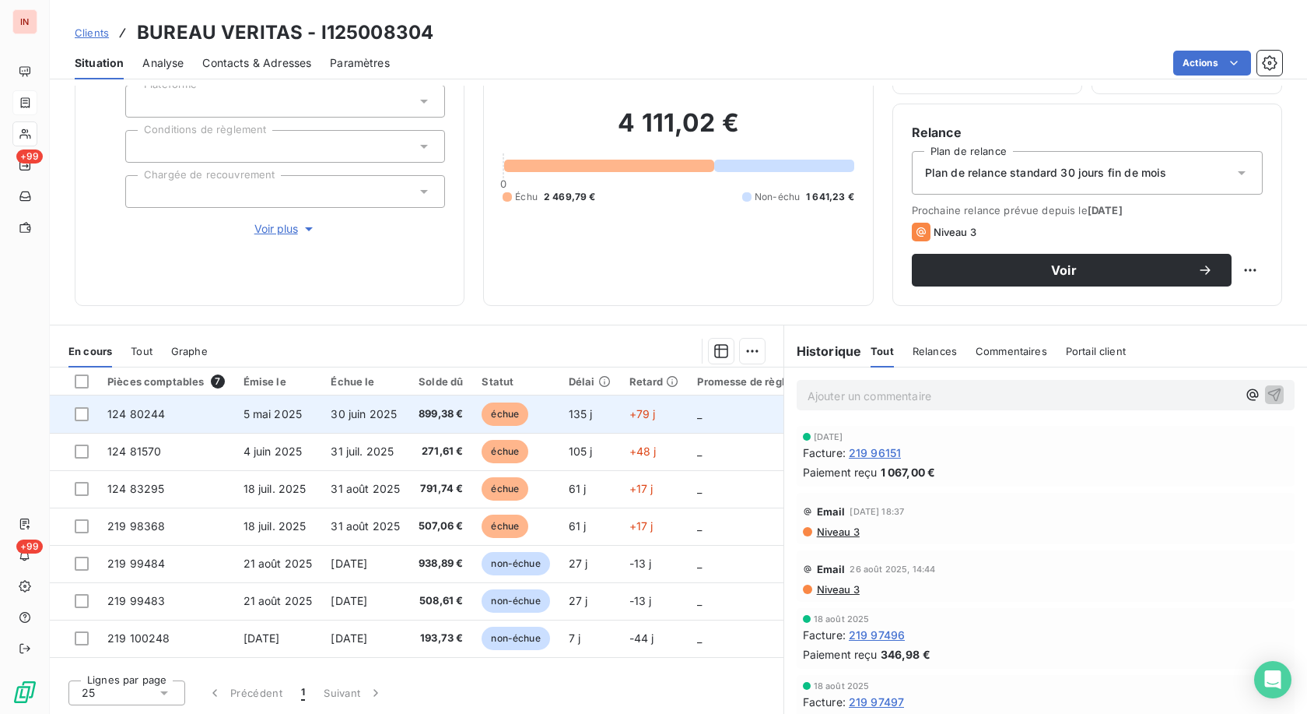
click at [602, 329] on td "135 j" at bounding box center [590, 413] width 61 height 37
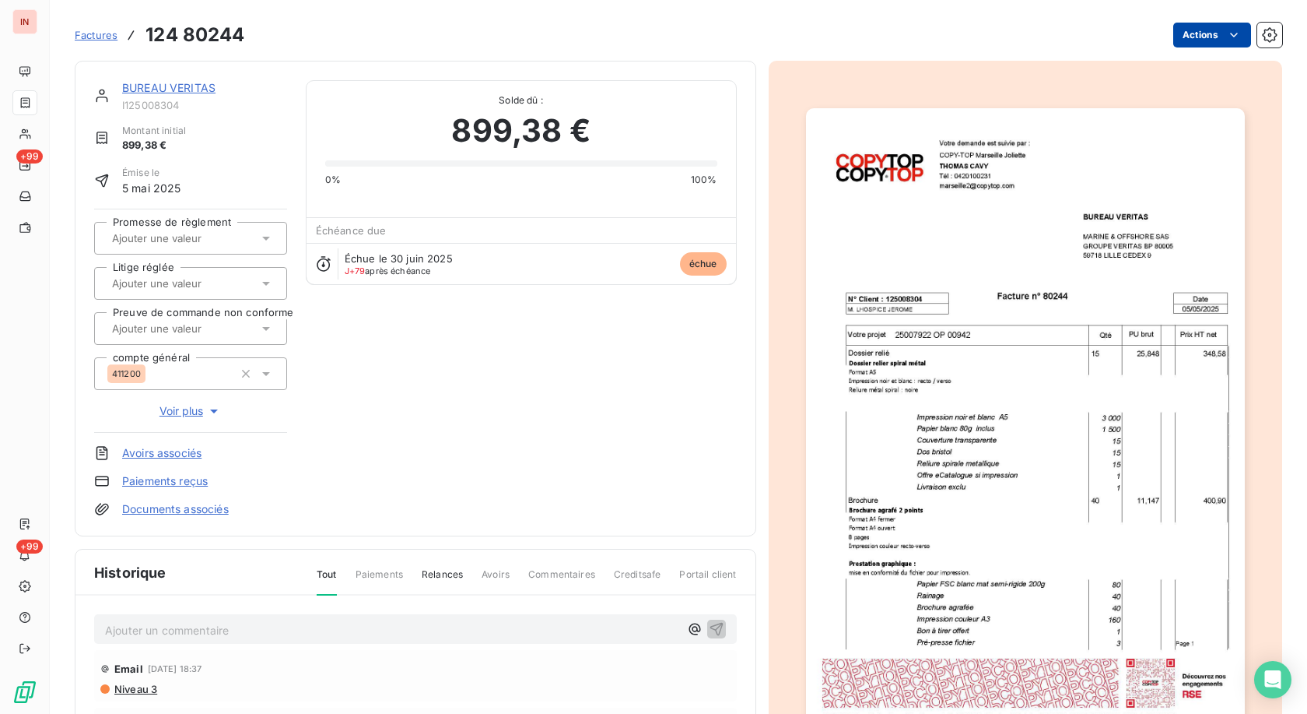
click at [602, 36] on html "IN +99 +99 Factures 124 80244 Actions BUREAU VERITAS I125008304 Montant initial…" at bounding box center [653, 357] width 1307 height 714
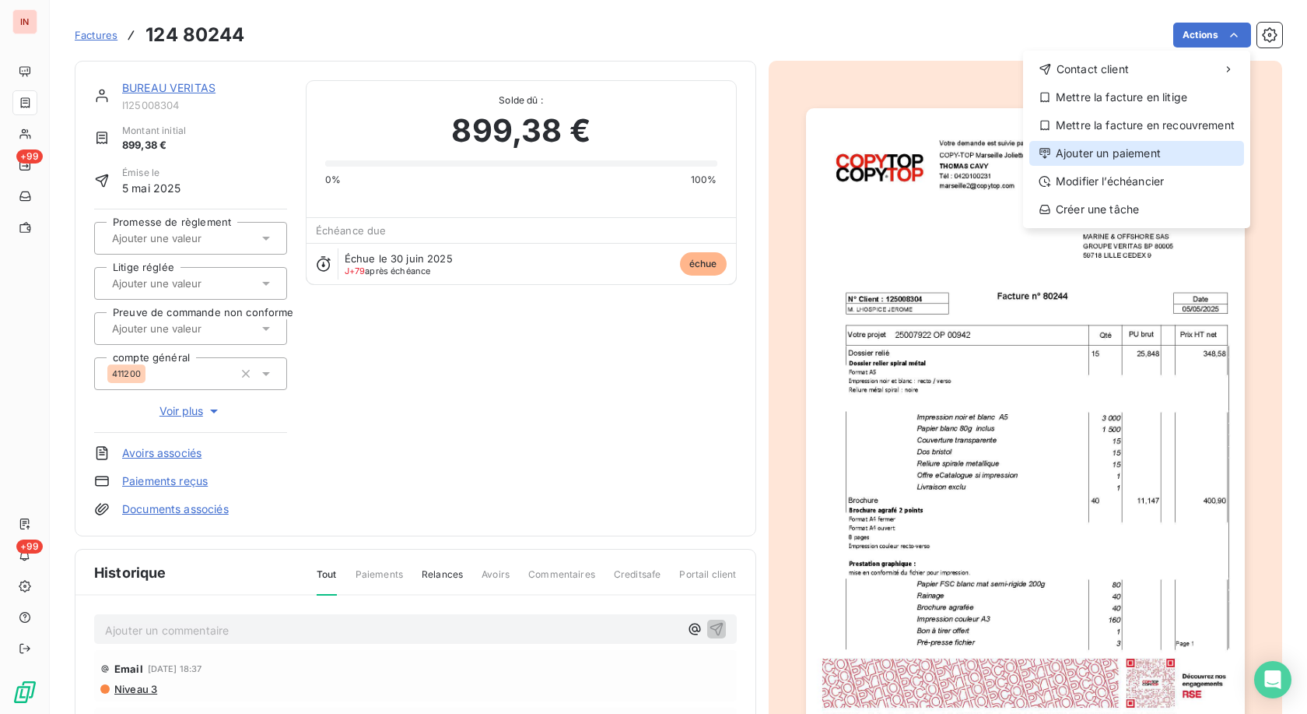
click at [602, 149] on div "Ajouter un paiement" at bounding box center [1137, 153] width 215 height 25
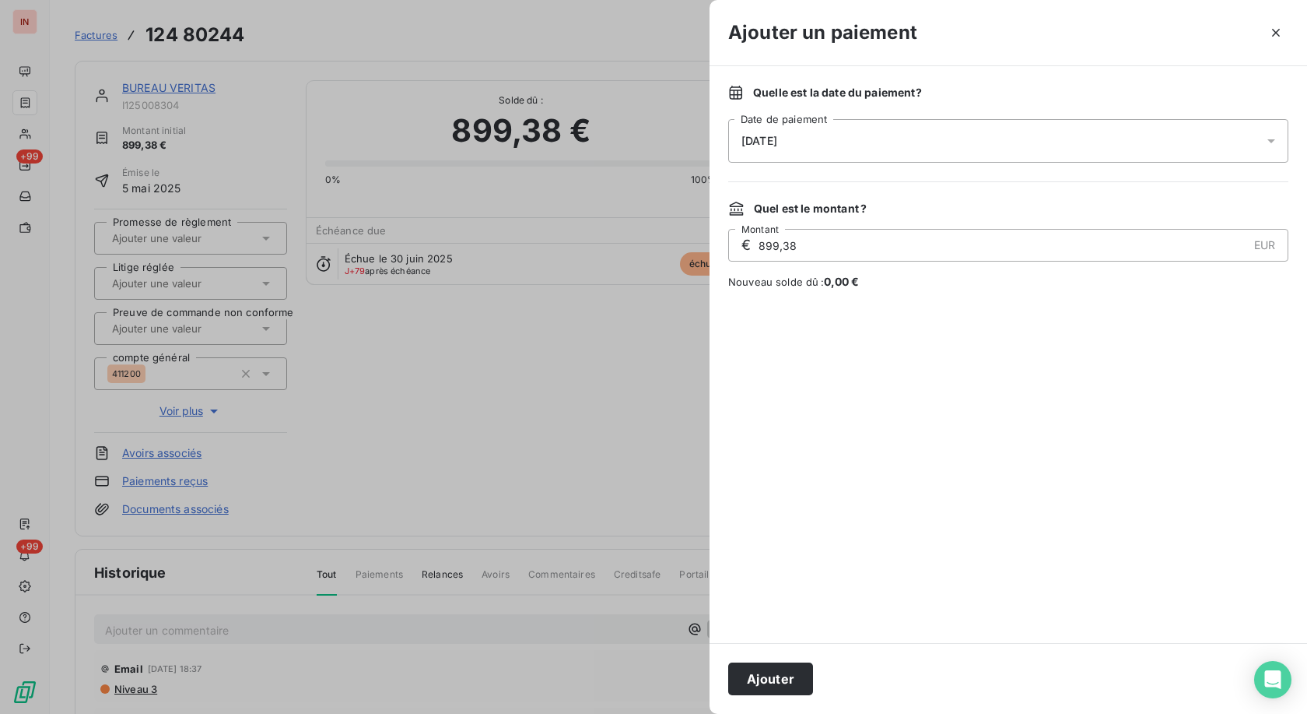
click at [602, 134] on div "[DATE]" at bounding box center [1008, 141] width 560 height 44
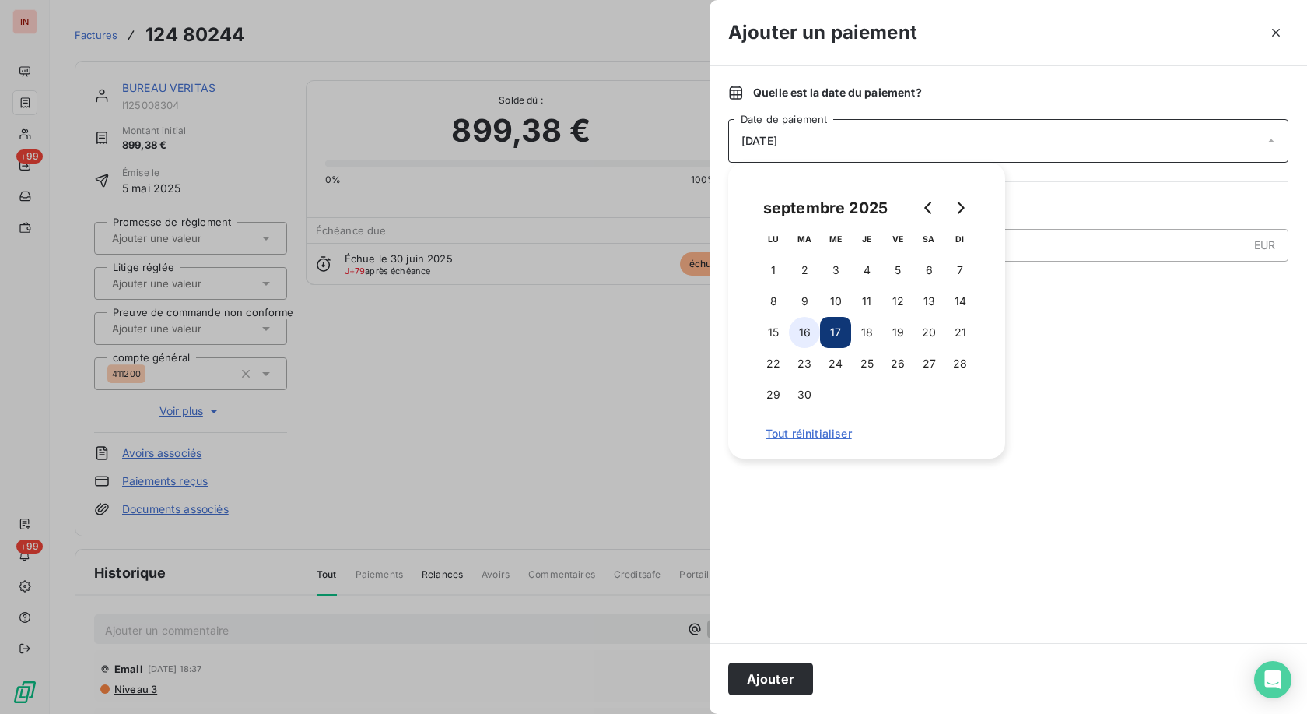
click at [602, 329] on button "16" at bounding box center [804, 332] width 31 height 31
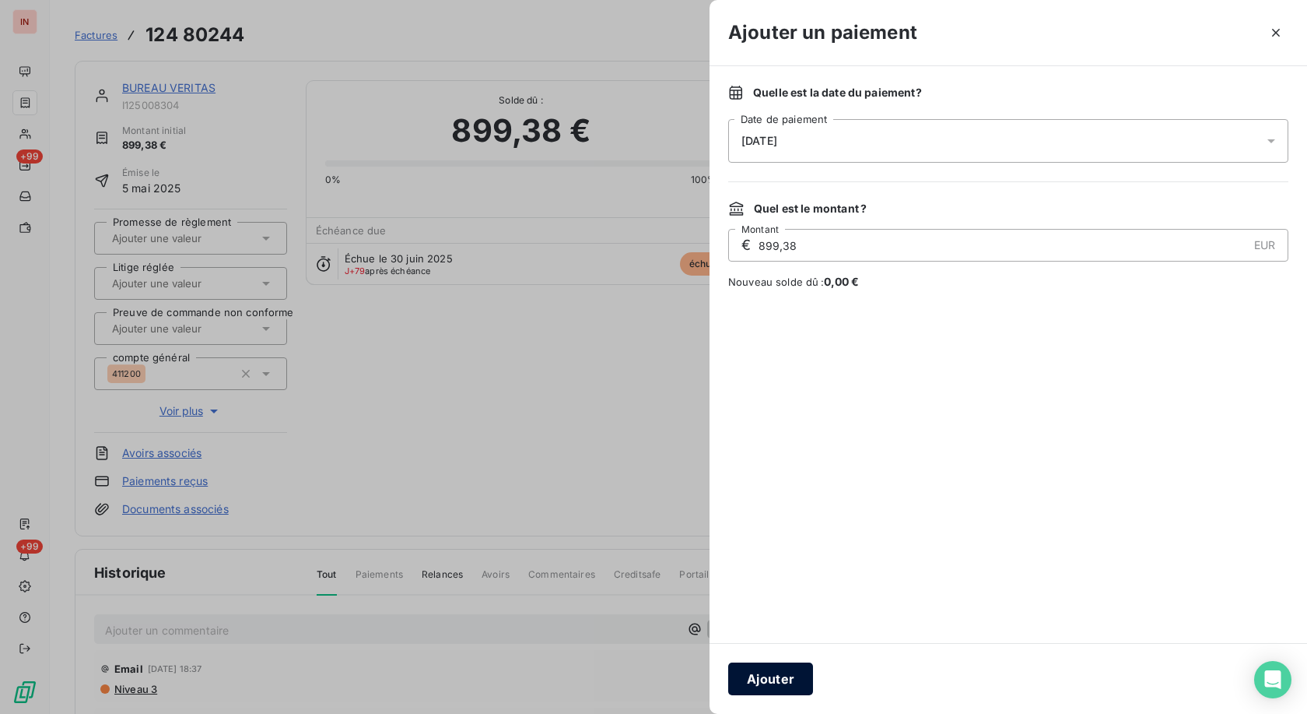
click at [602, 329] on button "Ajouter" at bounding box center [770, 678] width 85 height 33
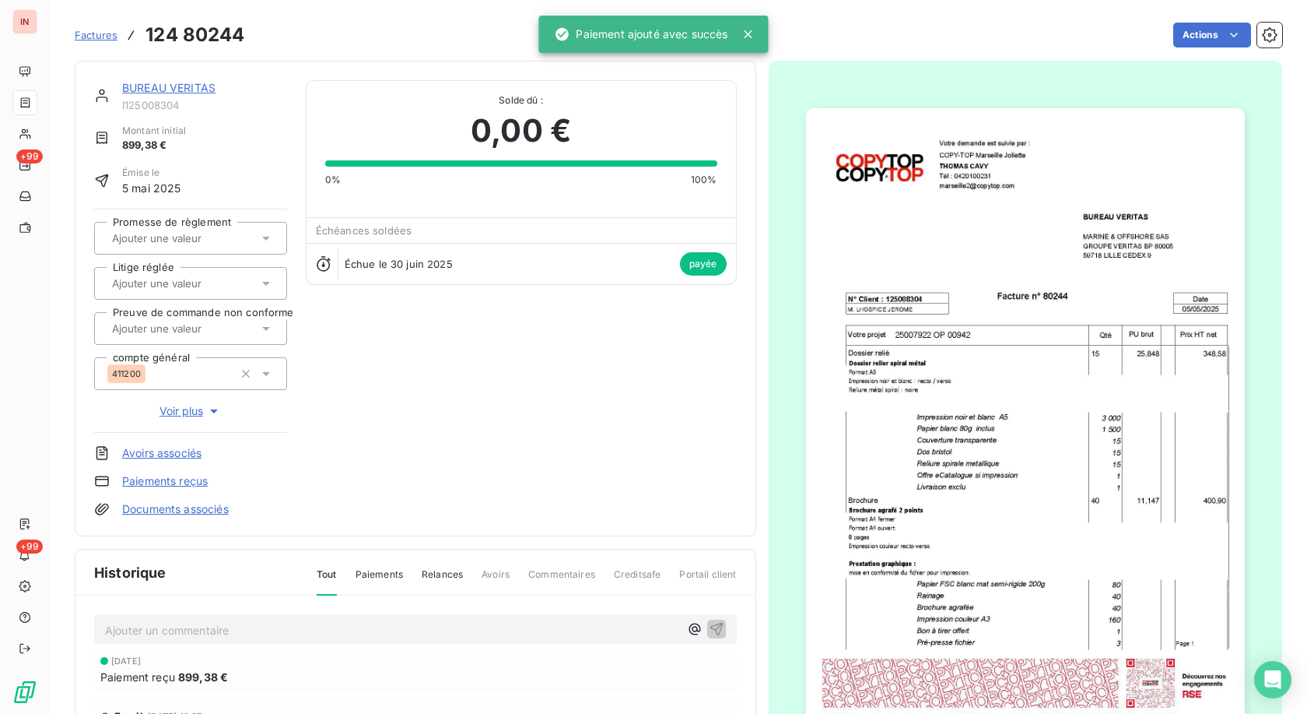
drag, startPoint x: 163, startPoint y: 84, endPoint x: 188, endPoint y: 105, distance: 32.0
click at [164, 84] on link "BUREAU VERITAS" at bounding box center [168, 87] width 93 height 13
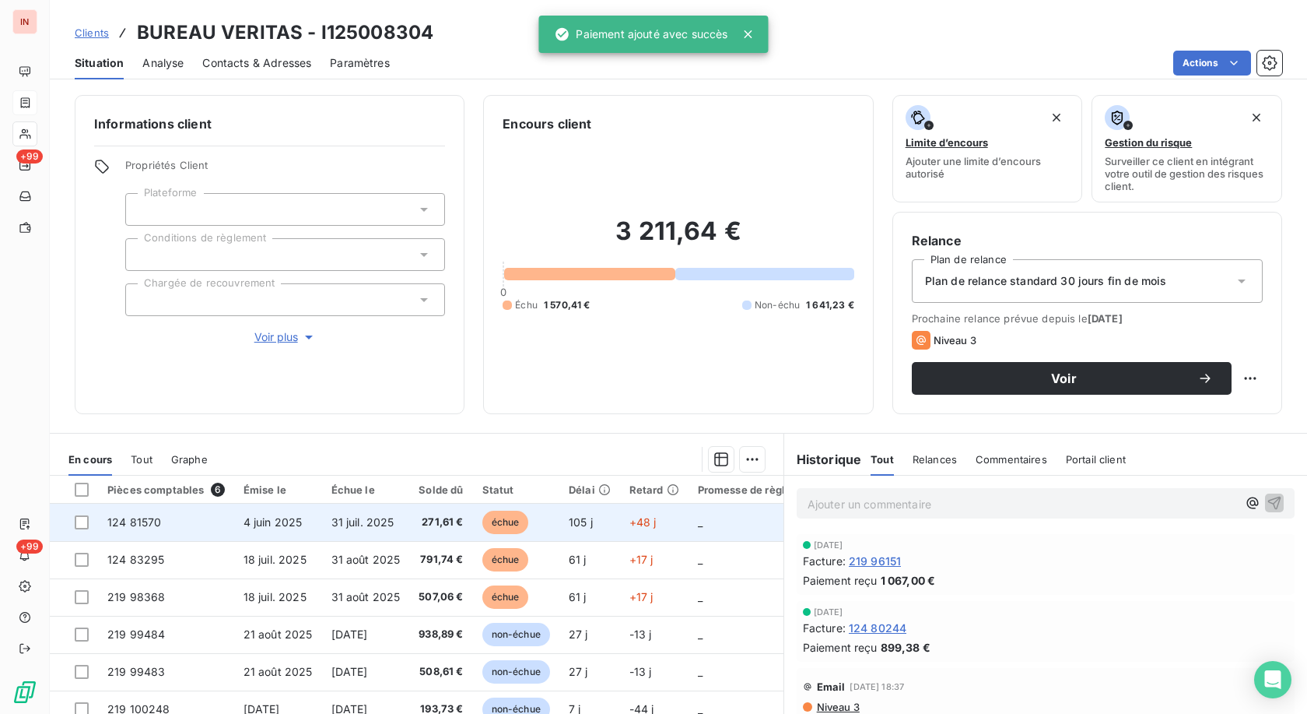
drag, startPoint x: 577, startPoint y: 518, endPoint x: 591, endPoint y: 511, distance: 16.4
click at [577, 329] on span "105 j" at bounding box center [581, 521] width 24 height 13
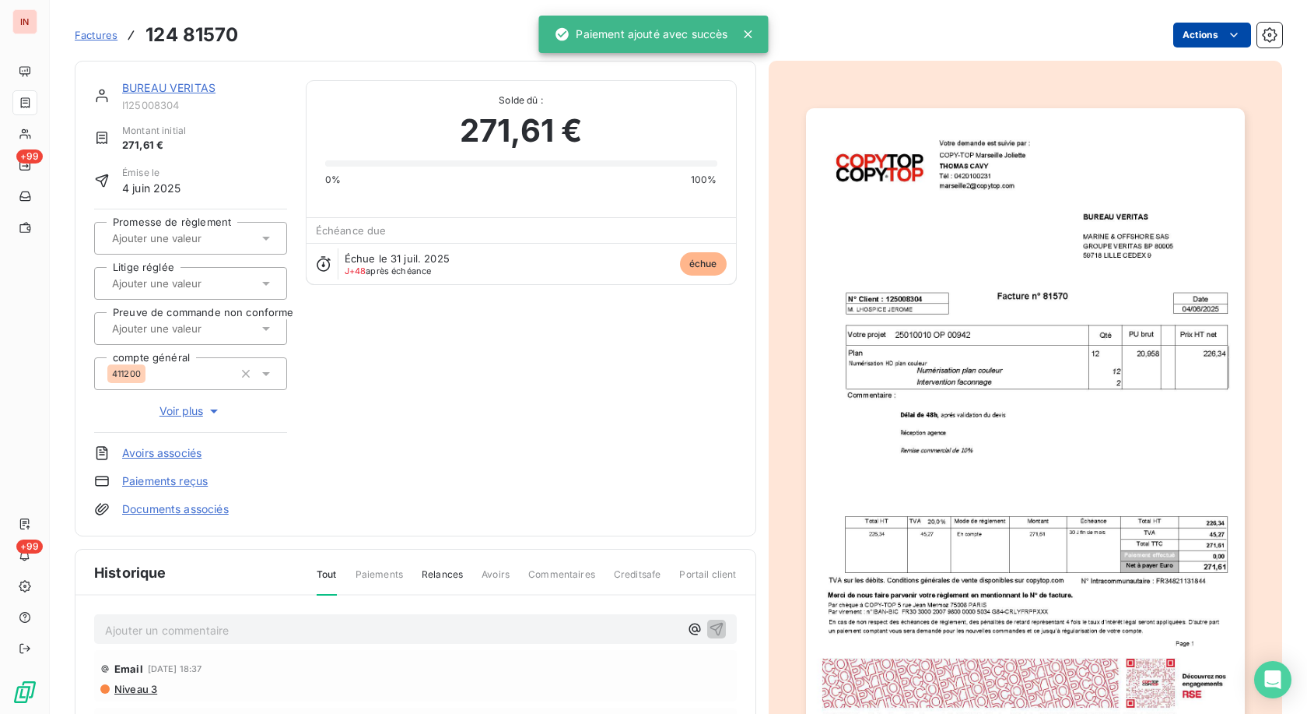
click at [602, 43] on html "IN +99 +99 Factures 124 81570 Actions BUREAU VERITAS I125008304 Montant initial…" at bounding box center [653, 357] width 1307 height 714
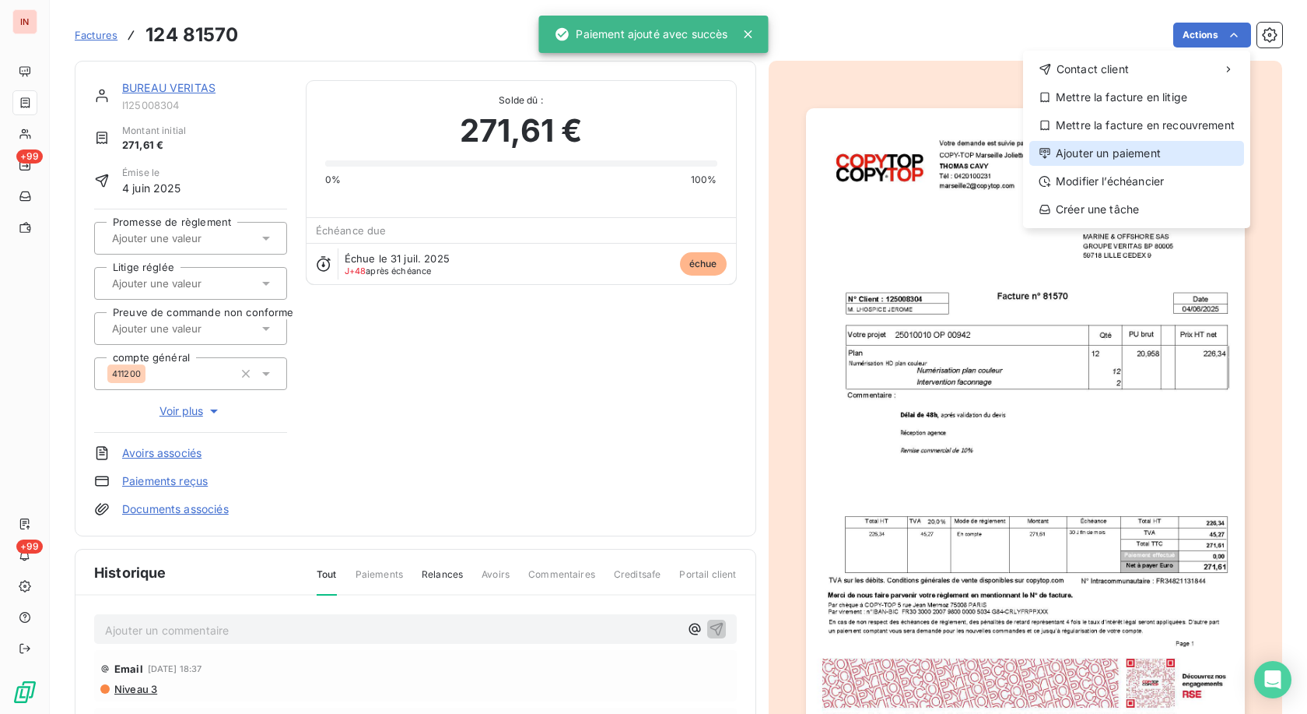
click at [602, 153] on div "Ajouter un paiement" at bounding box center [1137, 153] width 215 height 25
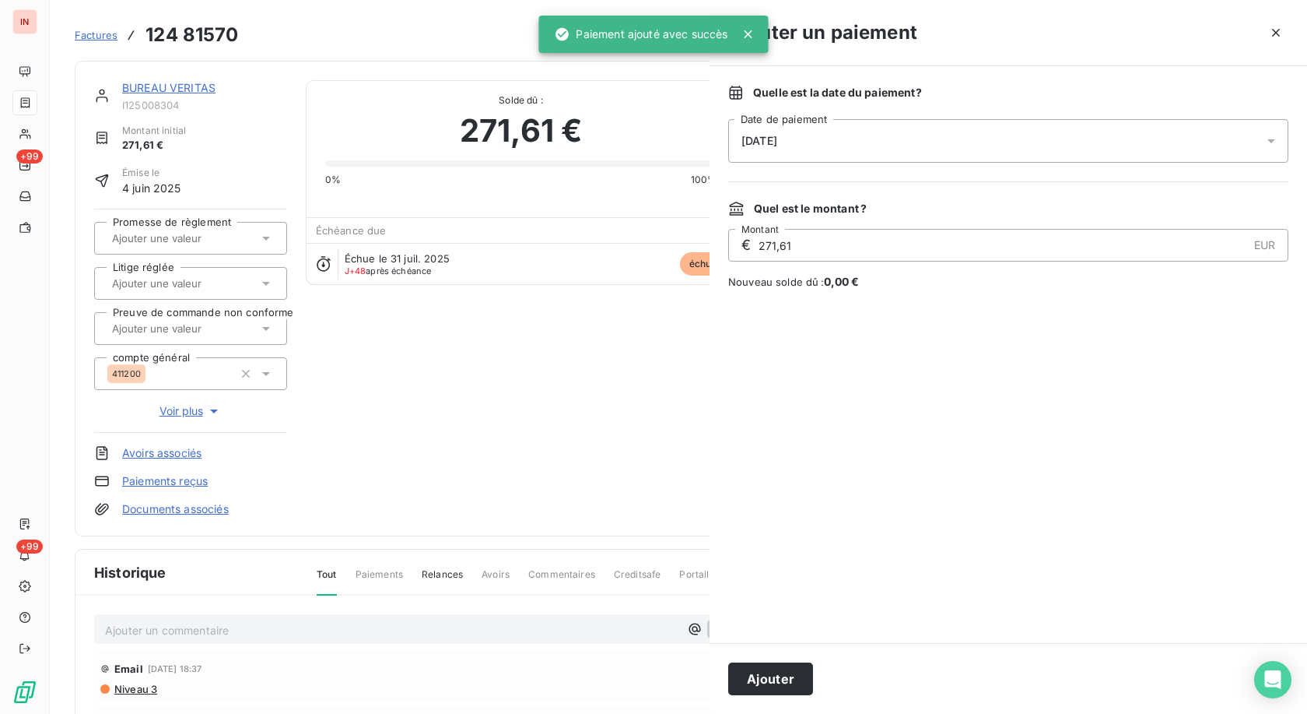
click at [602, 132] on div "[DATE]" at bounding box center [1008, 141] width 560 height 44
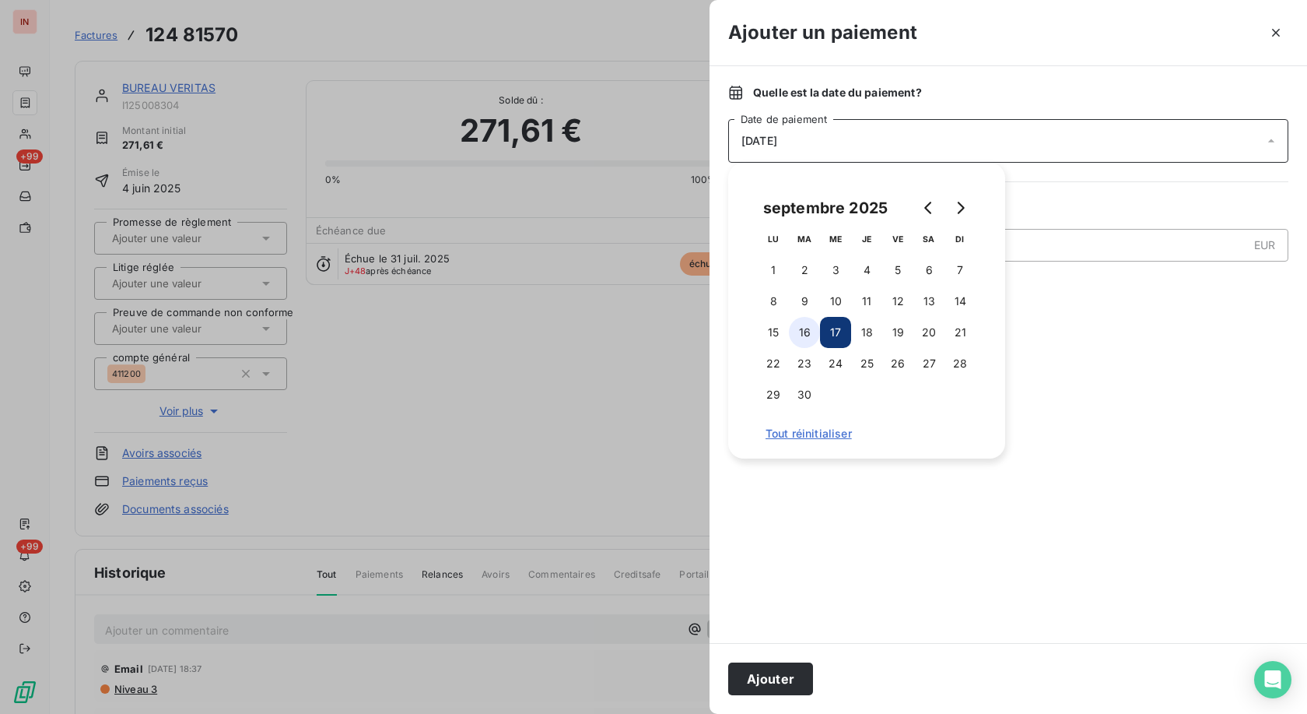
click at [602, 329] on button "16" at bounding box center [804, 332] width 31 height 31
drag, startPoint x: 785, startPoint y: 673, endPoint x: 735, endPoint y: 611, distance: 80.2
click at [602, 329] on button "Ajouter" at bounding box center [770, 678] width 85 height 33
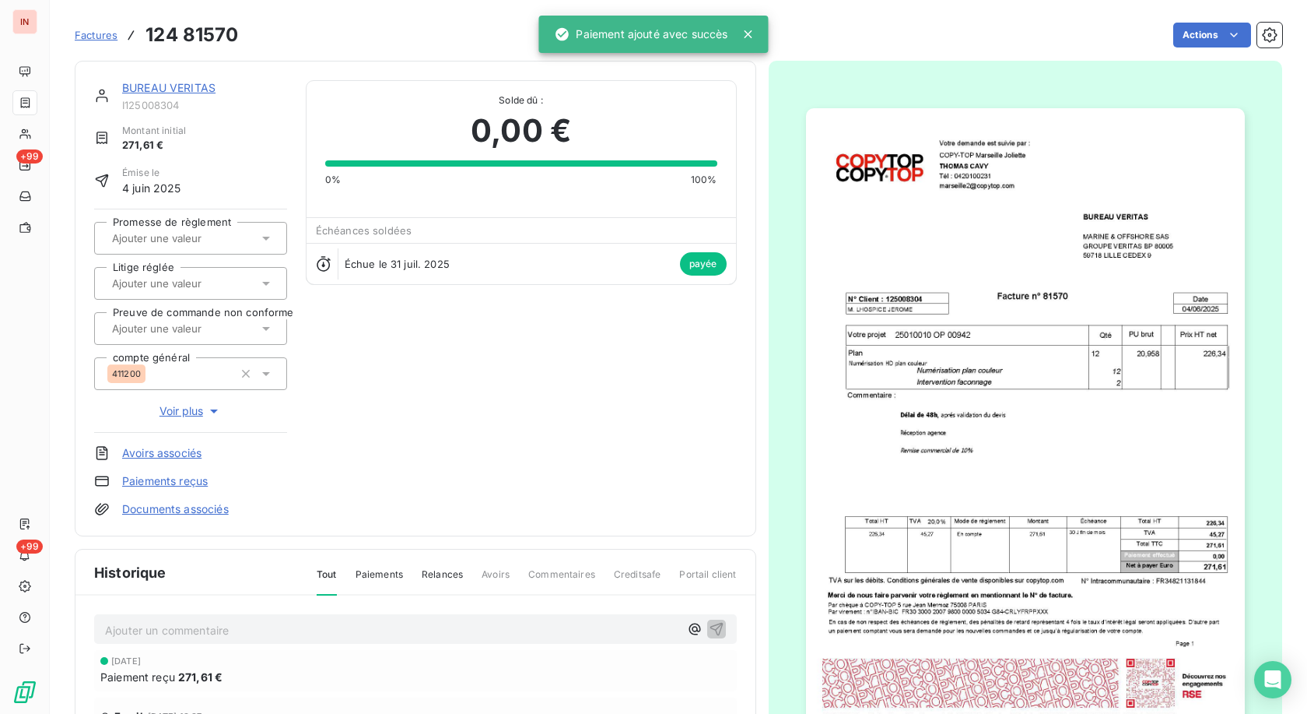
click at [205, 89] on link "BUREAU VERITAS" at bounding box center [168, 87] width 93 height 13
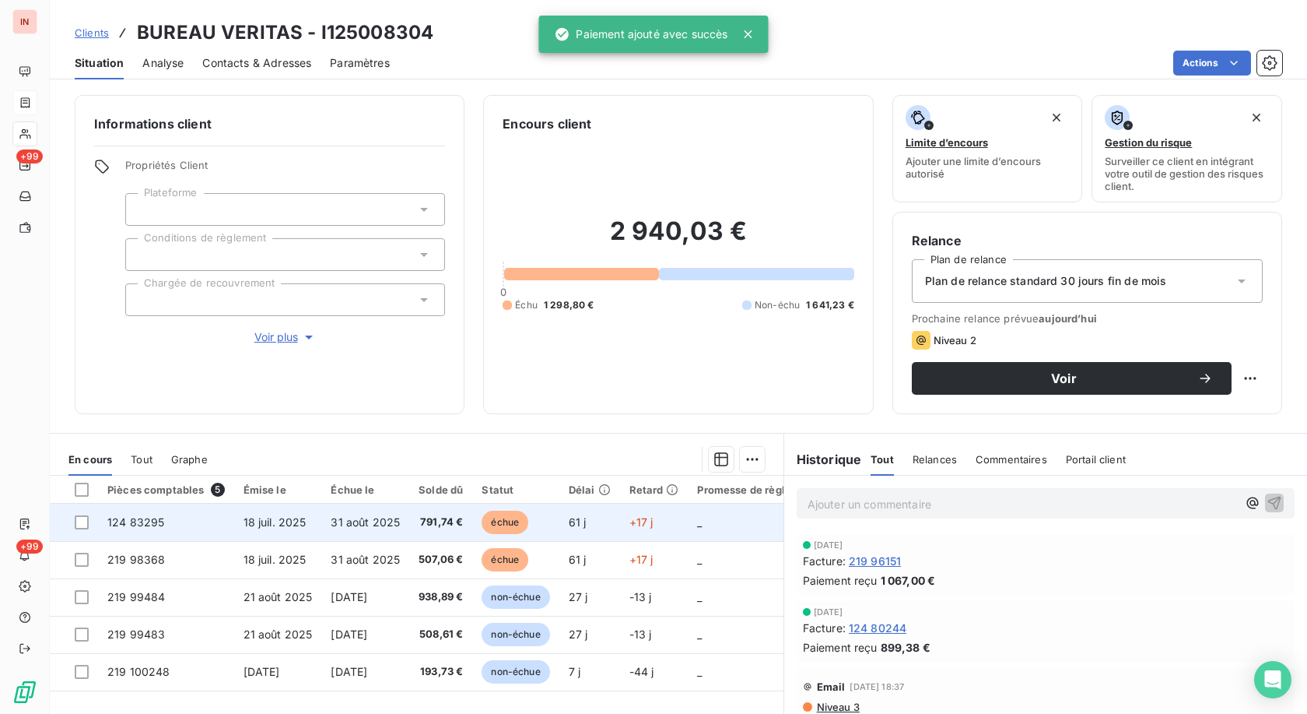
click at [601, 329] on td "61 j" at bounding box center [590, 521] width 61 height 37
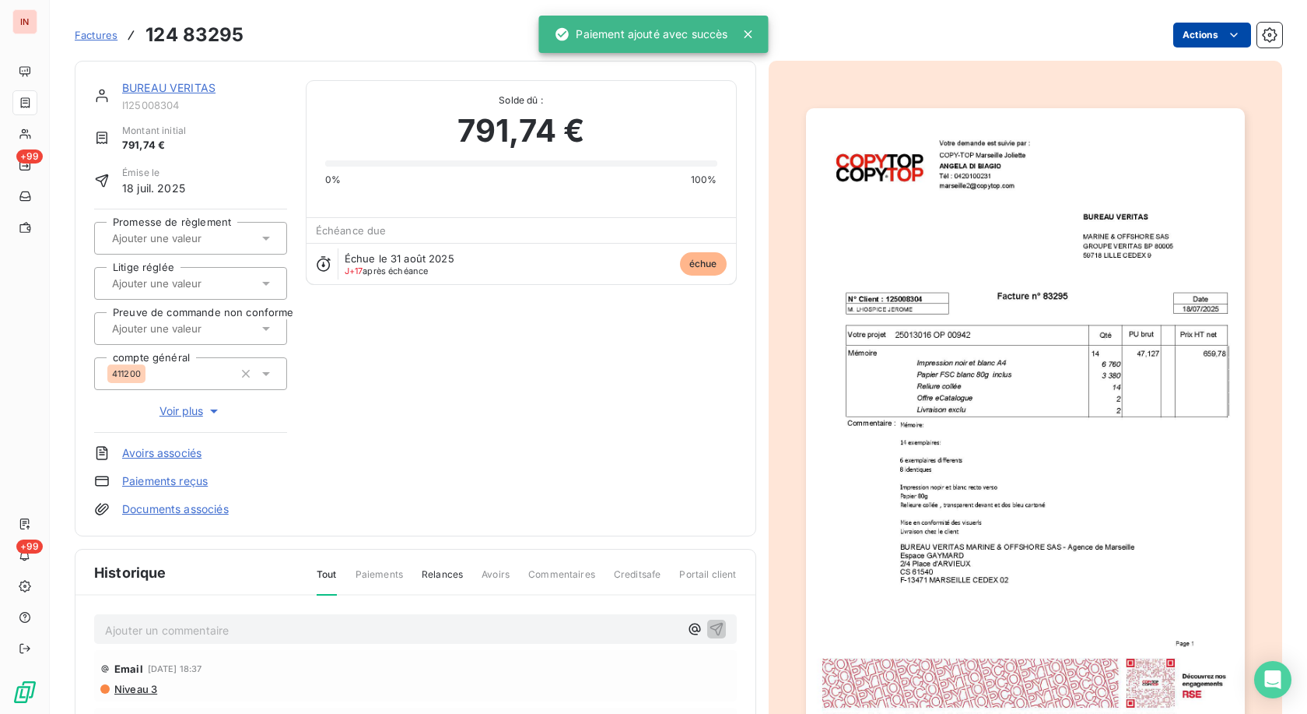
click at [602, 28] on html "IN +99 +99 Factures 124 83295 Actions BUREAU VERITAS I125008304 Montant initial…" at bounding box center [653, 357] width 1307 height 714
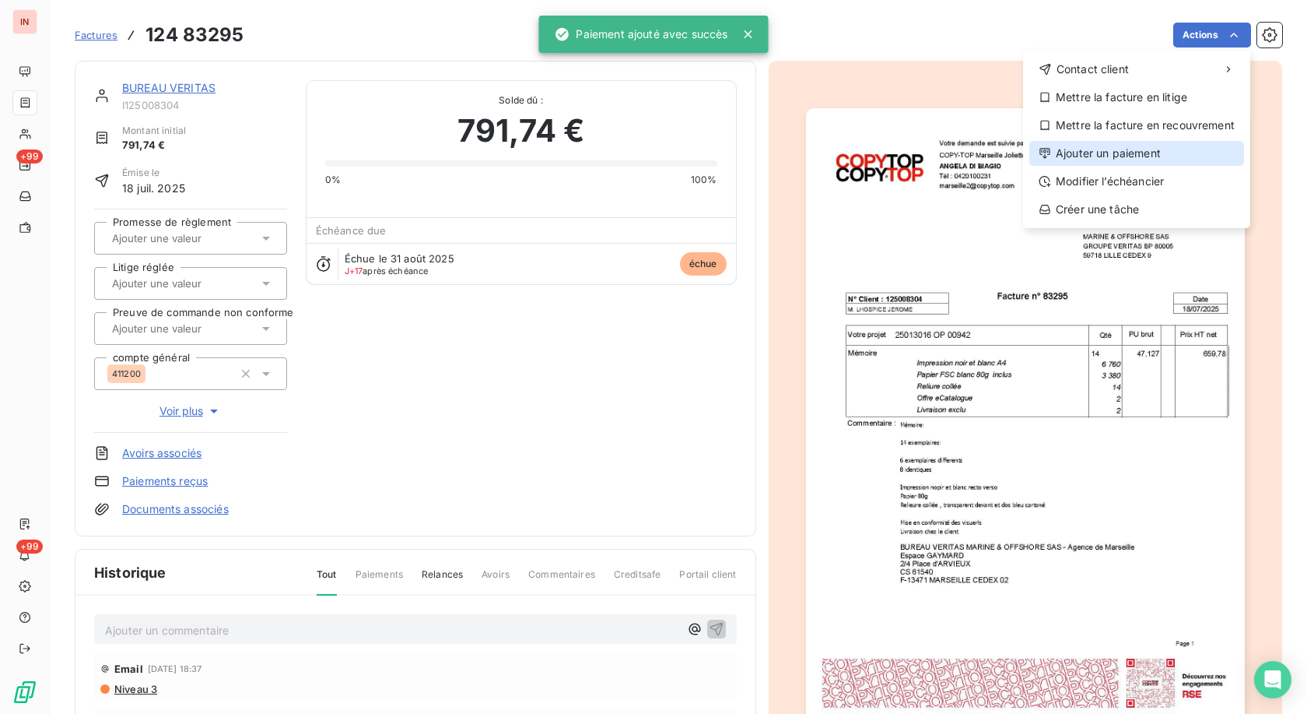
click at [602, 152] on div "Ajouter un paiement" at bounding box center [1137, 153] width 215 height 25
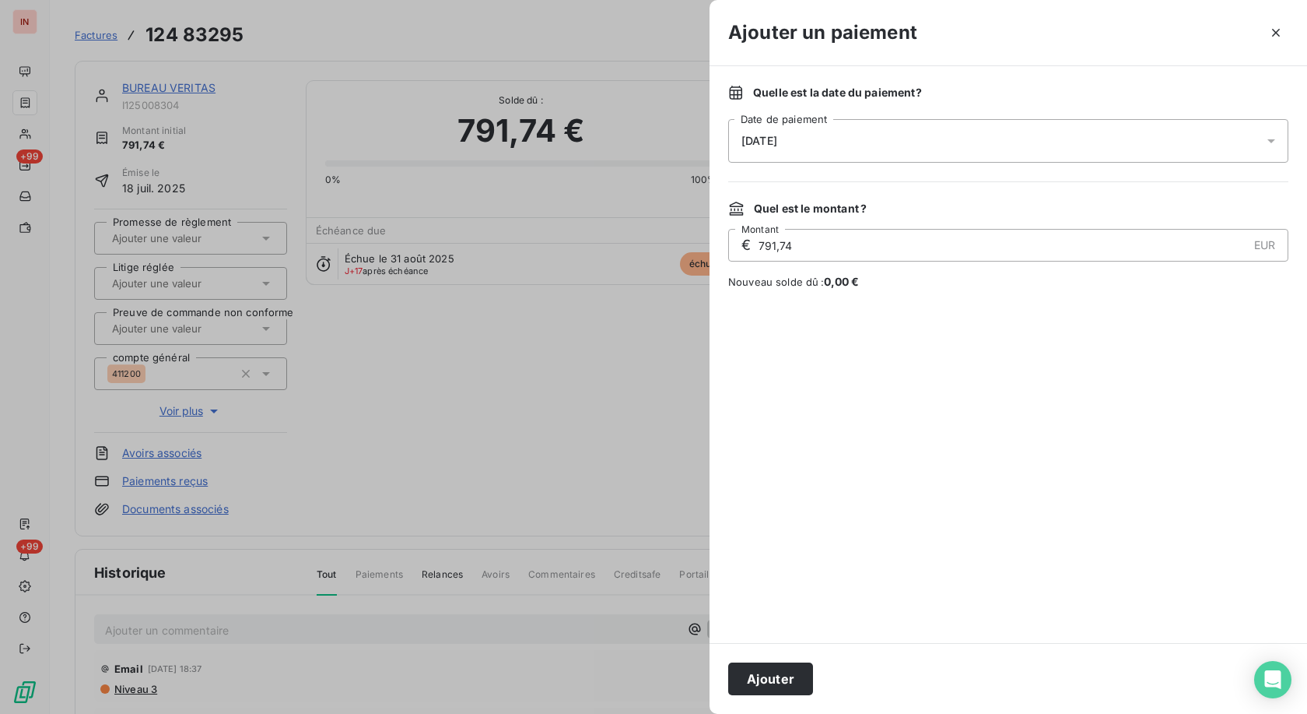
click at [602, 123] on div "[DATE]" at bounding box center [1008, 141] width 560 height 44
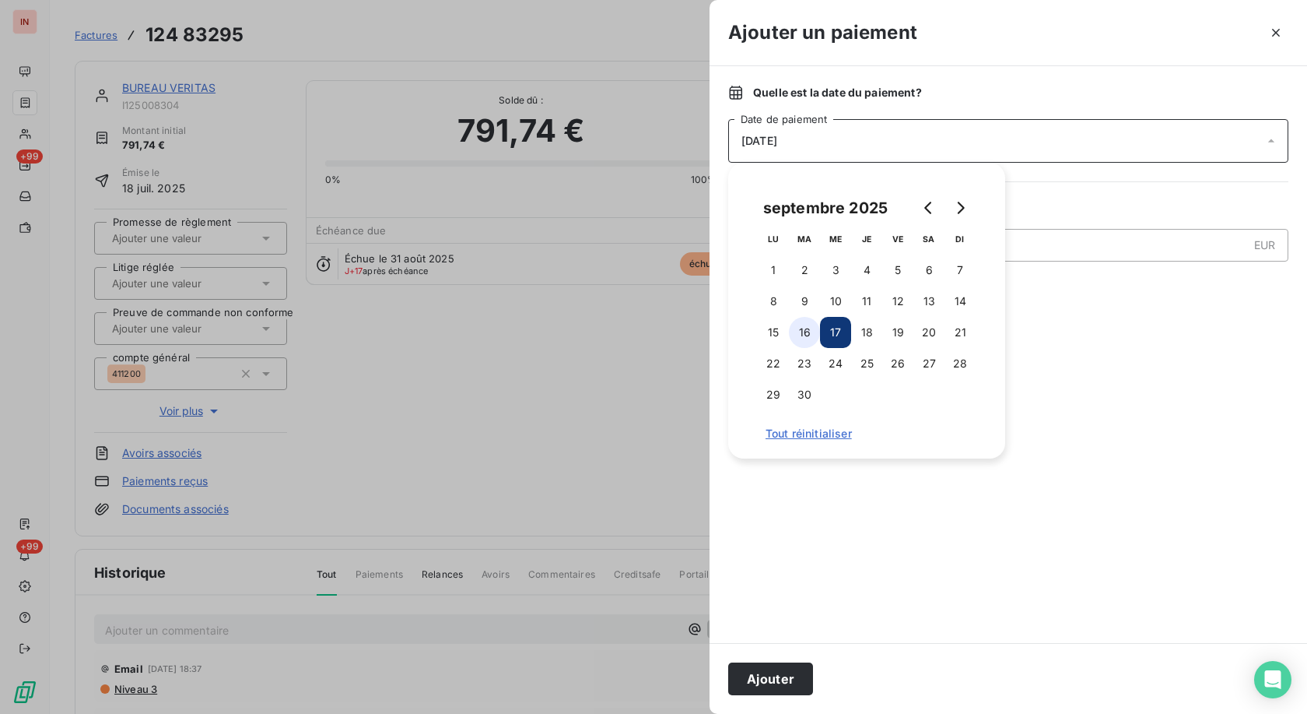
click at [602, 329] on button "16" at bounding box center [804, 332] width 31 height 31
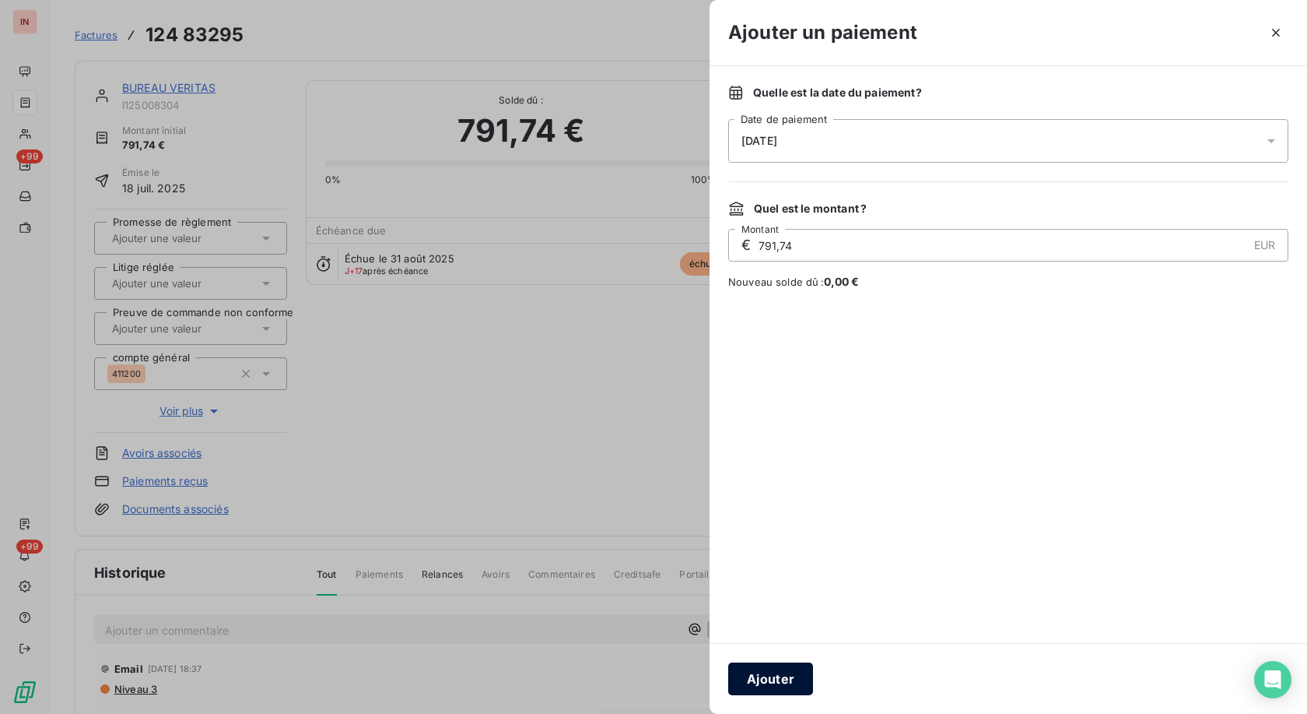
click at [602, 329] on button "Ajouter" at bounding box center [770, 678] width 85 height 33
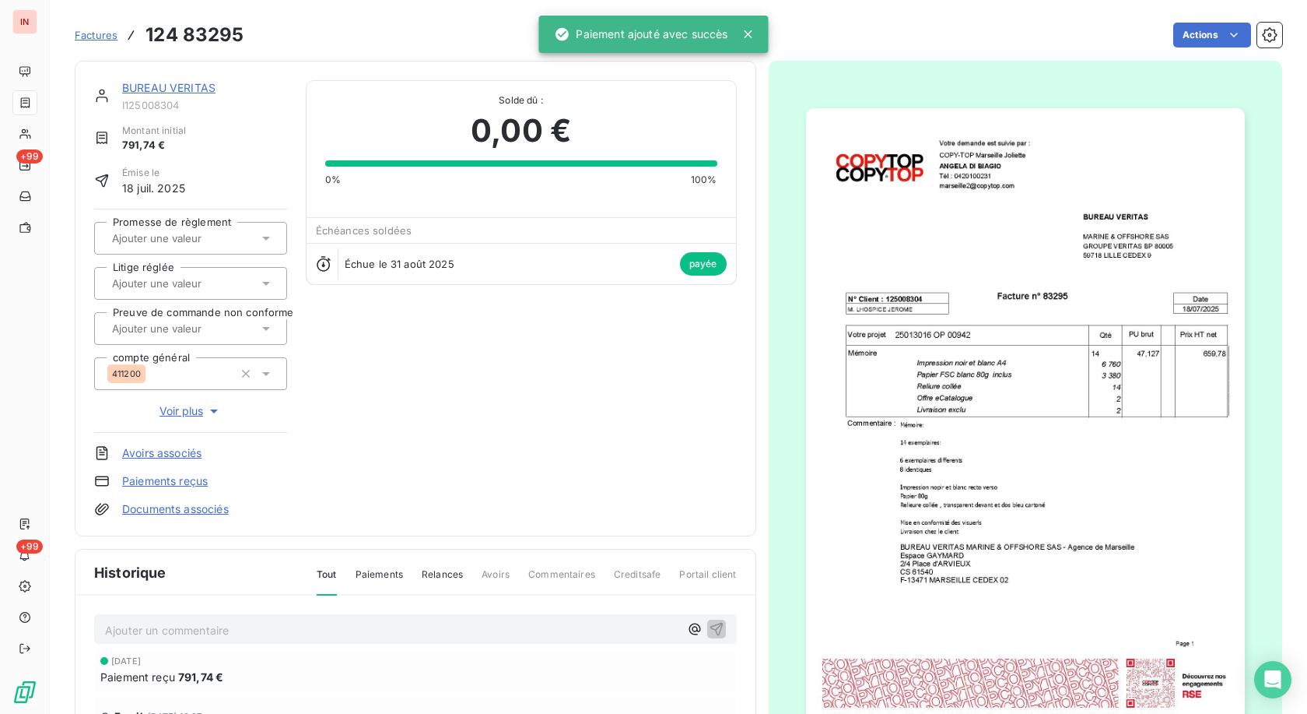
click at [205, 93] on link "BUREAU VERITAS" at bounding box center [168, 87] width 93 height 13
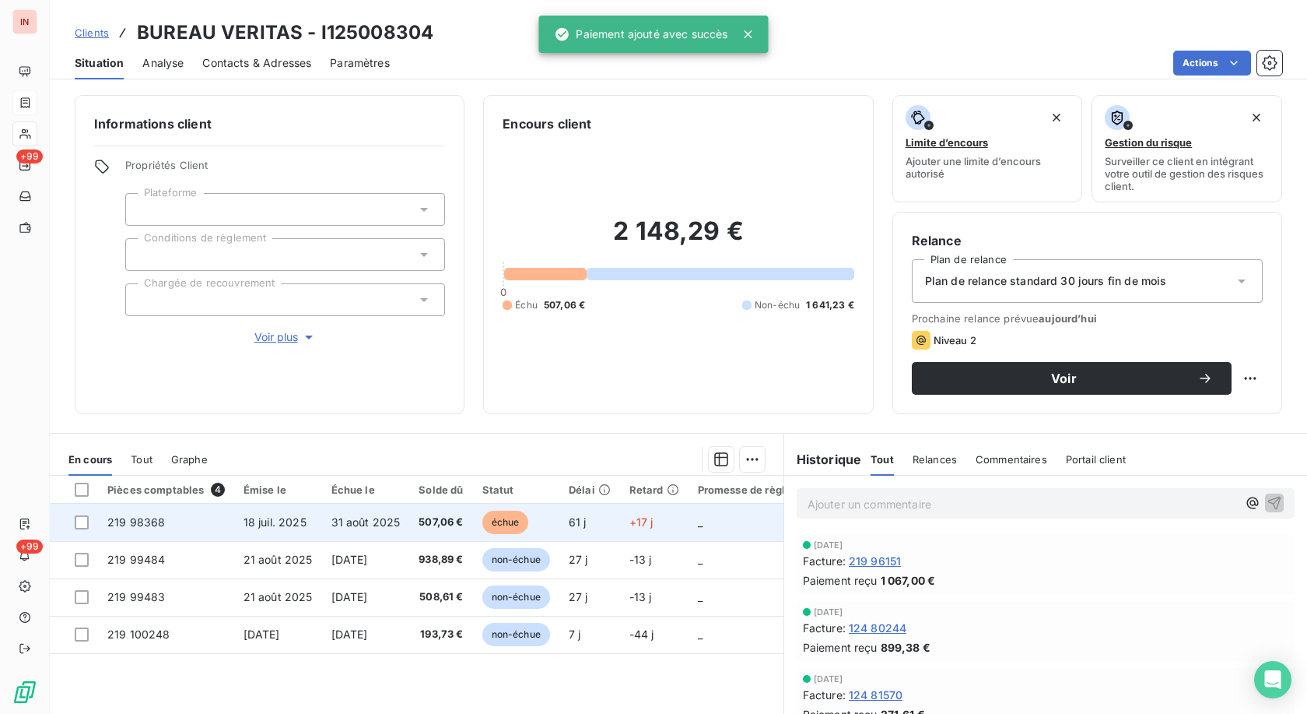
click at [596, 329] on td "61 j" at bounding box center [590, 521] width 61 height 37
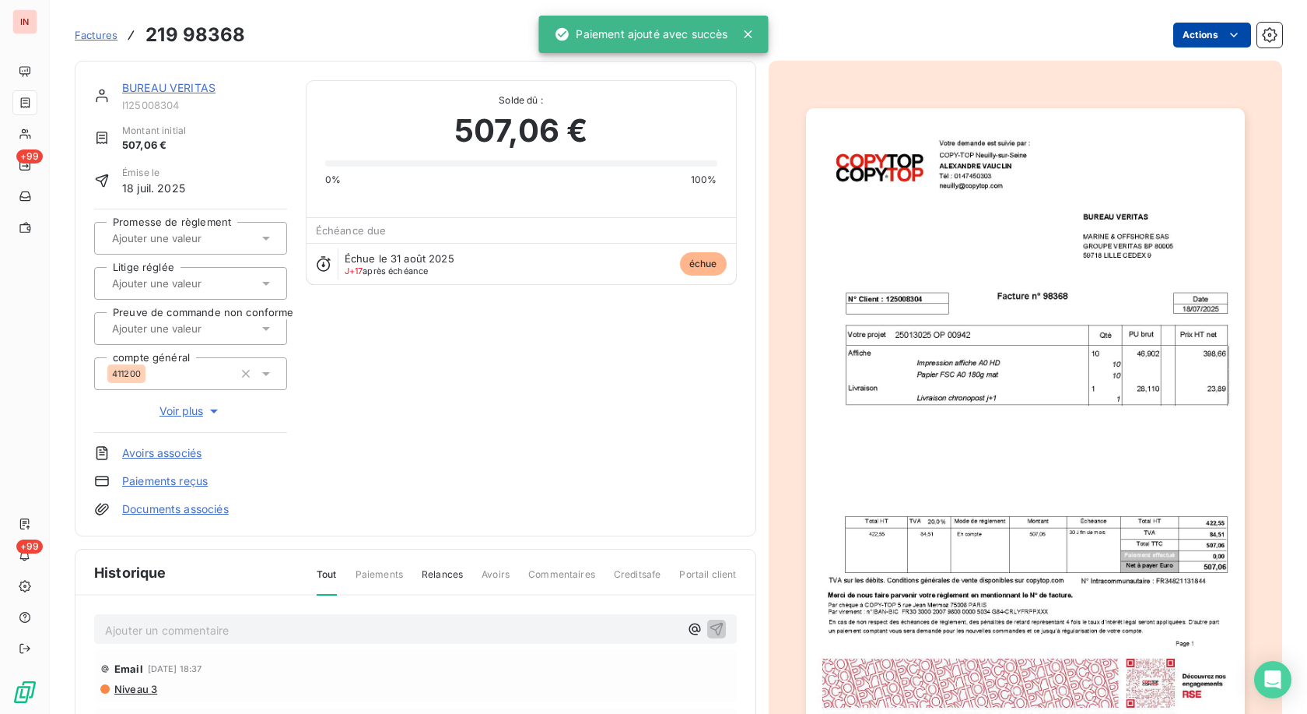
click at [602, 33] on html "IN +99 +99 Factures 219 98368 Actions BUREAU VERITAS I125008304 Montant initial…" at bounding box center [653, 357] width 1307 height 714
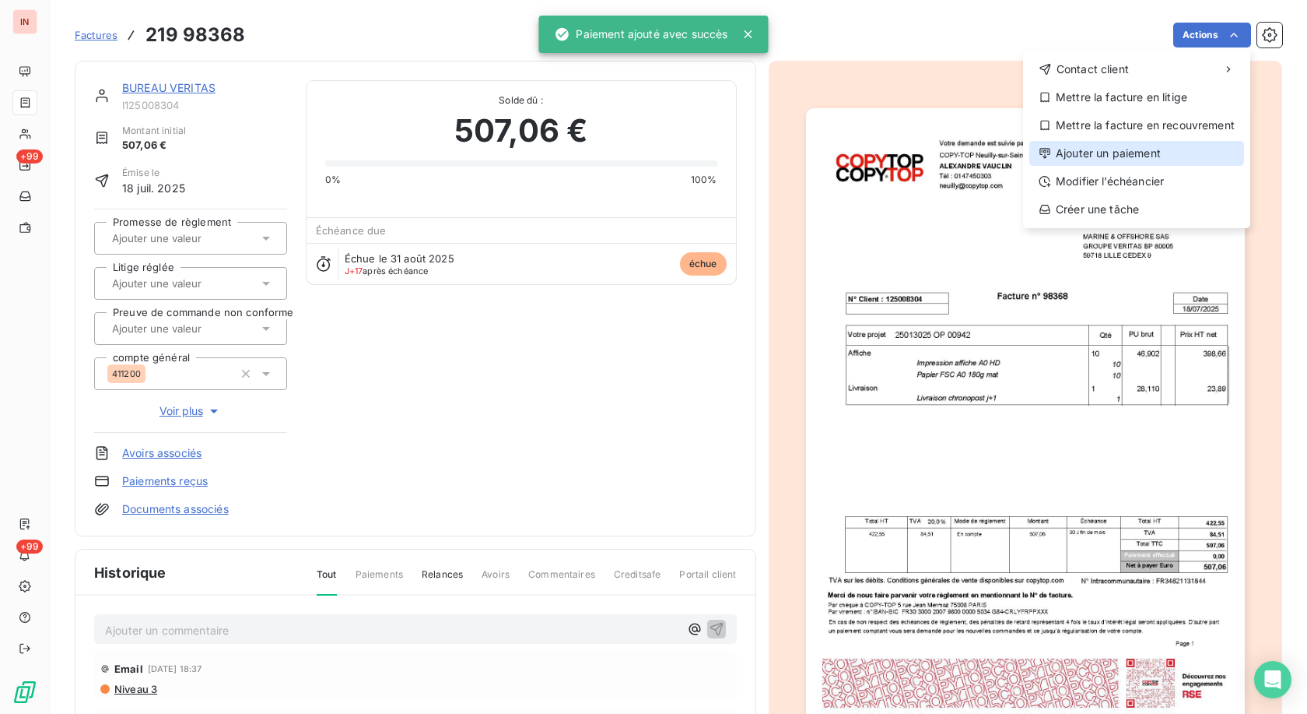
click at [602, 148] on div "Ajouter un paiement" at bounding box center [1137, 153] width 215 height 25
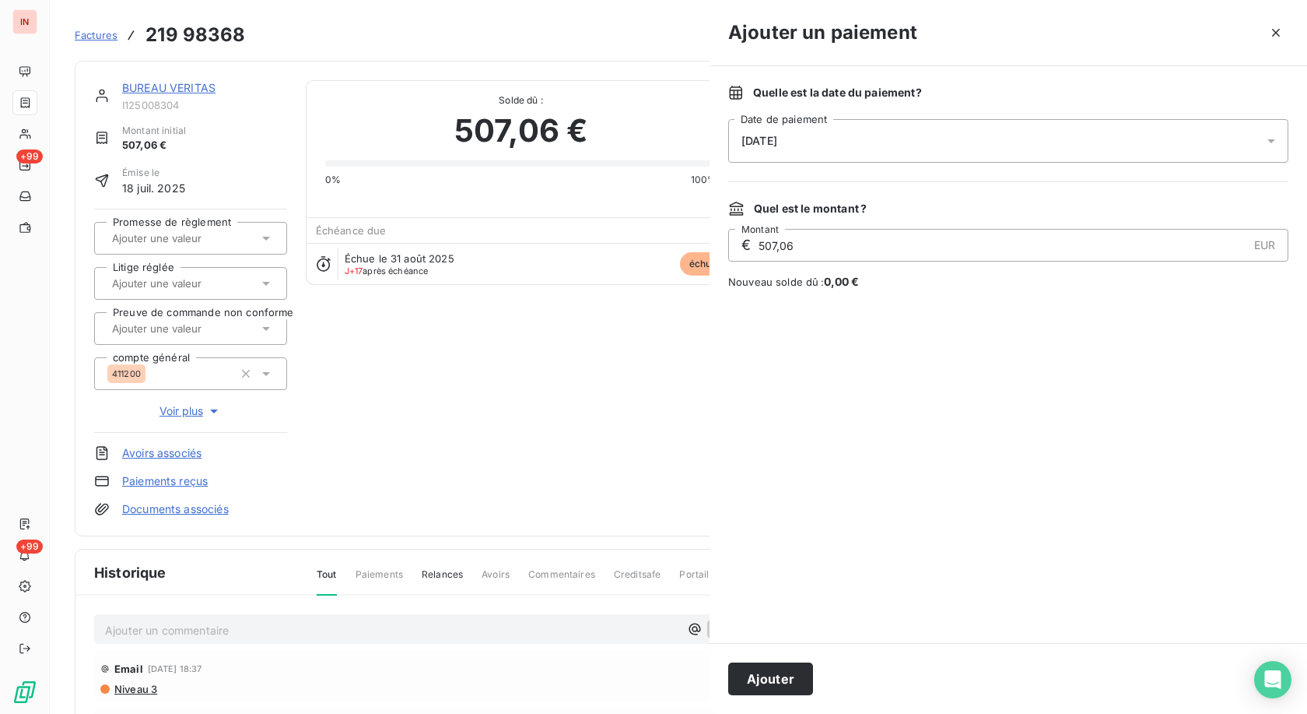
click at [602, 144] on div "[DATE]" at bounding box center [1008, 141] width 560 height 44
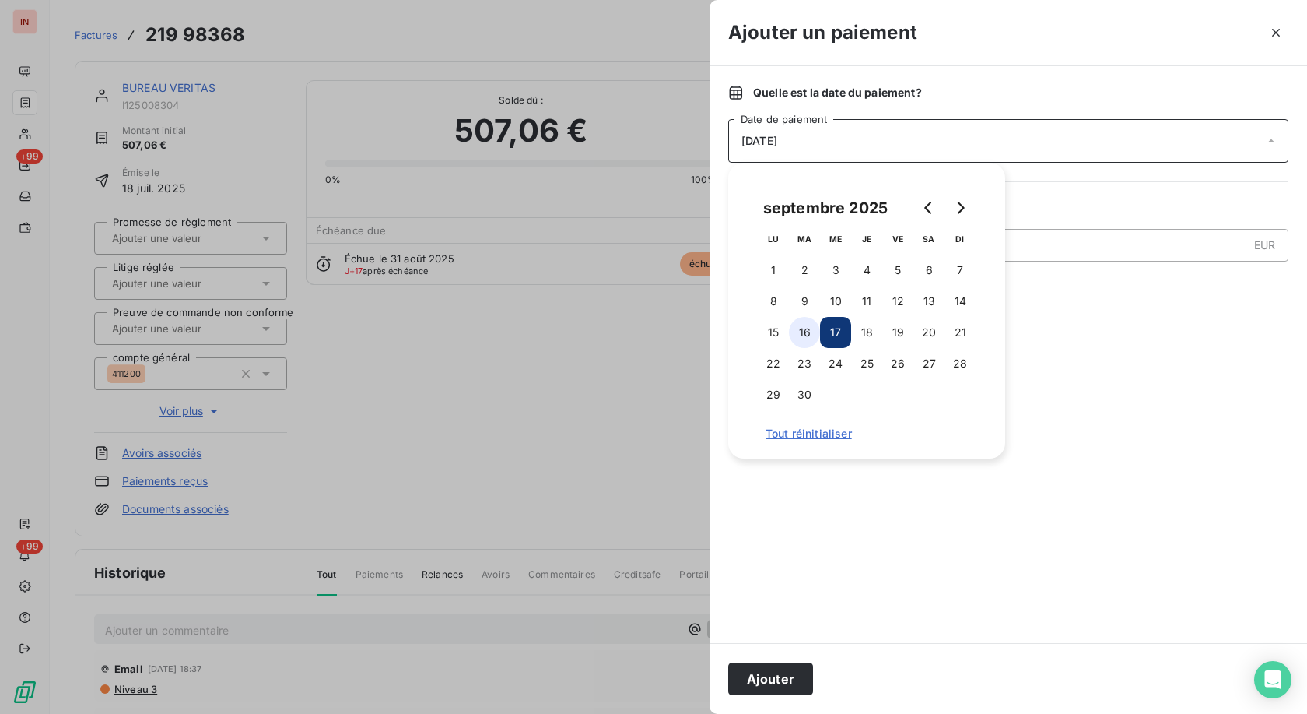
click at [602, 329] on button "16" at bounding box center [804, 332] width 31 height 31
click at [602, 329] on button "Ajouter" at bounding box center [770, 678] width 85 height 33
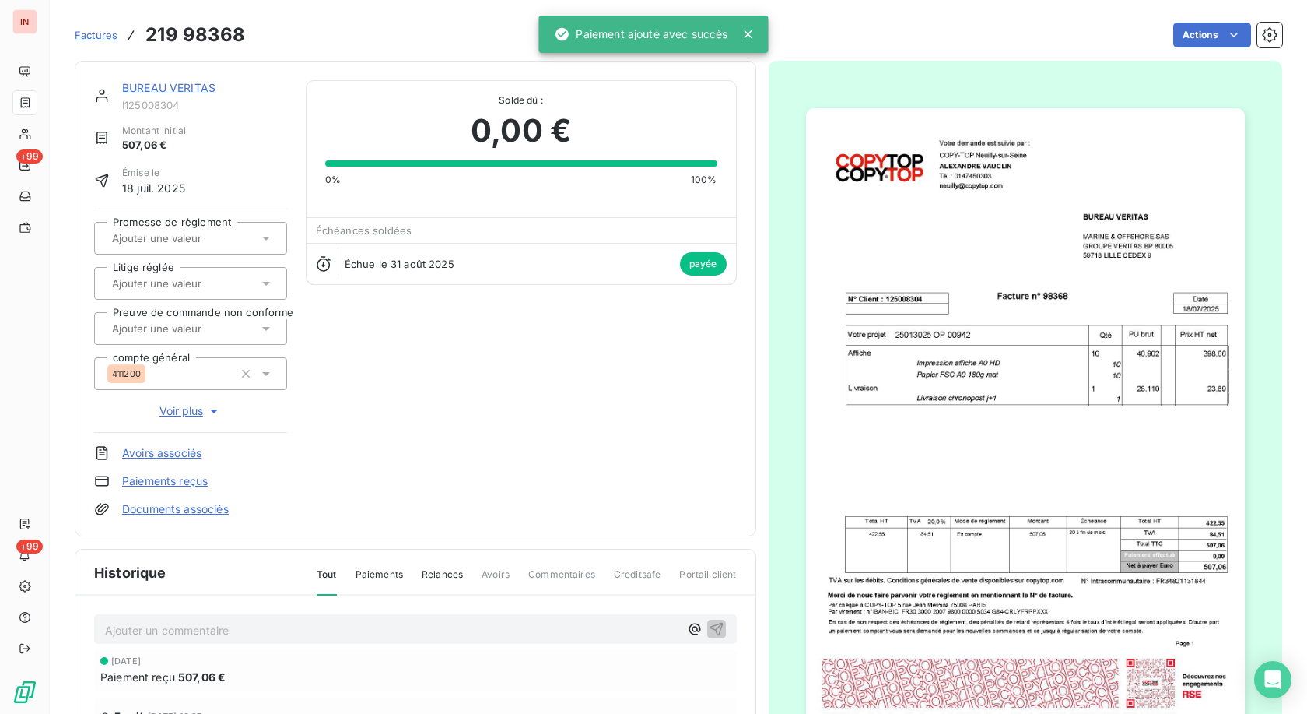
click at [202, 94] on link "BUREAU VERITAS" at bounding box center [168, 87] width 93 height 13
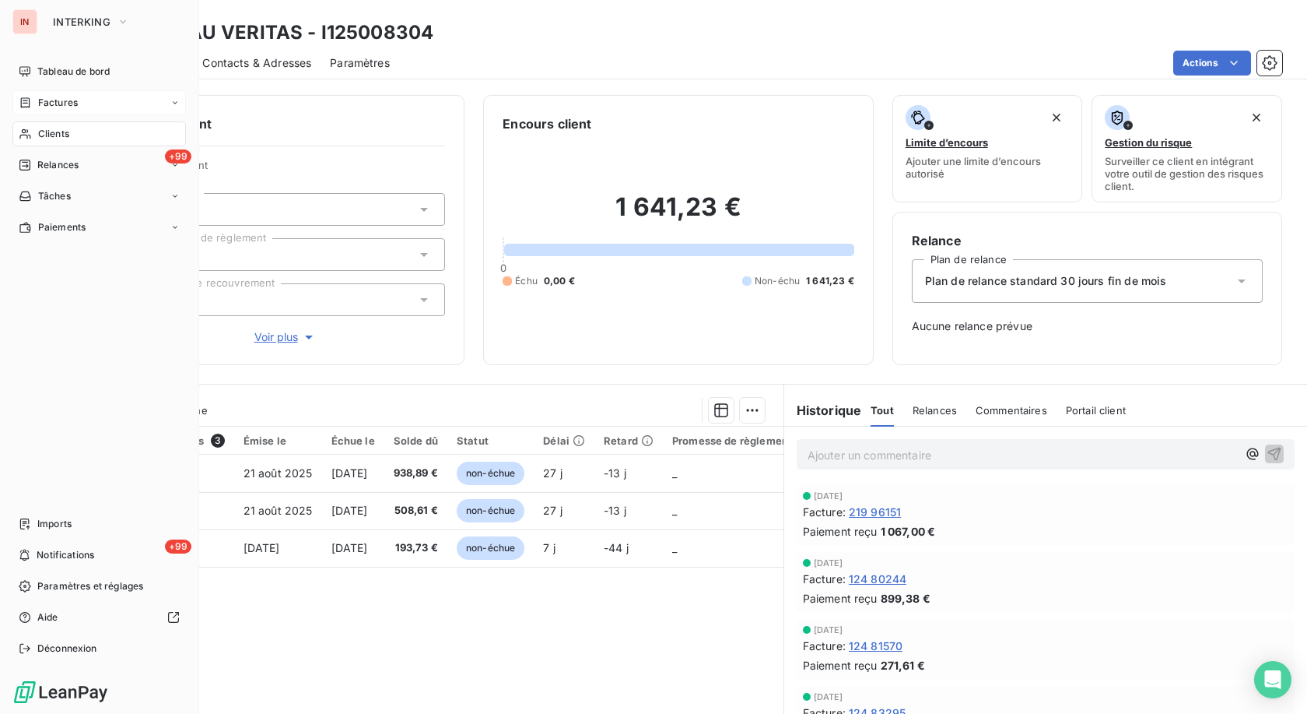
drag, startPoint x: 52, startPoint y: 133, endPoint x: 126, endPoint y: 132, distance: 73.9
click at [53, 133] on span "Clients" at bounding box center [53, 134] width 31 height 14
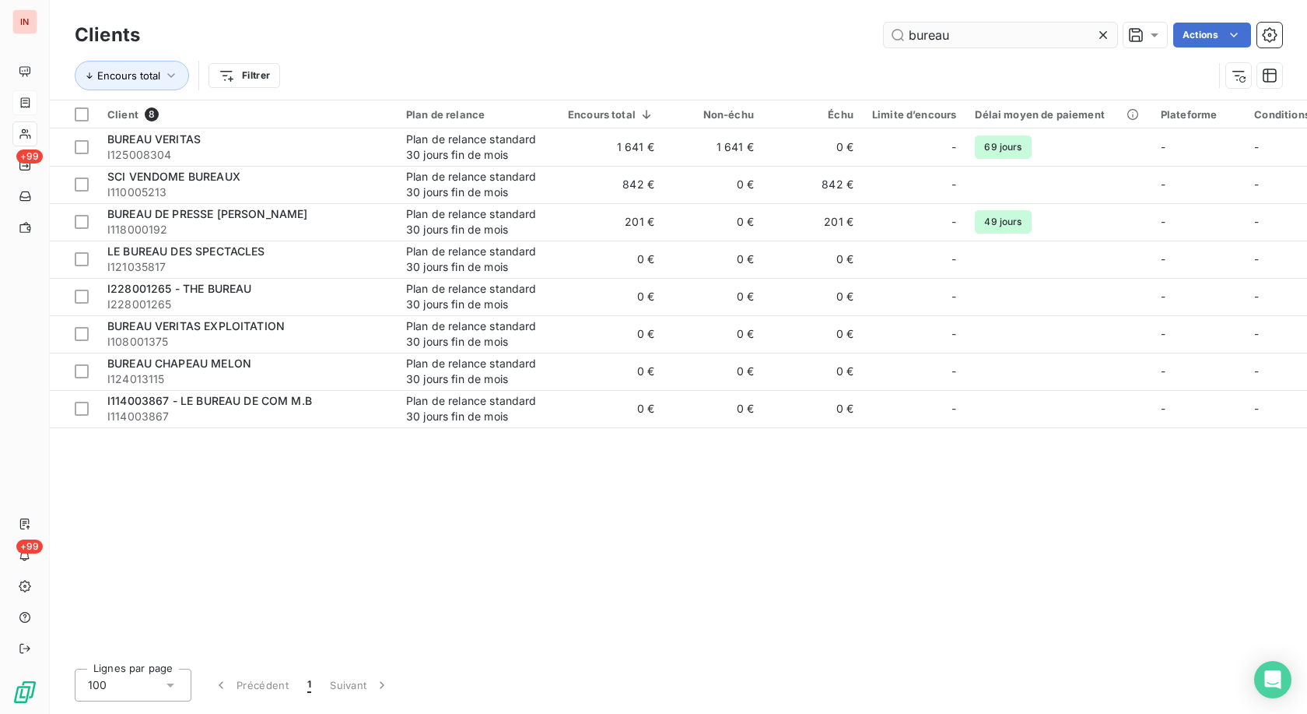
drag, startPoint x: 868, startPoint y: 37, endPoint x: 632, endPoint y: 54, distance: 236.4
click at [602, 47] on input "bureau" at bounding box center [1000, 35] width 233 height 25
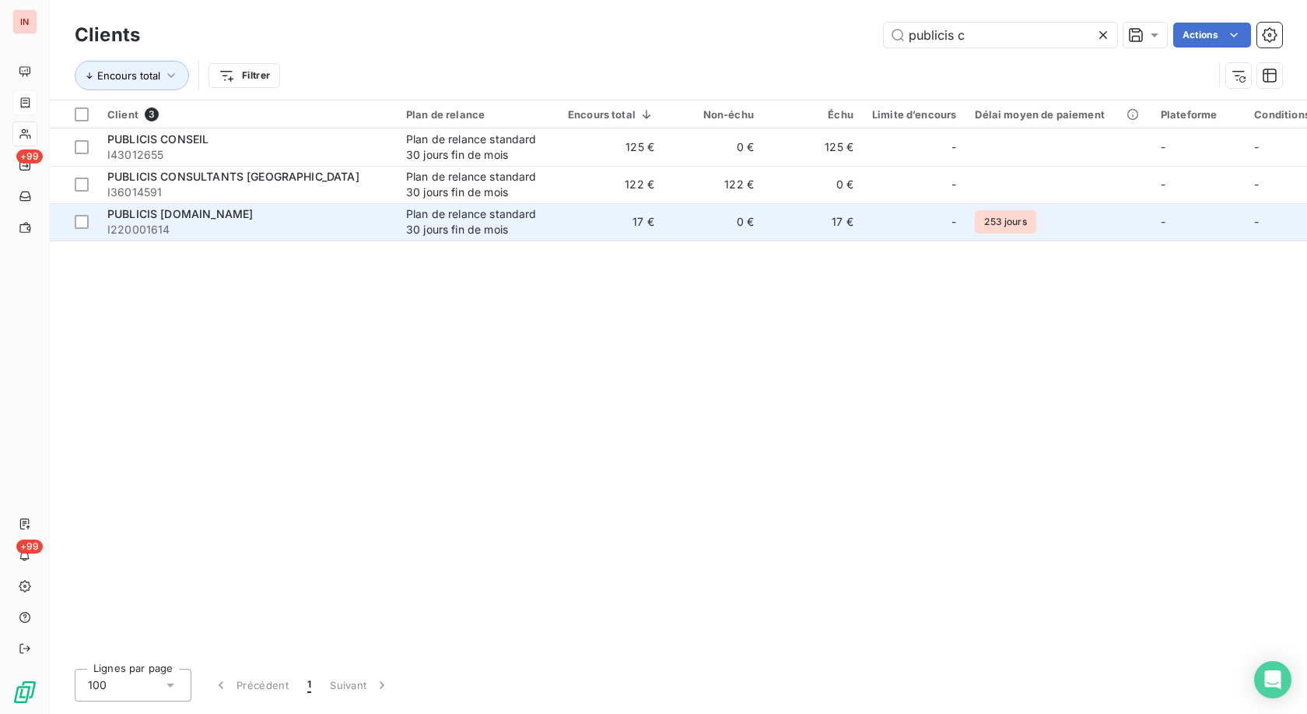
type input "publicis c"
click at [389, 215] on td "PUBLICIS [DOMAIN_NAME] I220001614" at bounding box center [247, 221] width 299 height 37
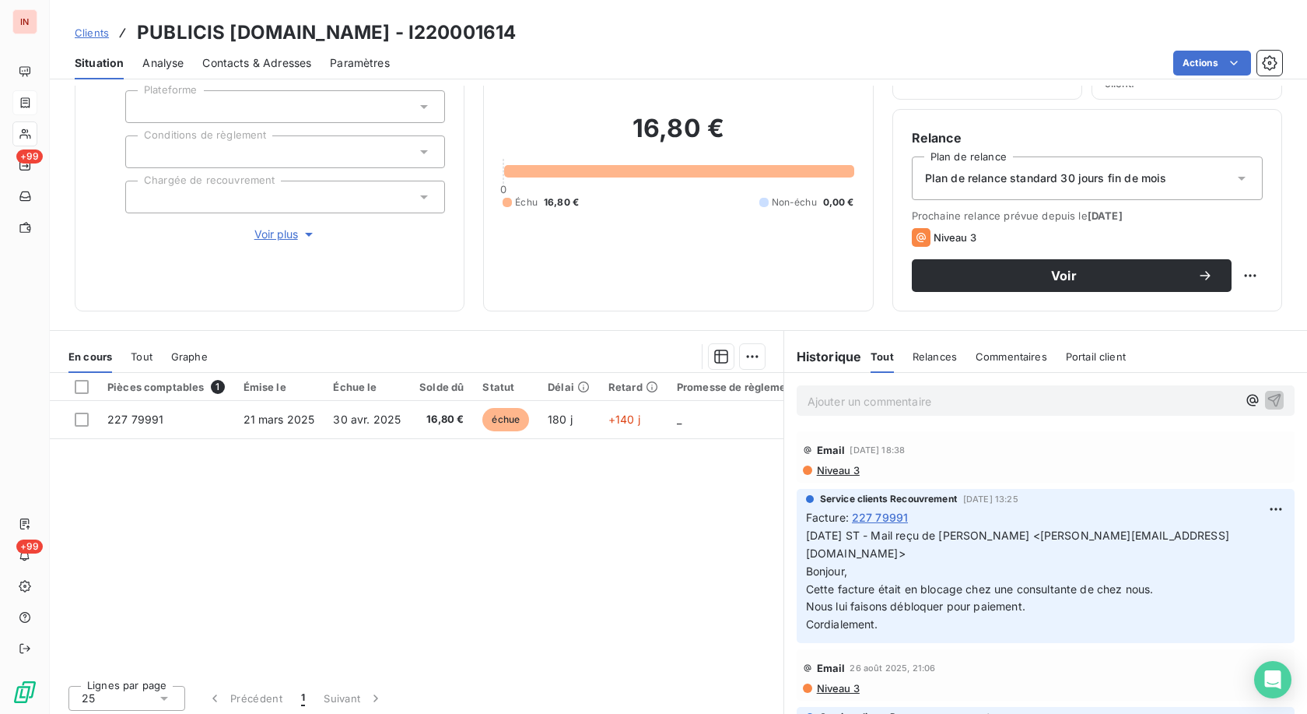
scroll to position [108, 0]
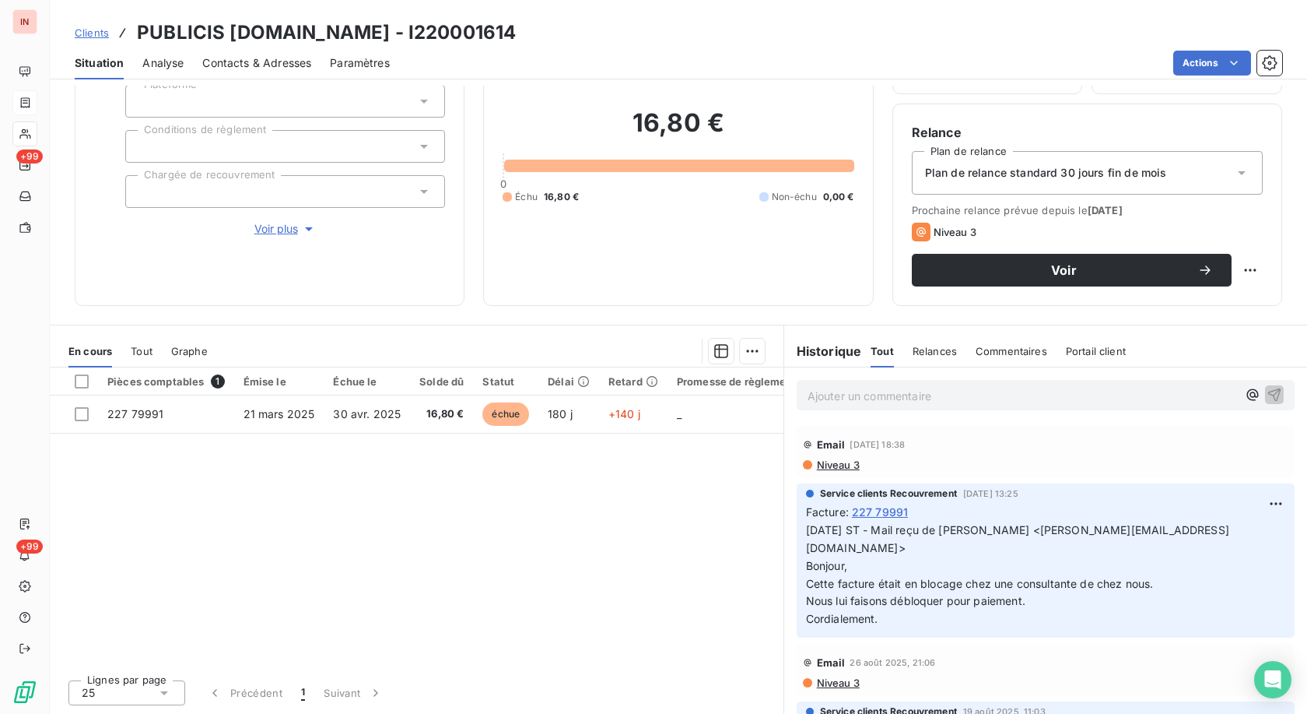
click at [602, 329] on p "Ajouter un commentaire ﻿" at bounding box center [1023, 395] width 430 height 19
click at [602, 329] on p "[DATE] - MVI - mail reçu [PERSON_NAME][EMAIL_ADDRESS][DOMAIN_NAME]" at bounding box center [1023, 395] width 430 height 18
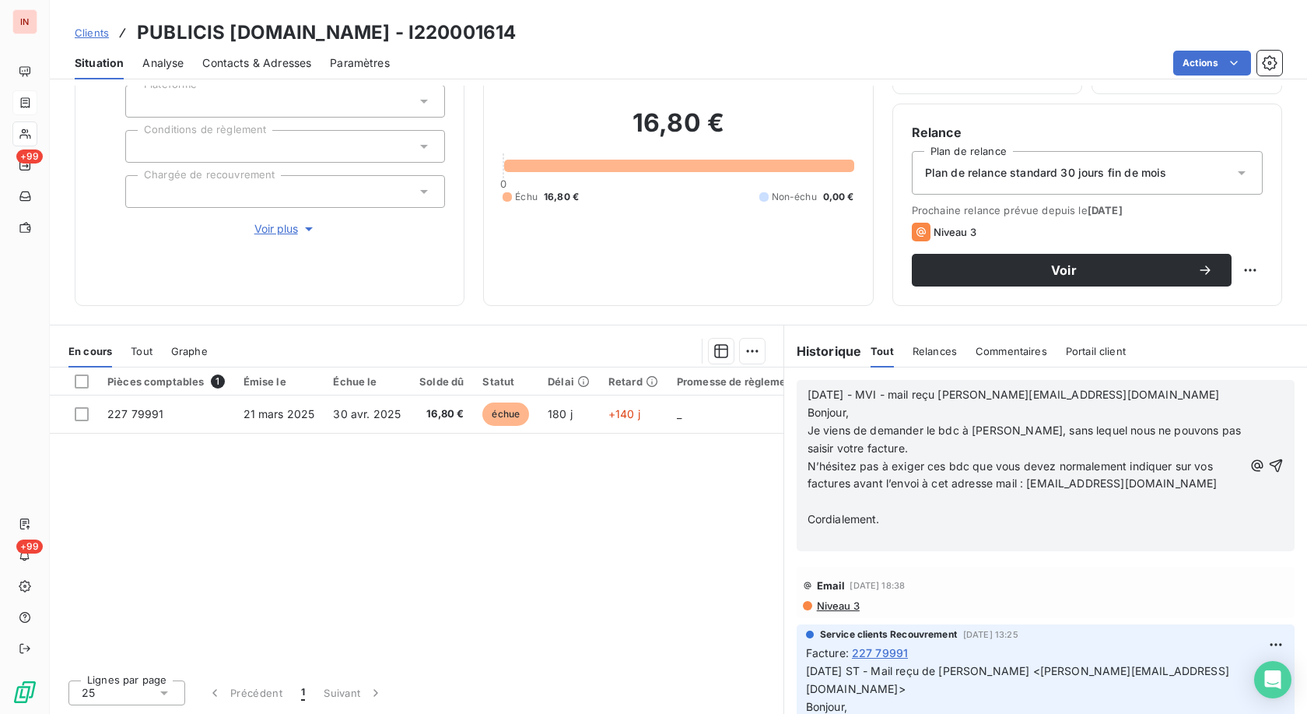
click at [602, 329] on p at bounding box center [1026, 502] width 436 height 18
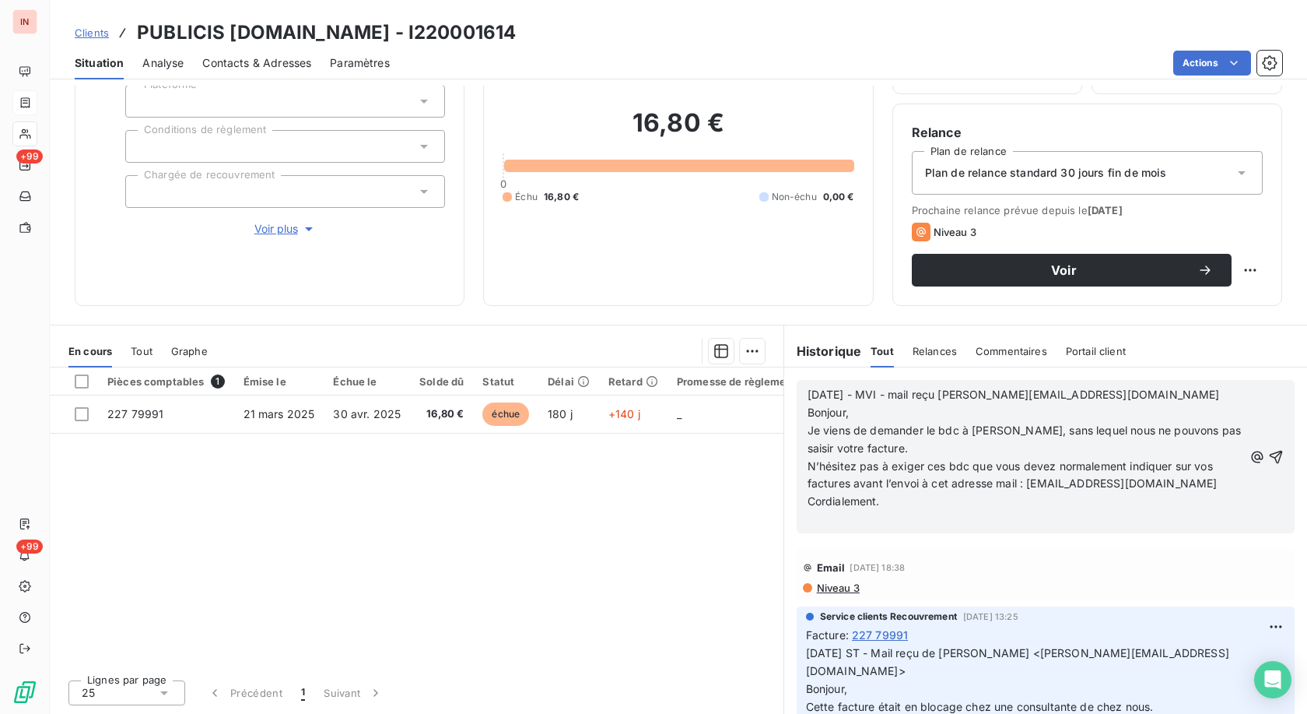
click at [602, 329] on p "﻿" at bounding box center [1026, 519] width 436 height 18
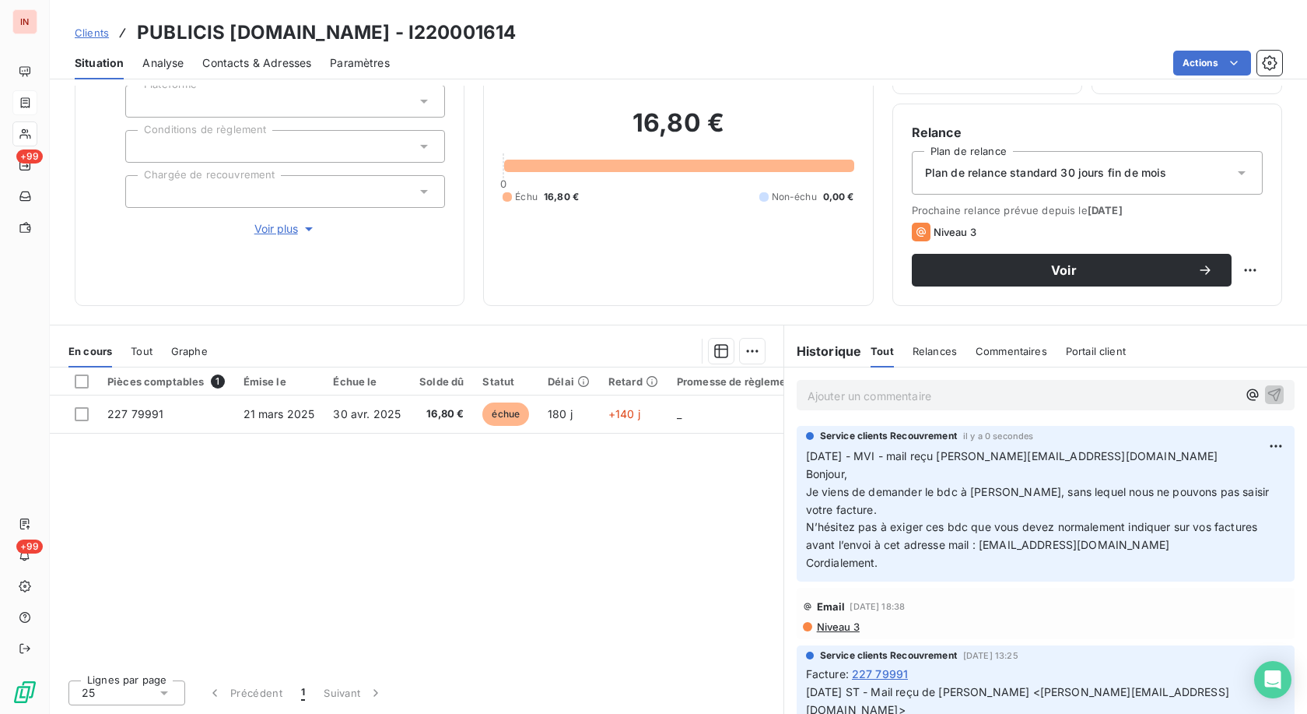
click at [483, 29] on h3 "PUBLICIS [DOMAIN_NAME] - I220001614" at bounding box center [326, 33] width 379 height 28
click at [484, 29] on h3 "PUBLICIS [DOMAIN_NAME] - I220001614" at bounding box center [326, 33] width 379 height 28
click at [425, 29] on h3 "PUBLICIS [DOMAIN_NAME] - I220001614" at bounding box center [326, 33] width 379 height 28
drag, startPoint x: 425, startPoint y: 33, endPoint x: 532, endPoint y: 34, distance: 106.6
click at [532, 34] on div "Clients PUBLICIS [DOMAIN_NAME] - I220001614" at bounding box center [679, 33] width 1258 height 28
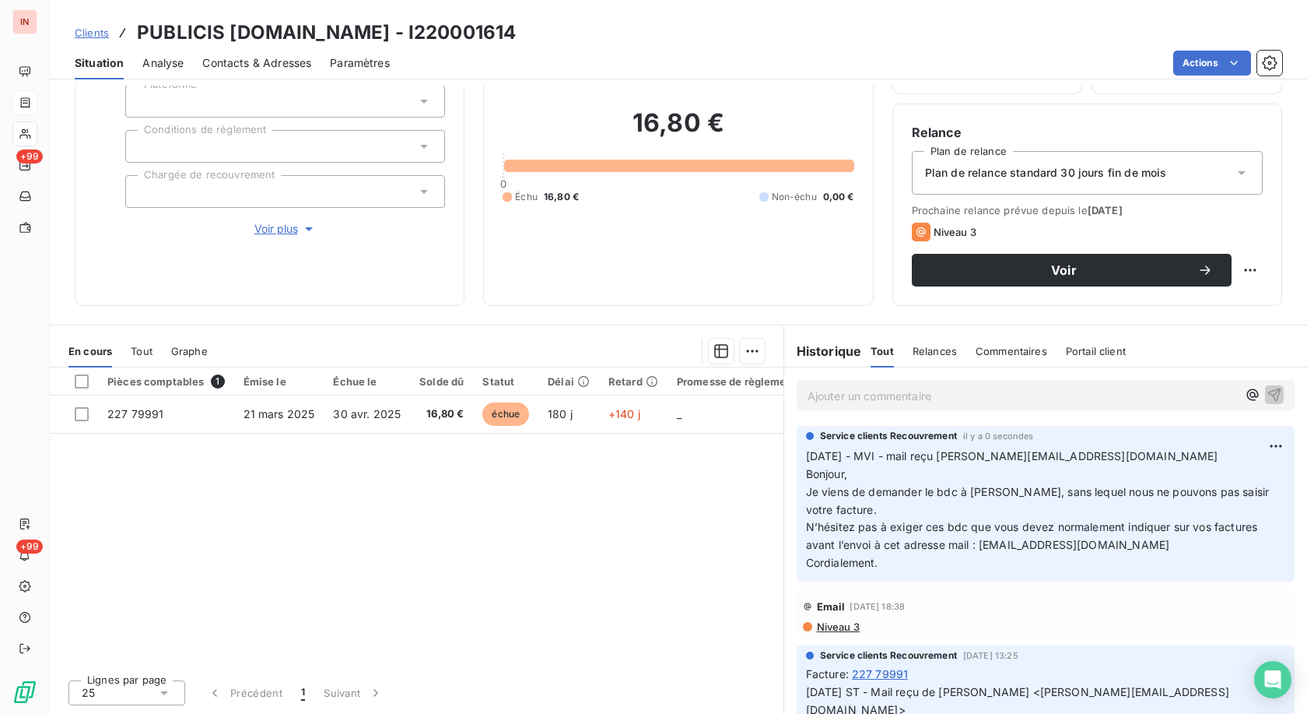
copy h3 "220001614"
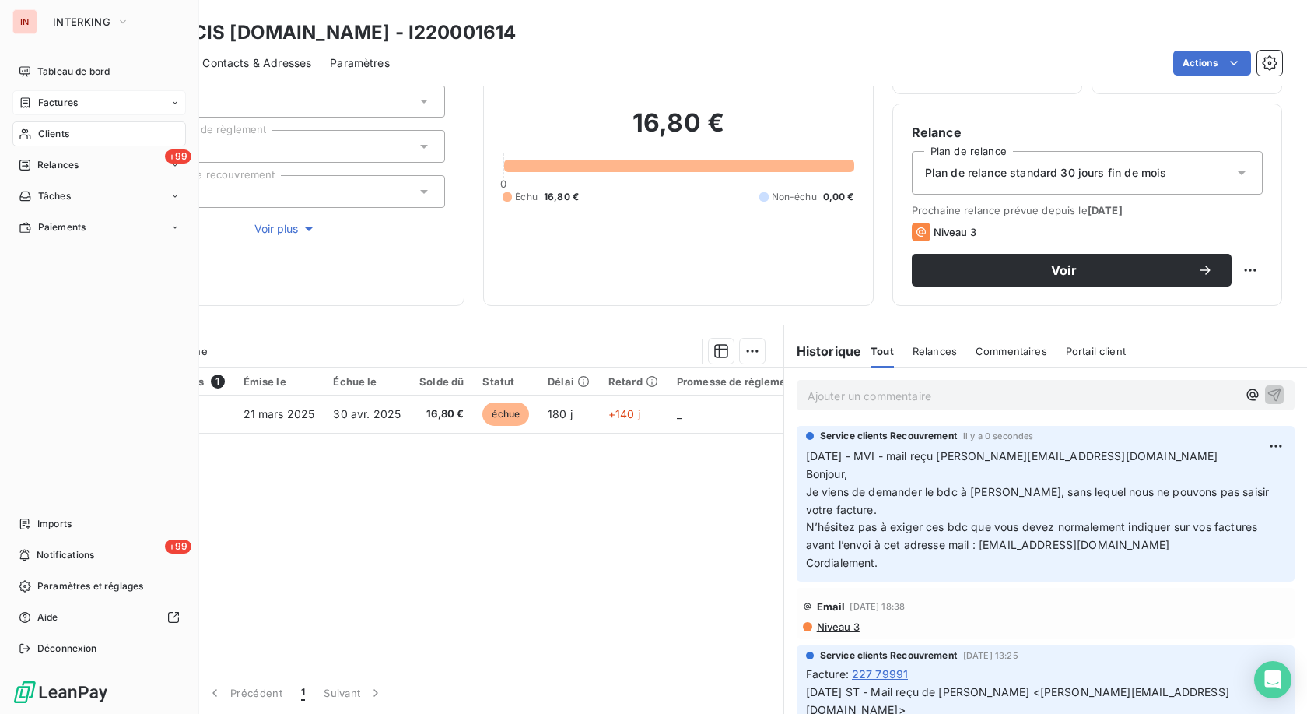
click at [26, 103] on icon at bounding box center [25, 102] width 9 height 10
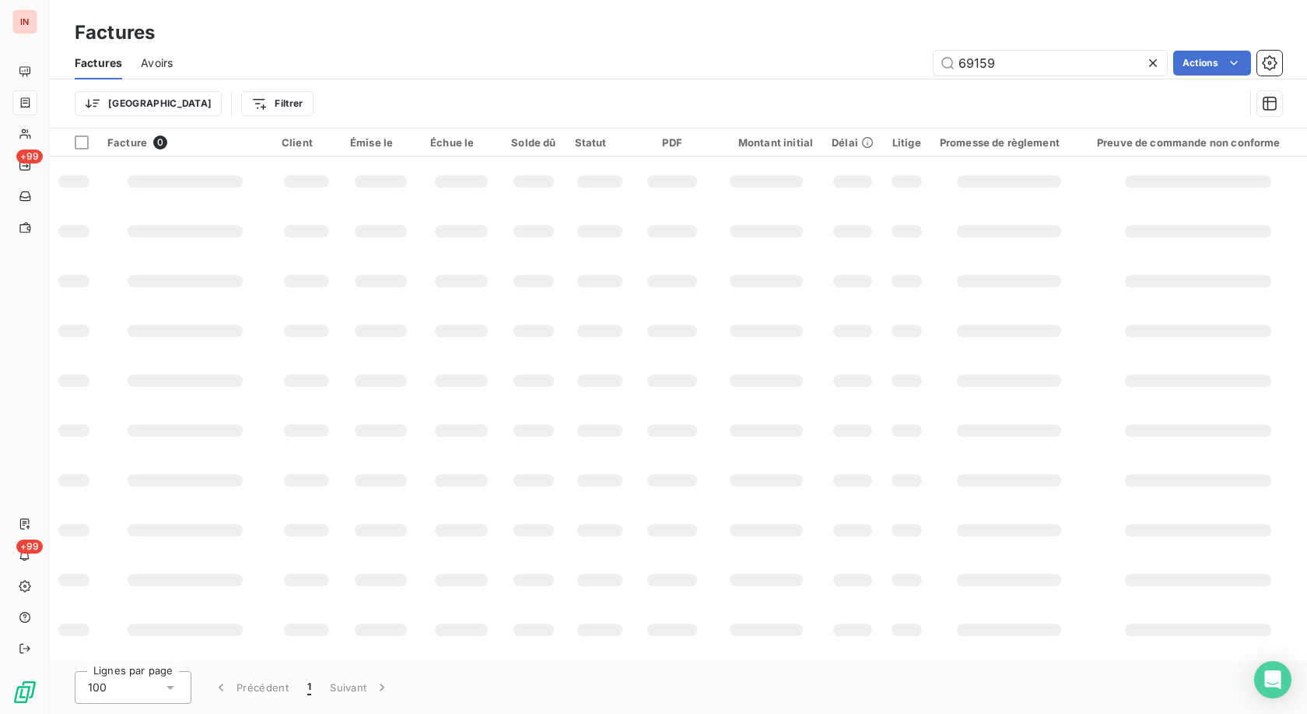
drag, startPoint x: 995, startPoint y: 62, endPoint x: 843, endPoint y: 86, distance: 153.5
click at [602, 68] on input "69159" at bounding box center [1050, 63] width 233 height 25
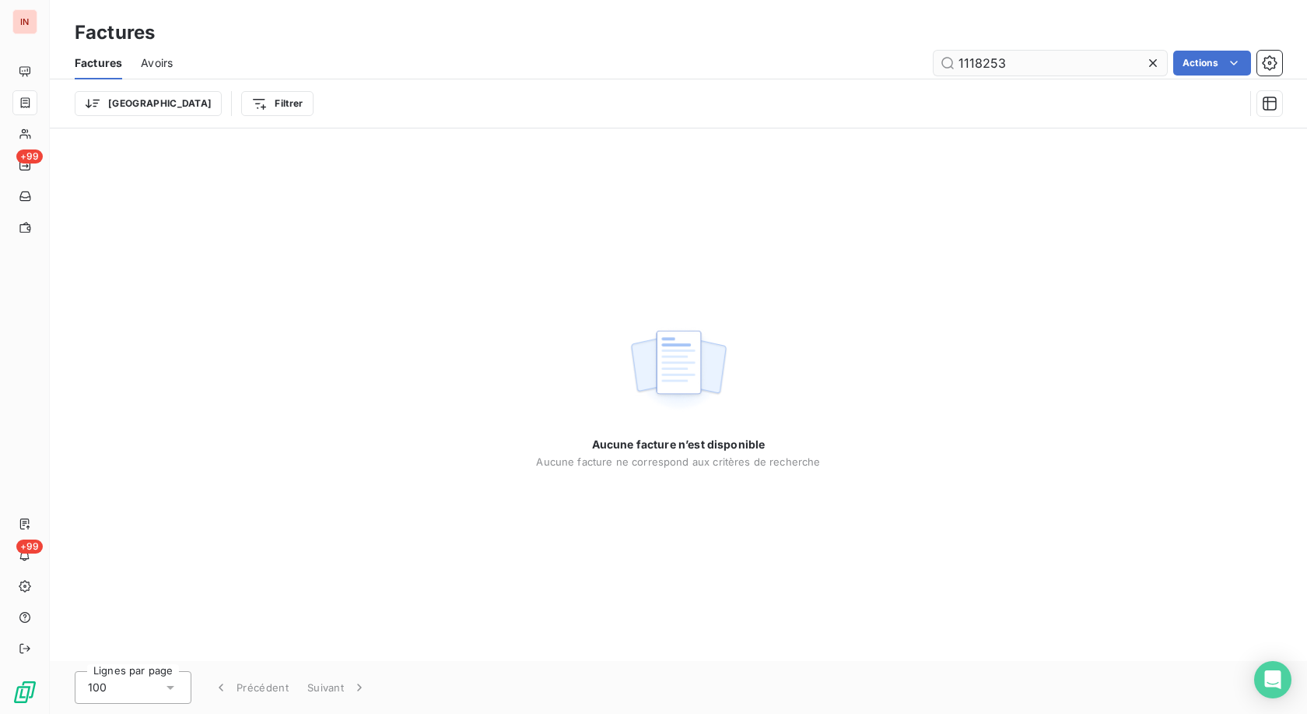
click at [602, 63] on input "1118253" at bounding box center [1050, 63] width 233 height 25
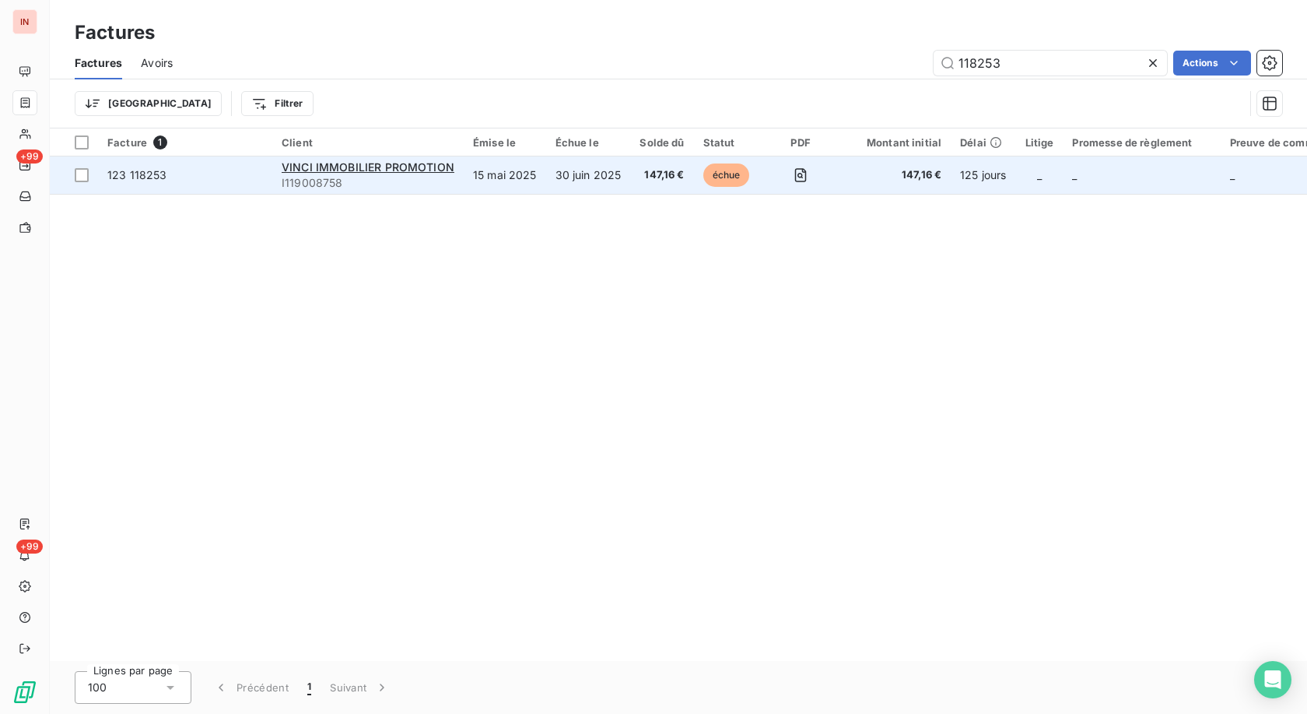
type input "118253"
click at [602, 174] on span "échue" at bounding box center [726, 174] width 47 height 23
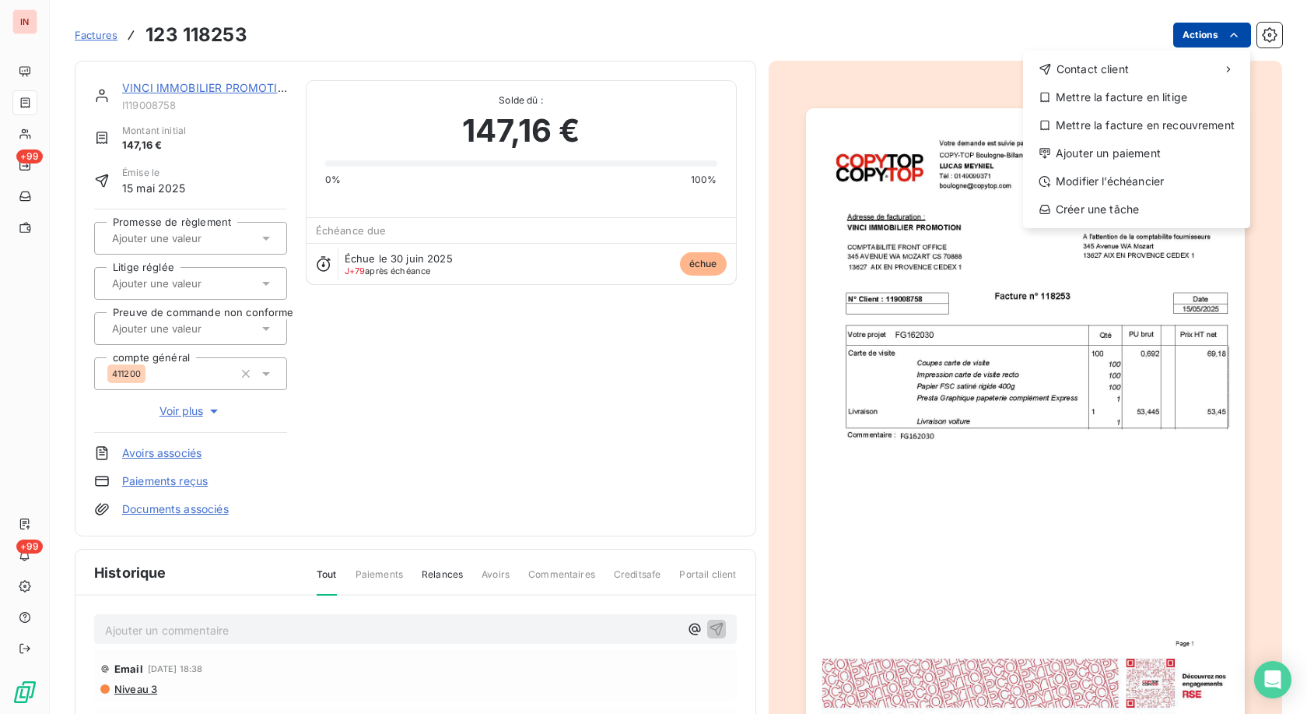
click at [602, 35] on html "IN +99 +99 Factures [PHONE_NUMBER] Actions Contact client Mettre la facture en …" at bounding box center [653, 357] width 1307 height 714
click at [602, 100] on div "Mettre la facture en litige" at bounding box center [1137, 97] width 215 height 25
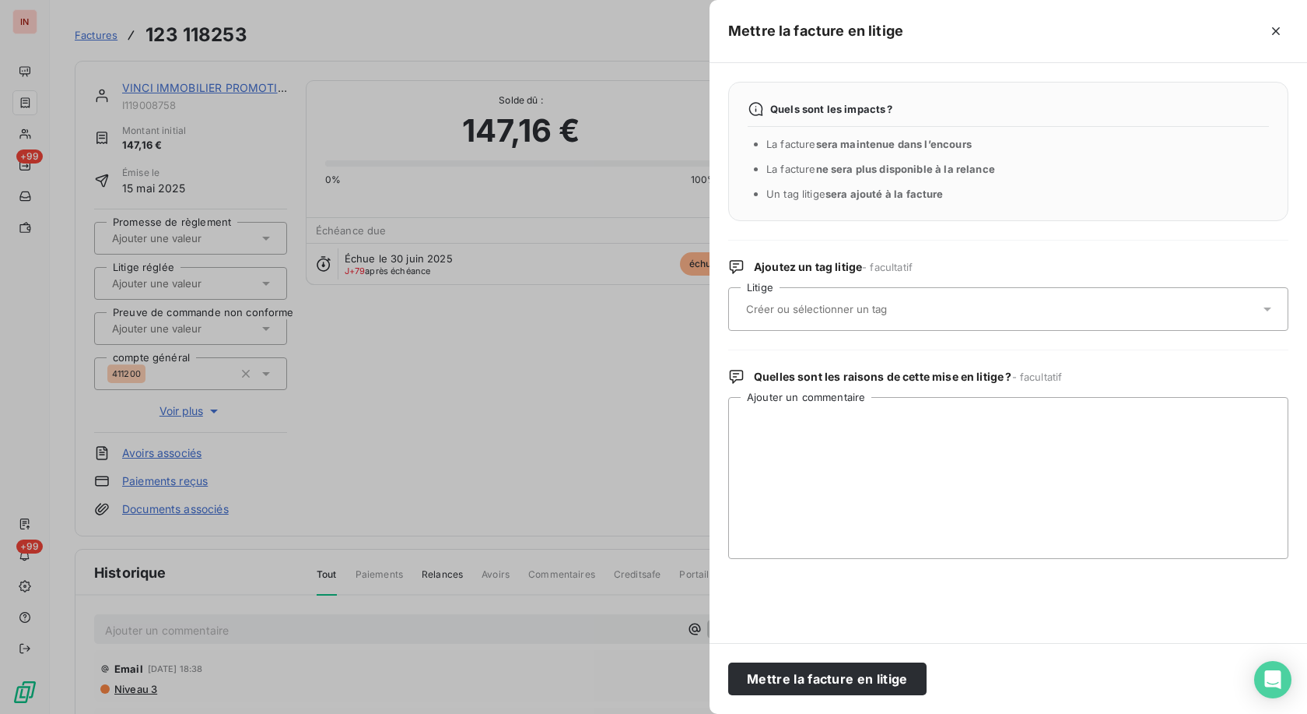
click at [602, 313] on input "text" at bounding box center [858, 309] width 226 height 14
click at [602, 329] on textarea "Ajouter un commentaire" at bounding box center [1008, 478] width 560 height 162
type textarea "facture doublon - avoir effectué le [DATE]"
click at [602, 329] on button "Mettre la facture en litige" at bounding box center [827, 678] width 198 height 33
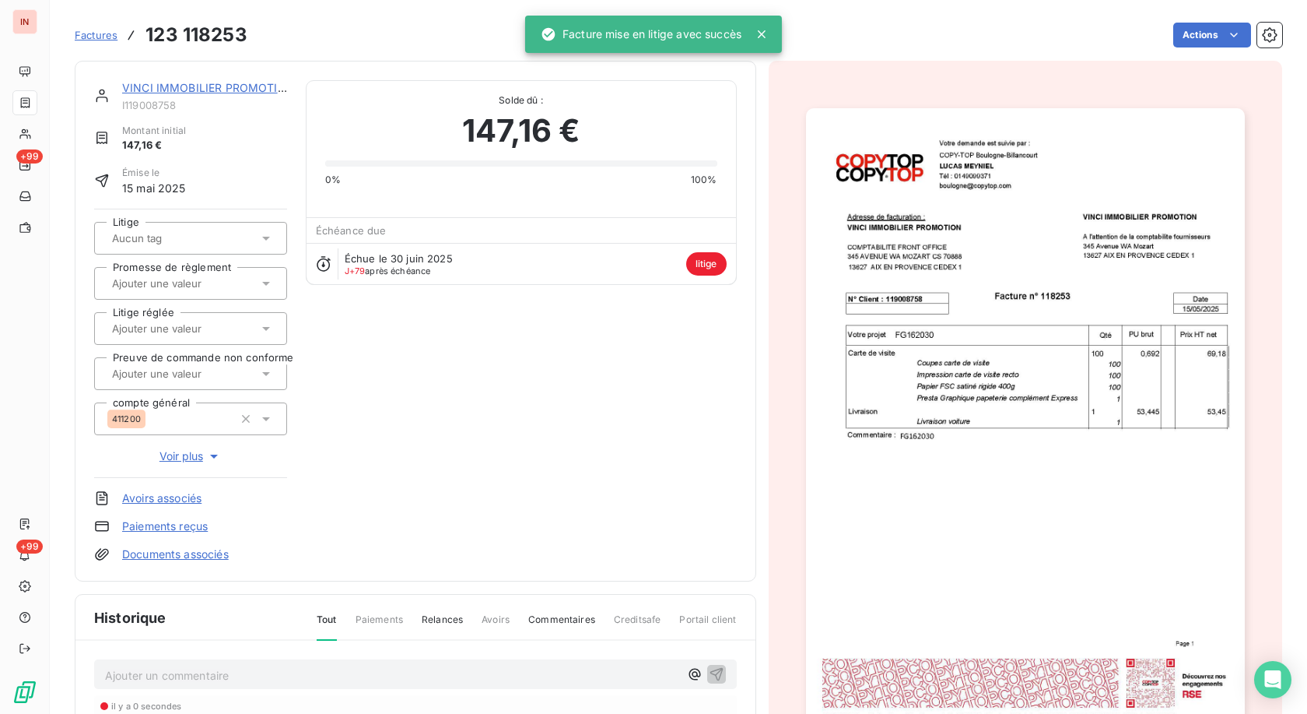
click at [247, 89] on link "VINCI IMMOBILIER PROMOTION" at bounding box center [208, 87] width 173 height 13
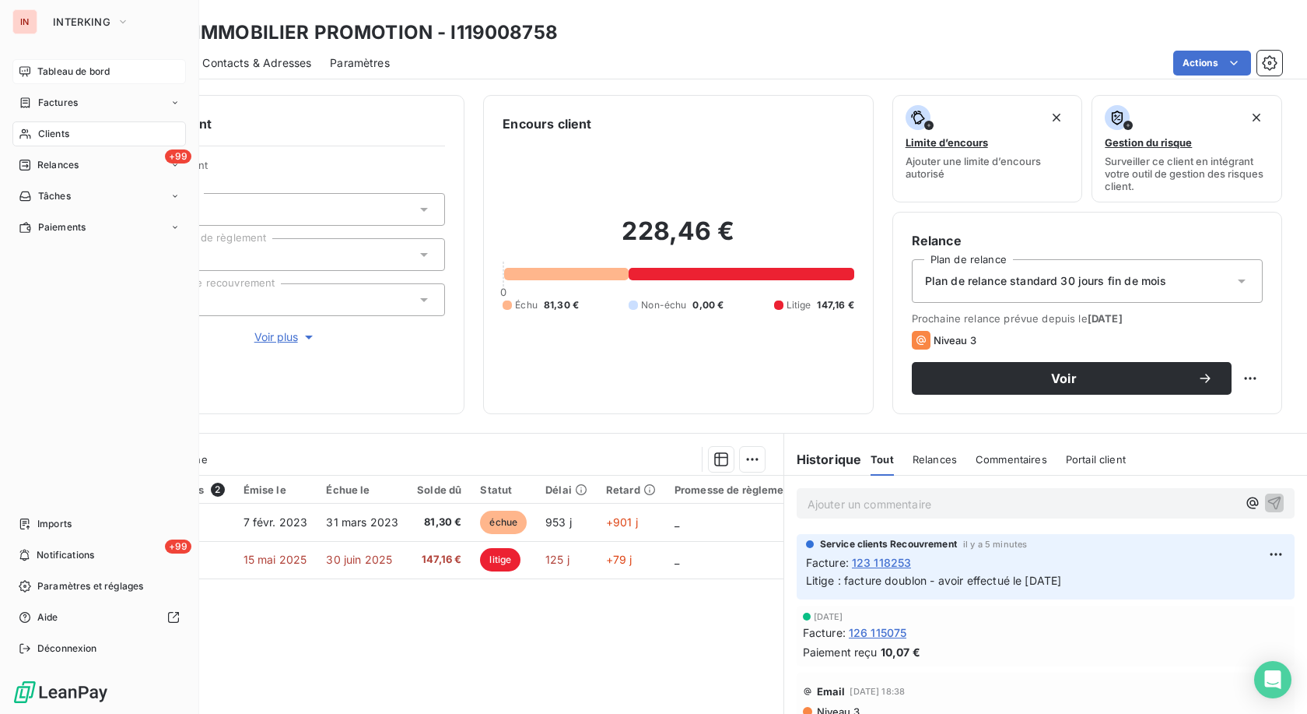
click at [23, 68] on icon at bounding box center [25, 71] width 12 height 12
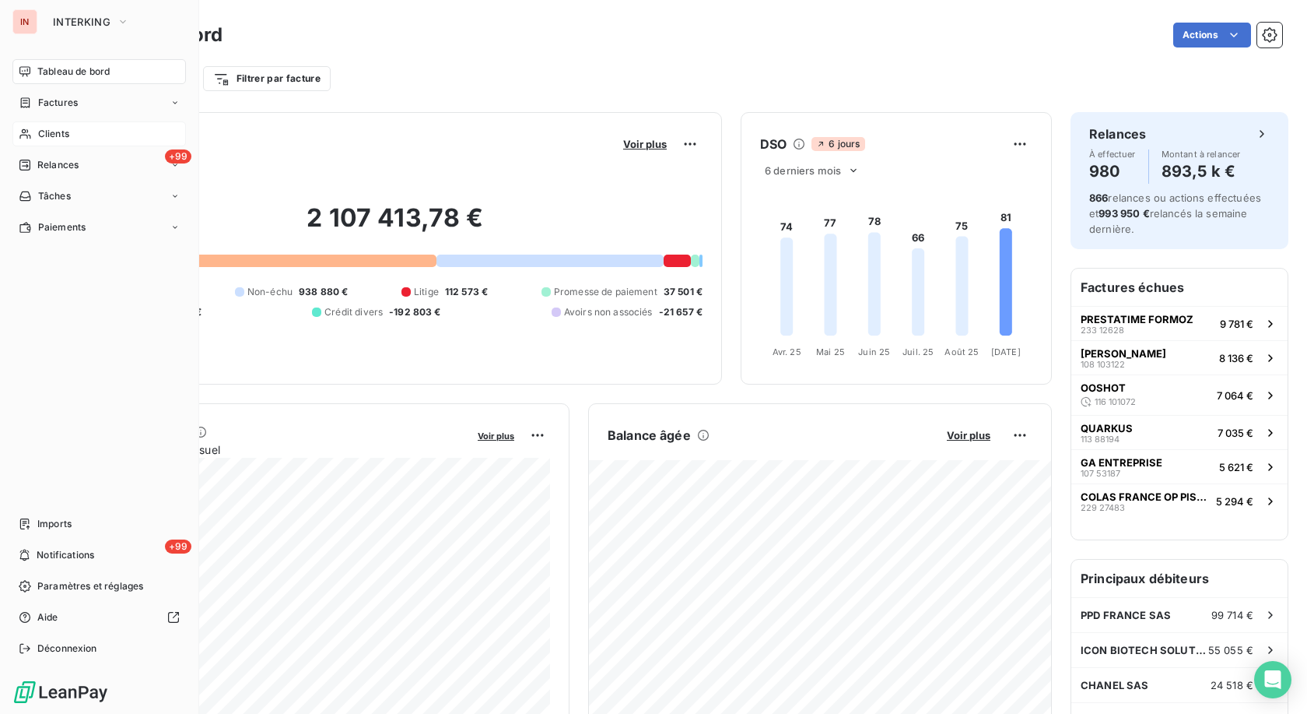
click at [36, 131] on div "Clients" at bounding box center [99, 133] width 174 height 25
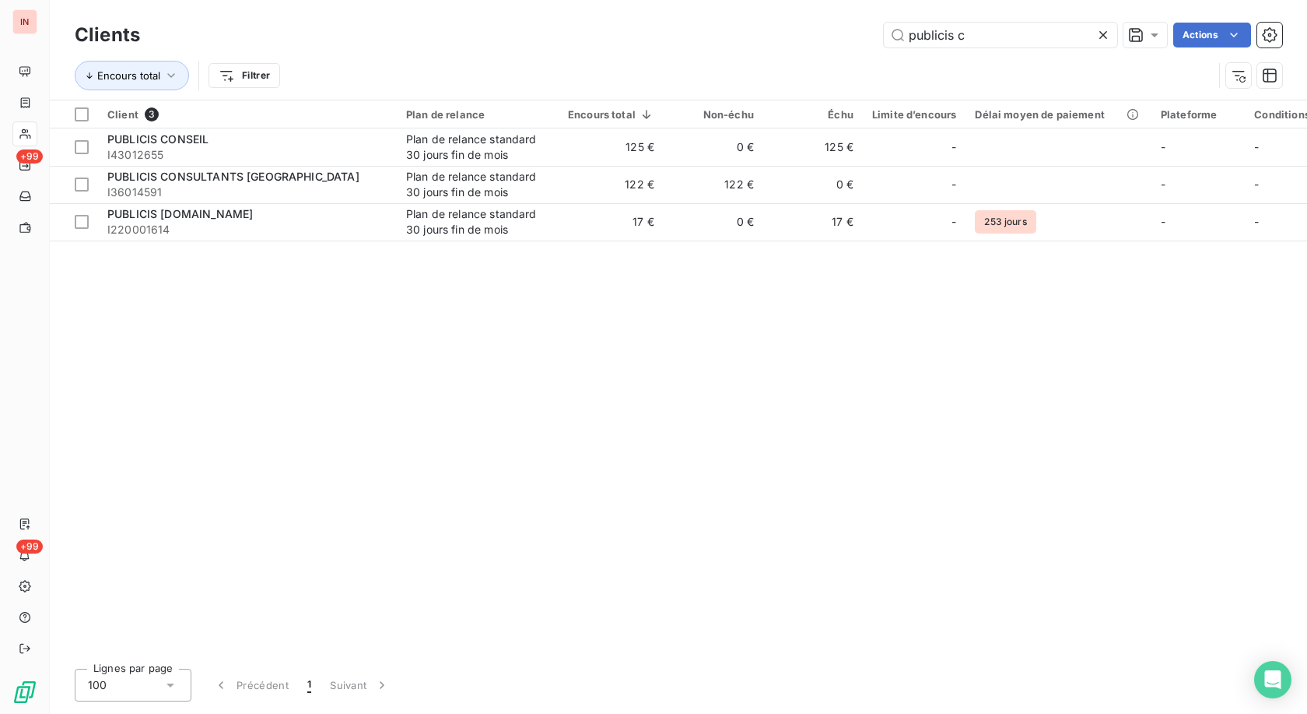
drag, startPoint x: 979, startPoint y: 28, endPoint x: 780, endPoint y: 29, distance: 199.2
click at [602, 30] on input "publicis c" at bounding box center [1000, 35] width 233 height 25
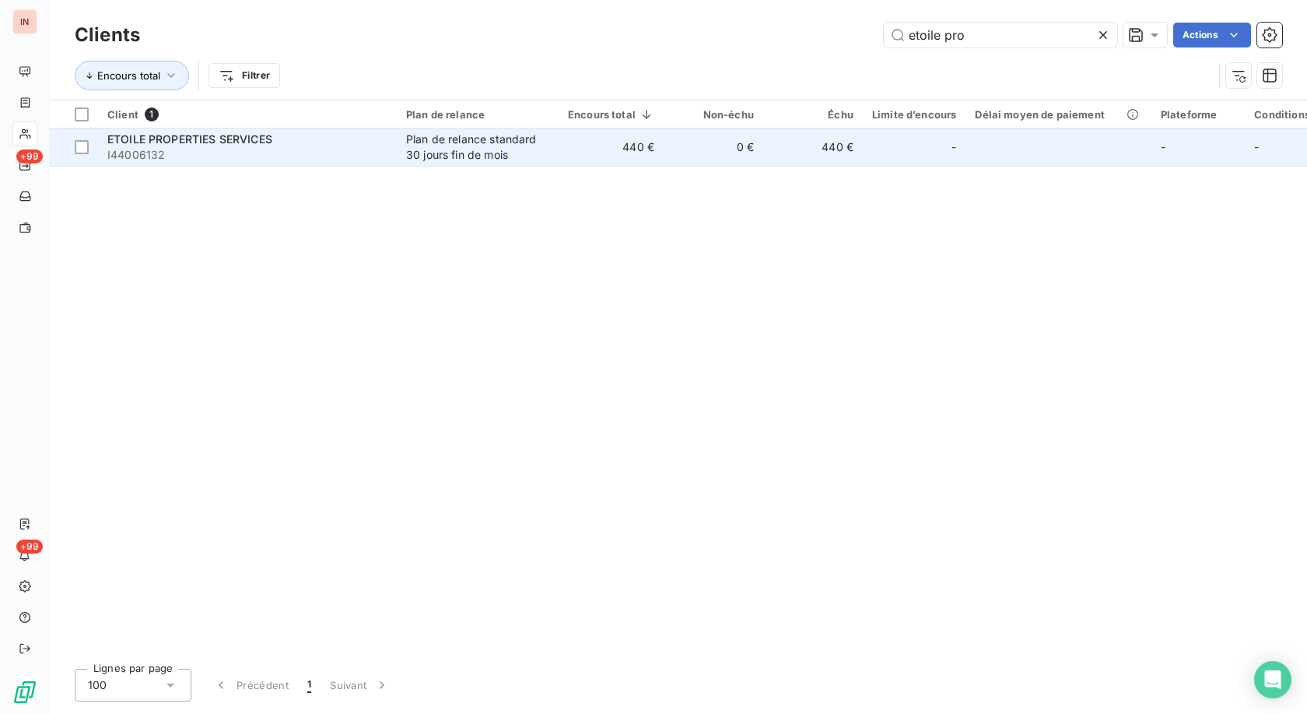
type input "etoile pro"
click at [581, 139] on td "440 €" at bounding box center [611, 146] width 105 height 37
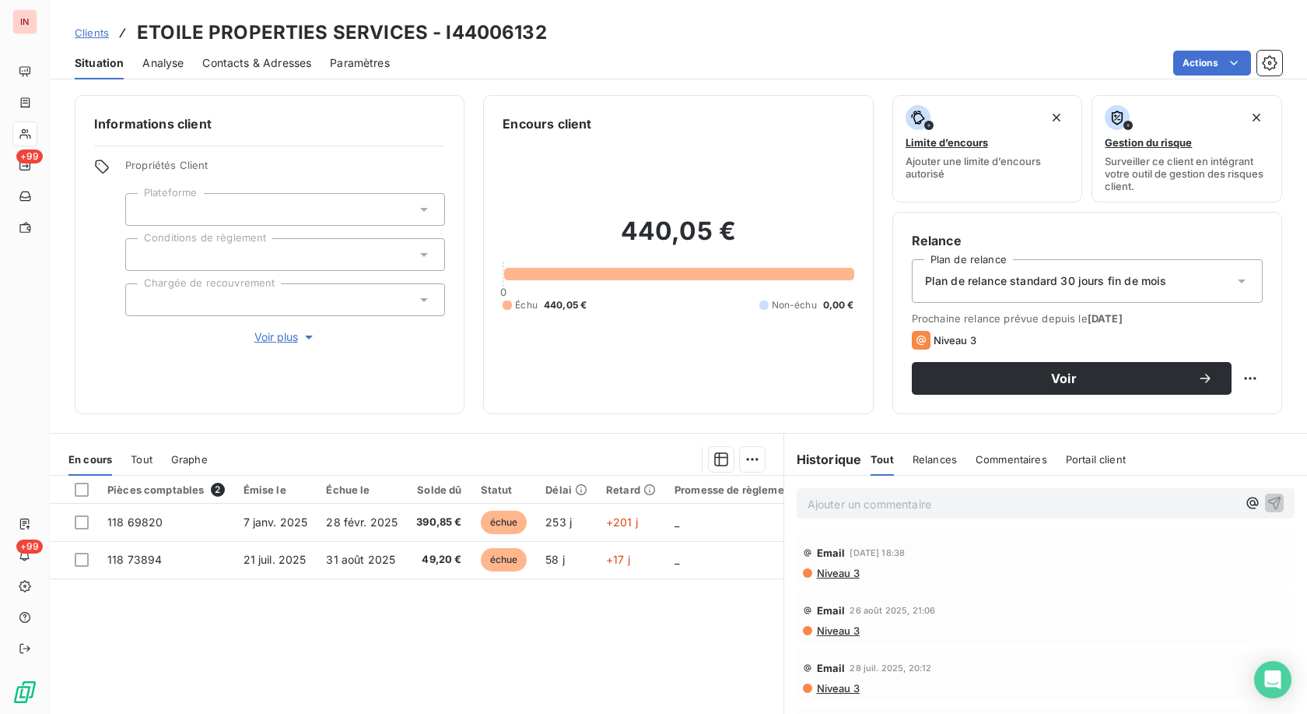
click at [500, 25] on h3 "ETOILE PROPERTIES SERVICES - I44006132" at bounding box center [342, 33] width 410 height 28
copy h3 "I44006132"
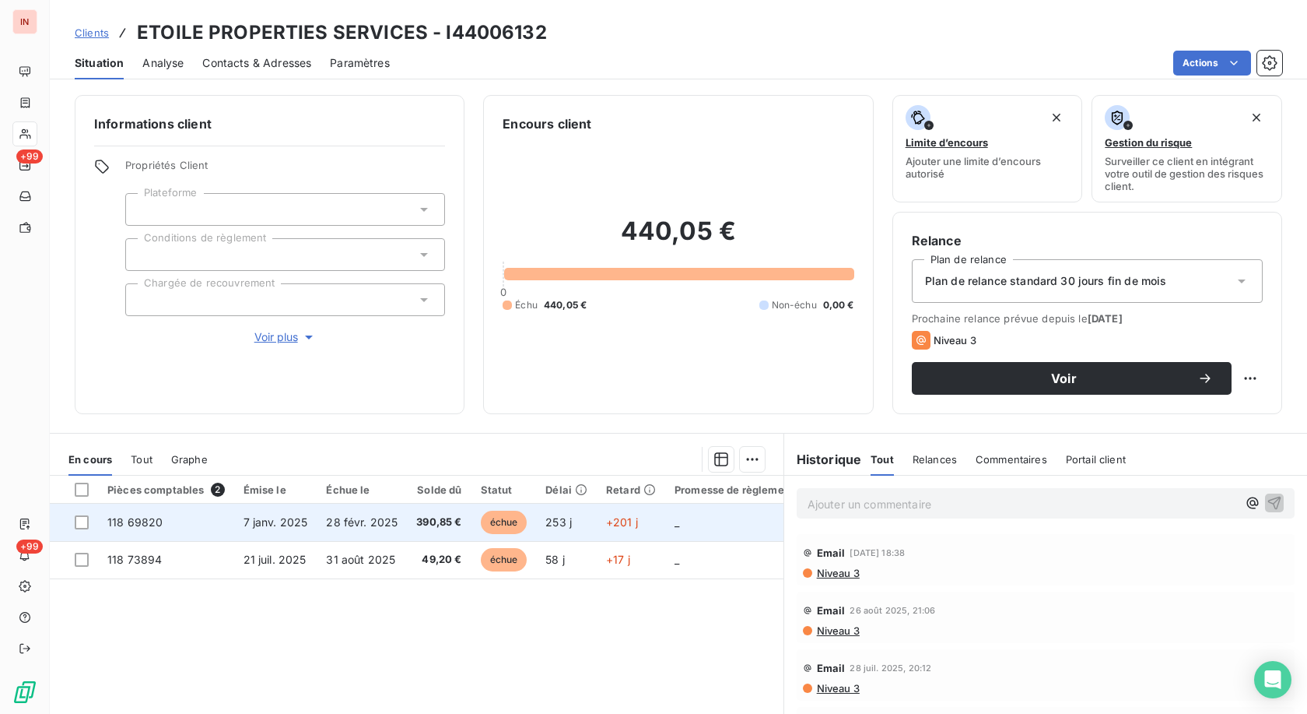
click at [507, 329] on span "échue" at bounding box center [504, 521] width 47 height 23
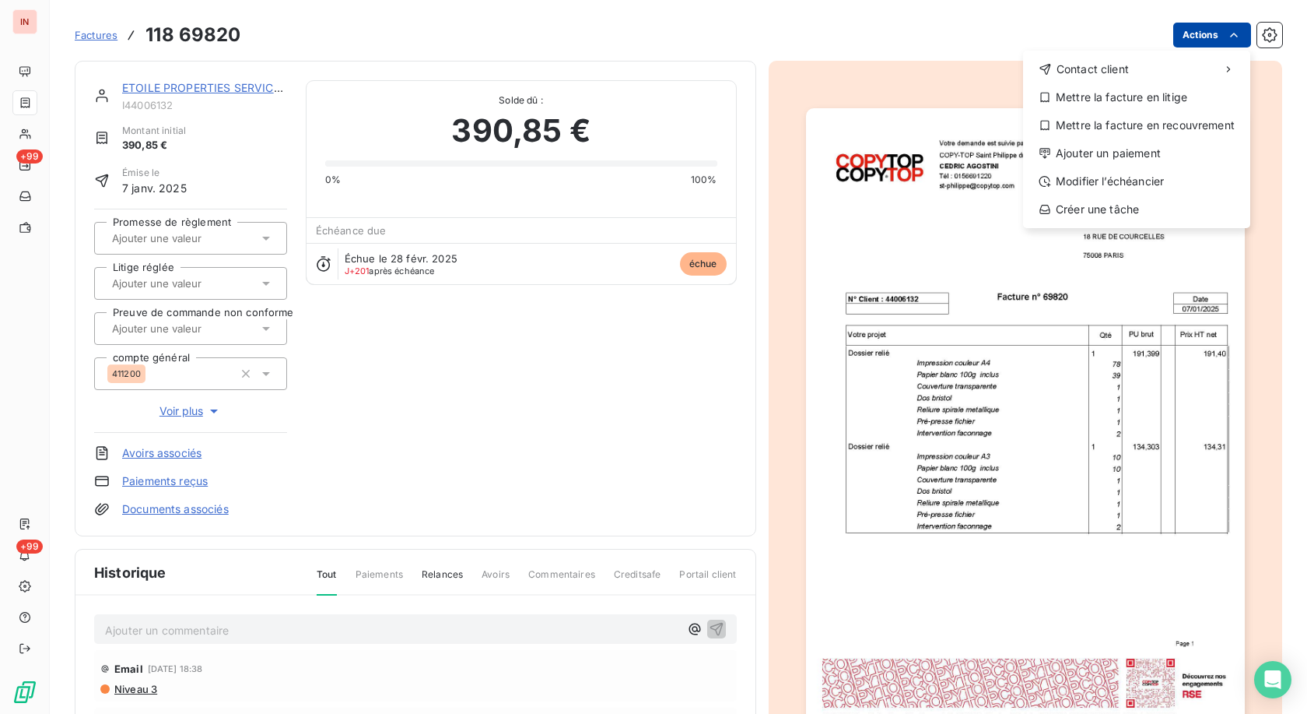
click at [602, 33] on html "IN +99 +99 Factures [PHONE_NUMBER] Actions Contact client Mettre la facture en …" at bounding box center [653, 357] width 1307 height 714
click at [602, 157] on div "Ajouter un paiement" at bounding box center [1137, 153] width 215 height 25
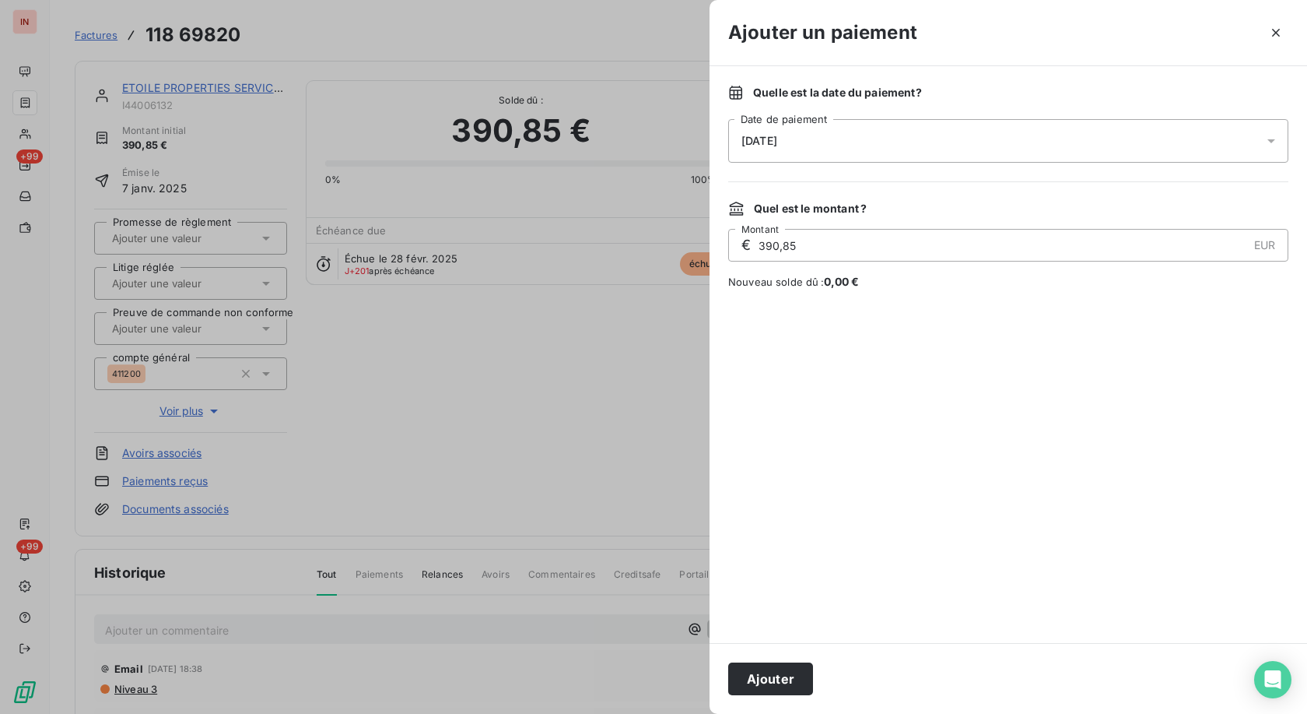
click at [602, 146] on div "[DATE]" at bounding box center [1008, 141] width 560 height 44
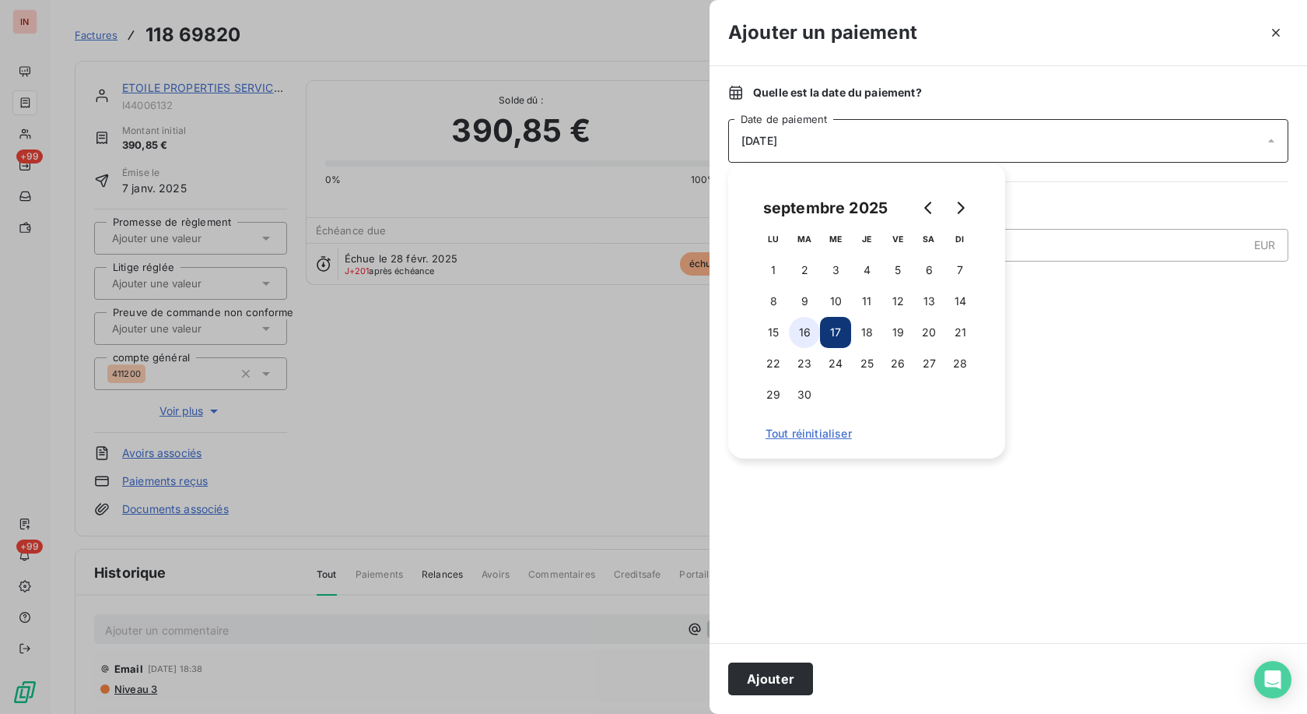
click at [602, 329] on button "16" at bounding box center [804, 332] width 31 height 31
click at [602, 329] on button "Ajouter" at bounding box center [770, 678] width 85 height 33
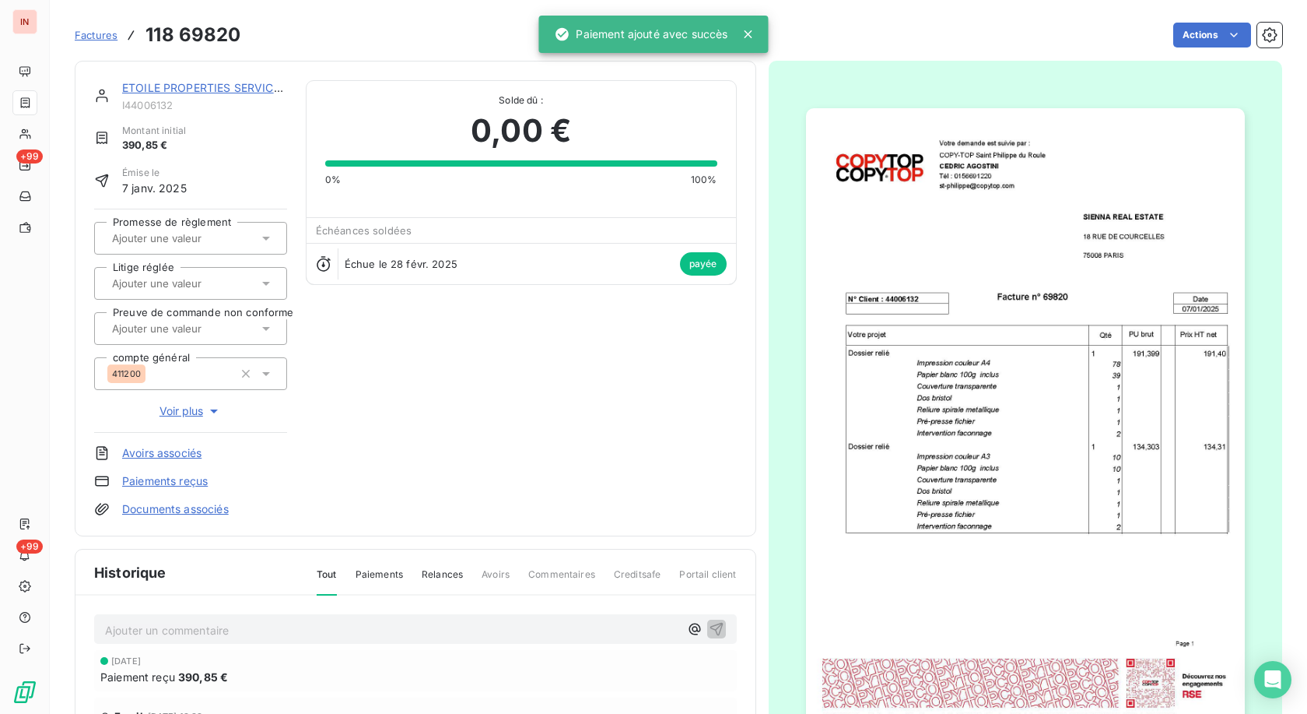
click at [253, 89] on link "ETOILE PROPERTIES SERVICES" at bounding box center [204, 87] width 165 height 13
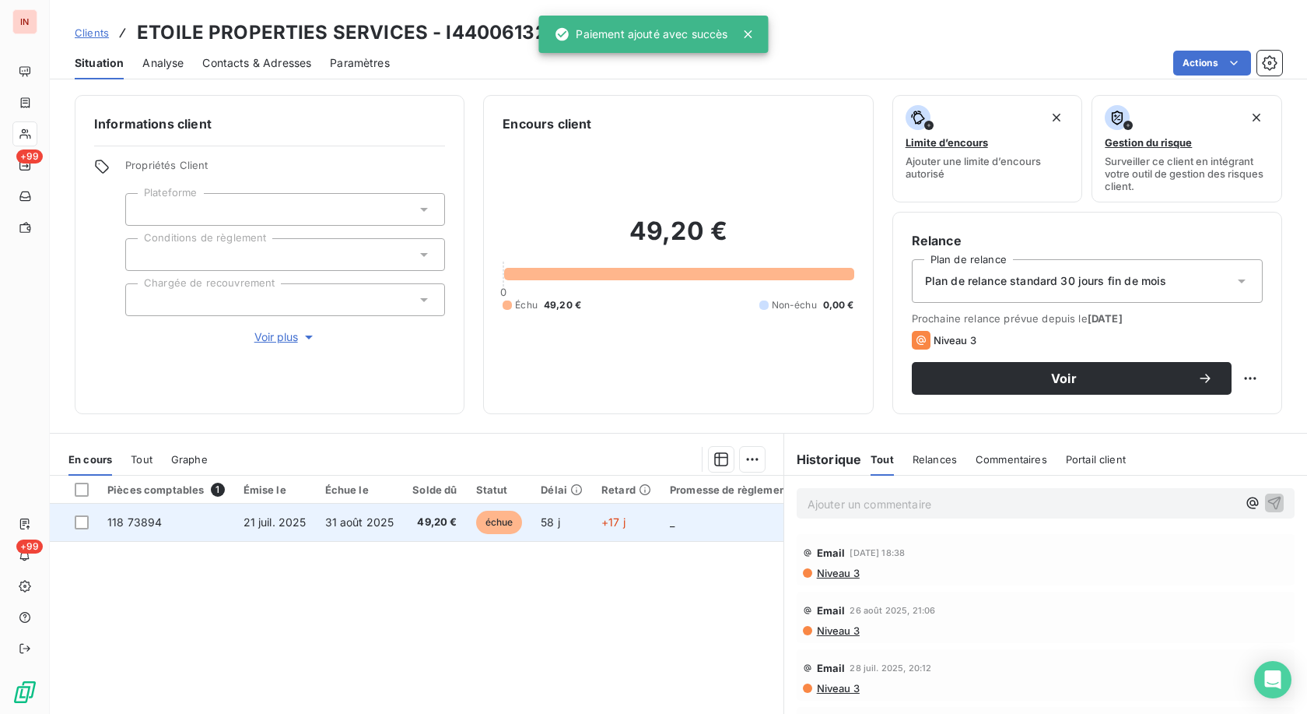
click at [594, 329] on td "+17 j" at bounding box center [626, 521] width 68 height 37
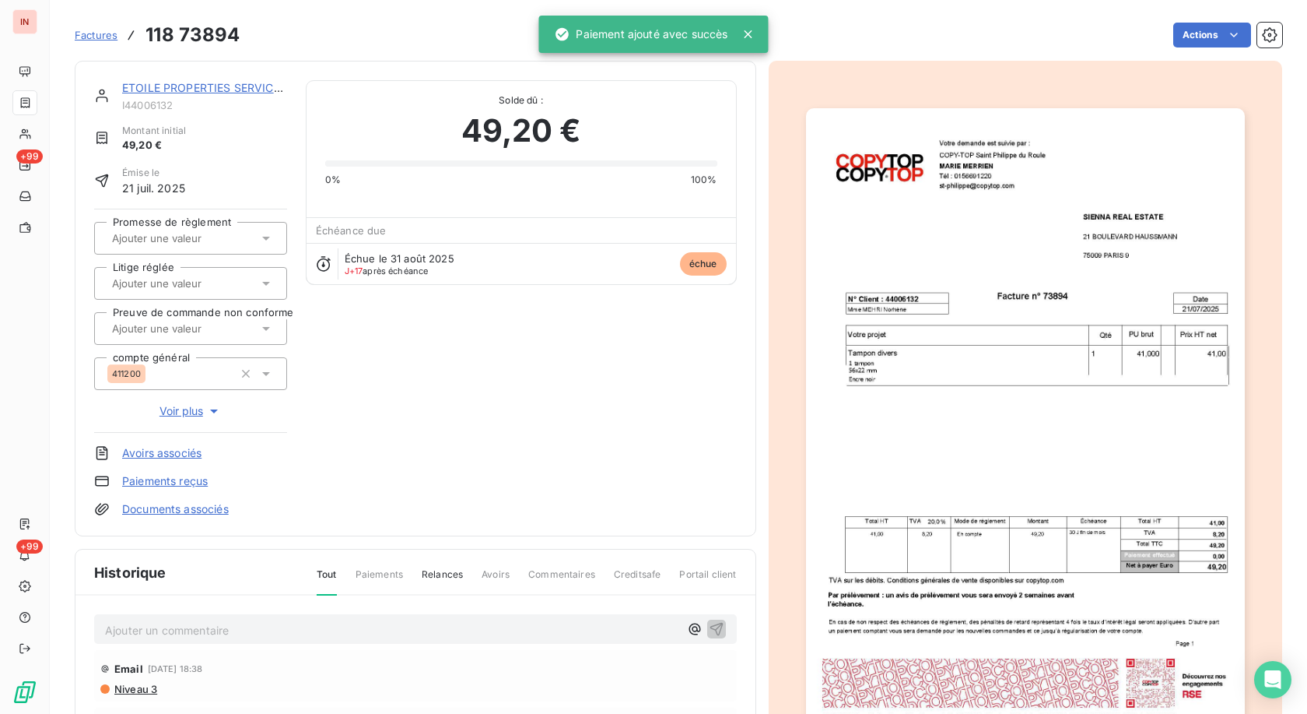
click at [602, 42] on html "IN +99 +99 Factures 118 73894 Actions ETOILE PROPERTIES SERVICES I44006132 Mont…" at bounding box center [653, 357] width 1307 height 714
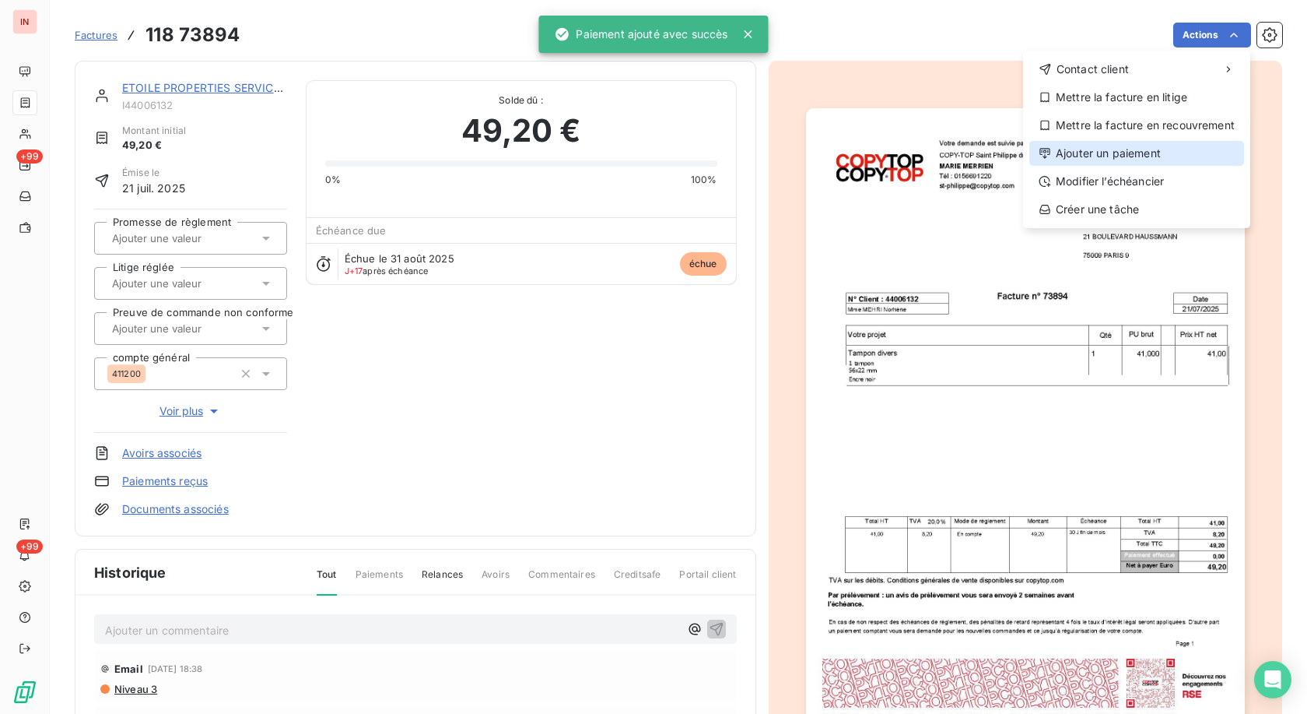
click at [602, 156] on div "Ajouter un paiement" at bounding box center [1137, 153] width 215 height 25
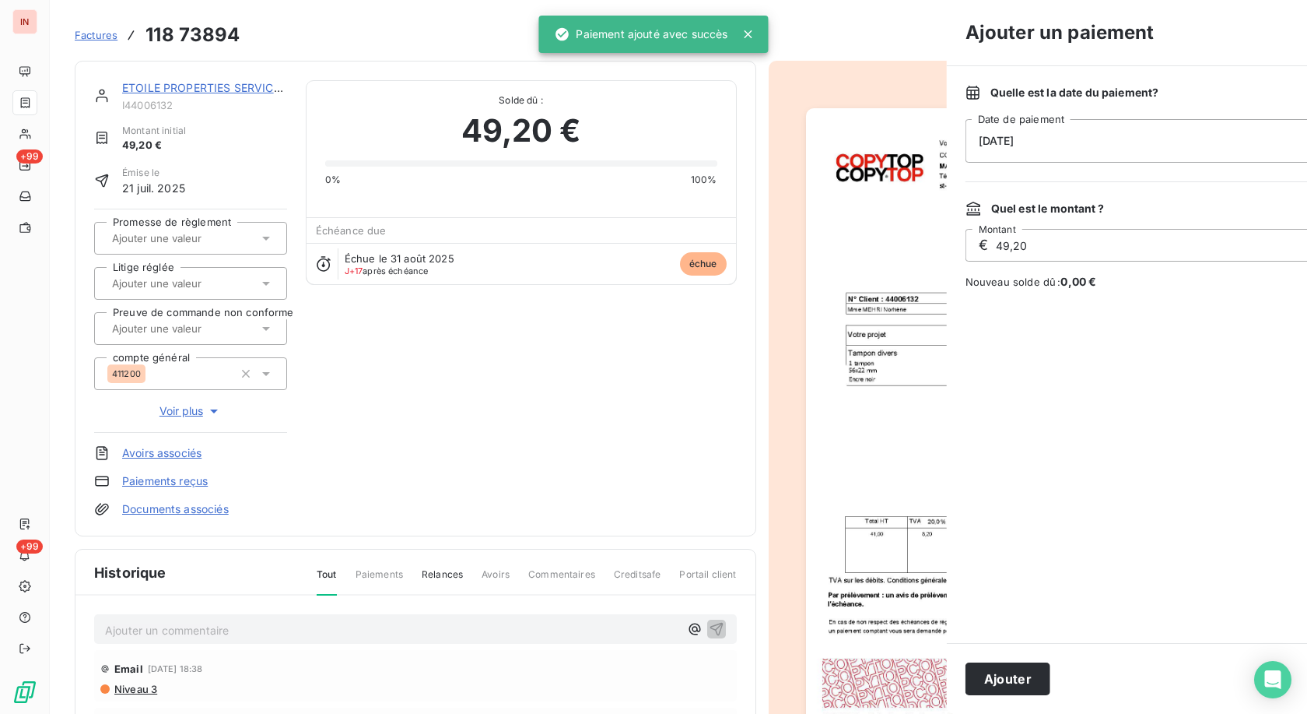
click at [602, 143] on div "[DATE]" at bounding box center [1246, 141] width 560 height 44
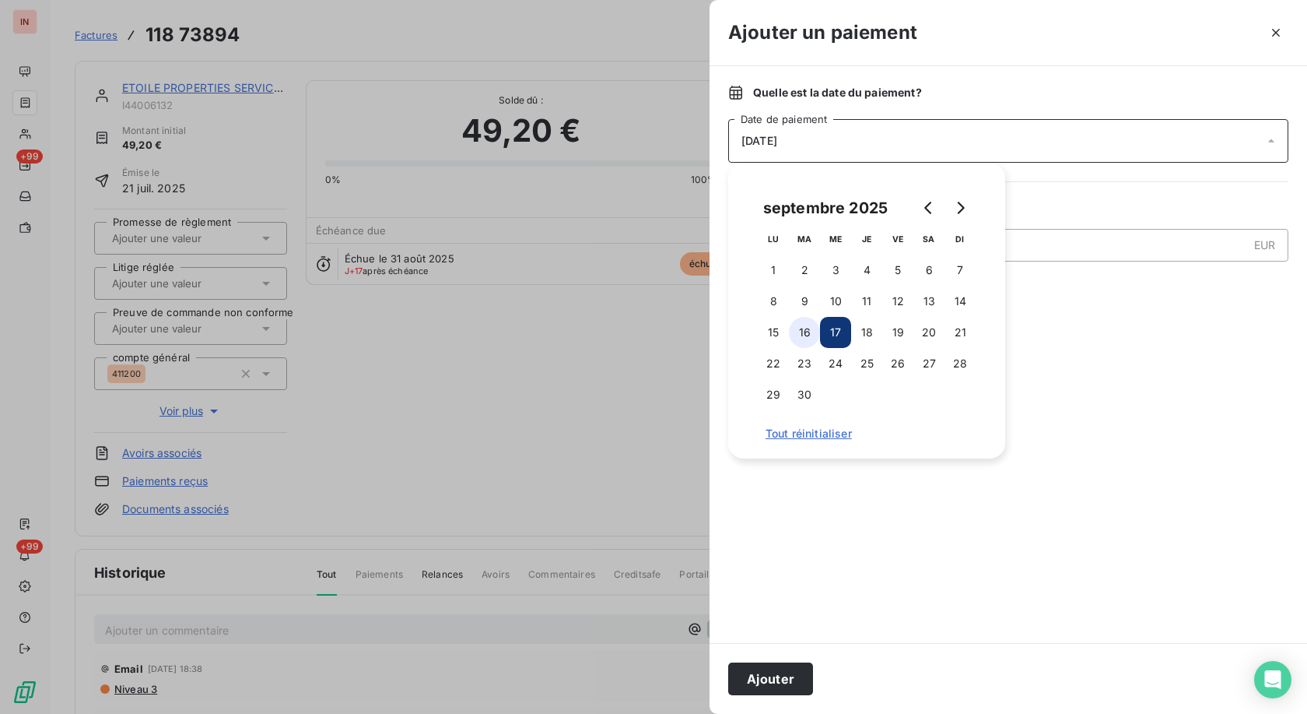
click at [602, 329] on button "16" at bounding box center [804, 332] width 31 height 31
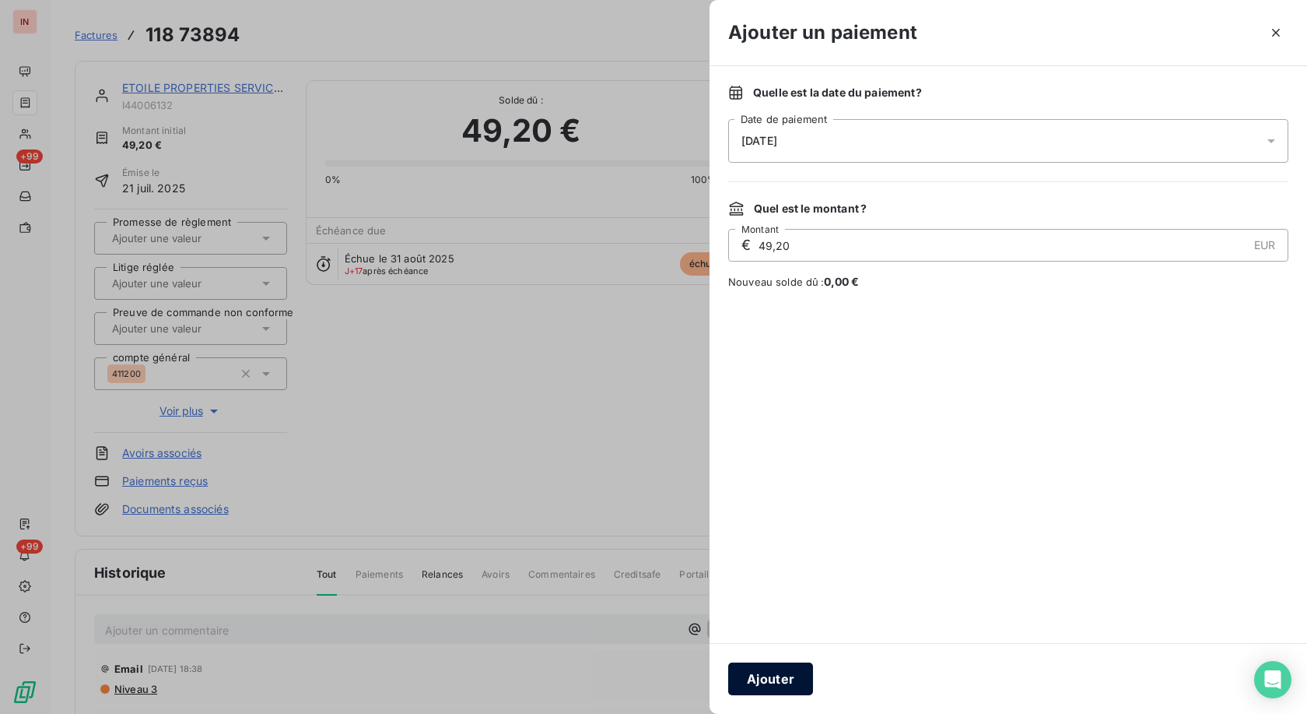
click at [602, 329] on button "Ajouter" at bounding box center [770, 678] width 85 height 33
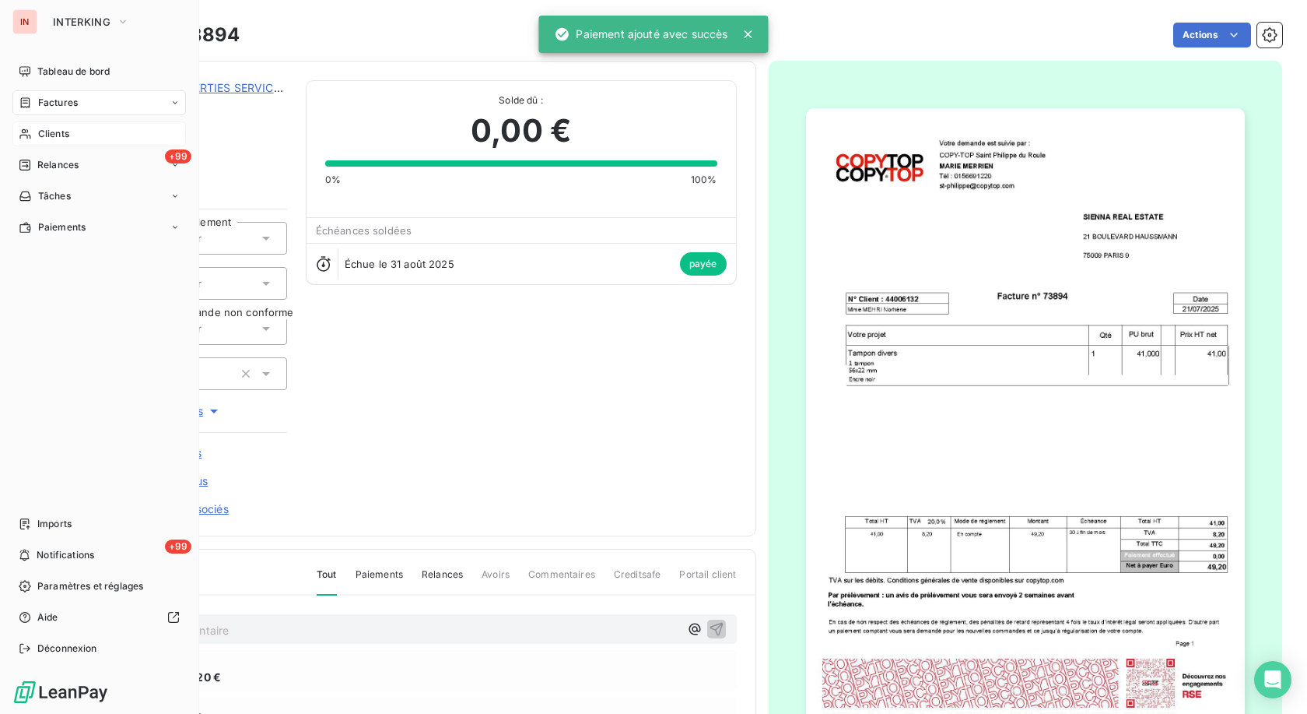
click at [30, 135] on icon at bounding box center [24, 134] width 11 height 10
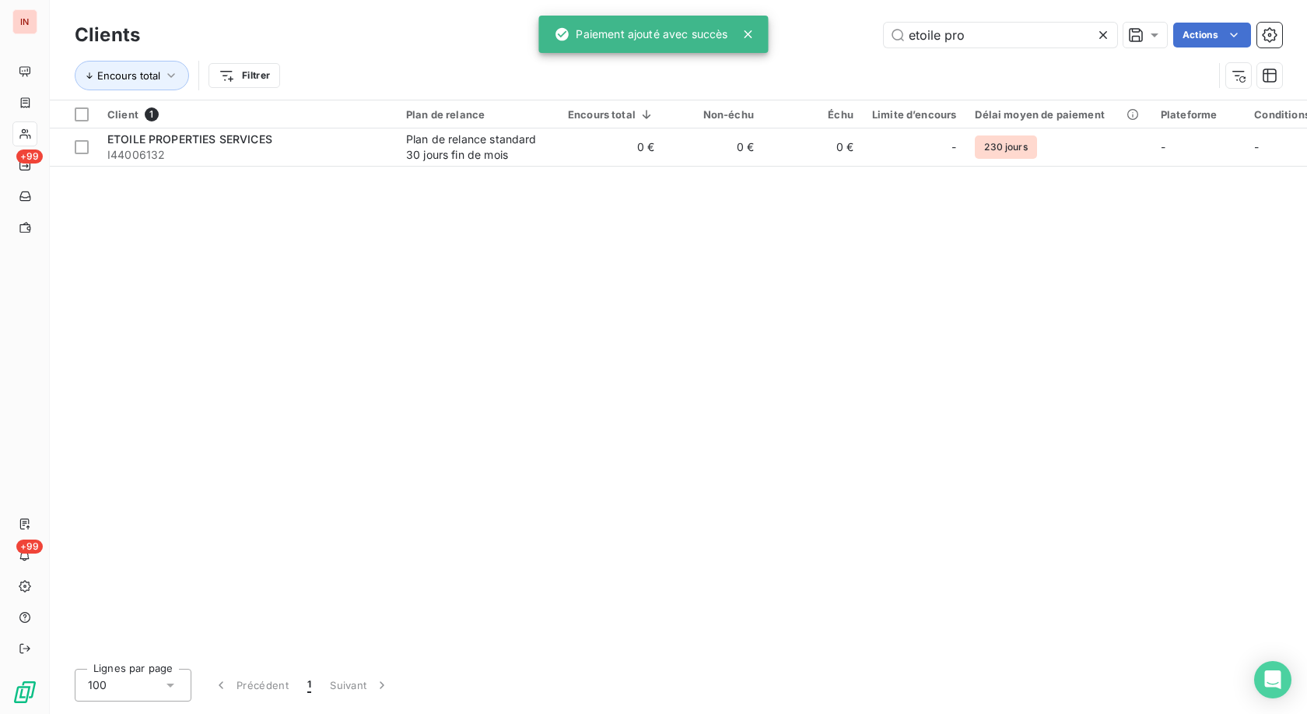
drag, startPoint x: 939, startPoint y: 32, endPoint x: 738, endPoint y: 34, distance: 200.8
click at [602, 33] on input "etoile pro" at bounding box center [1000, 35] width 233 height 25
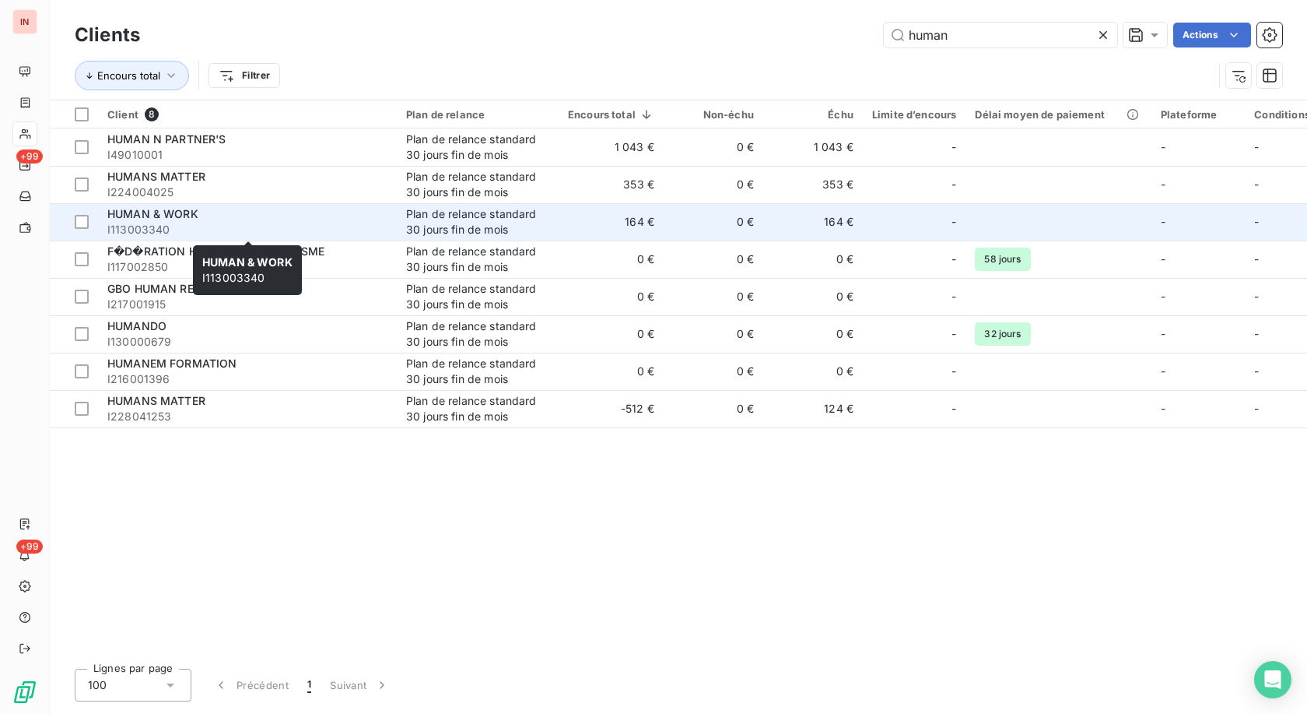
type input "human"
click at [381, 220] on div "HUMAN & WORK" at bounding box center [247, 214] width 280 height 16
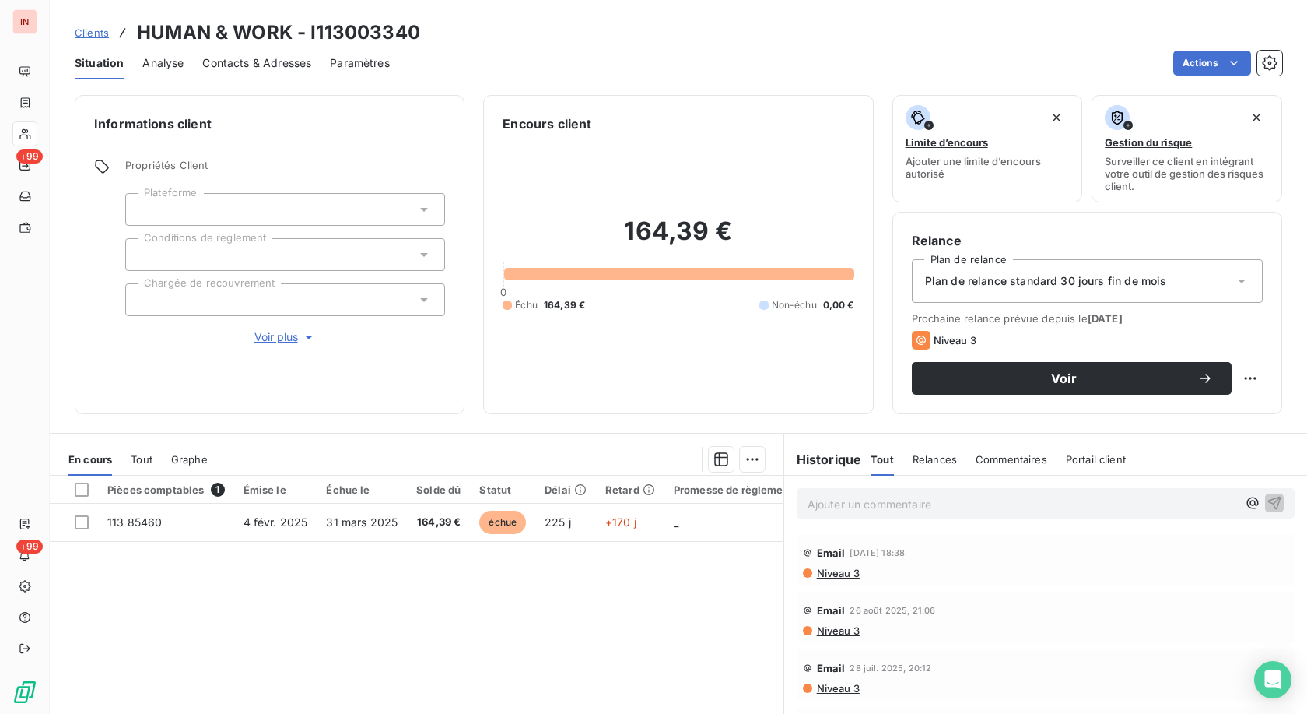
click at [363, 40] on h3 "HUMAN & WORK - I113003340" at bounding box center [278, 33] width 283 height 28
copy h3 "I113003340"
click at [602, 329] on p "Ajouter un commentaire ﻿" at bounding box center [1023, 503] width 430 height 19
click at [602, 329] on p "[DATE] - MVI - mail reçu de" at bounding box center [1023, 503] width 430 height 18
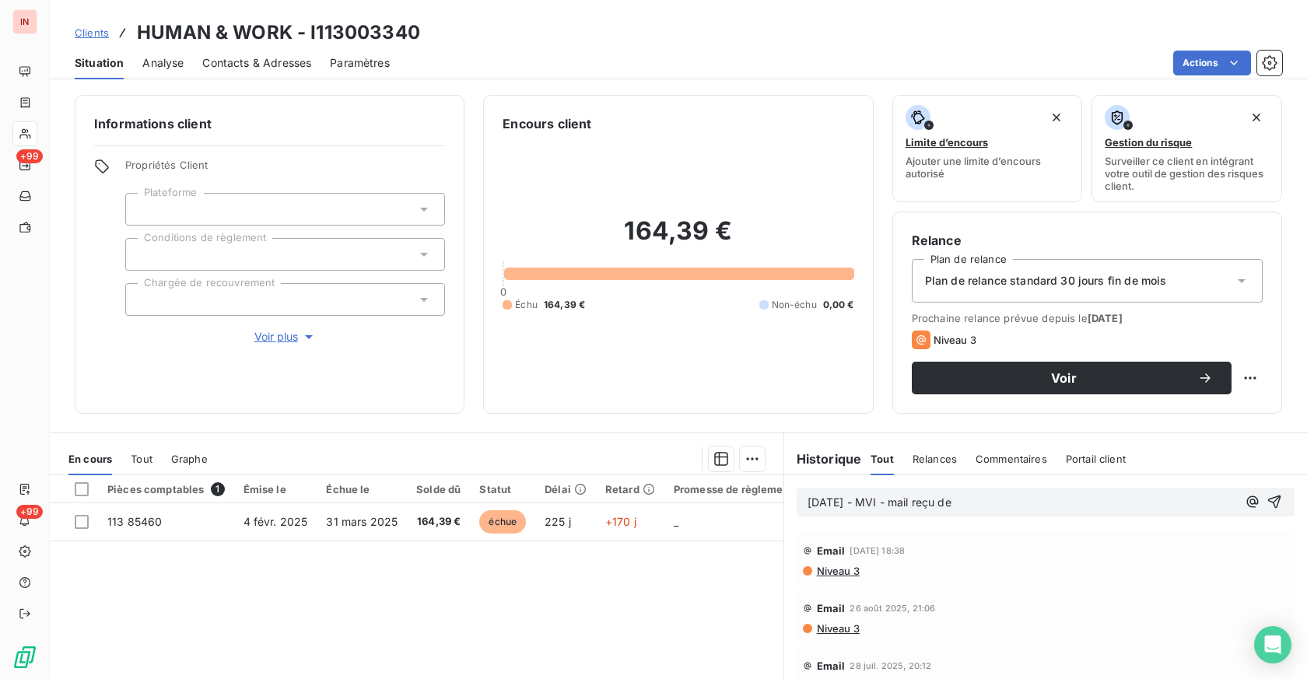
click at [602, 329] on div "[DATE] - MVI - mail reçu de Email [DATE] 18:38 Niveau 3 Email [DATE] 21:06 Nive…" at bounding box center [1045, 648] width 523 height 346
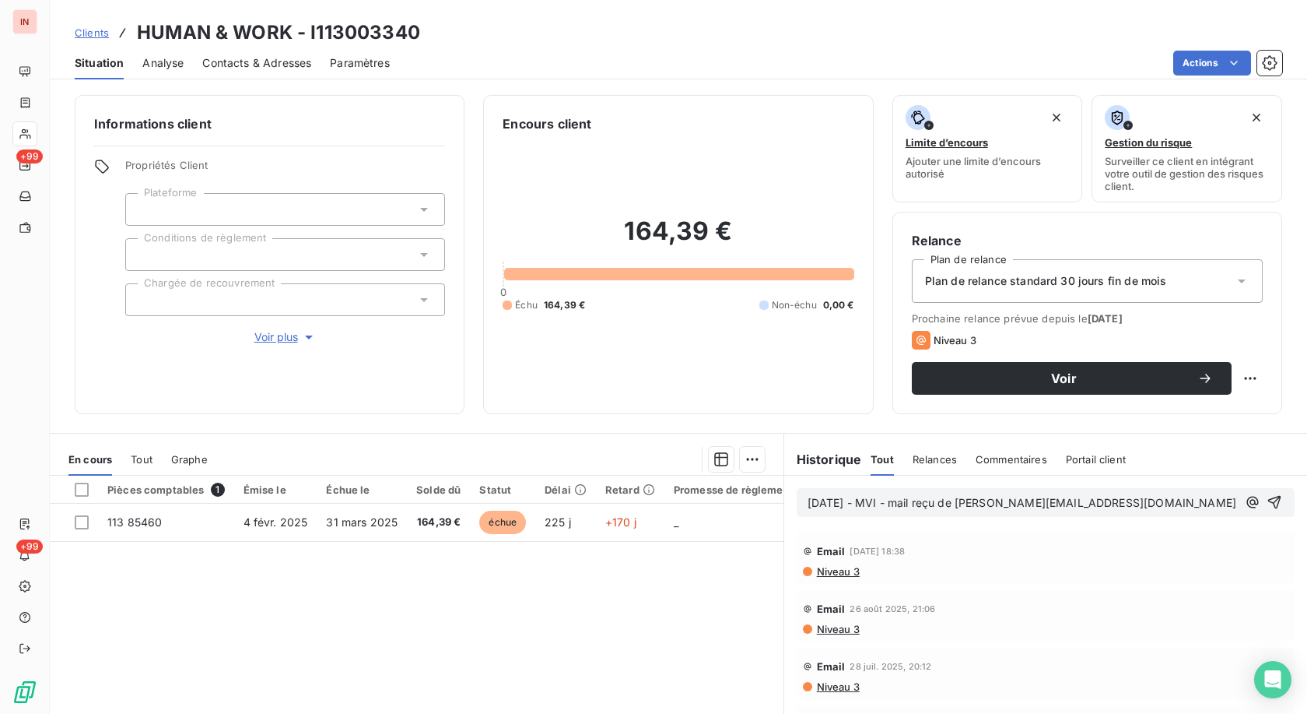
click at [602, 329] on p "[DATE] - MVI - mail reçu de [PERSON_NAME][EMAIL_ADDRESS][DOMAIN_NAME]" at bounding box center [1023, 503] width 430 height 18
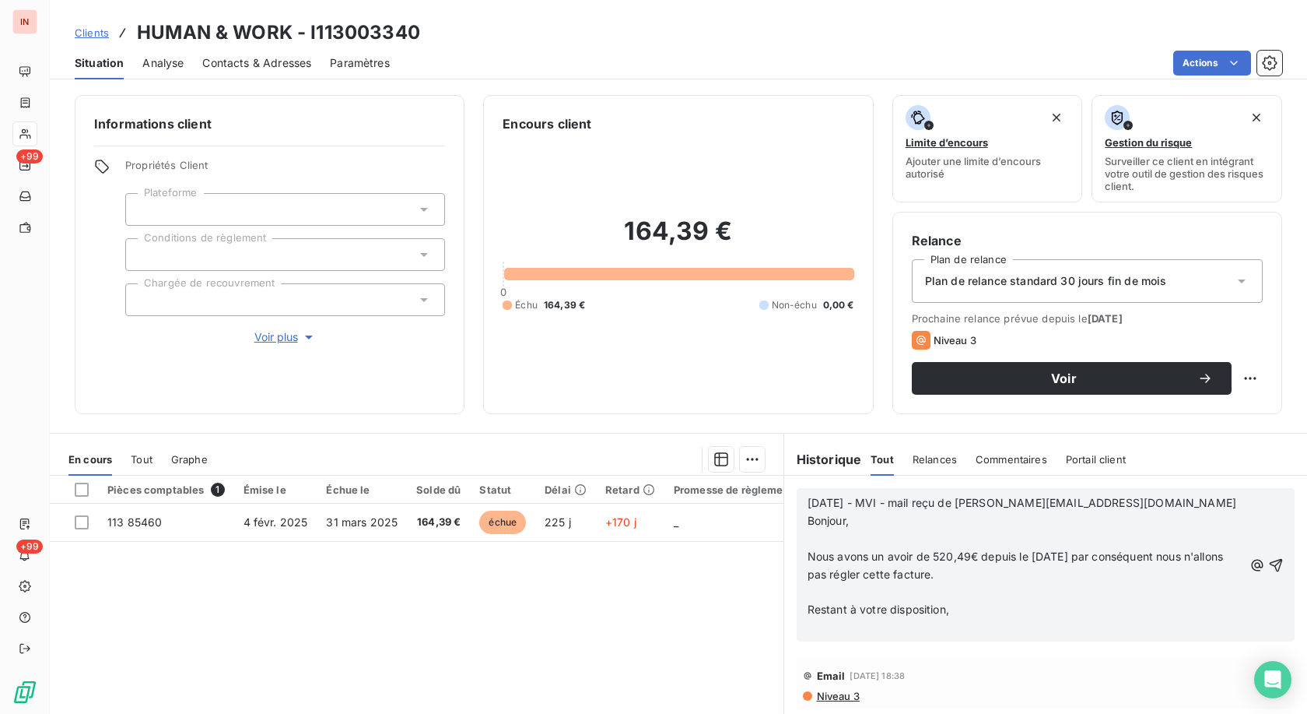
click at [602, 329] on p "﻿" at bounding box center [1026, 539] width 436 height 18
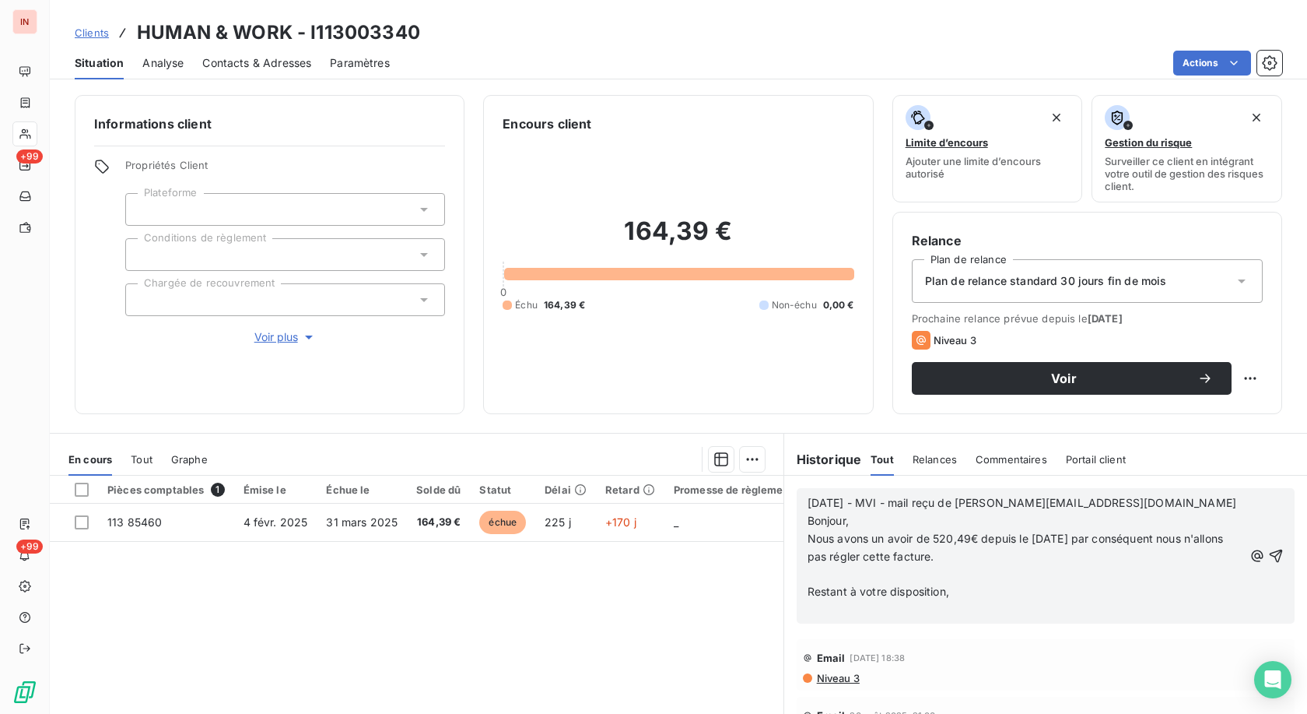
click at [602, 329] on p "﻿" at bounding box center [1026, 575] width 436 height 18
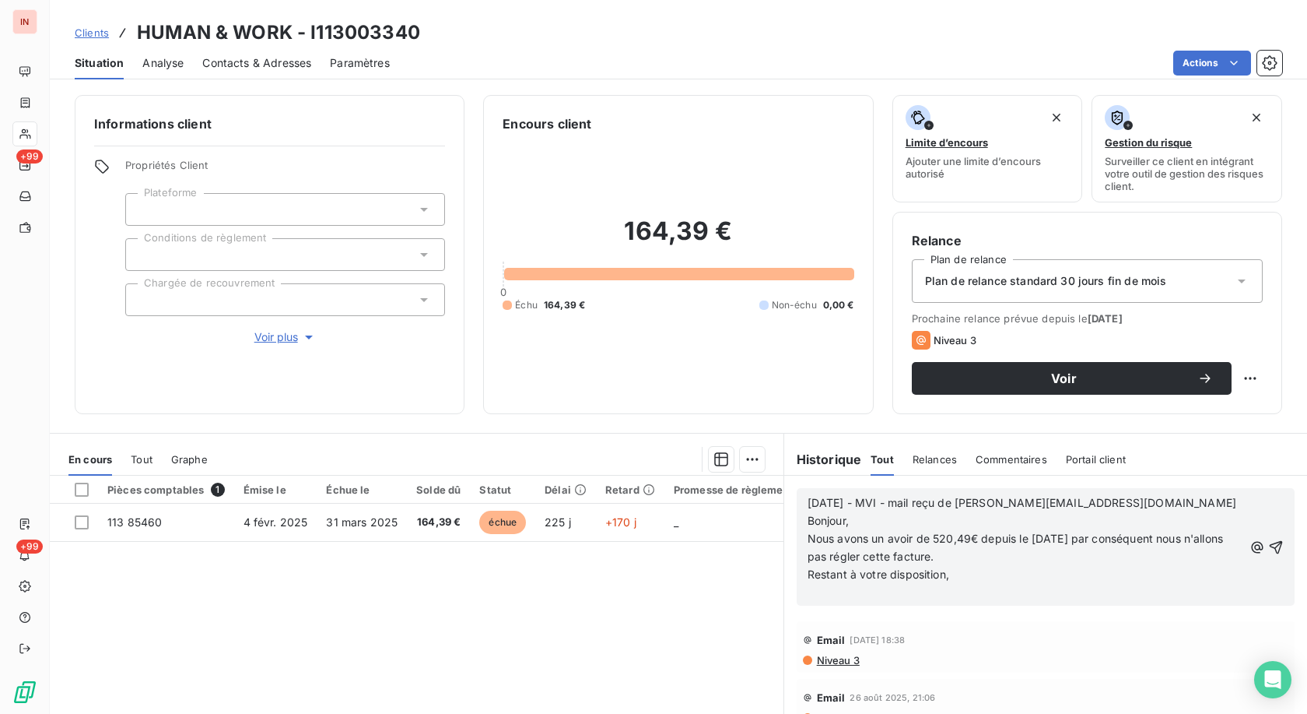
click at [602, 329] on p "﻿" at bounding box center [1026, 592] width 436 height 18
click at [602, 329] on p "Restant à votre disposition, => repondu :" at bounding box center [1026, 584] width 436 height 36
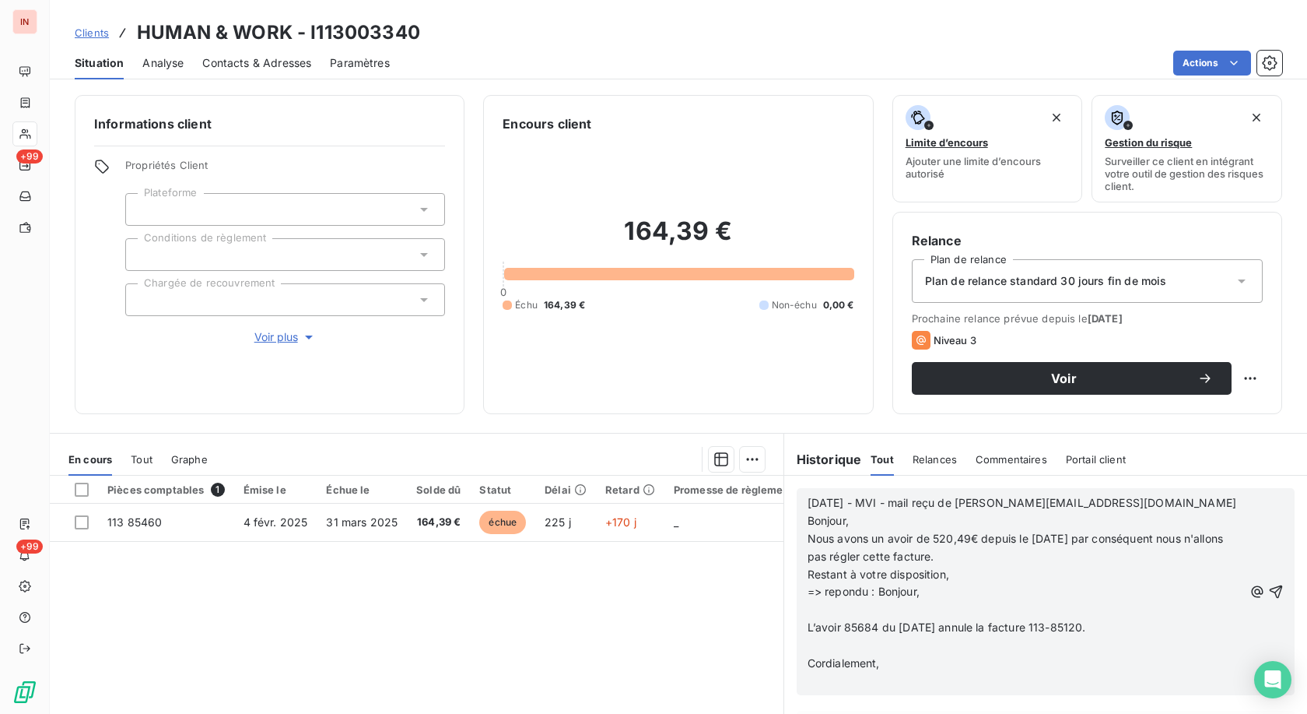
click at [602, 329] on p "﻿" at bounding box center [1026, 610] width 436 height 18
click at [602, 329] on p "﻿" at bounding box center [1026, 628] width 436 height 18
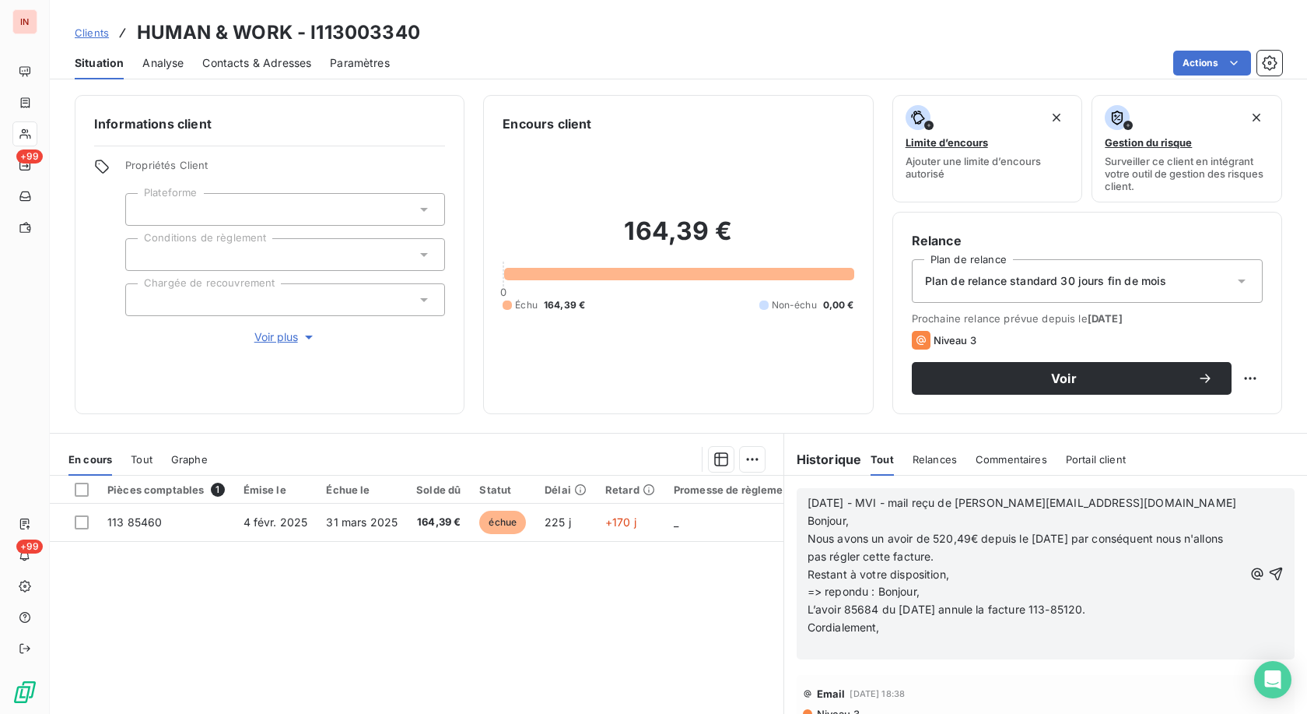
click at [602, 329] on p "﻿" at bounding box center [1026, 646] width 436 height 18
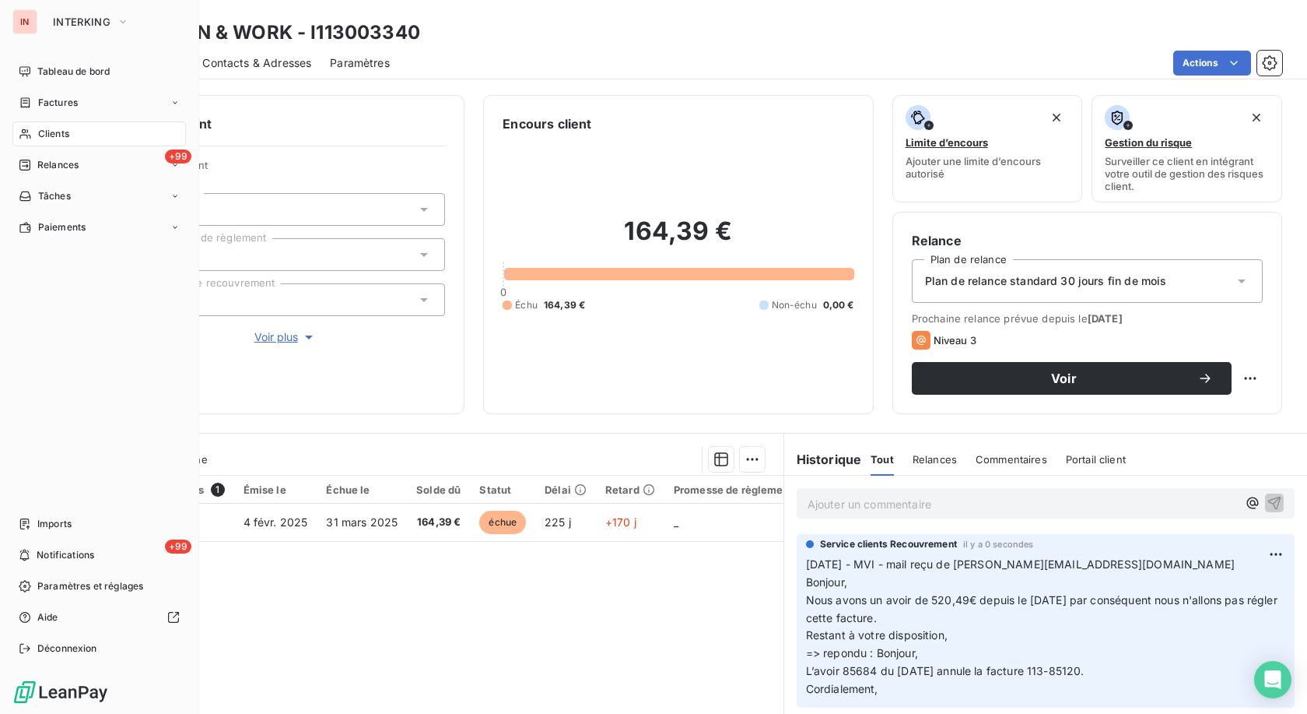
click at [47, 135] on span "Clients" at bounding box center [53, 134] width 31 height 14
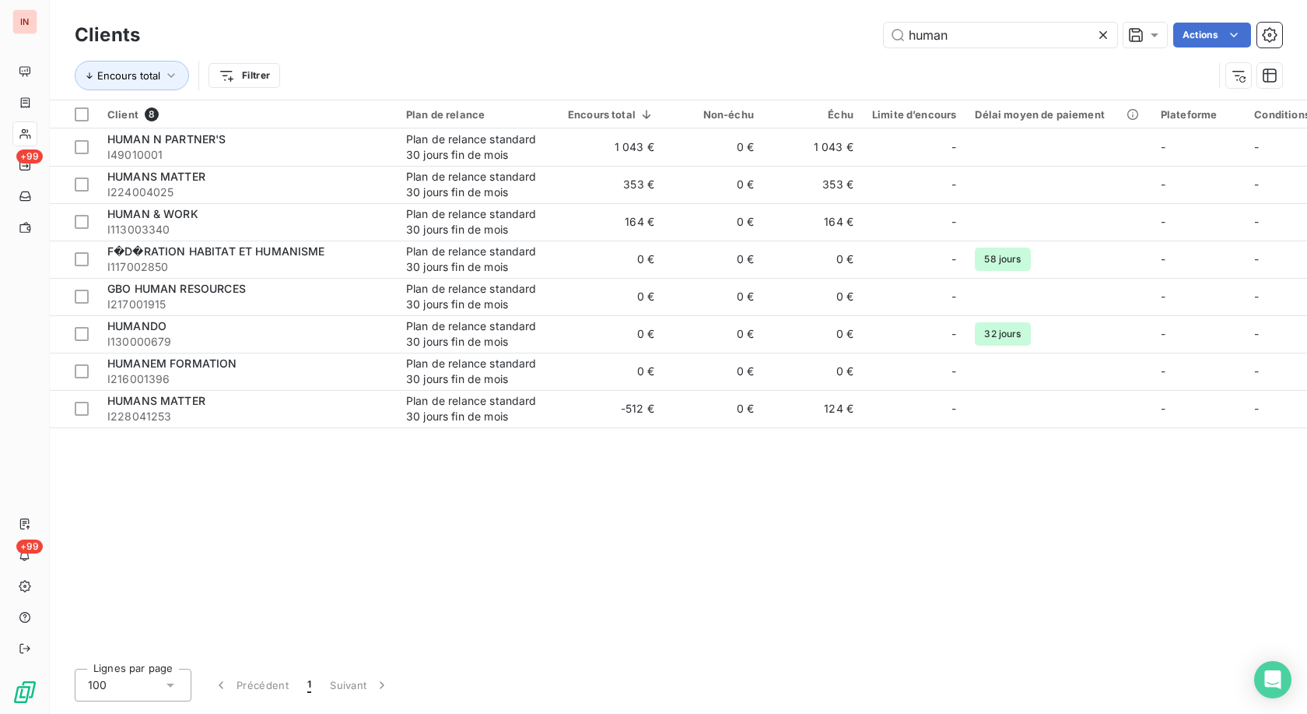
drag, startPoint x: 969, startPoint y: 34, endPoint x: 822, endPoint y: 40, distance: 147.2
click at [602, 38] on input "human" at bounding box center [1000, 35] width 233 height 25
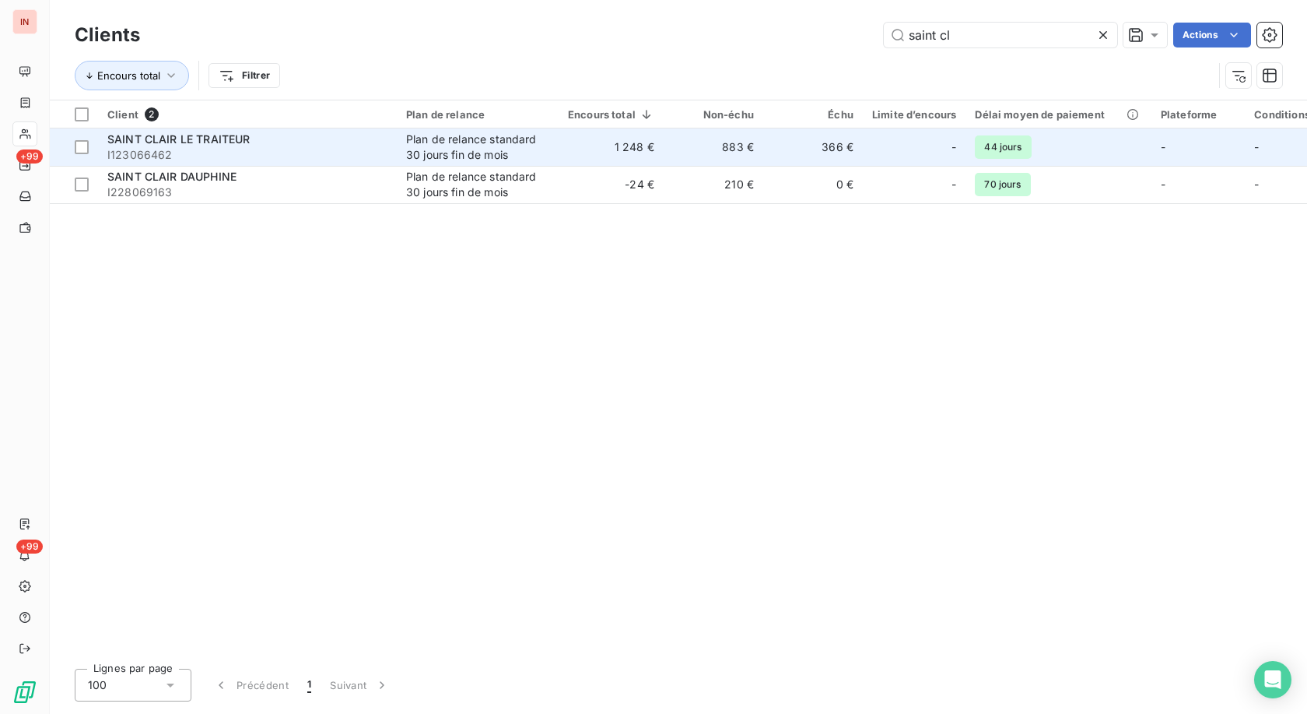
type input "saint cl"
click at [337, 156] on span "I123066462" at bounding box center [247, 155] width 280 height 16
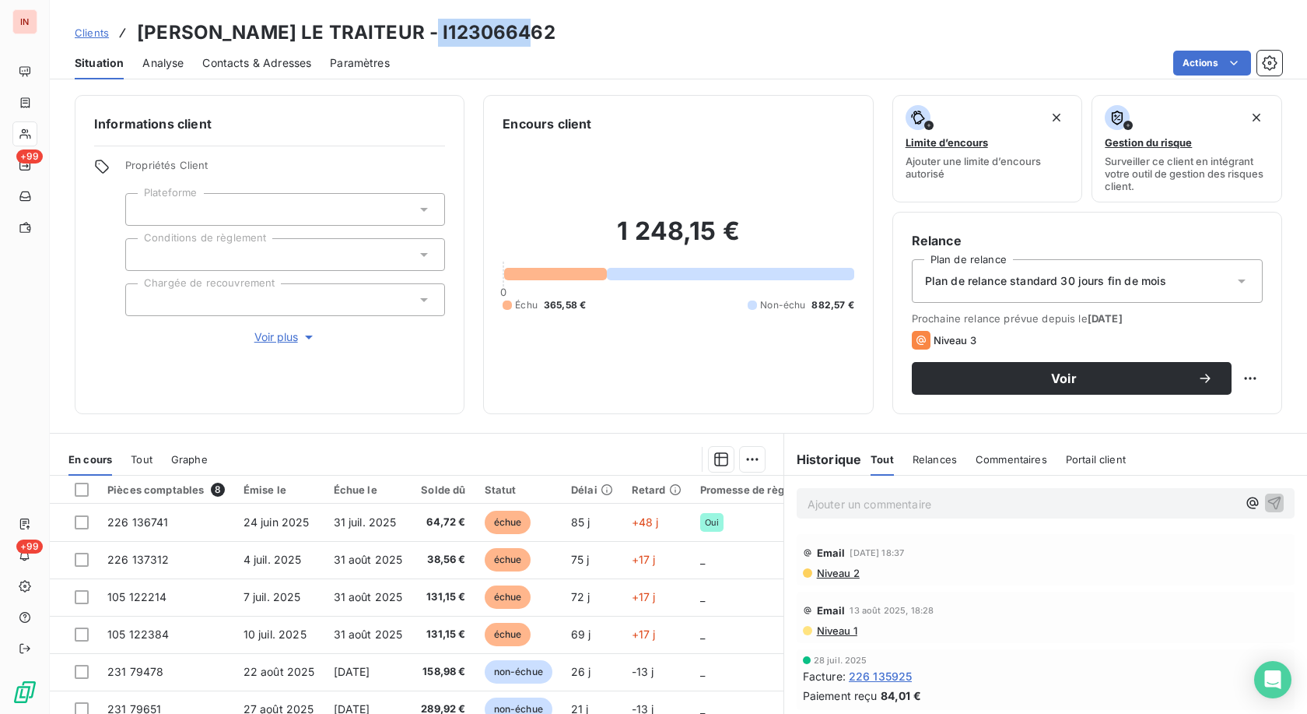
drag, startPoint x: 405, startPoint y: 31, endPoint x: 564, endPoint y: 31, distance: 158.7
click at [564, 31] on div "Clients SAINT CLAIR LE TRAITEUR - I123066462" at bounding box center [679, 33] width 1258 height 28
copy h3 "123066462"
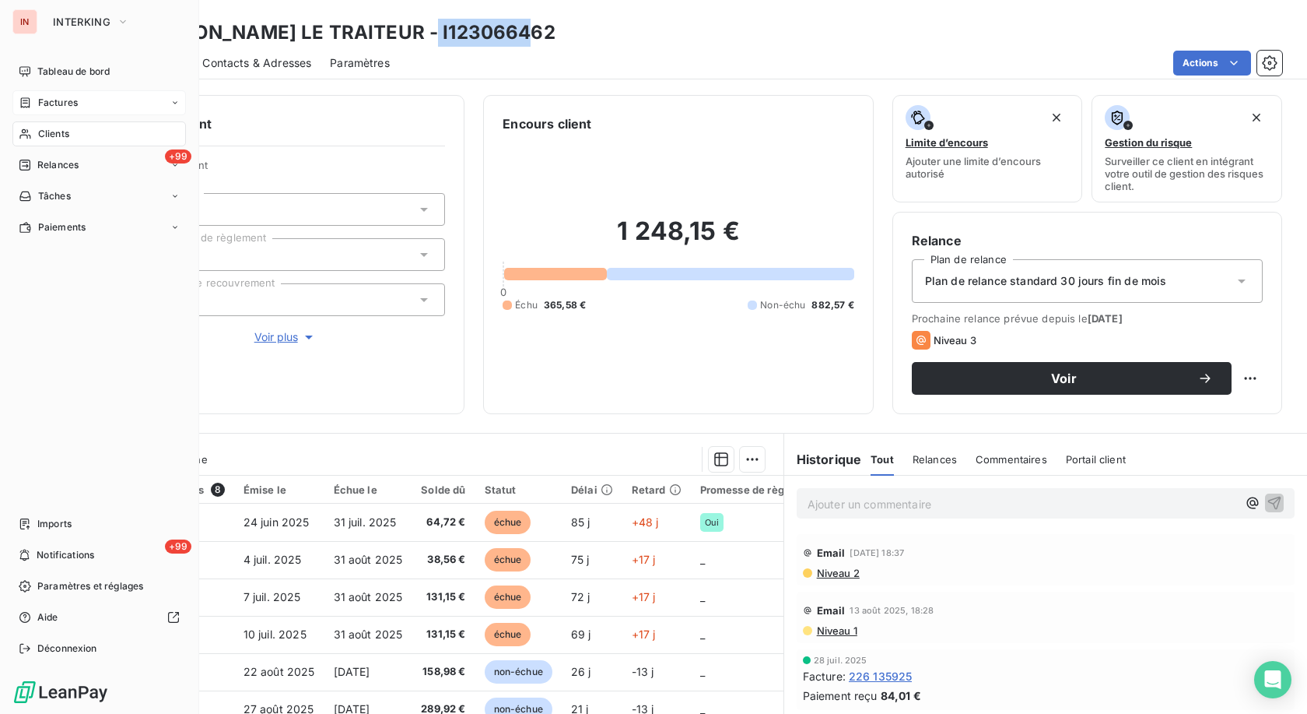
click at [36, 111] on div "Factures" at bounding box center [99, 102] width 174 height 25
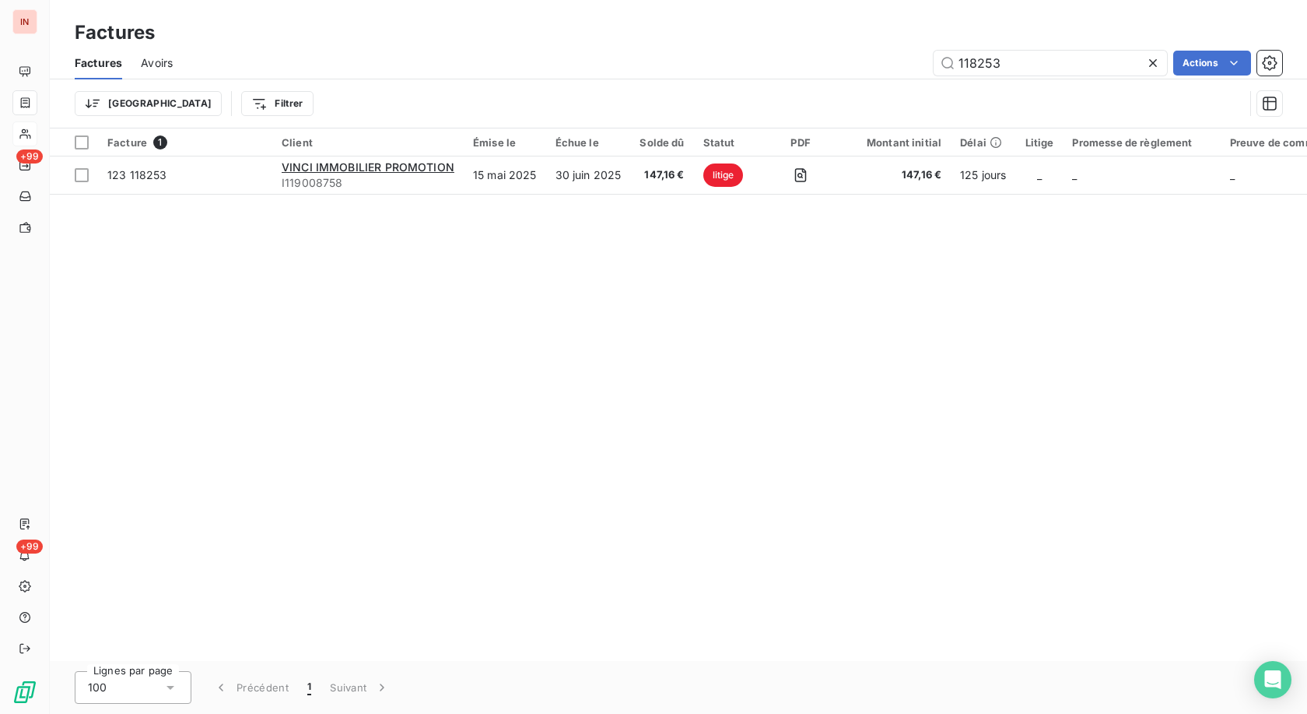
drag, startPoint x: 1017, startPoint y: 65, endPoint x: 829, endPoint y: 75, distance: 188.6
click at [602, 68] on input "118253" at bounding box center [1050, 63] width 233 height 25
click at [602, 65] on input "27512" at bounding box center [1050, 63] width 233 height 25
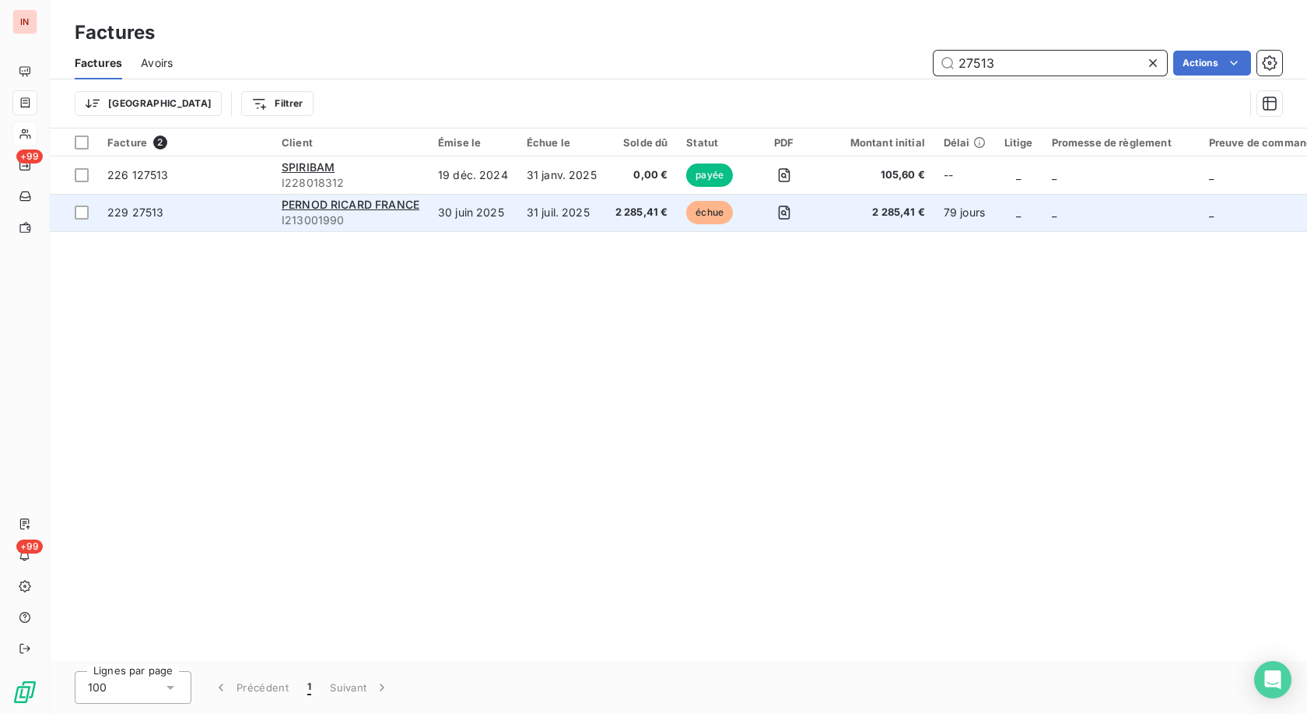
type input "27513"
click at [590, 219] on td "31 juil. 2025" at bounding box center [561, 212] width 89 height 37
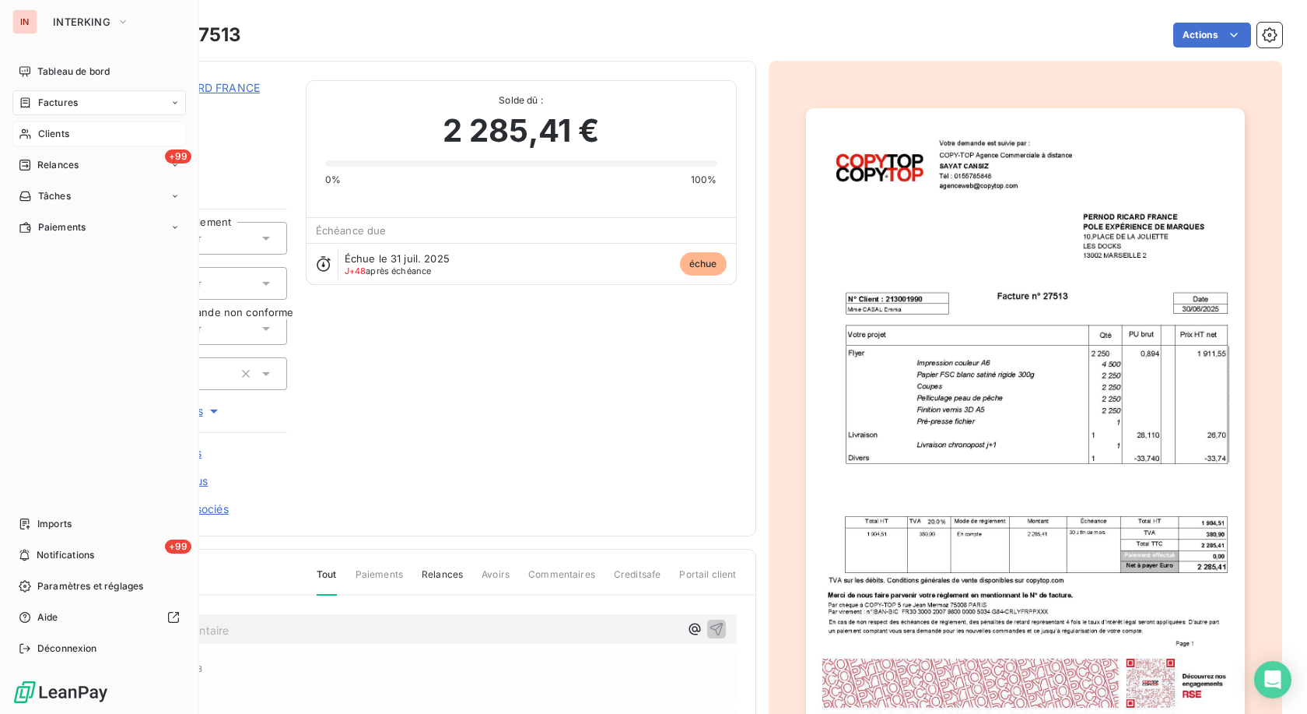
click at [42, 132] on span "Clients" at bounding box center [53, 134] width 31 height 14
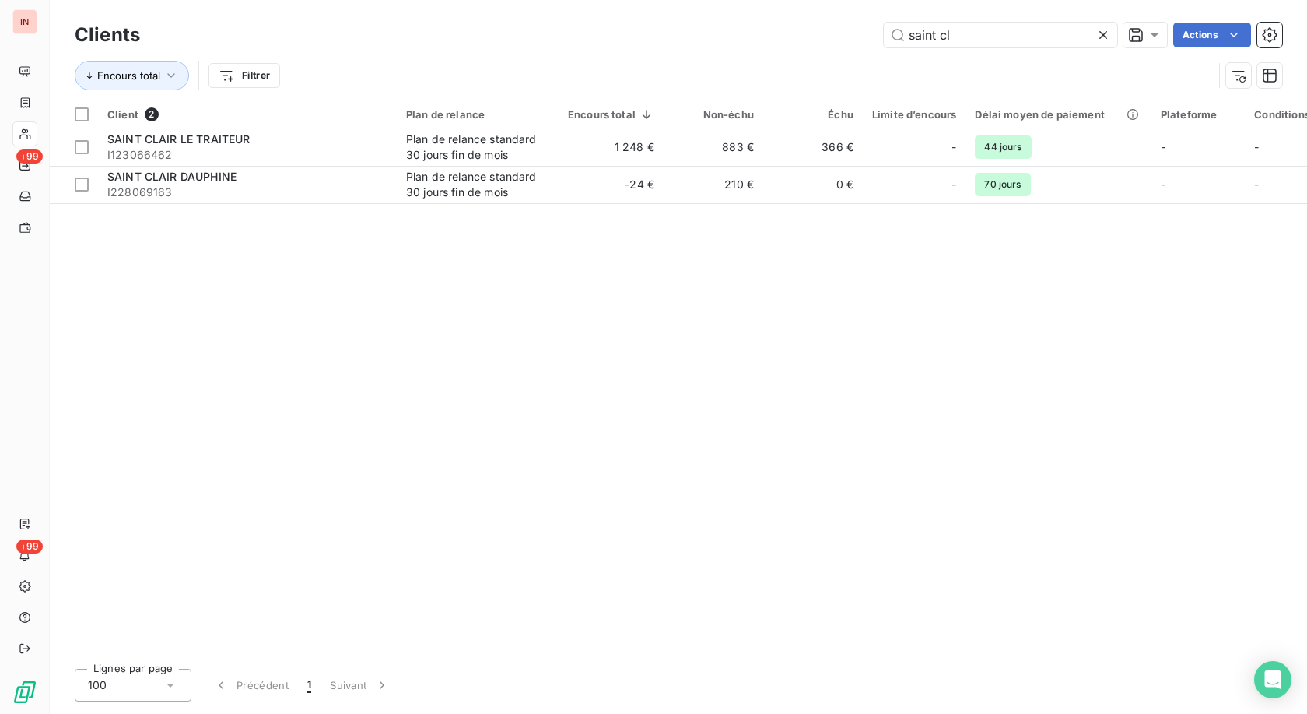
drag, startPoint x: 963, startPoint y: 33, endPoint x: 746, endPoint y: 25, distance: 217.3
click at [602, 25] on input "saint cl" at bounding box center [1000, 35] width 233 height 25
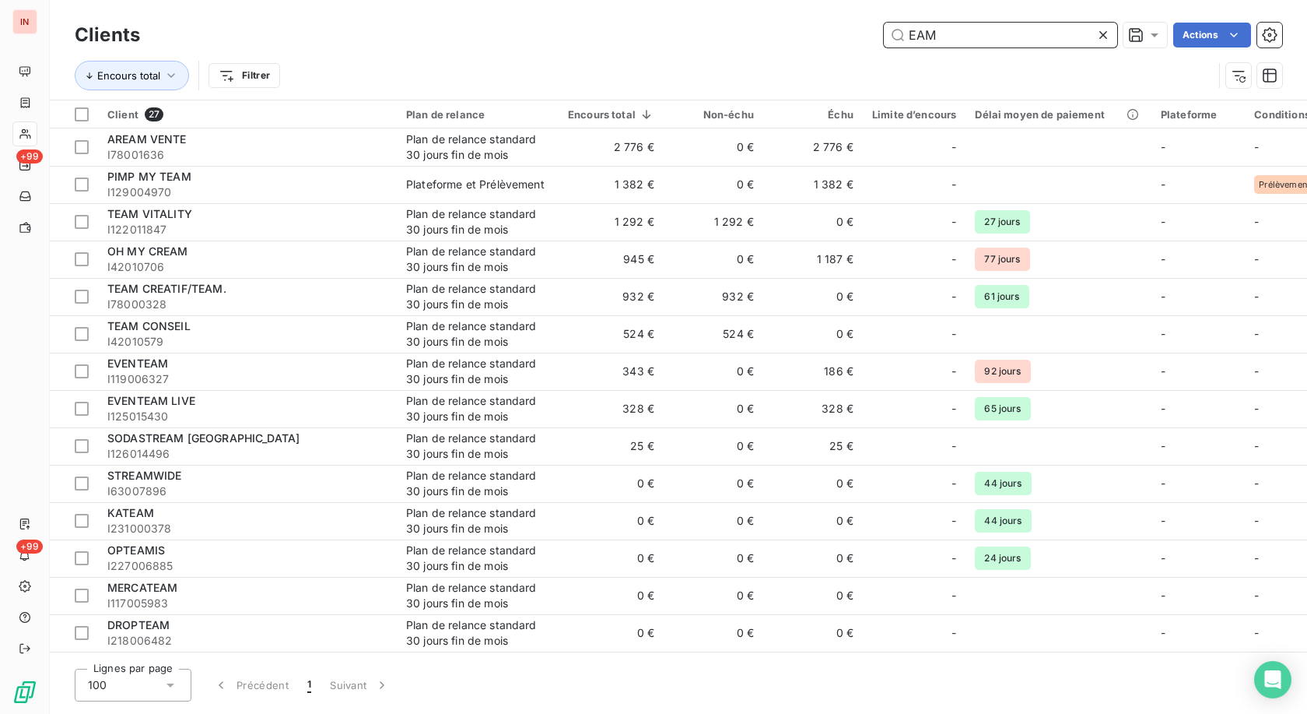
drag, startPoint x: 939, startPoint y: 32, endPoint x: 717, endPoint y: 42, distance: 222.0
click at [602, 40] on input "EAM" at bounding box center [1000, 35] width 233 height 25
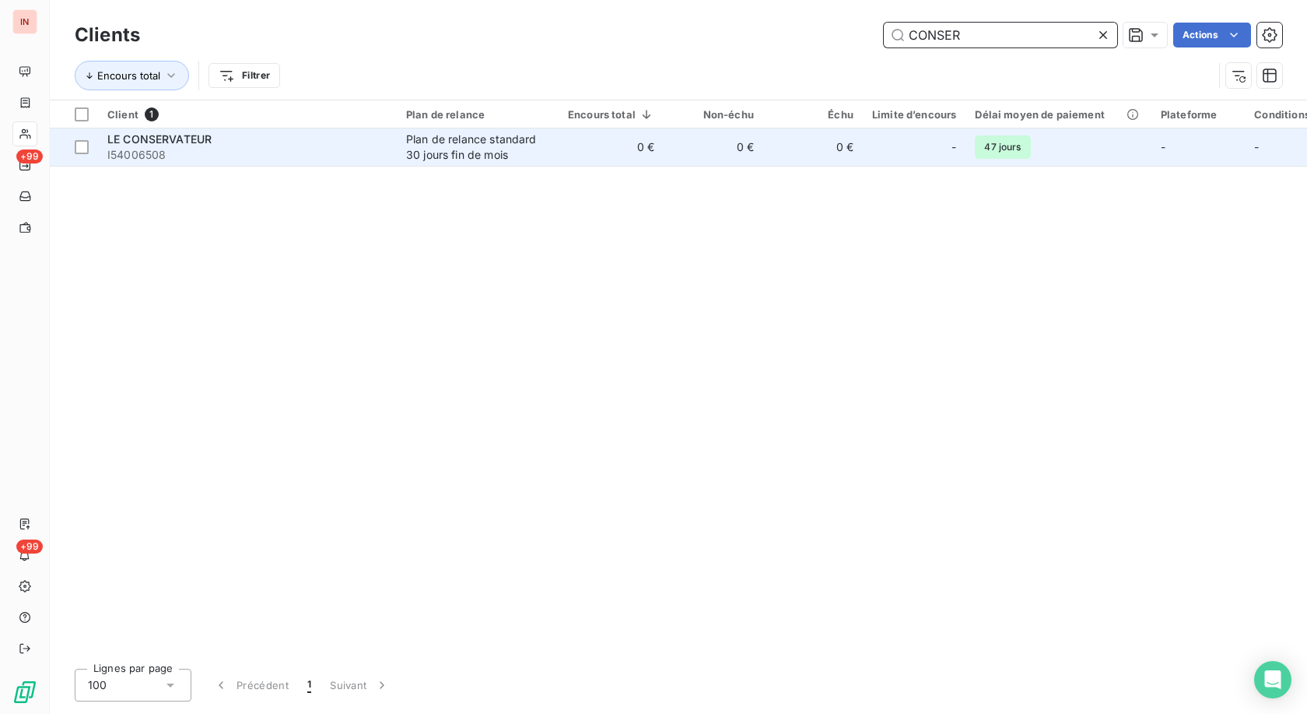
type input "CONSER"
click at [602, 144] on td "0 €" at bounding box center [611, 146] width 105 height 37
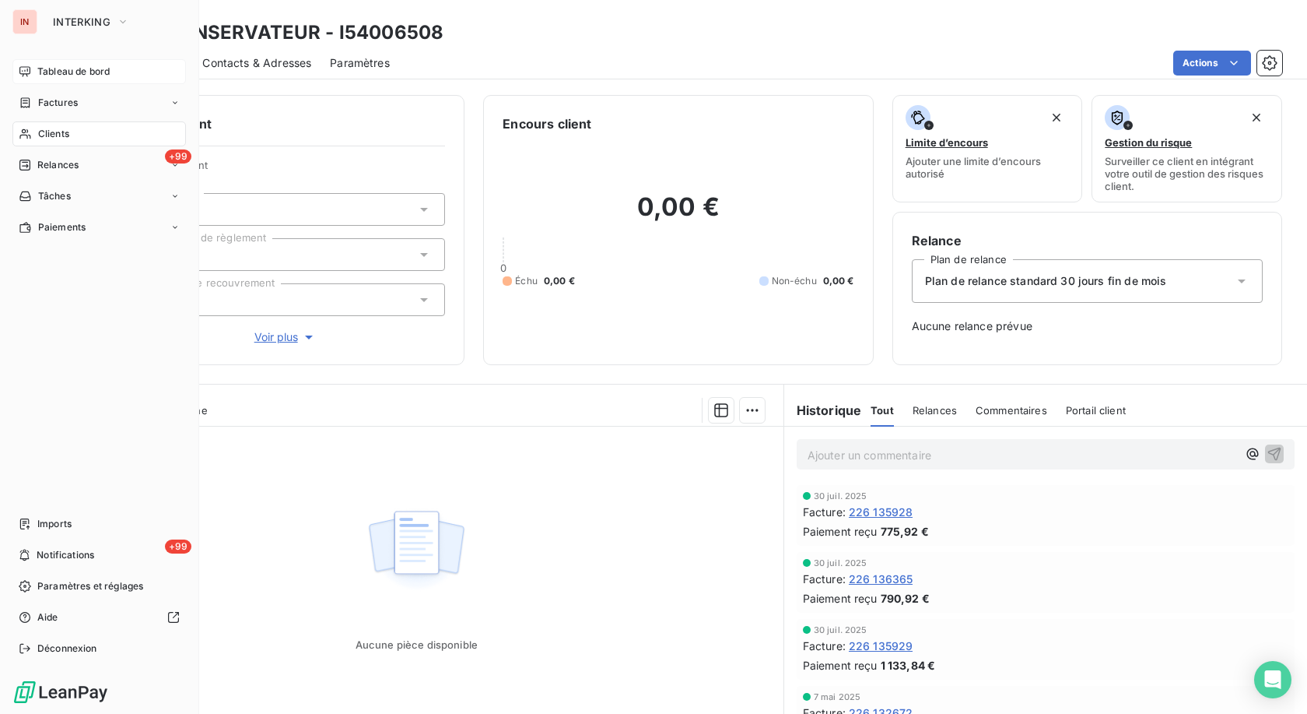
click at [41, 75] on span "Tableau de bord" at bounding box center [73, 72] width 72 height 14
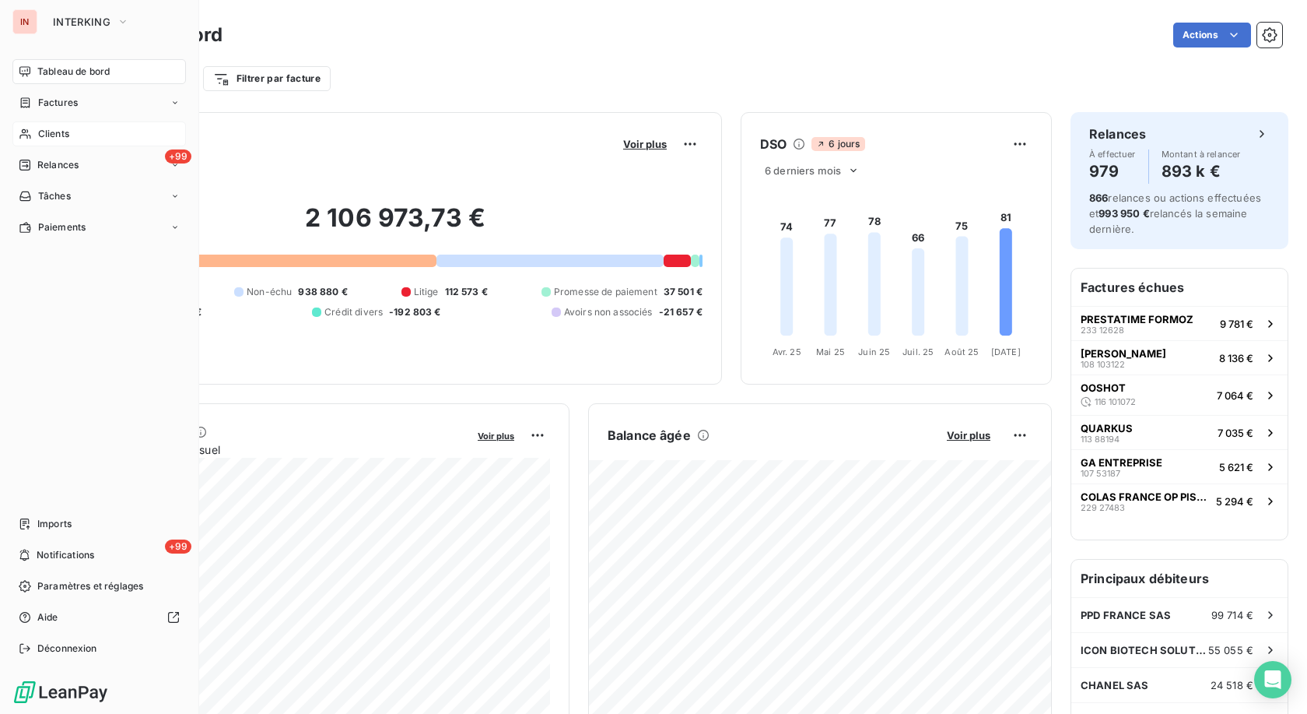
click at [37, 137] on div "Clients" at bounding box center [99, 133] width 174 height 25
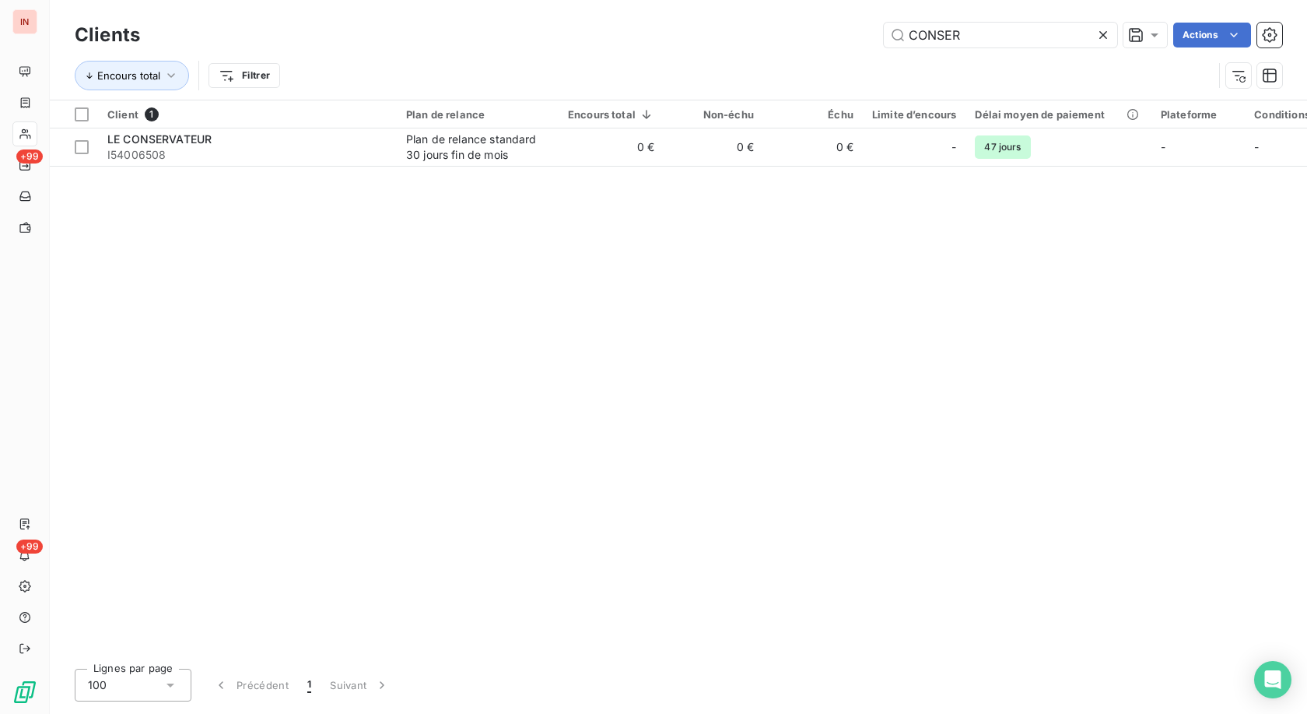
drag, startPoint x: 985, startPoint y: 33, endPoint x: 726, endPoint y: 35, distance: 259.1
click at [602, 35] on input "CONSER" at bounding box center [1000, 35] width 233 height 25
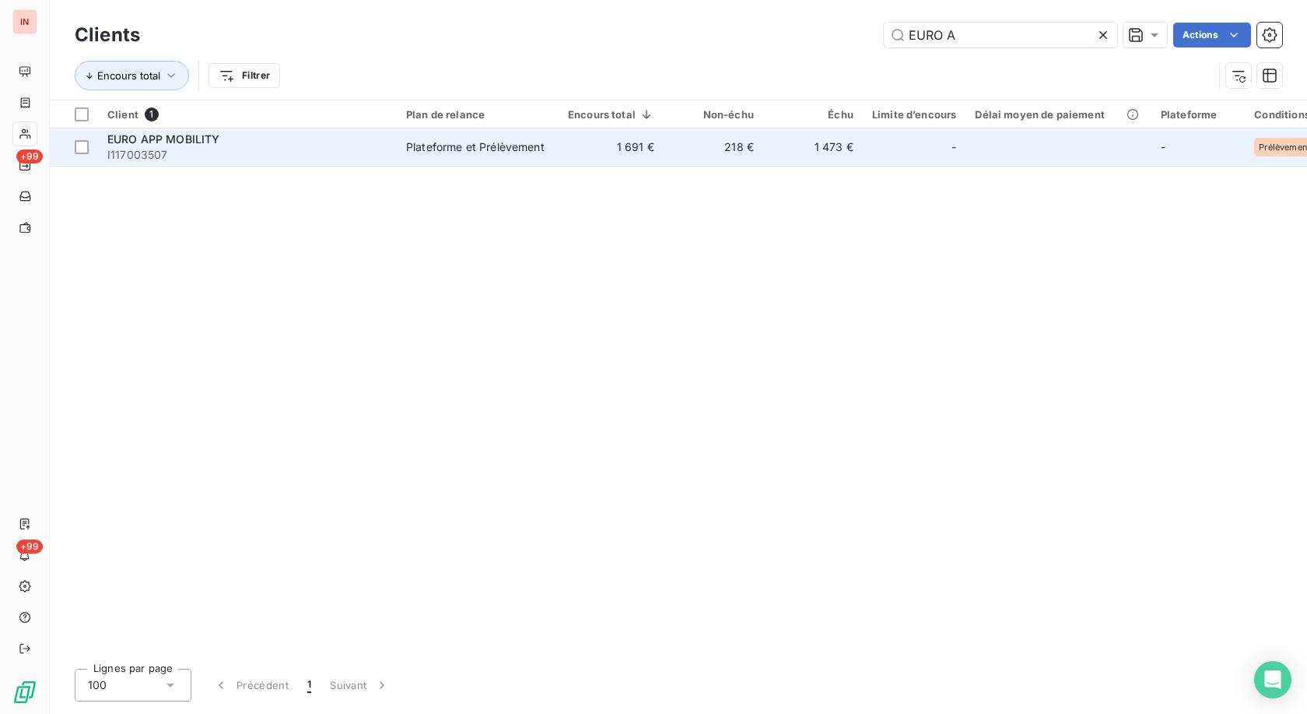
type input "EURO A"
click at [602, 147] on td "1 691 €" at bounding box center [611, 146] width 105 height 37
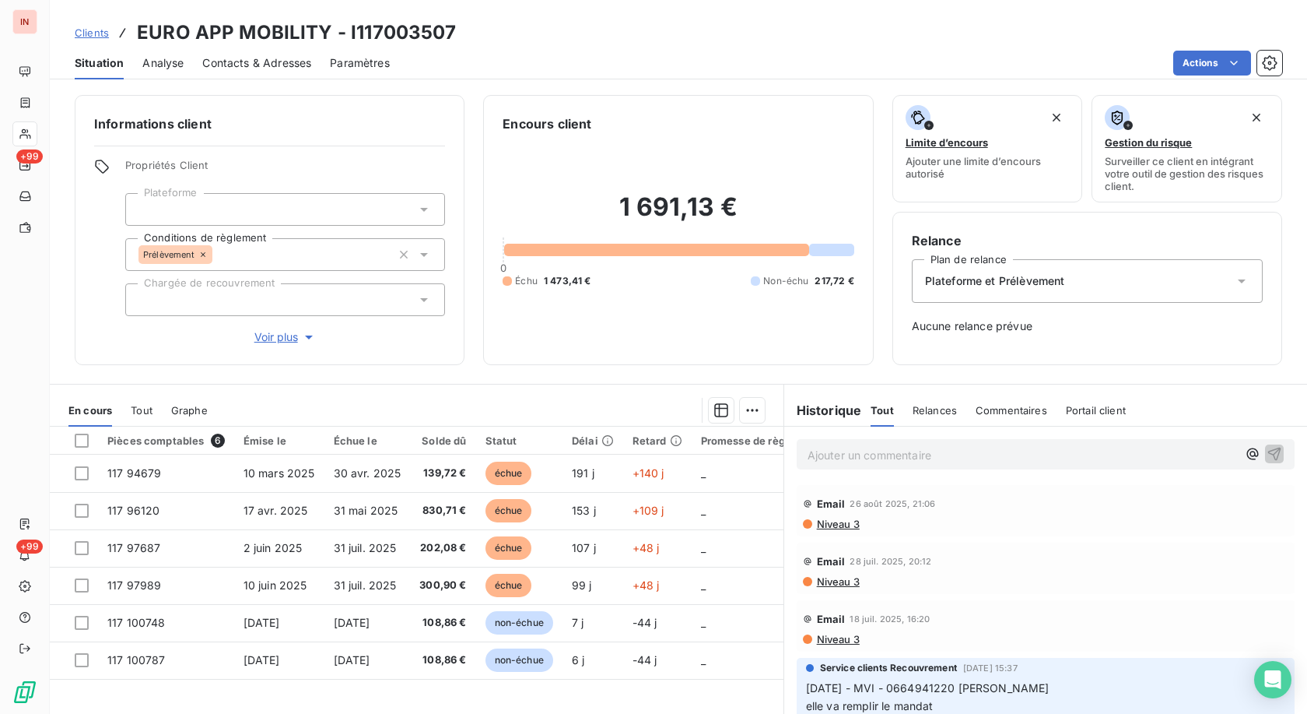
click at [423, 32] on h3 "EURO APP MOBILITY - I117003507" at bounding box center [297, 33] width 320 height 28
copy h3 "I117003507"
click at [461, 37] on div "Clients EURO APP MOBILITY - I117003507" at bounding box center [679, 33] width 1258 height 28
drag, startPoint x: 471, startPoint y: 33, endPoint x: 135, endPoint y: 36, distance: 335.4
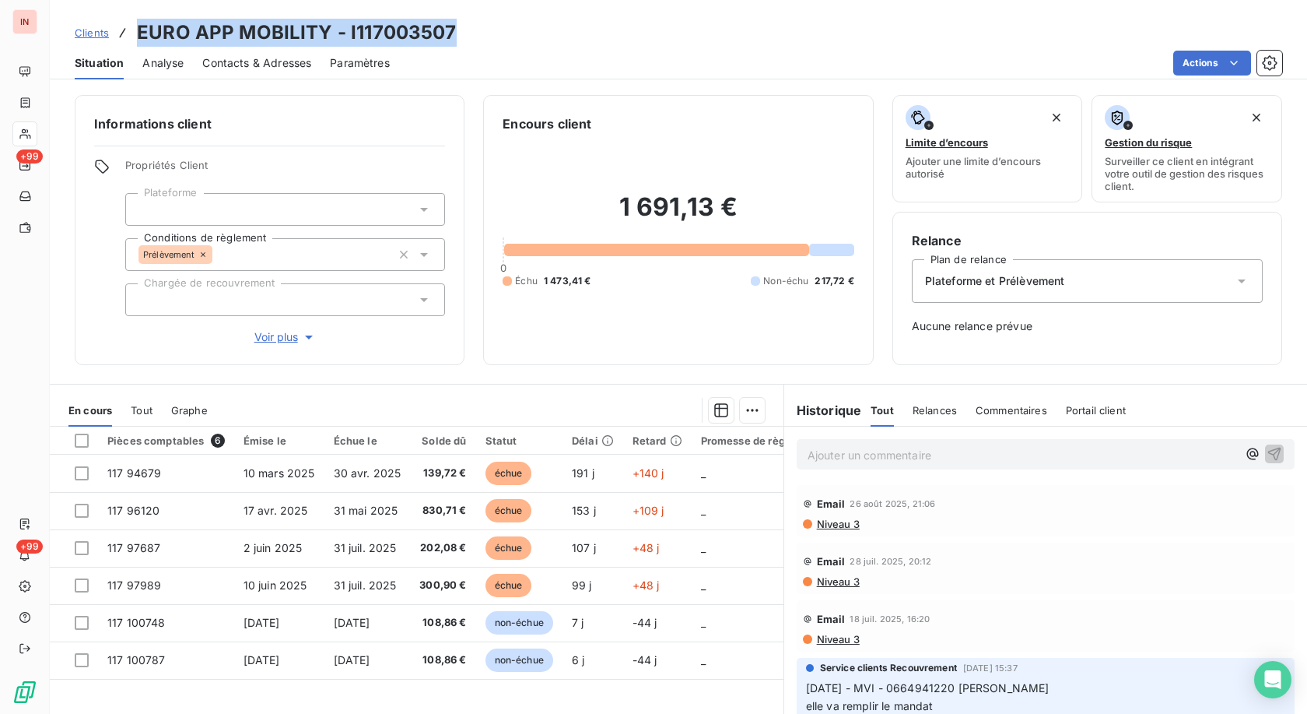
click at [135, 36] on div "Clients EURO APP MOBILITY - I117003507" at bounding box center [679, 33] width 1258 height 28
click at [602, 329] on p "Ajouter un commentaire ﻿" at bounding box center [1023, 454] width 430 height 19
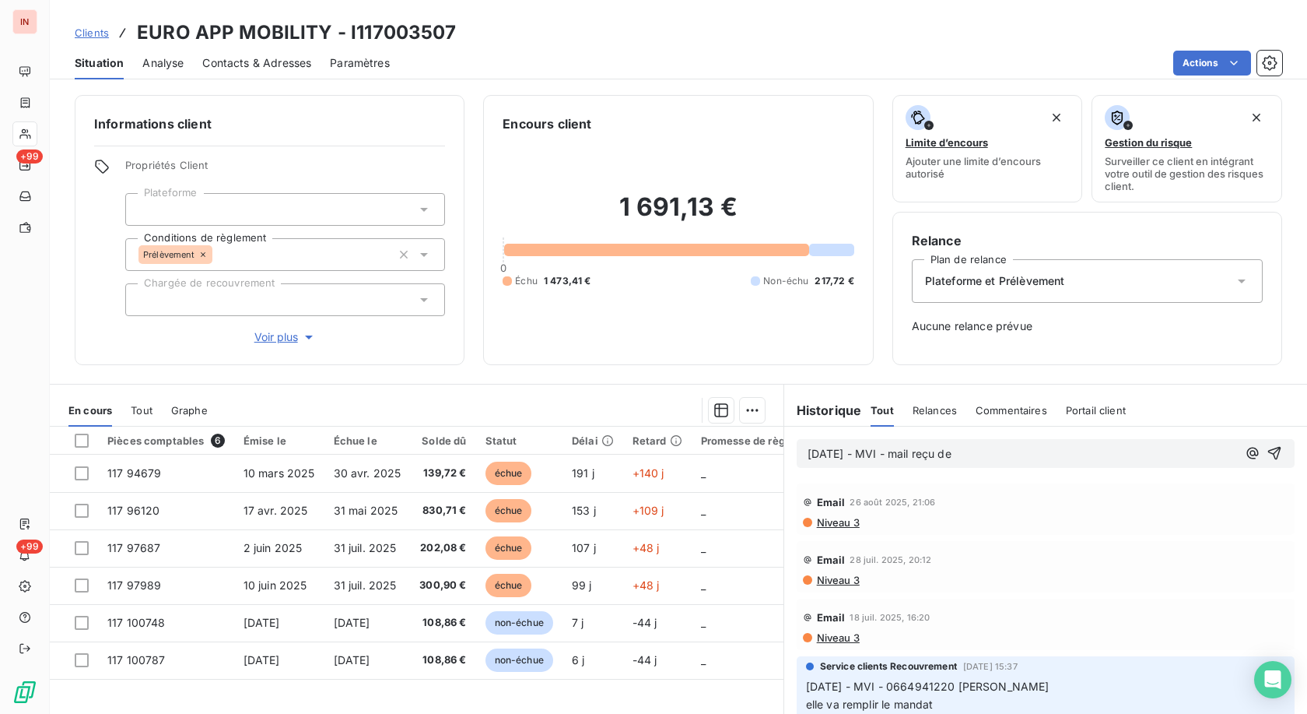
click at [602, 329] on p "[DATE] - MVI - mail reçu de" at bounding box center [1023, 454] width 430 height 18
click at [602, 329] on p "[DATE] - MVI - mail reçu de [EMAIL_ADDRESS][DOMAIN_NAME]" at bounding box center [1023, 454] width 430 height 18
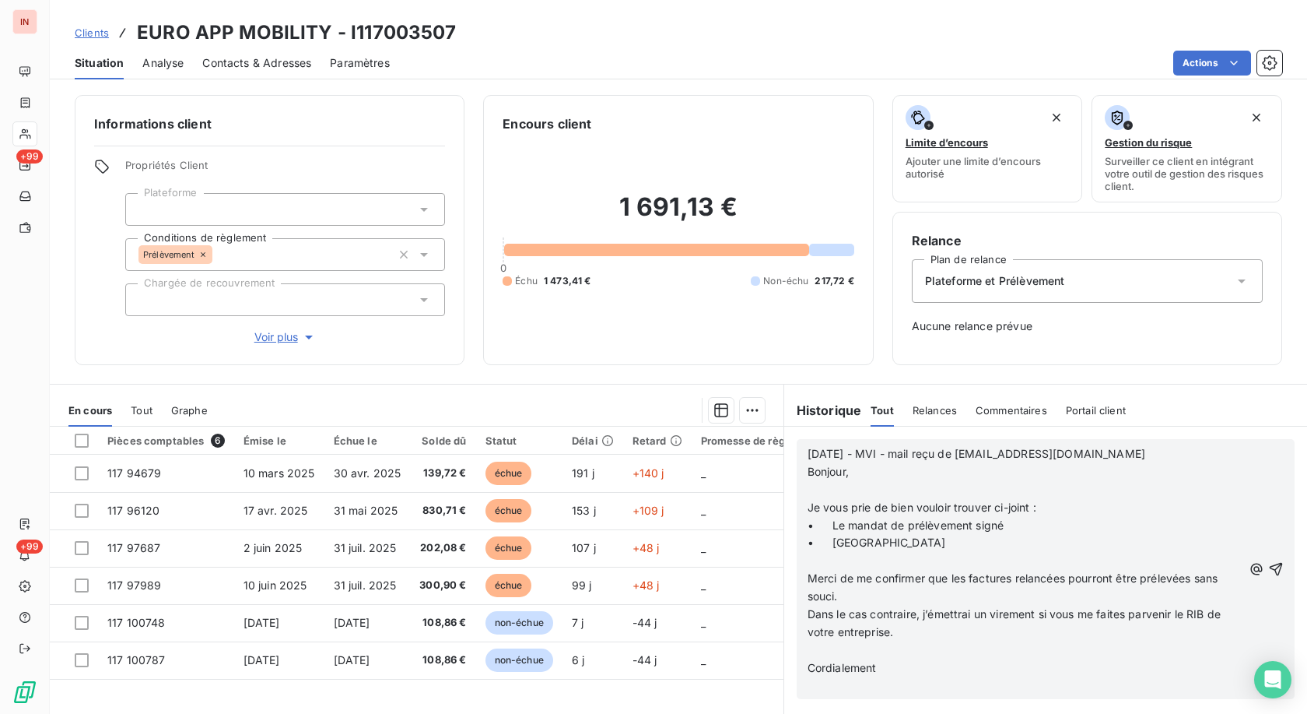
click at [602, 329] on p "﻿" at bounding box center [1025, 490] width 435 height 18
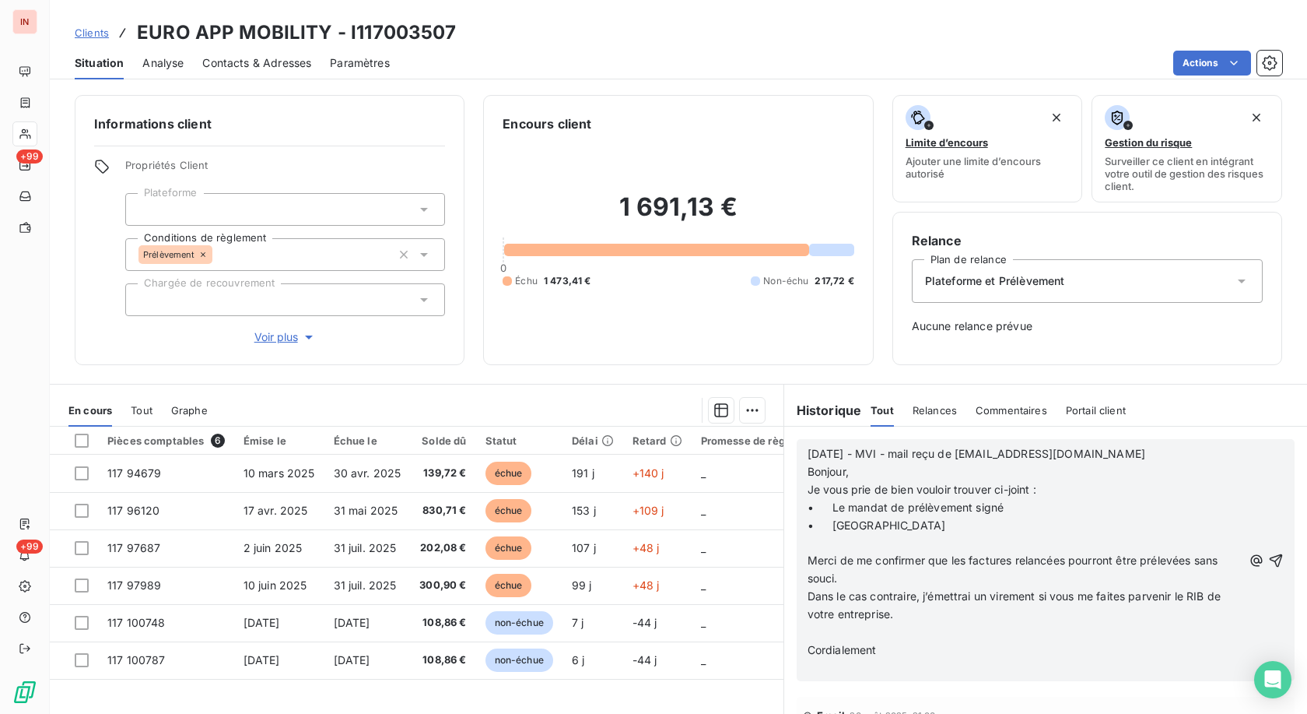
click at [602, 329] on p "﻿" at bounding box center [1025, 543] width 435 height 18
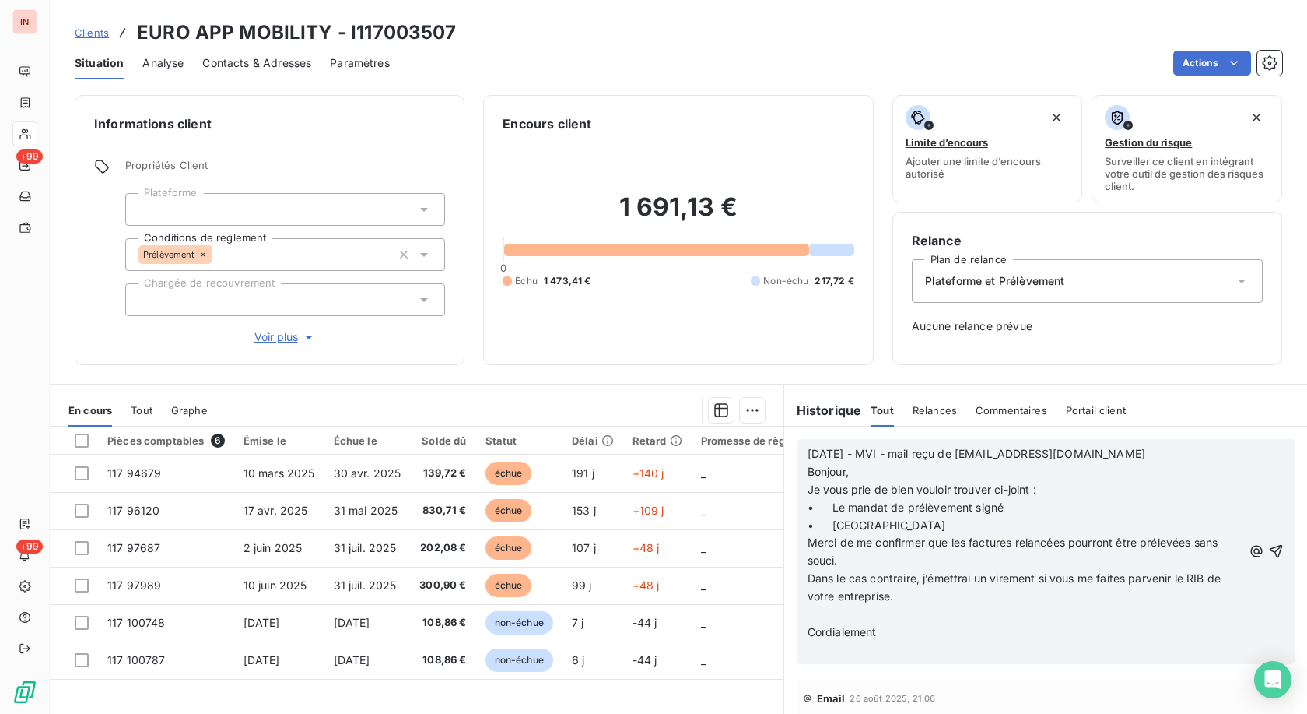
click at [602, 329] on p "﻿" at bounding box center [1025, 614] width 435 height 18
click at [602, 329] on p "﻿" at bounding box center [1025, 632] width 435 height 18
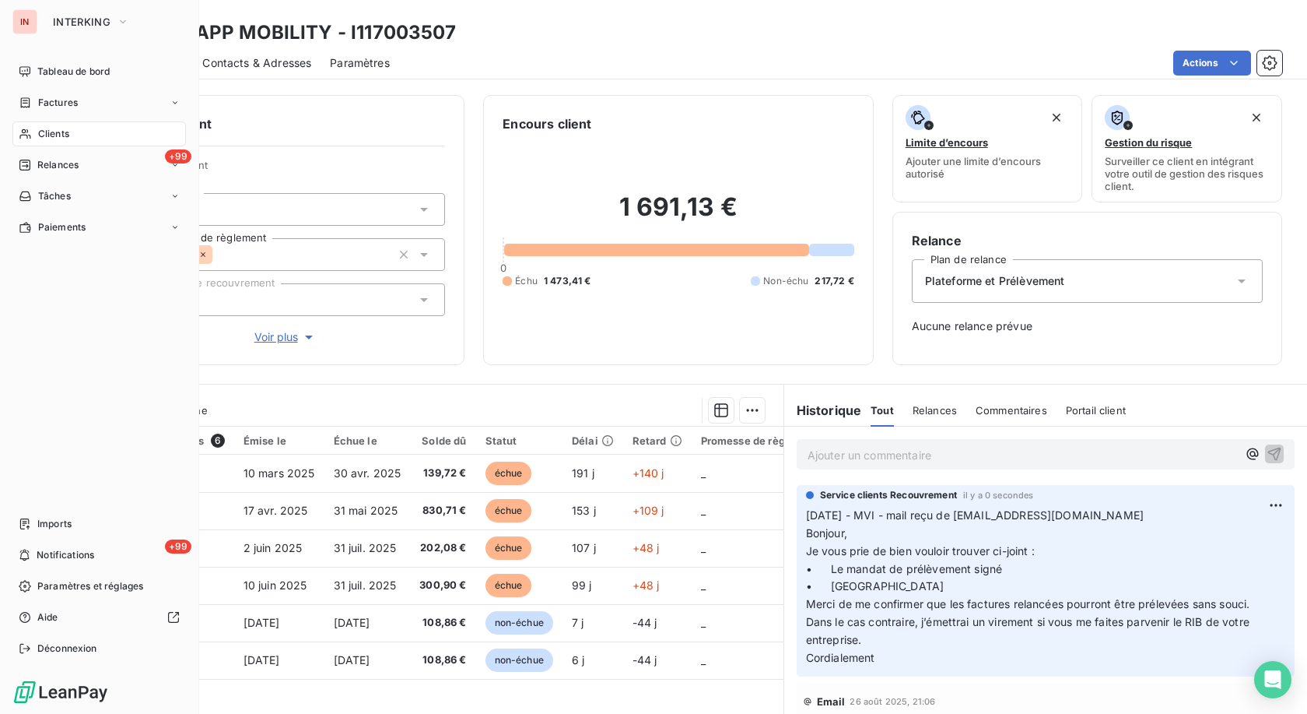
click at [37, 135] on div "Clients" at bounding box center [99, 133] width 174 height 25
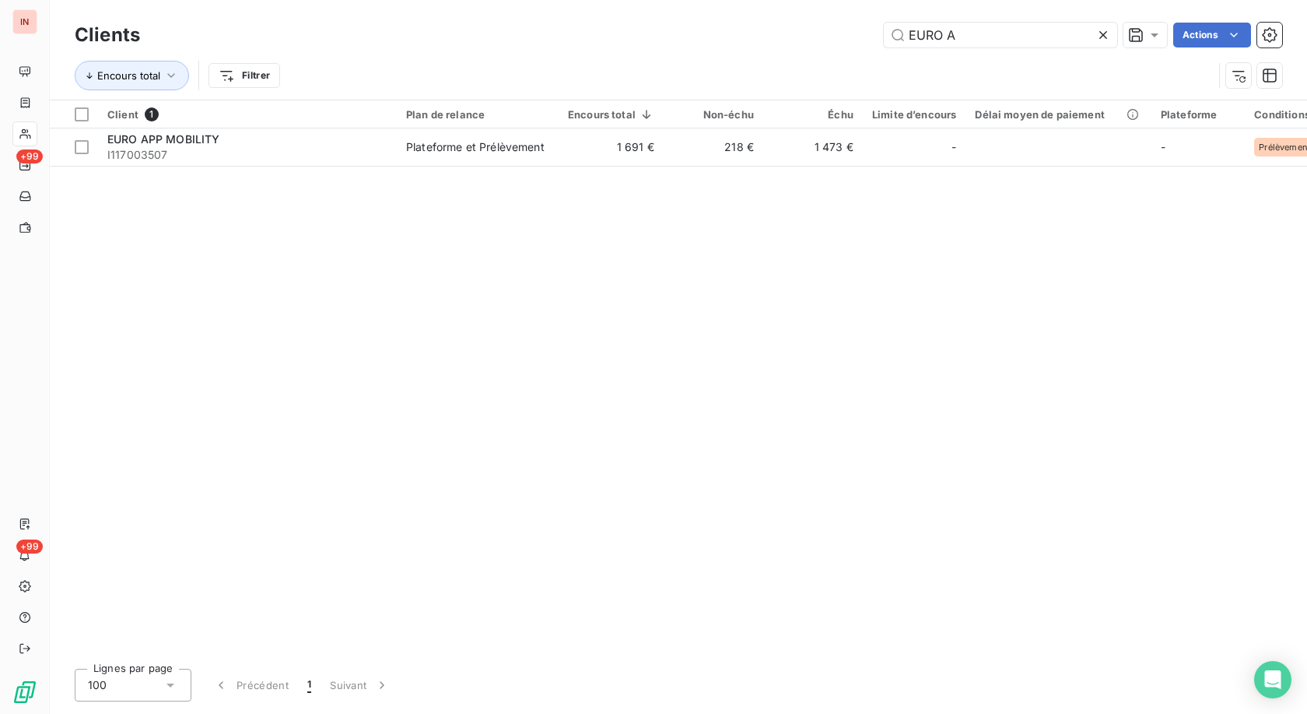
drag, startPoint x: 923, startPoint y: 33, endPoint x: 709, endPoint y: 40, distance: 214.1
click at [602, 33] on input "EURO A" at bounding box center [1000, 35] width 233 height 25
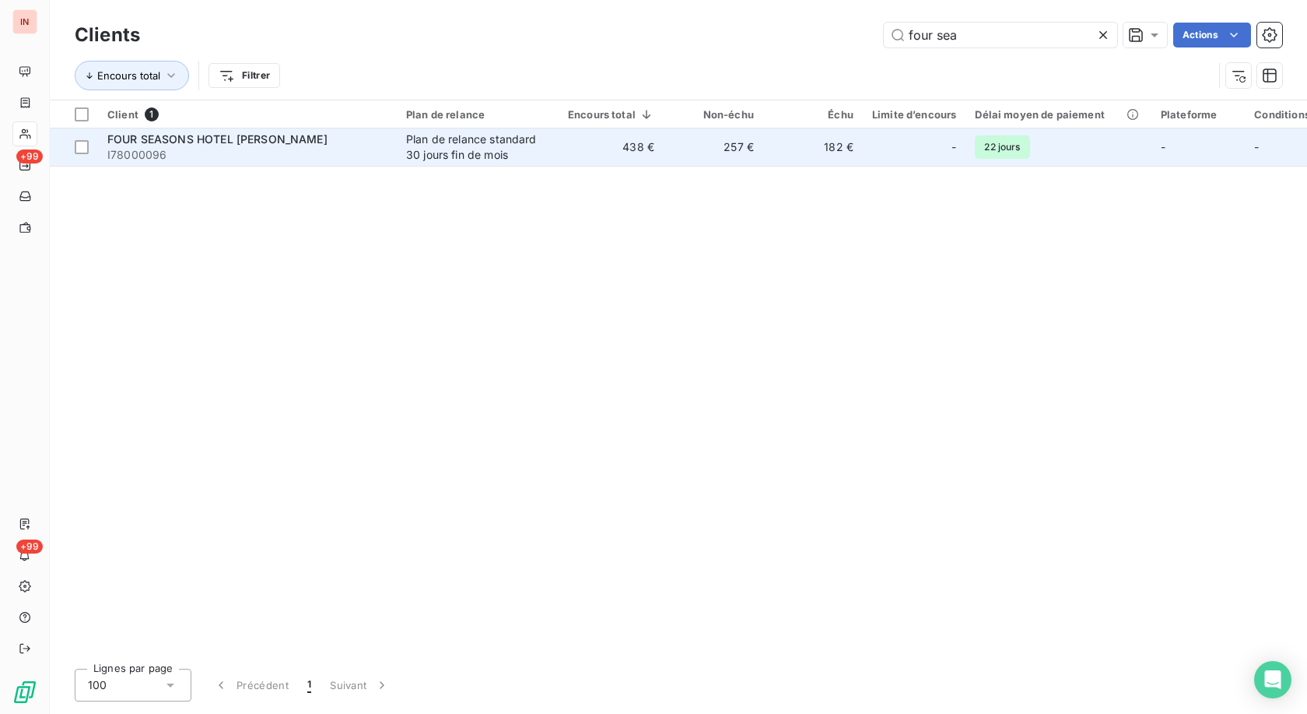
type input "four sea"
click at [303, 142] on div "FOUR SEASONS HOTEL [PERSON_NAME]" at bounding box center [247, 140] width 280 height 16
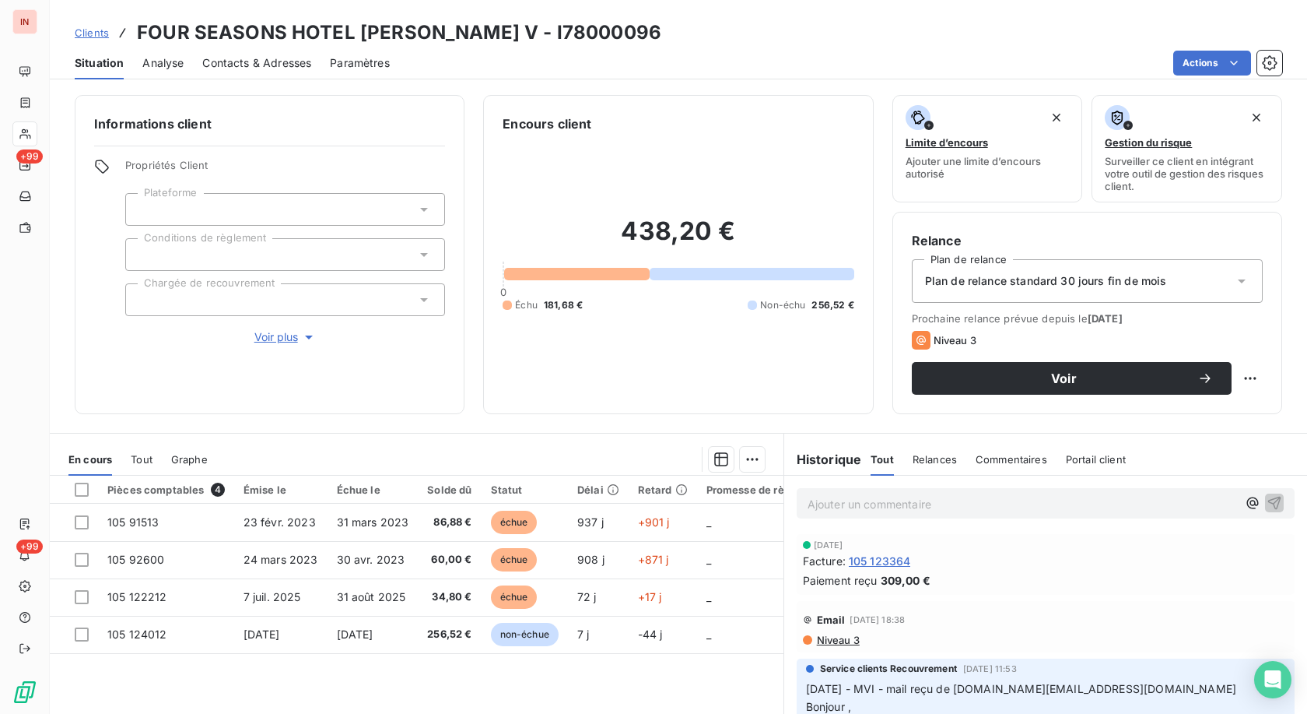
click at [602, 329] on p "Ajouter un commentaire ﻿" at bounding box center [1023, 503] width 430 height 19
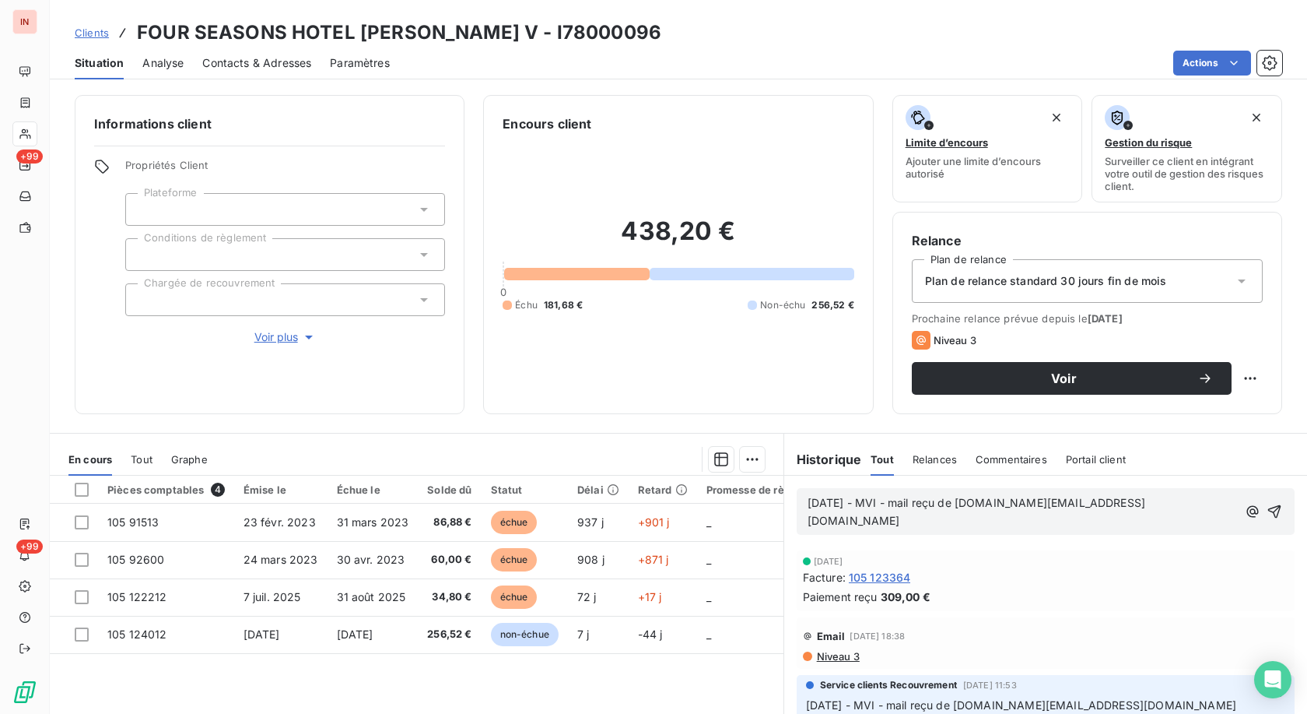
click at [602, 329] on p "[DATE] - MVI - mail reçu de [DOMAIN_NAME][EMAIL_ADDRESS][DOMAIN_NAME]" at bounding box center [1023, 512] width 430 height 36
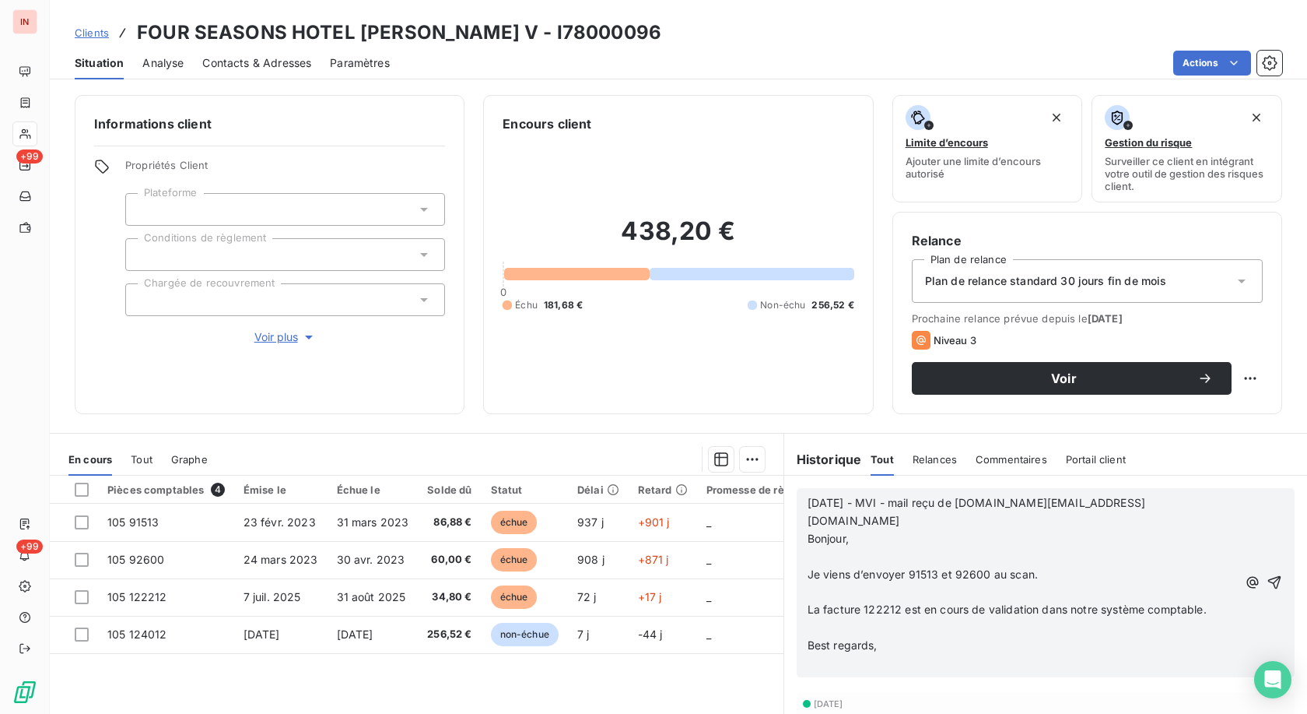
click at [602, 329] on p "﻿" at bounding box center [1023, 557] width 430 height 18
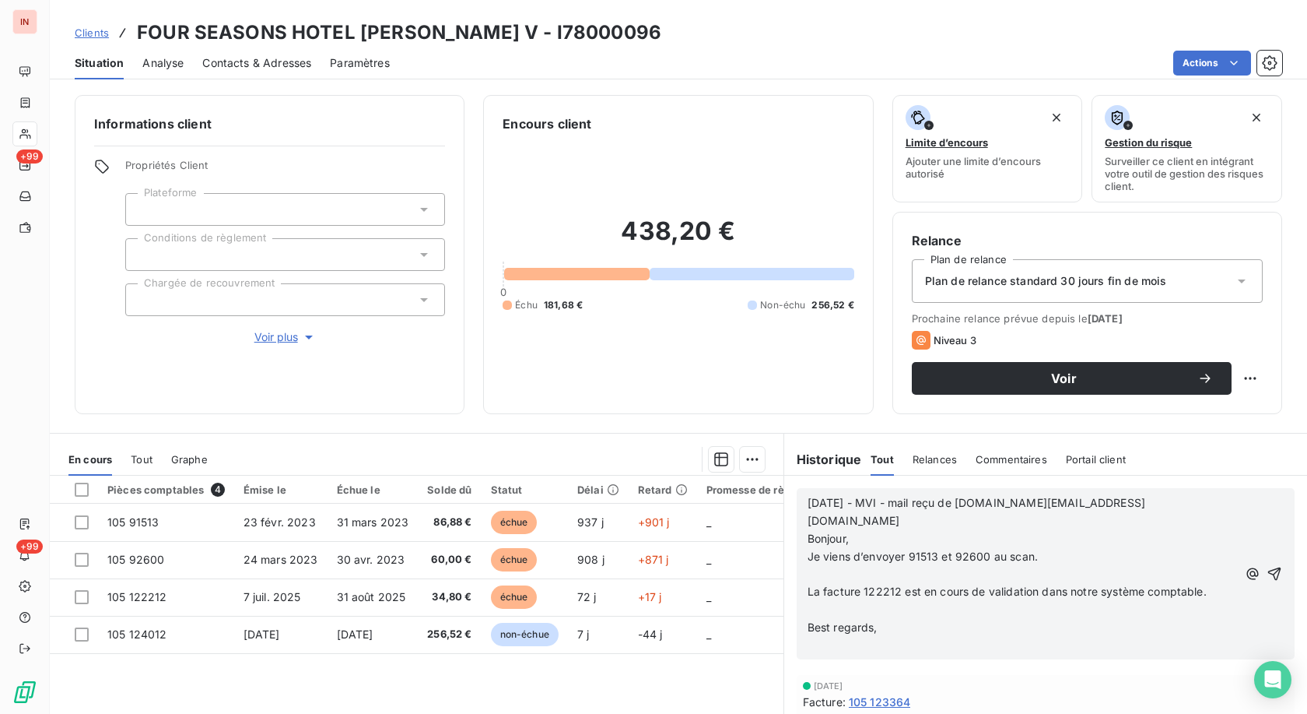
click at [602, 329] on p "﻿" at bounding box center [1023, 575] width 430 height 18
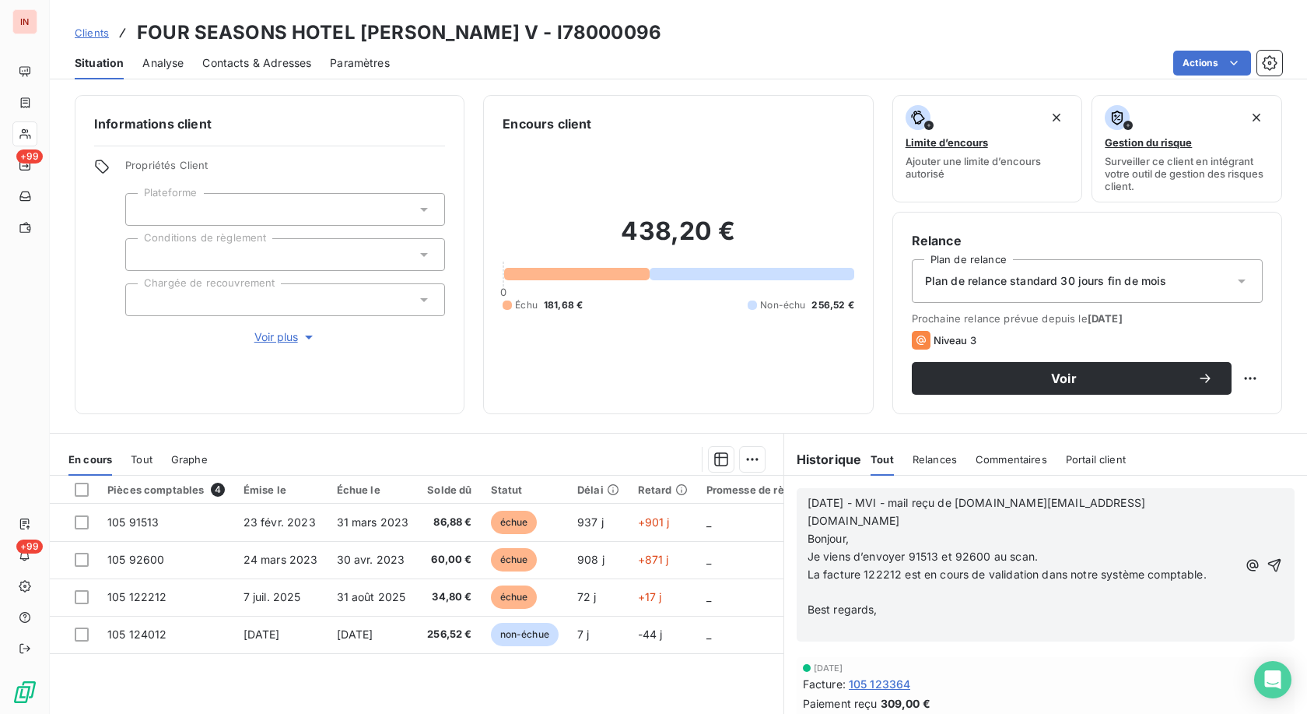
click at [602, 329] on p "﻿" at bounding box center [1023, 592] width 430 height 18
click at [602, 329] on p "﻿" at bounding box center [1023, 610] width 430 height 18
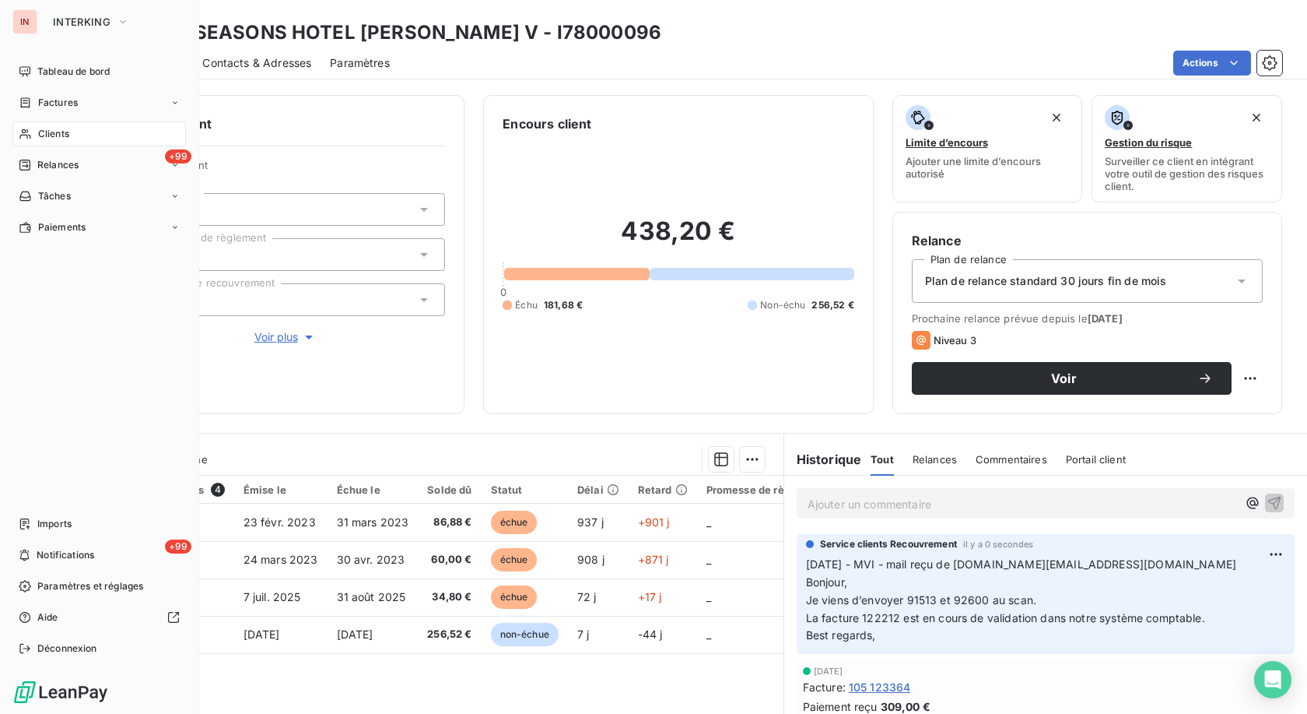
click at [38, 132] on span "Clients" at bounding box center [53, 134] width 31 height 14
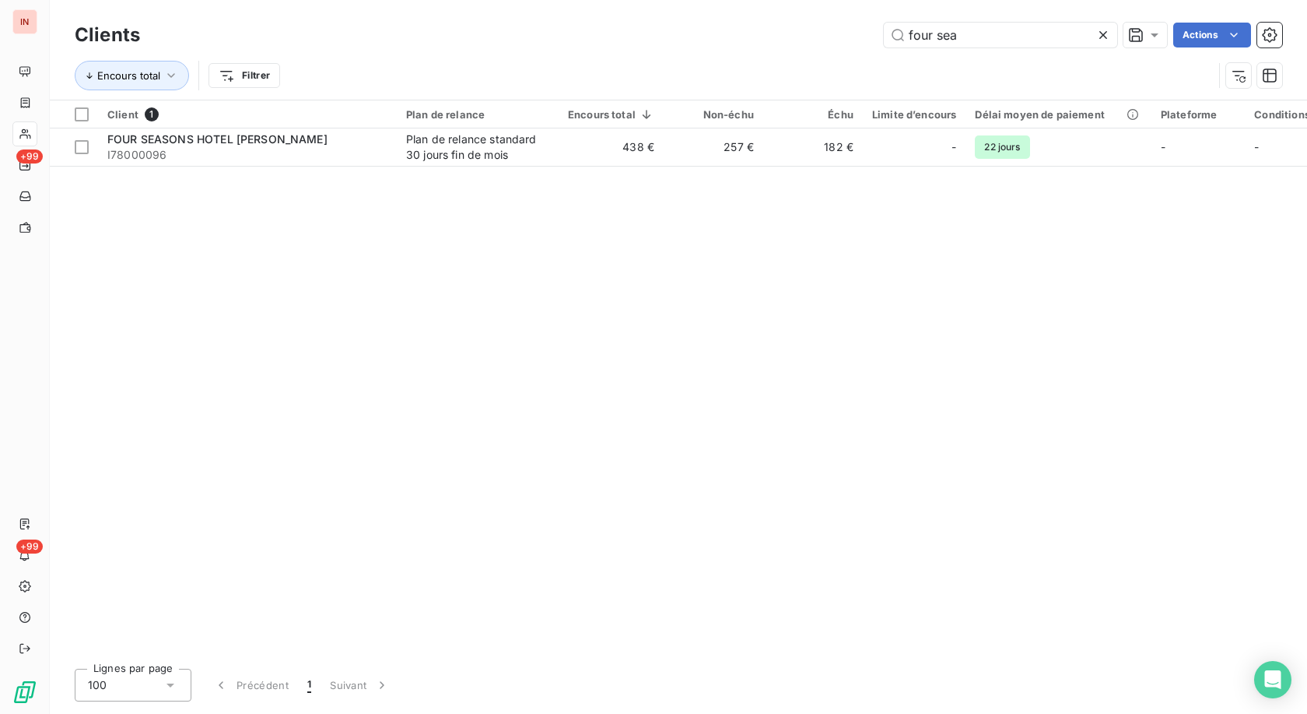
drag, startPoint x: 964, startPoint y: 26, endPoint x: 770, endPoint y: 31, distance: 193.8
click at [602, 30] on input "four sea" at bounding box center [1000, 35] width 233 height 25
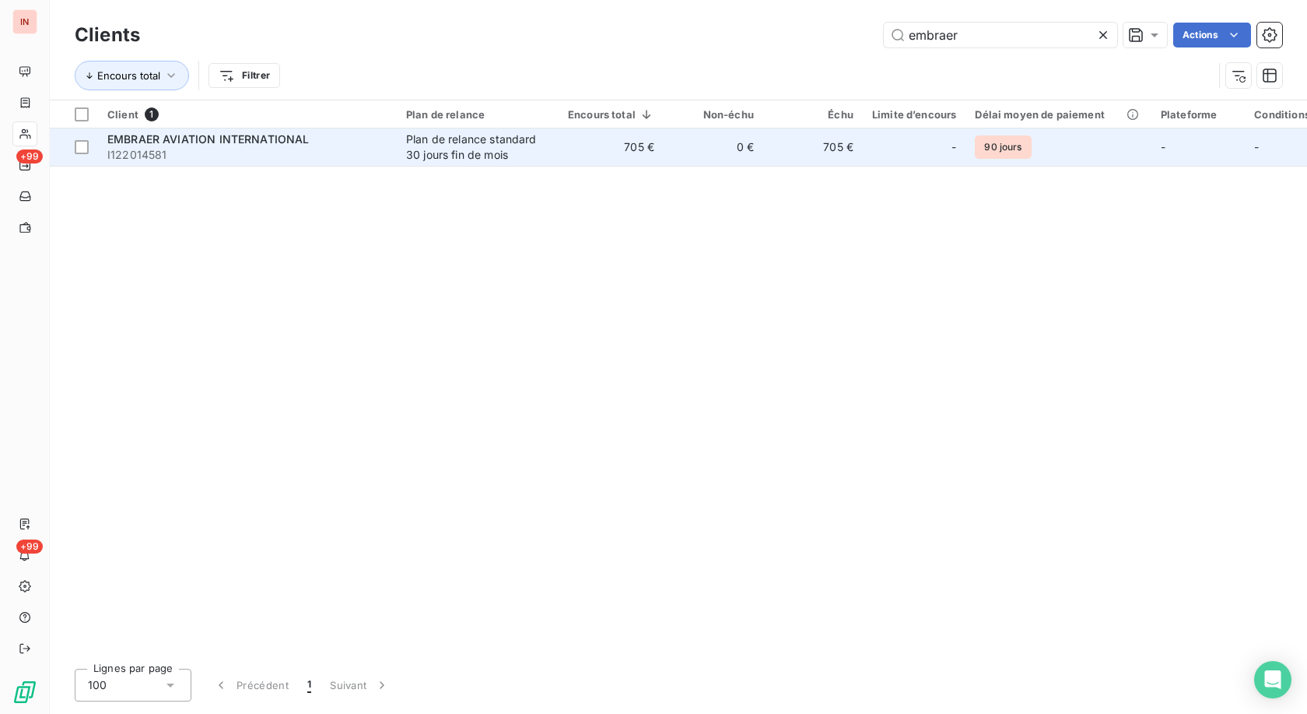
type input "embraer"
click at [392, 149] on td "EMBRAER AVIATION INTERNATIONAL I122014581" at bounding box center [247, 146] width 299 height 37
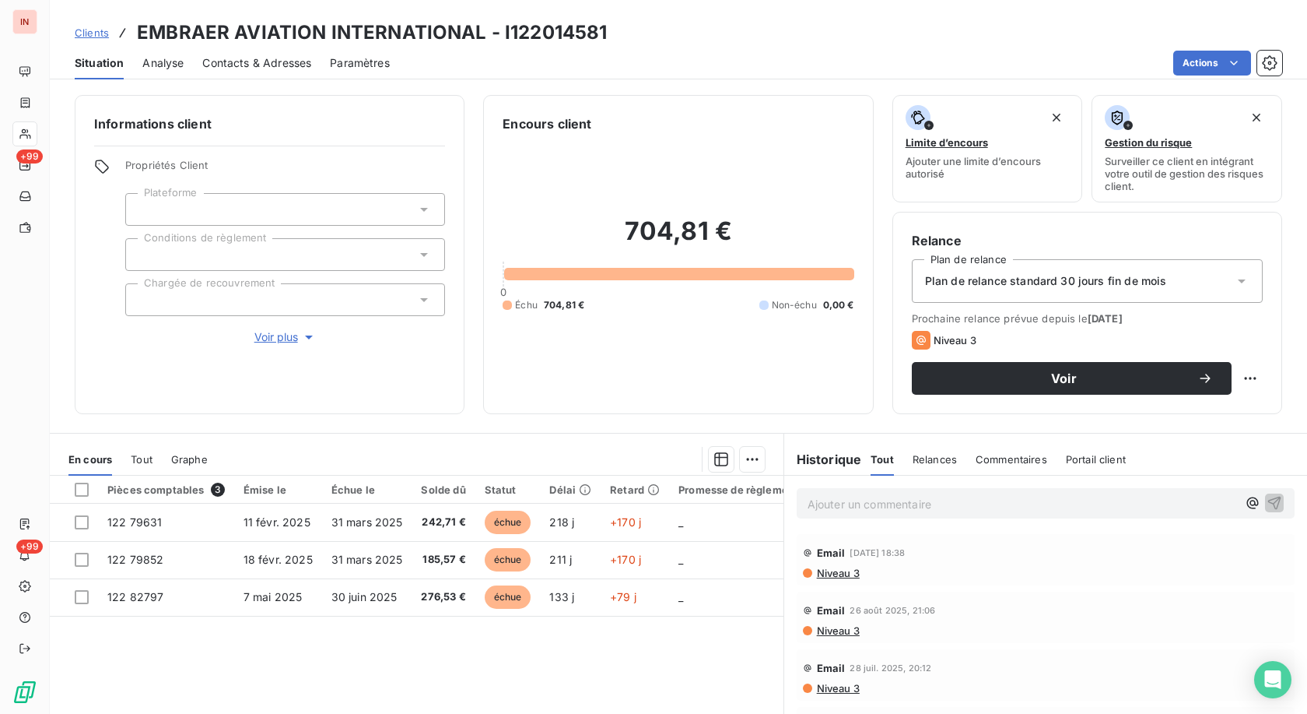
click at [602, 329] on p "Ajouter un commentaire ﻿" at bounding box center [1023, 503] width 430 height 19
click at [602, 329] on p "[DATE] - MVI -" at bounding box center [1023, 503] width 430 height 18
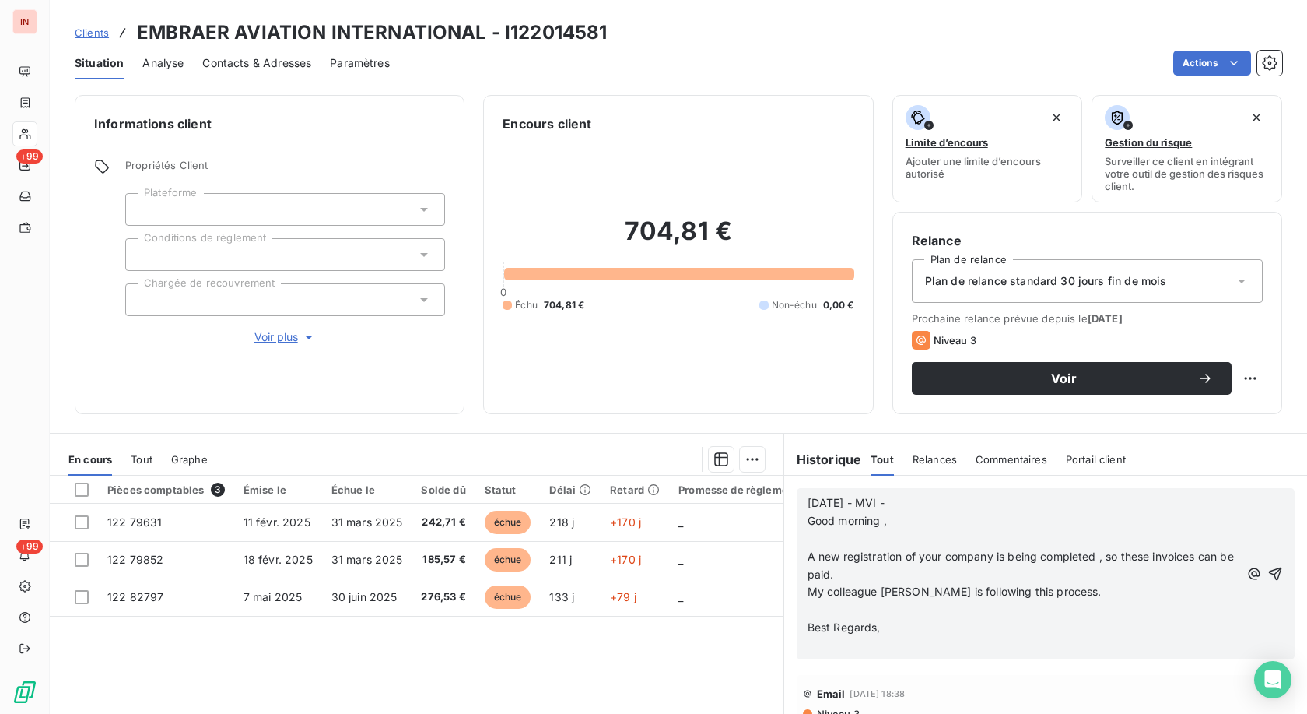
click at [602, 329] on p "﻿" at bounding box center [1024, 539] width 432 height 18
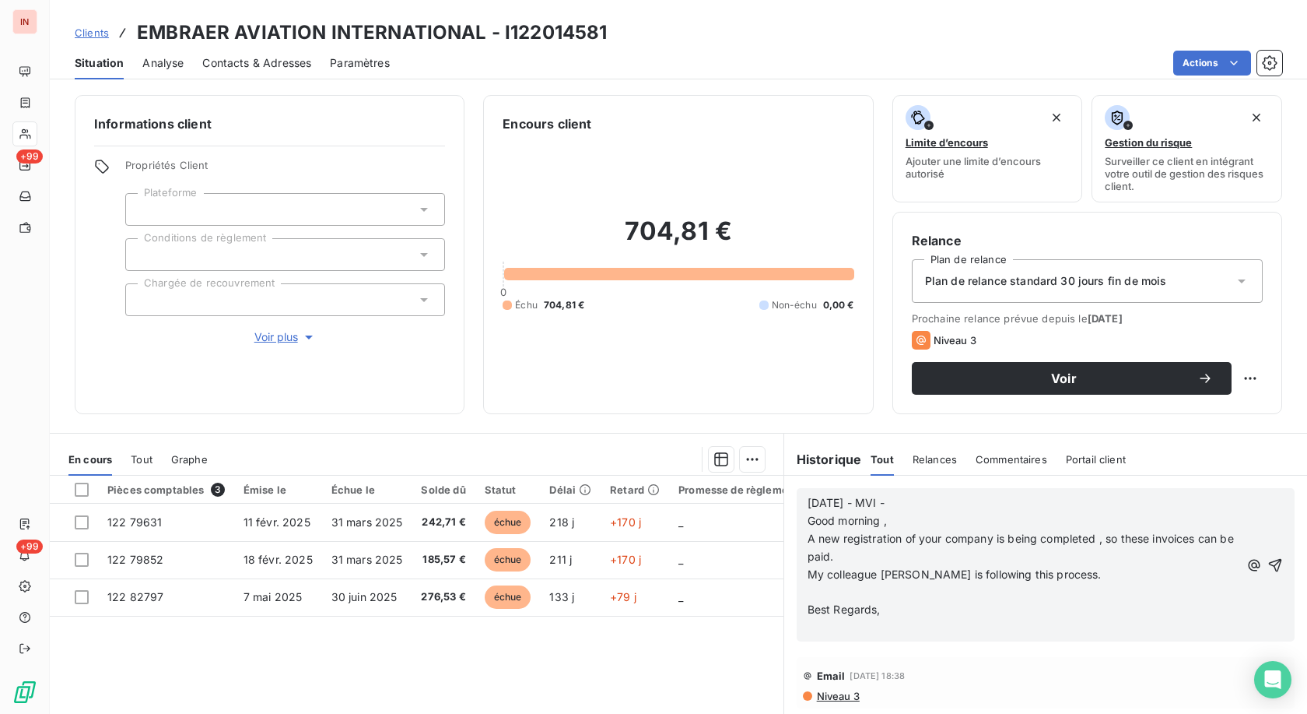
click at [602, 329] on p "﻿" at bounding box center [1024, 592] width 432 height 18
click at [602, 329] on p "﻿" at bounding box center [1024, 610] width 432 height 18
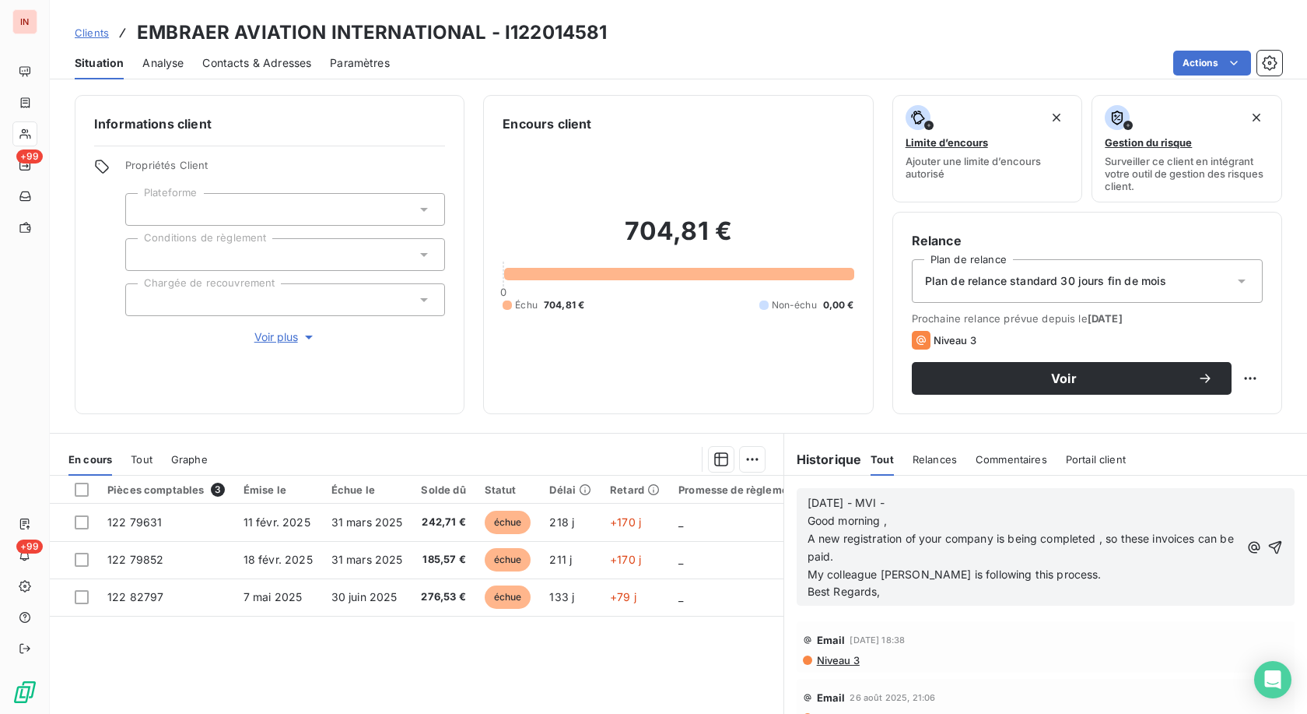
click at [602, 329] on p "[DATE] - MVI - Good morning ," at bounding box center [1024, 512] width 432 height 36
click at [602, 329] on p "[DATE] - MVI - mail reçu de Good morning ," at bounding box center [1024, 512] width 432 height 36
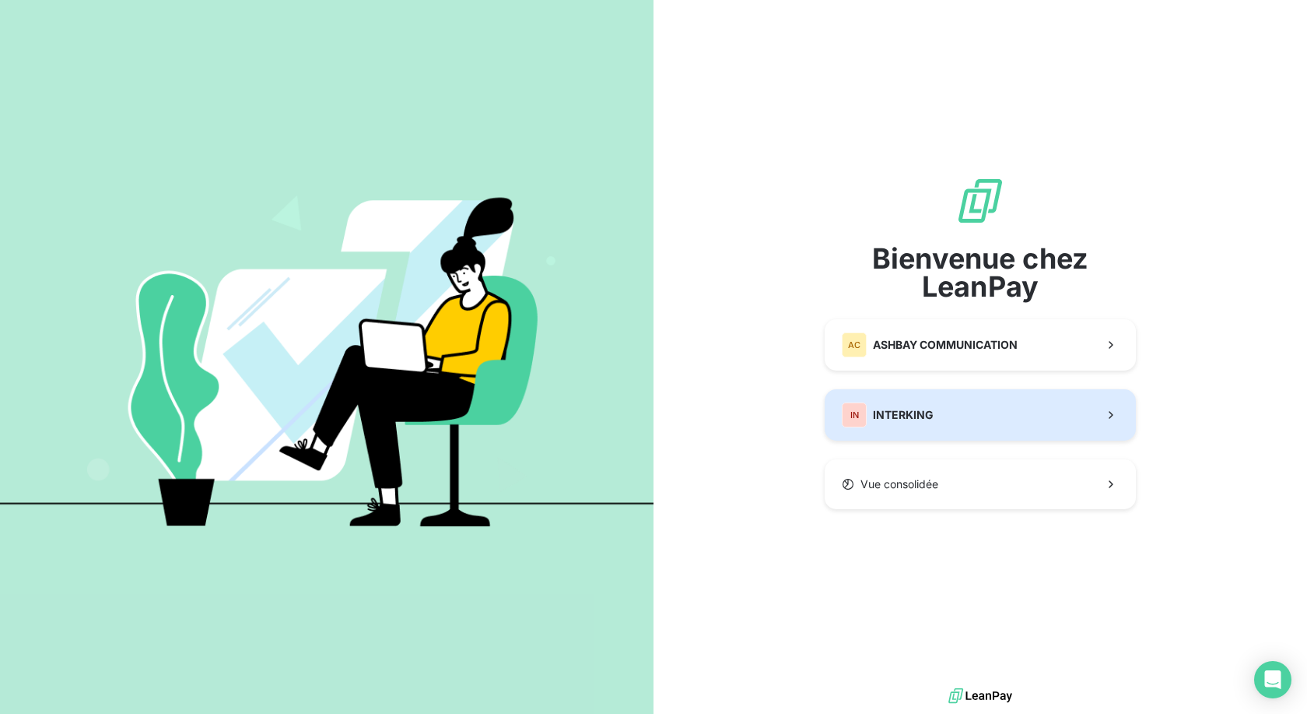
click at [966, 423] on button "IN INTERKING" at bounding box center [980, 414] width 311 height 51
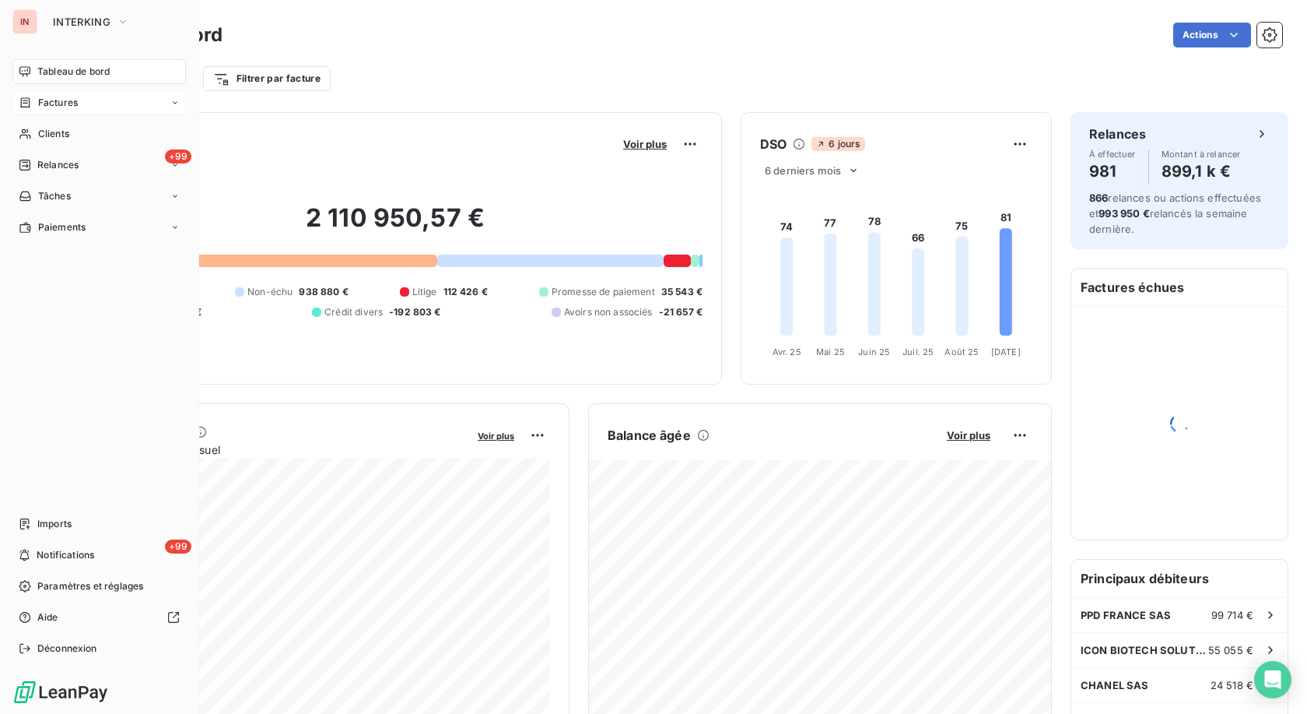
click at [63, 107] on span "Factures" at bounding box center [58, 103] width 40 height 14
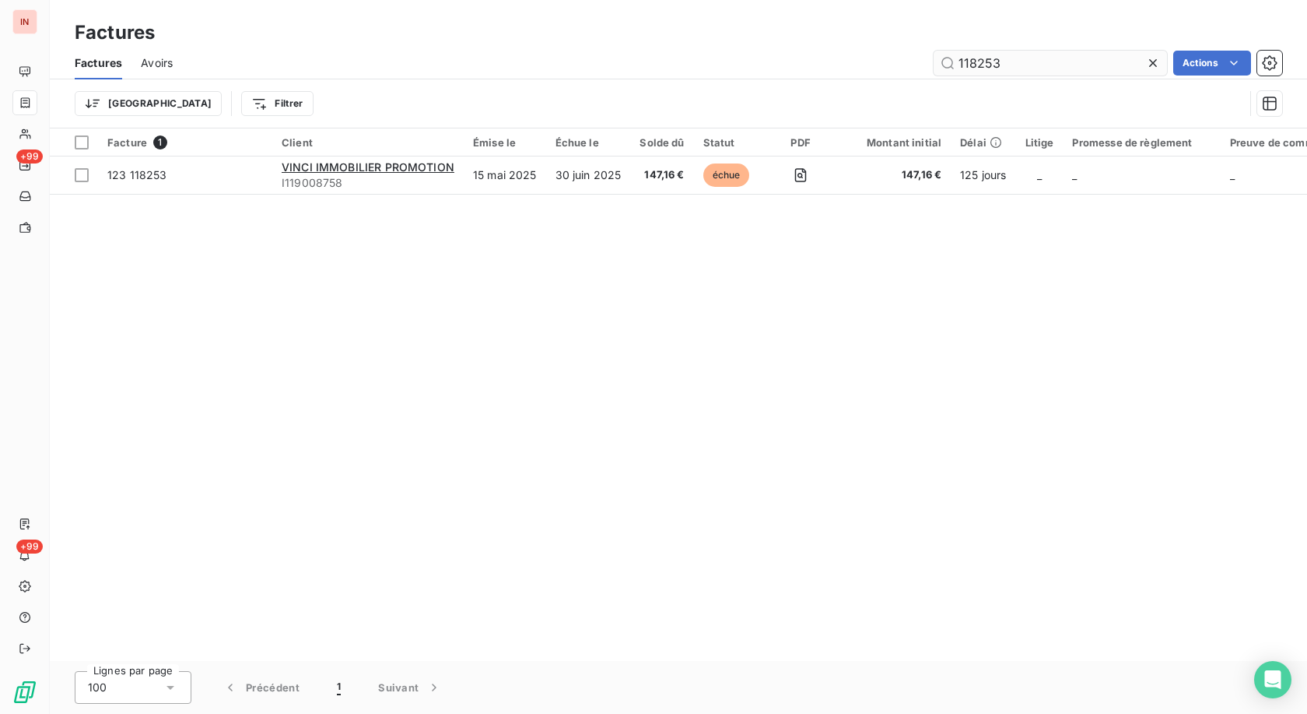
drag, startPoint x: 814, startPoint y: 74, endPoint x: 772, endPoint y: 80, distance: 42.5
click at [934, 75] on input "118253" at bounding box center [1050, 63] width 233 height 25
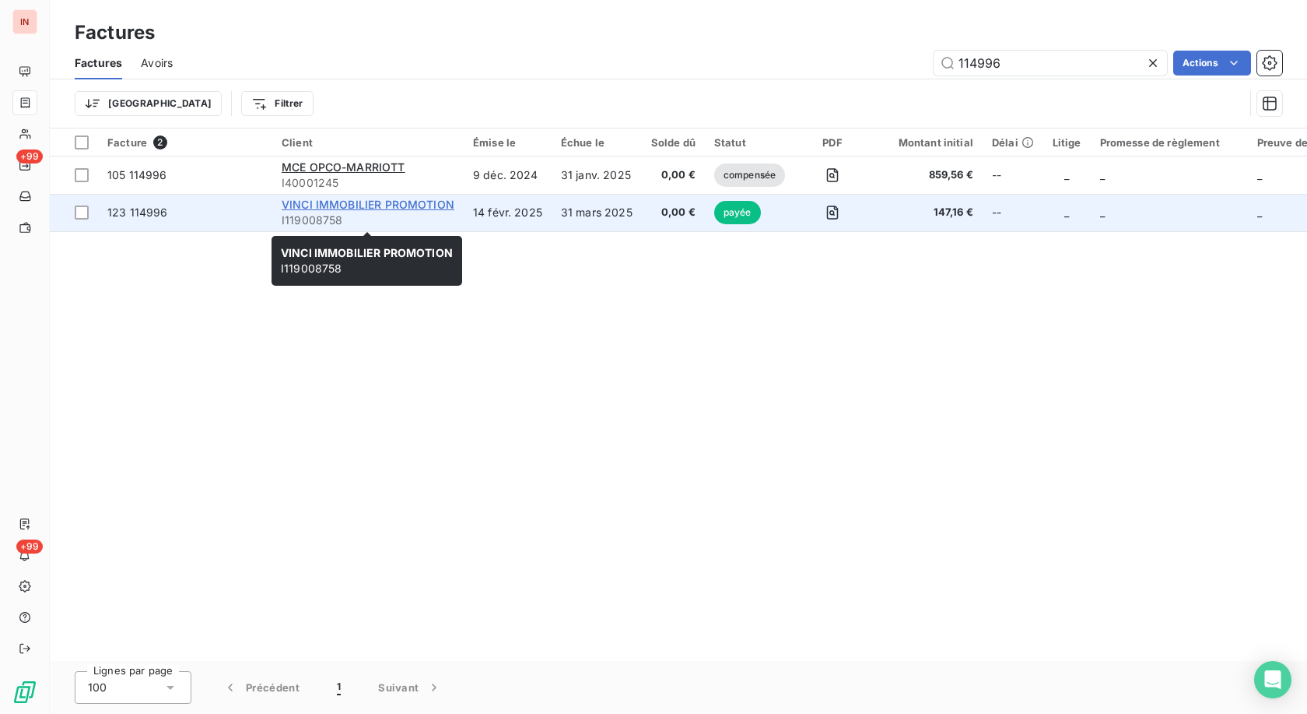
type input "114996"
click at [425, 205] on span "VINCI IMMOBILIER PROMOTION" at bounding box center [368, 204] width 173 height 13
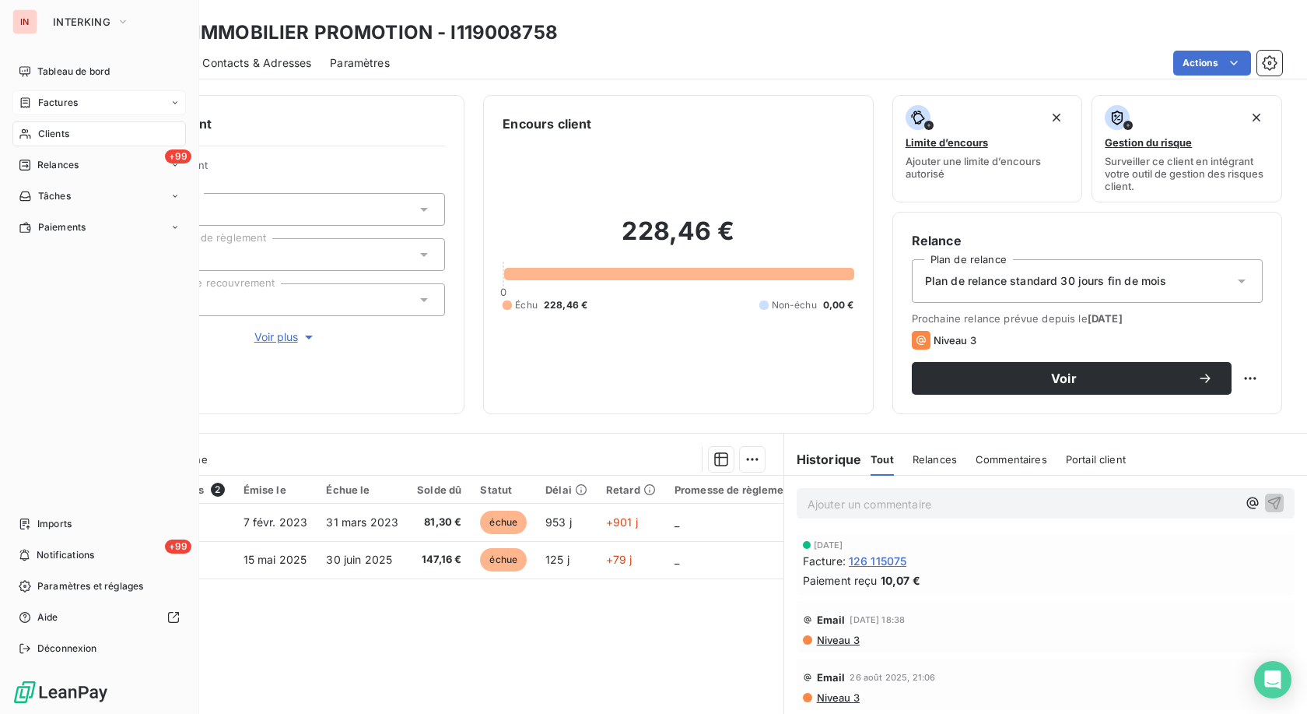
click at [41, 109] on span "Factures" at bounding box center [58, 103] width 40 height 14
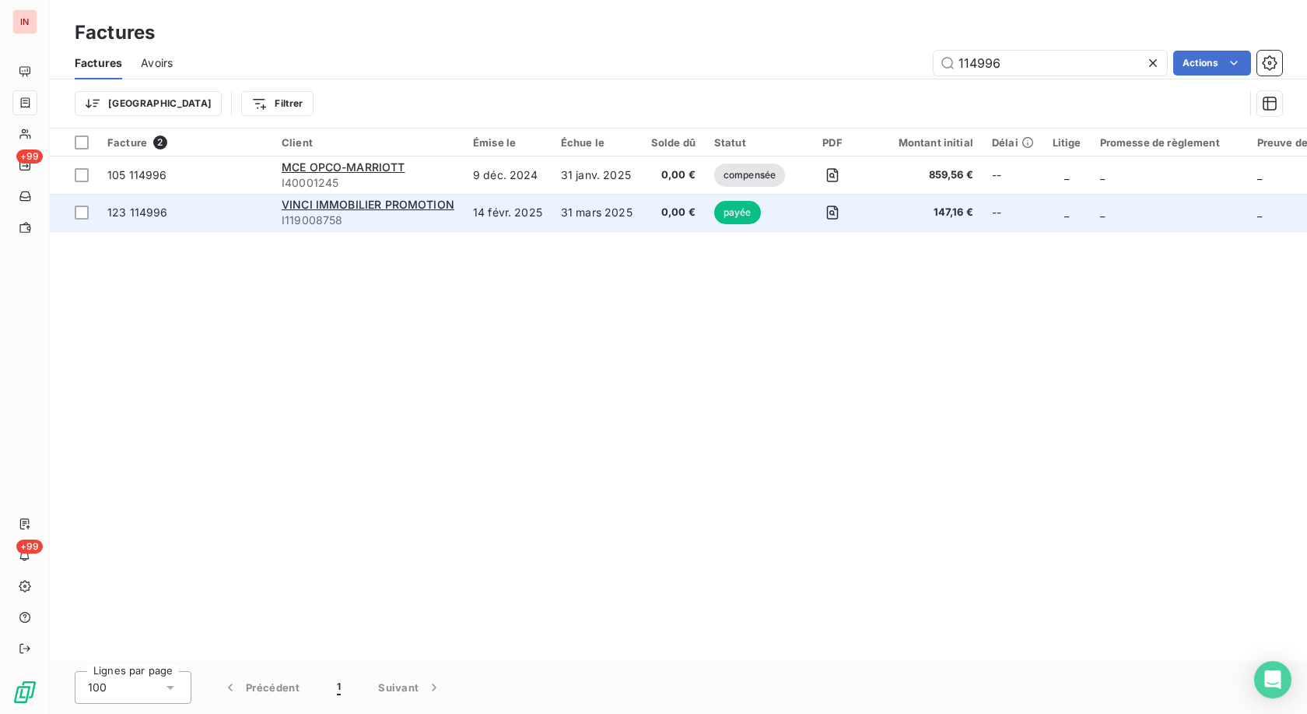
click at [667, 214] on span "0,00 €" at bounding box center [673, 213] width 44 height 16
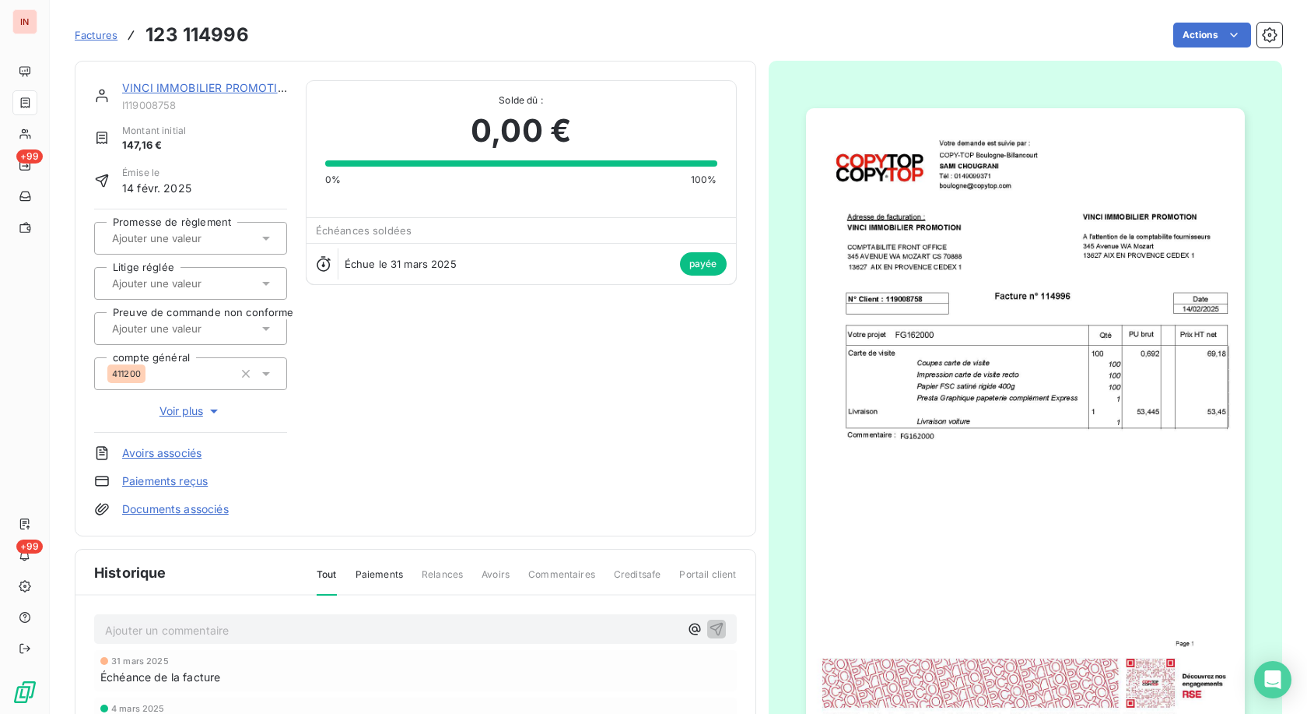
click at [202, 88] on link "VINCI IMMOBILIER PROMOTION" at bounding box center [208, 87] width 173 height 13
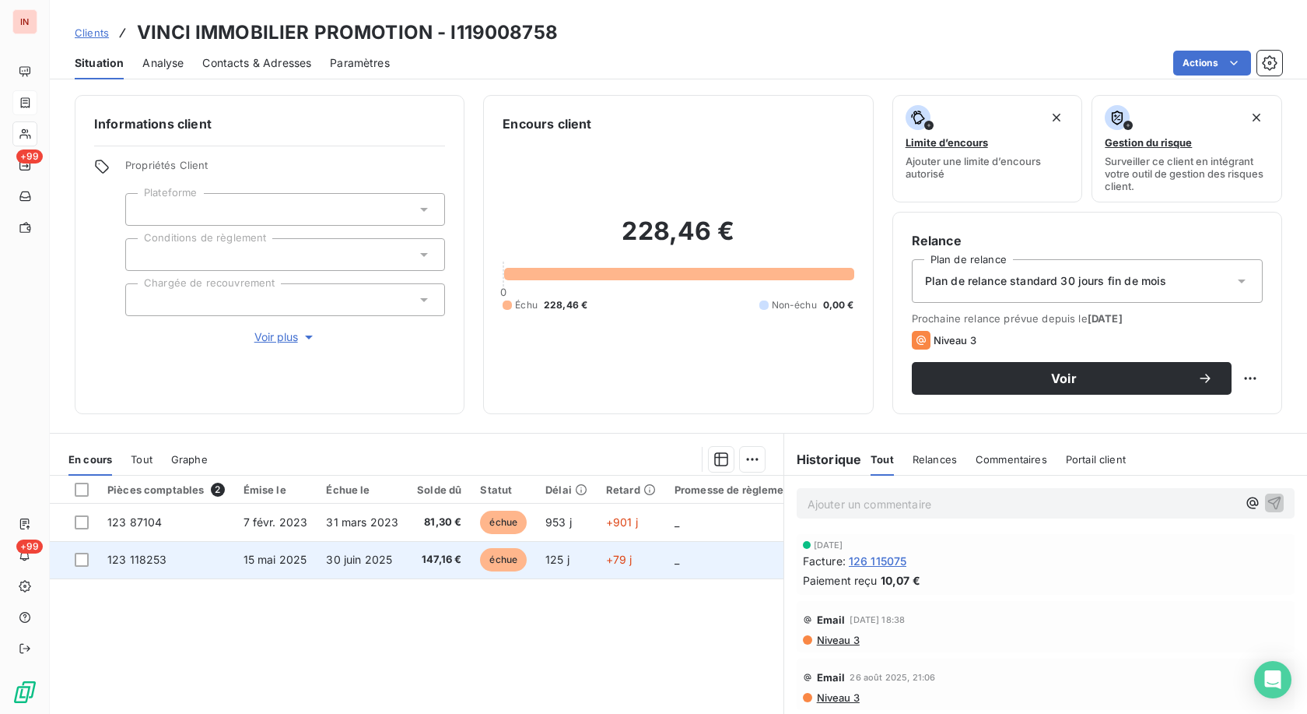
click at [494, 559] on span "échue" at bounding box center [503, 559] width 47 height 23
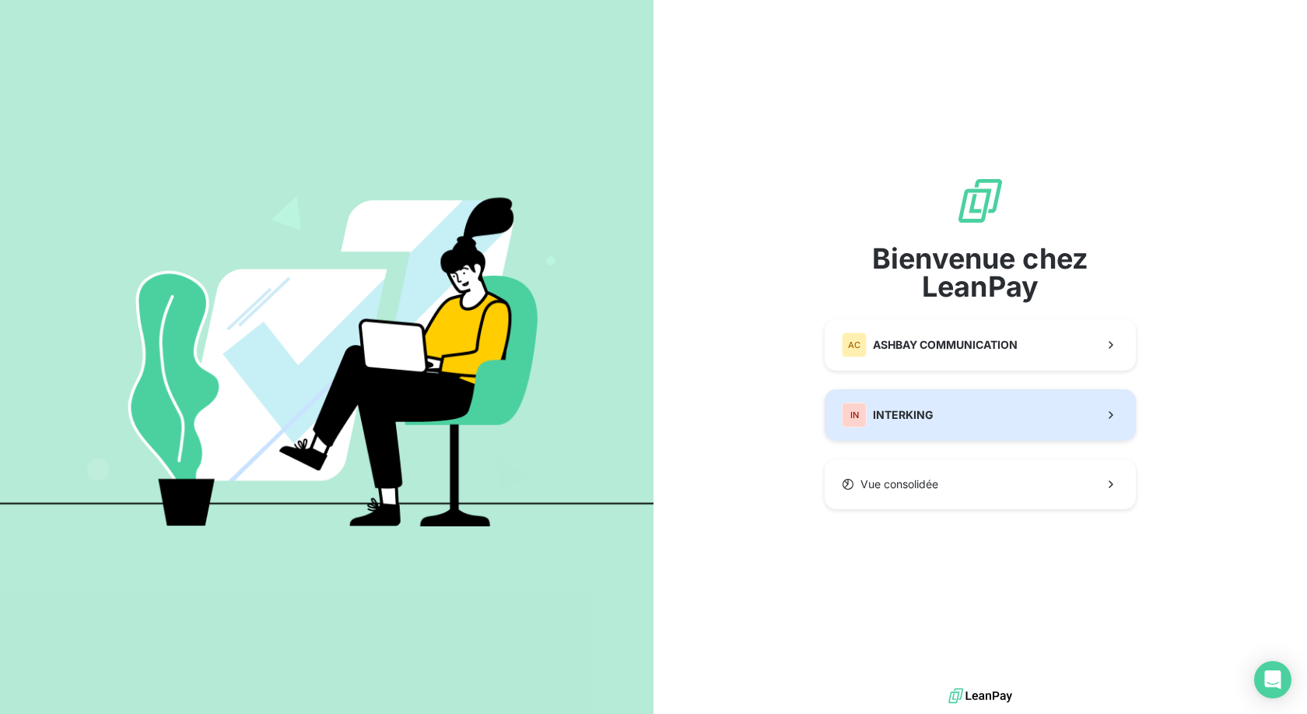
click at [898, 402] on button "IN INTERKING" at bounding box center [980, 414] width 311 height 51
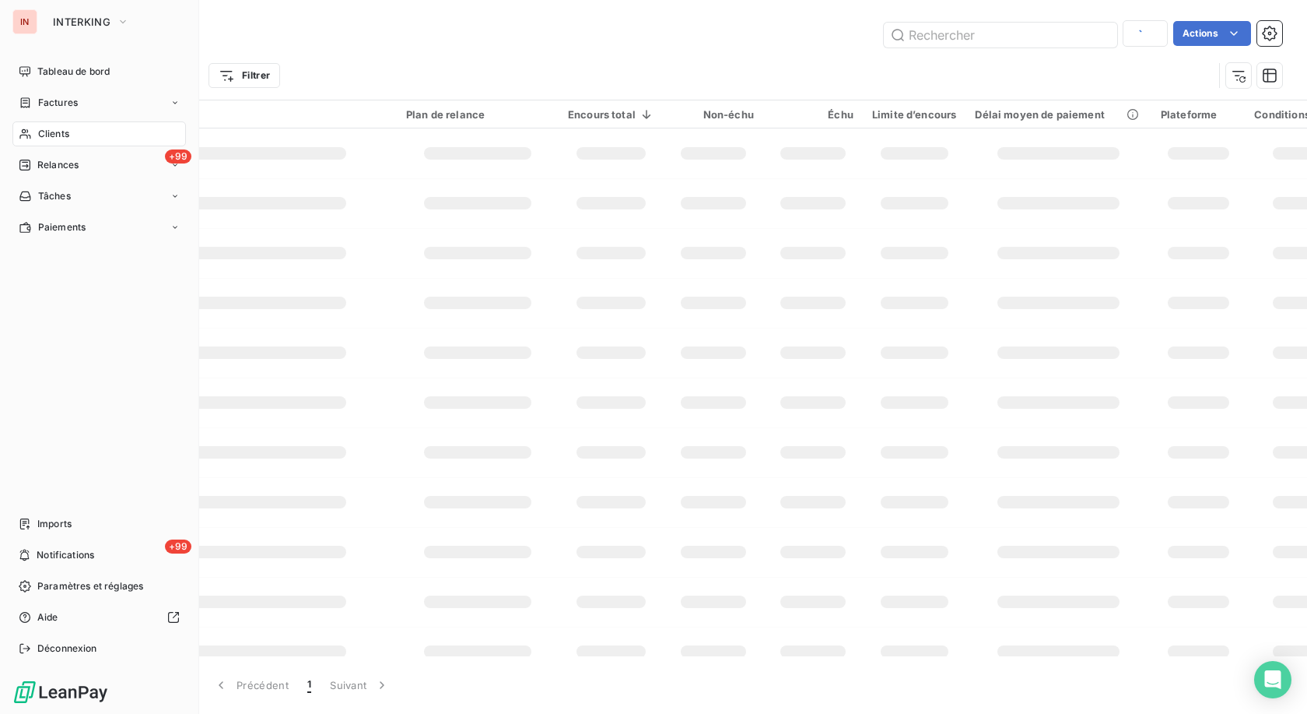
type input "embraer"
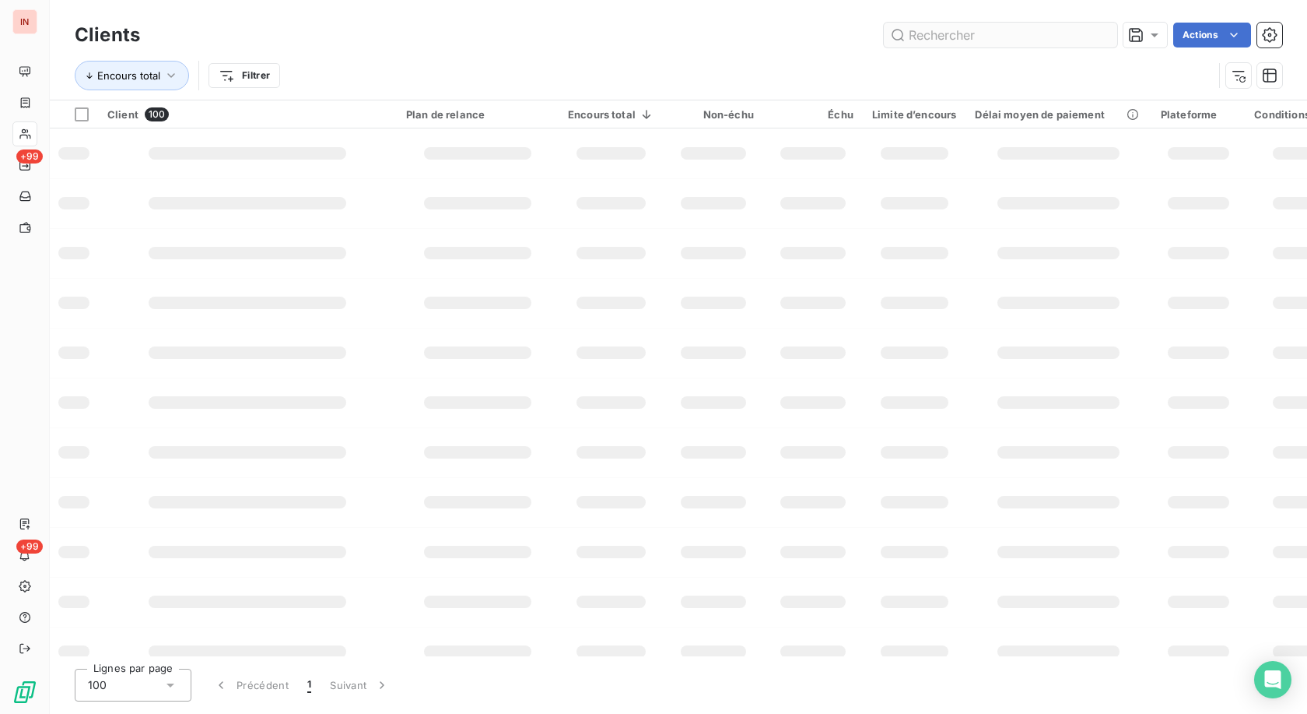
click at [978, 29] on input "text" at bounding box center [1000, 35] width 233 height 25
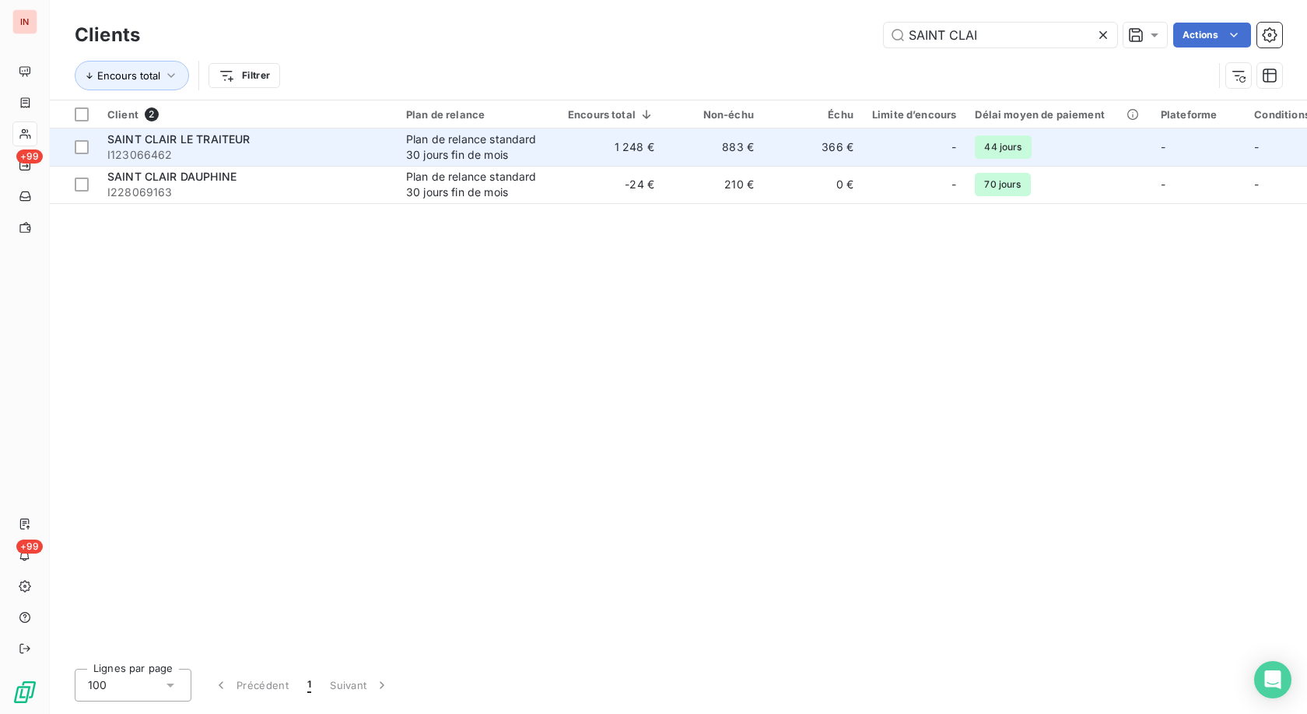
type input "SAINT CLAI"
click at [342, 149] on span "I123066462" at bounding box center [247, 155] width 280 height 16
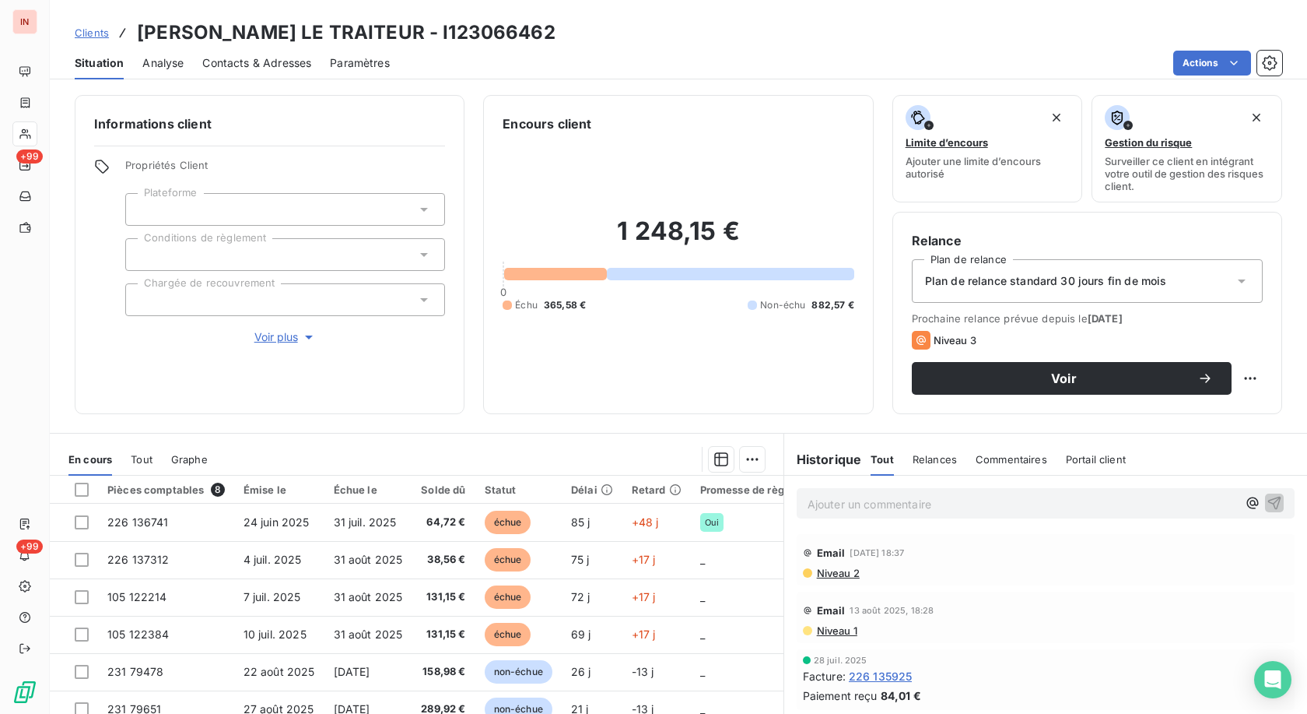
click at [423, 28] on h3 "[PERSON_NAME] LE TRAITEUR - I123066462" at bounding box center [346, 33] width 419 height 28
drag, startPoint x: 406, startPoint y: 30, endPoint x: 570, endPoint y: 30, distance: 164.2
click at [570, 30] on div "Clients SAINT CLAIR LE TRAITEUR - I123066462" at bounding box center [679, 33] width 1258 height 28
copy h3 "123066462"
click at [890, 506] on p "Ajouter un commentaire ﻿" at bounding box center [1023, 503] width 430 height 19
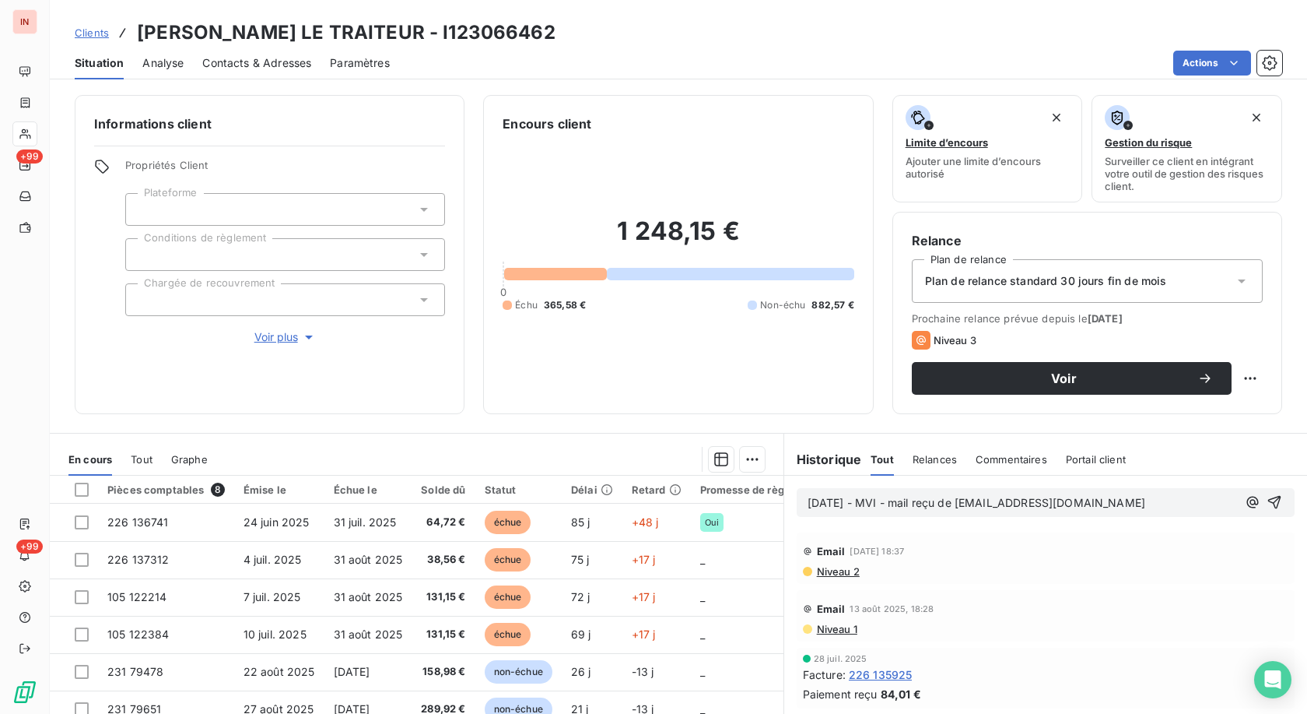
click at [1131, 504] on p "17/09/2025 - MVI - mail reçu de compta@saintclair.com" at bounding box center [1023, 503] width 430 height 18
drag, startPoint x: 1107, startPoint y: 503, endPoint x: 979, endPoint y: 507, distance: 128.5
click at [979, 507] on p "17/09/2025 - MVI - mail reçu de compta@saintclair.com" at bounding box center [1023, 503] width 430 height 18
click at [927, 512] on p "17/09/2025 - MVI - mail reçu de comptabilite@saintclair.com" at bounding box center [1023, 503] width 430 height 18
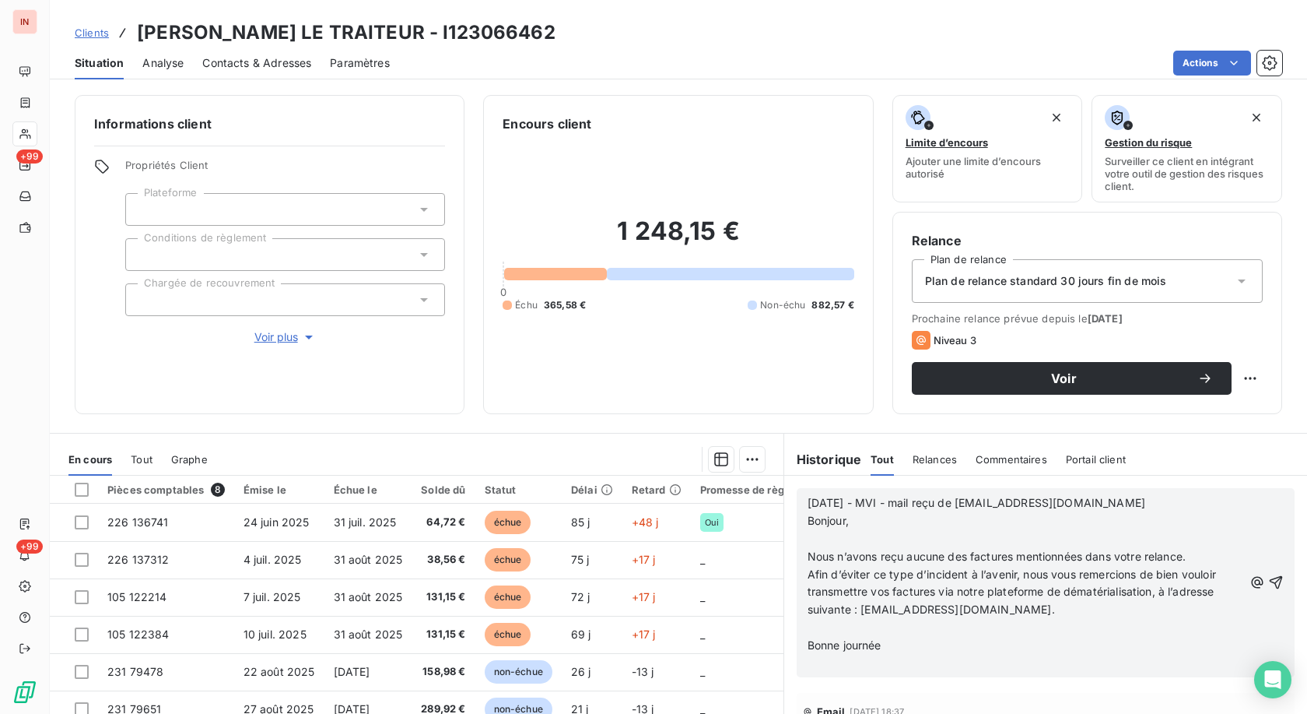
click at [850, 543] on p "﻿" at bounding box center [1026, 539] width 436 height 18
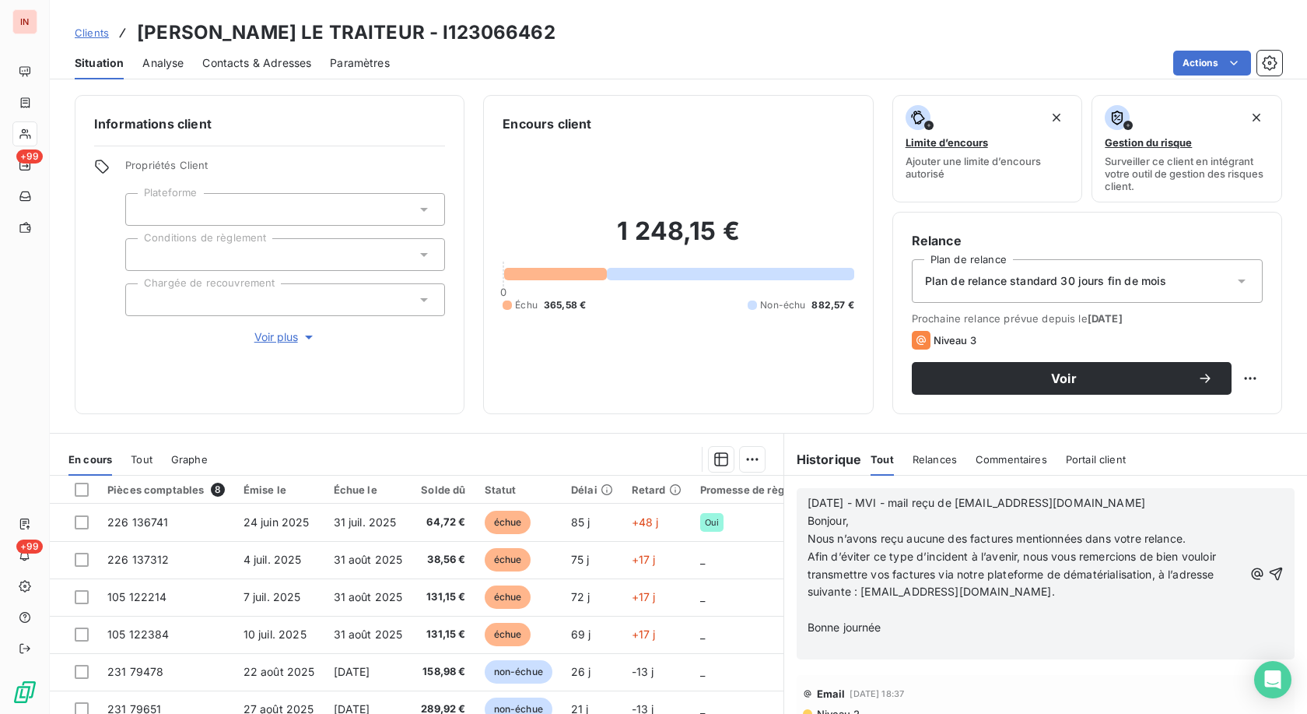
click at [837, 611] on span at bounding box center [830, 608] width 45 height 13
click at [826, 615] on span at bounding box center [817, 608] width 19 height 13
click at [820, 627] on p "﻿" at bounding box center [1026, 628] width 436 height 18
click at [851, 626] on p "=>" at bounding box center [1026, 628] width 436 height 18
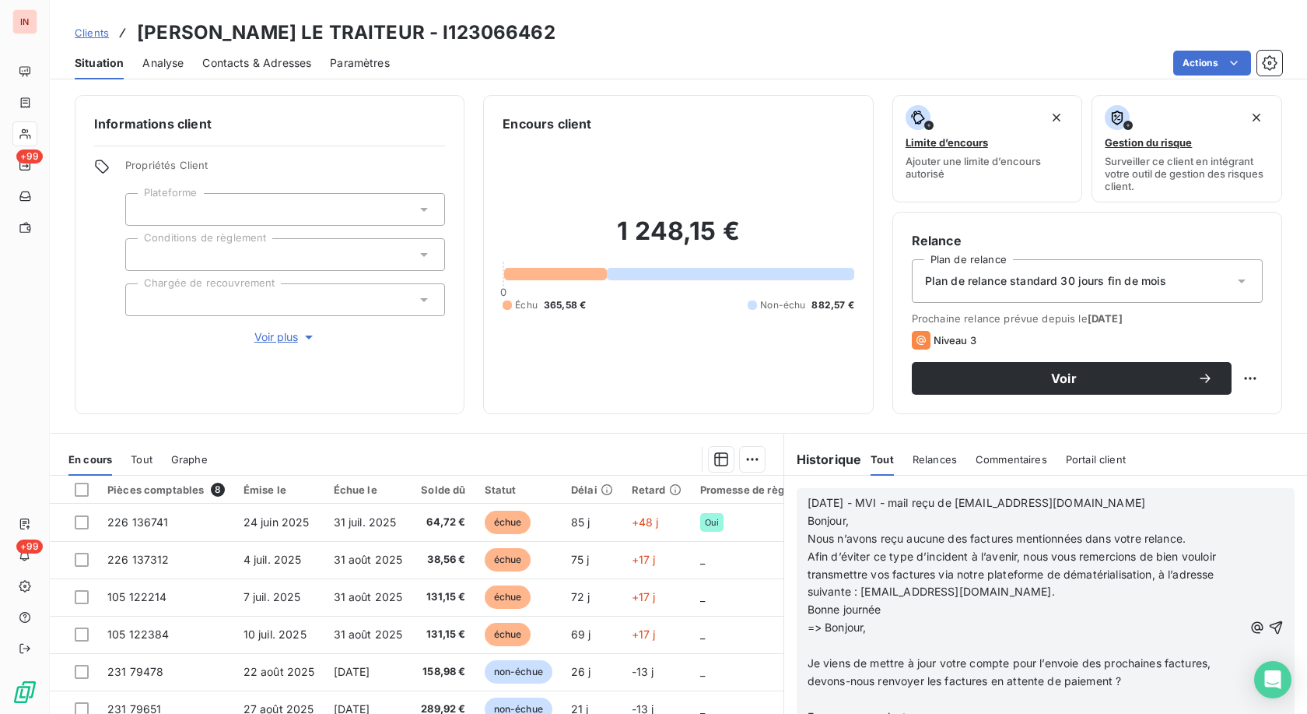
click at [844, 644] on p "﻿" at bounding box center [1026, 646] width 436 height 18
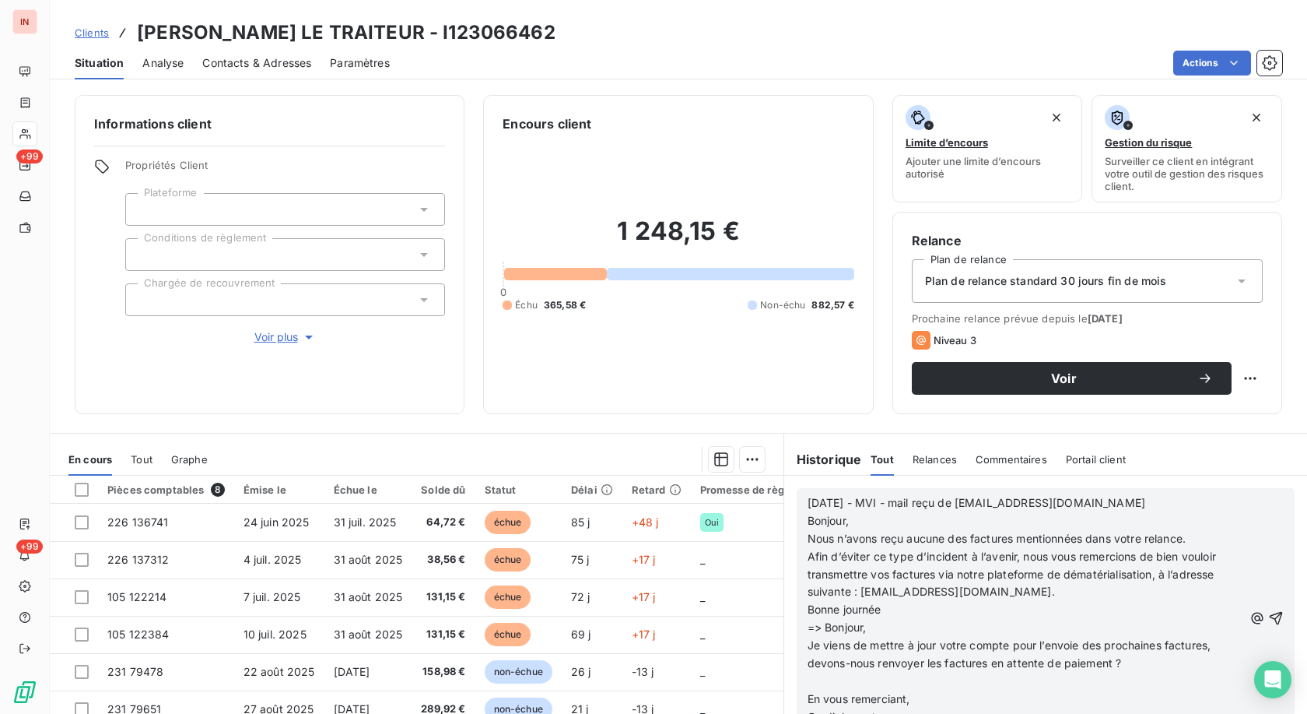
click at [842, 683] on p "﻿" at bounding box center [1026, 681] width 436 height 18
drag, startPoint x: 830, startPoint y: 387, endPoint x: 840, endPoint y: 402, distance: 17.9
click at [830, 387] on div "1 248,15 € 0 Échu 365,58 € Non-échu 882,57 €" at bounding box center [678, 263] width 351 height 261
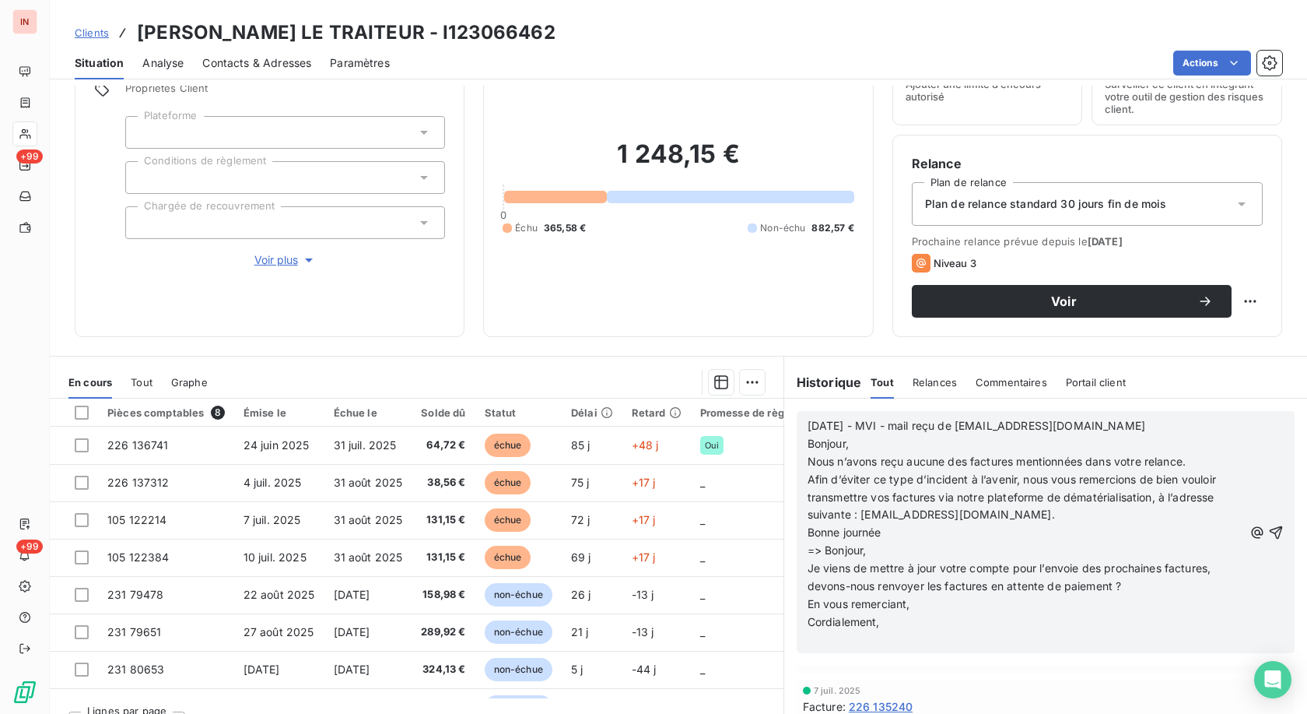
scroll to position [108, 0]
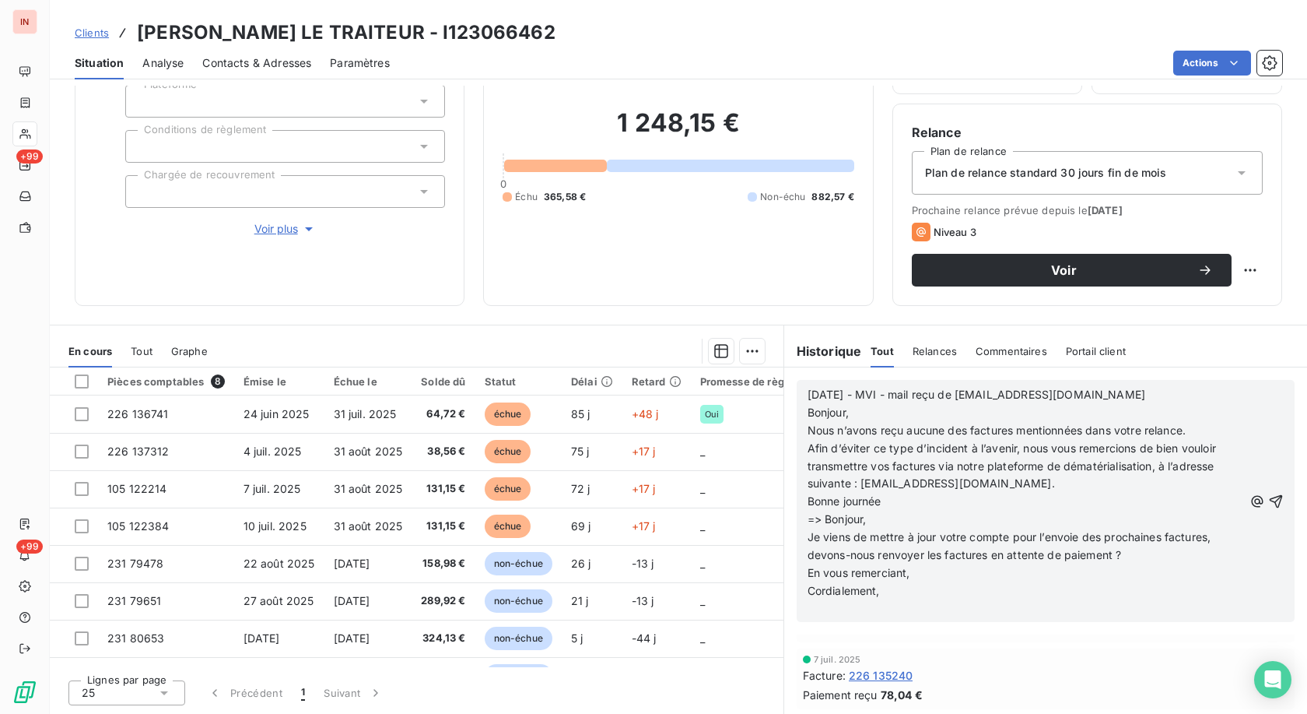
click at [851, 609] on p "﻿" at bounding box center [1026, 609] width 436 height 18
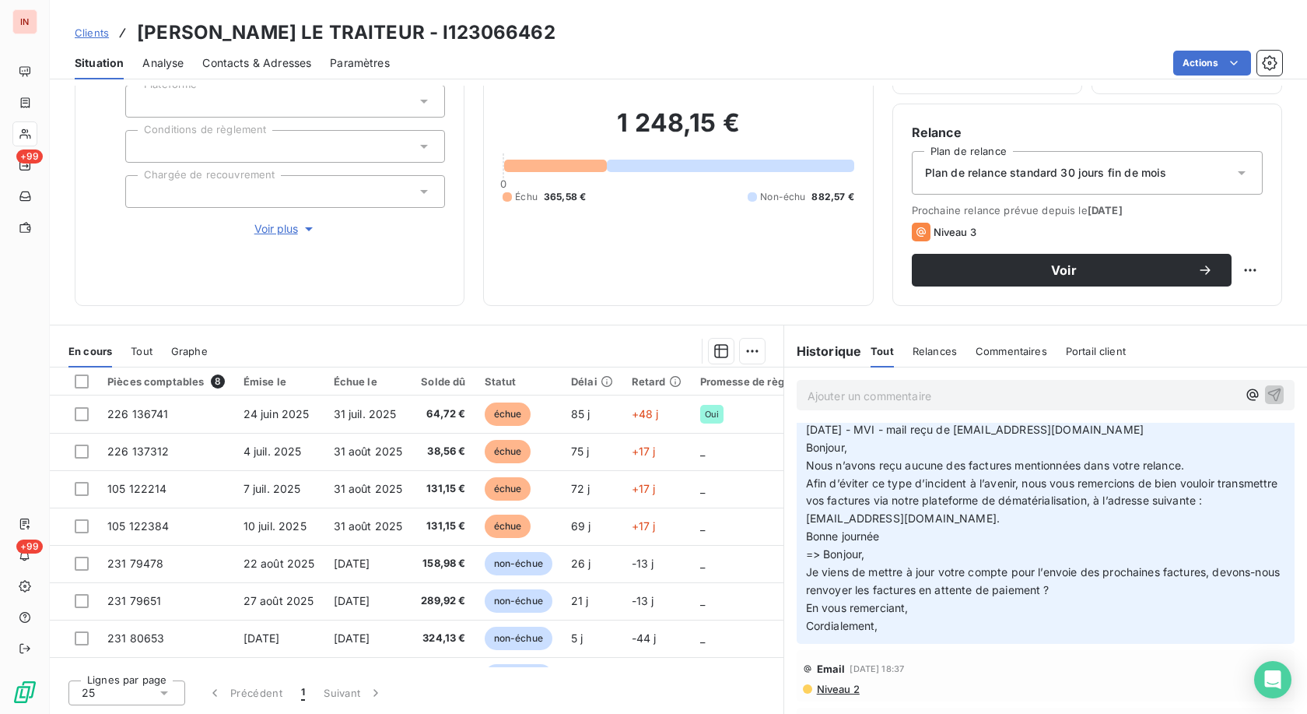
scroll to position [277, 0]
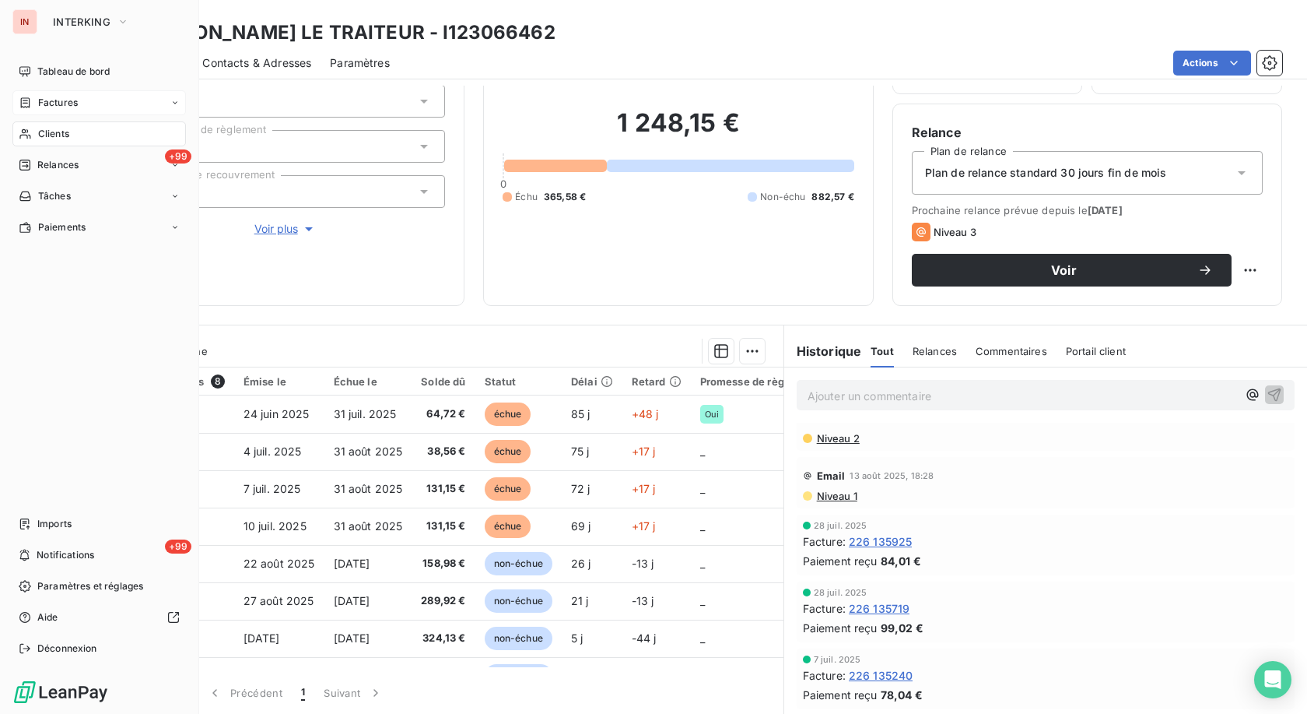
click at [30, 103] on icon at bounding box center [25, 102] width 9 height 10
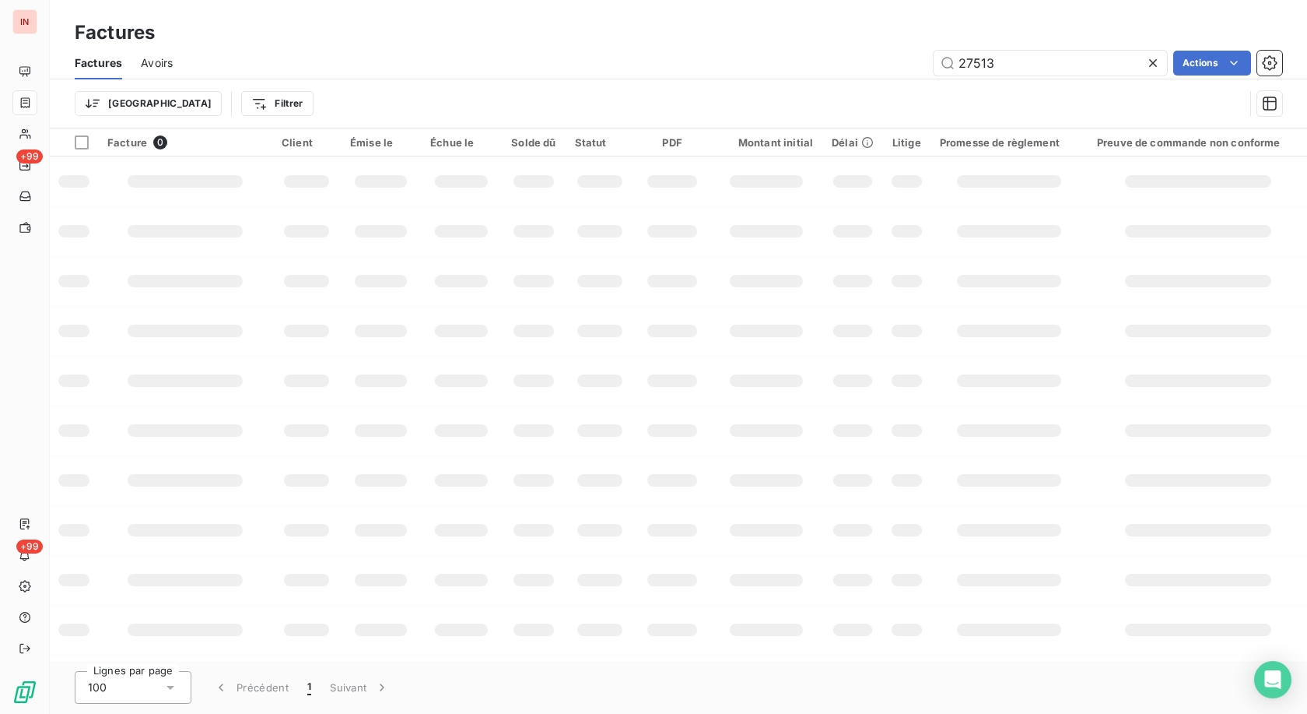
drag, startPoint x: 1016, startPoint y: 63, endPoint x: 772, endPoint y: 68, distance: 243.6
click at [934, 68] on input "27513" at bounding box center [1050, 63] width 233 height 25
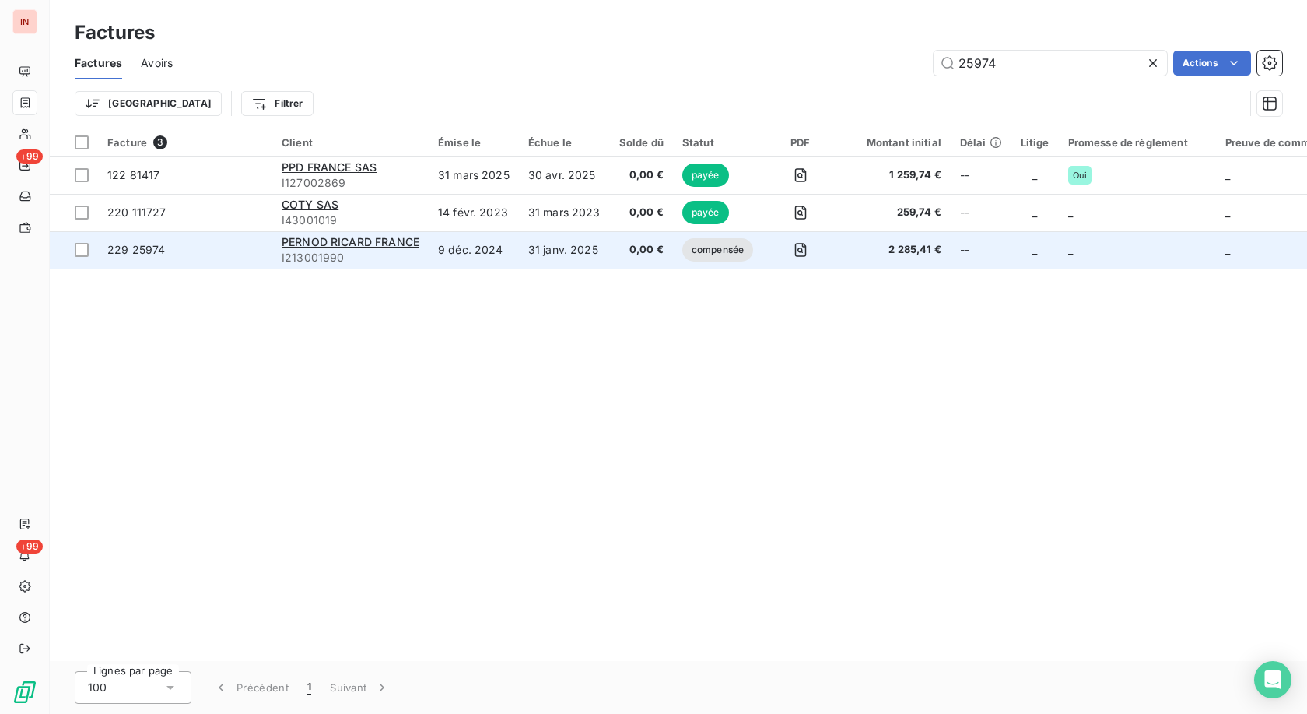
type input "25974"
click at [622, 251] on span "0,00 €" at bounding box center [641, 250] width 44 height 16
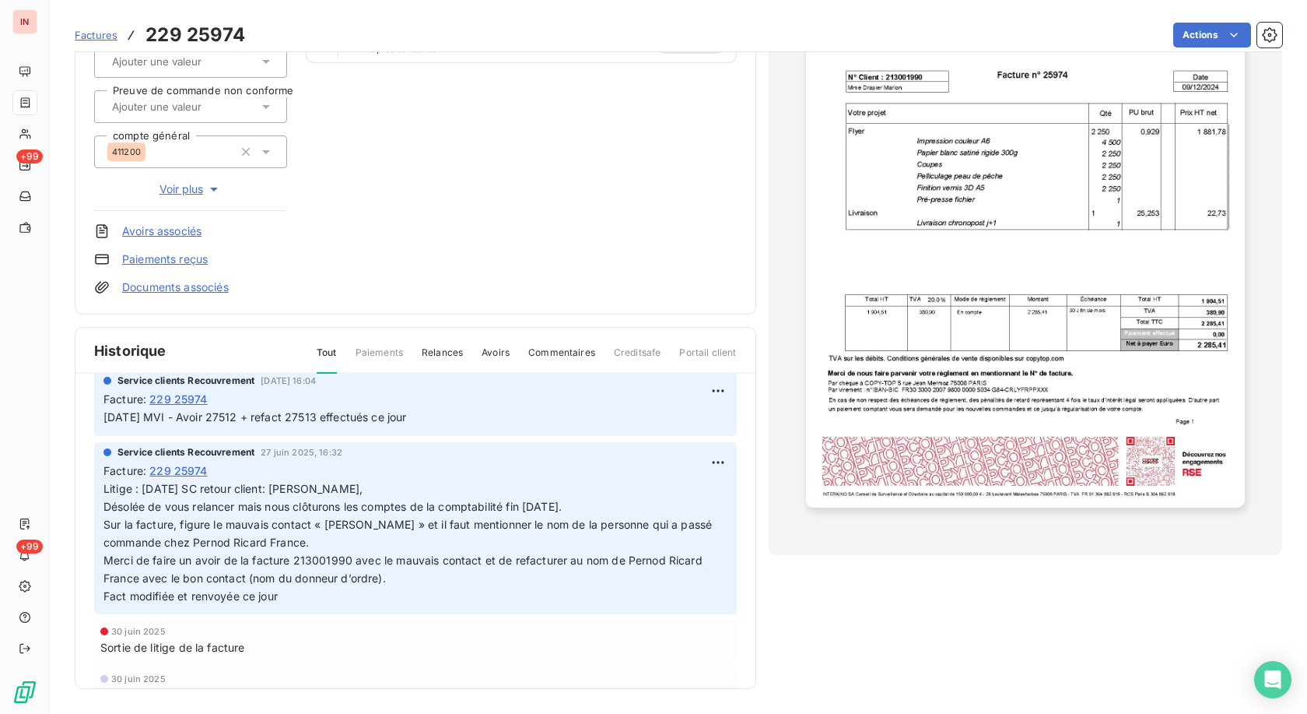
scroll to position [79, 0]
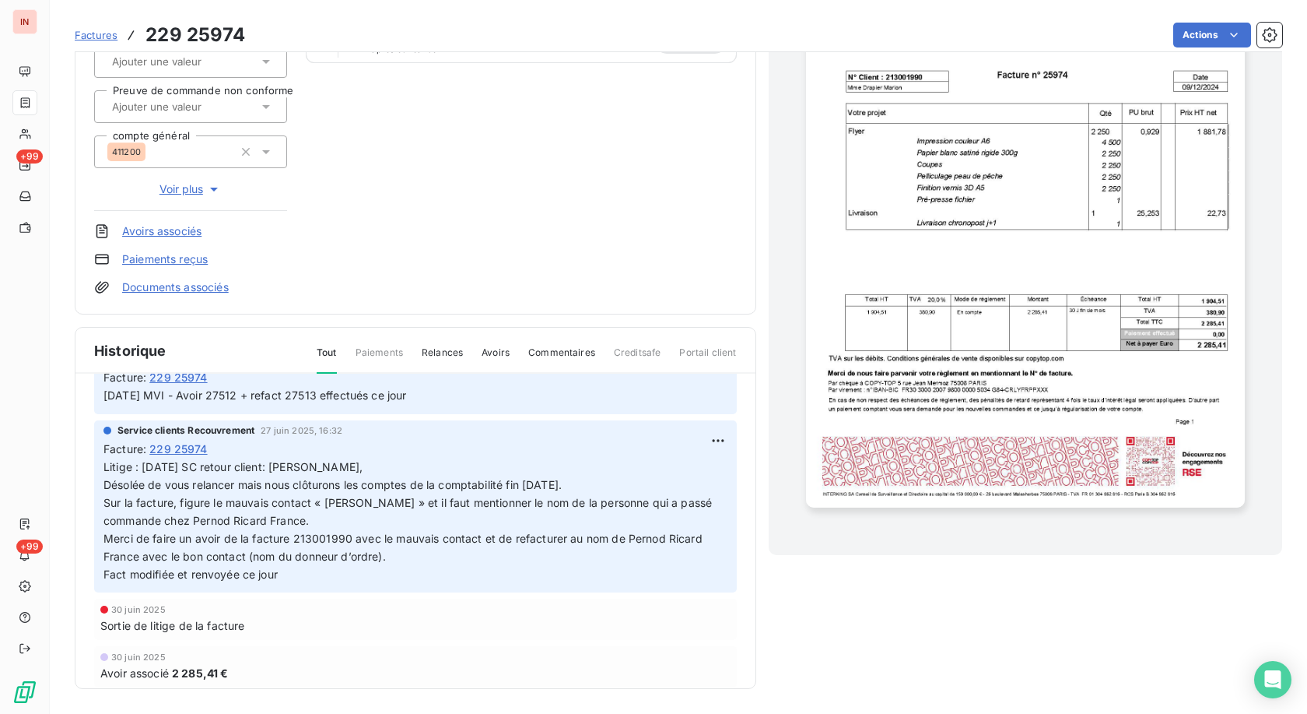
click at [184, 286] on link "Documents associés" at bounding box center [175, 287] width 107 height 16
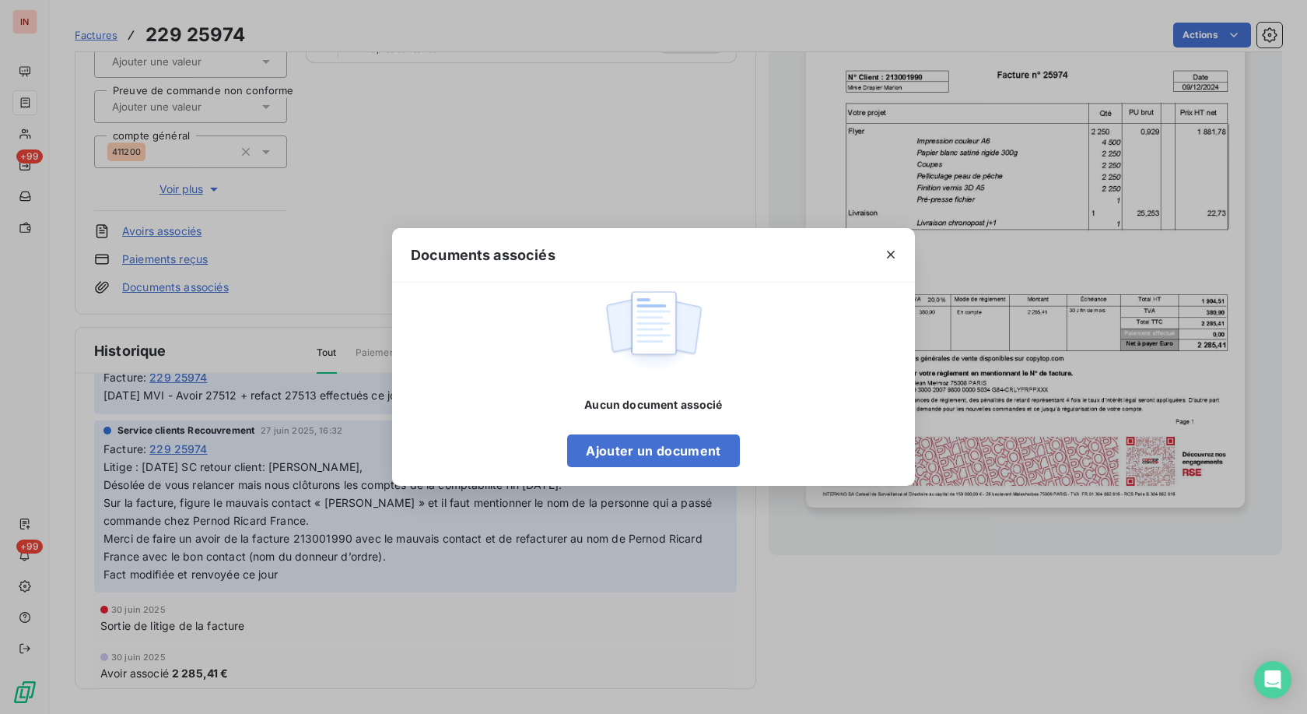
click at [319, 236] on div "Documents associés Aucun document associé Ajouter un document" at bounding box center [653, 357] width 1307 height 714
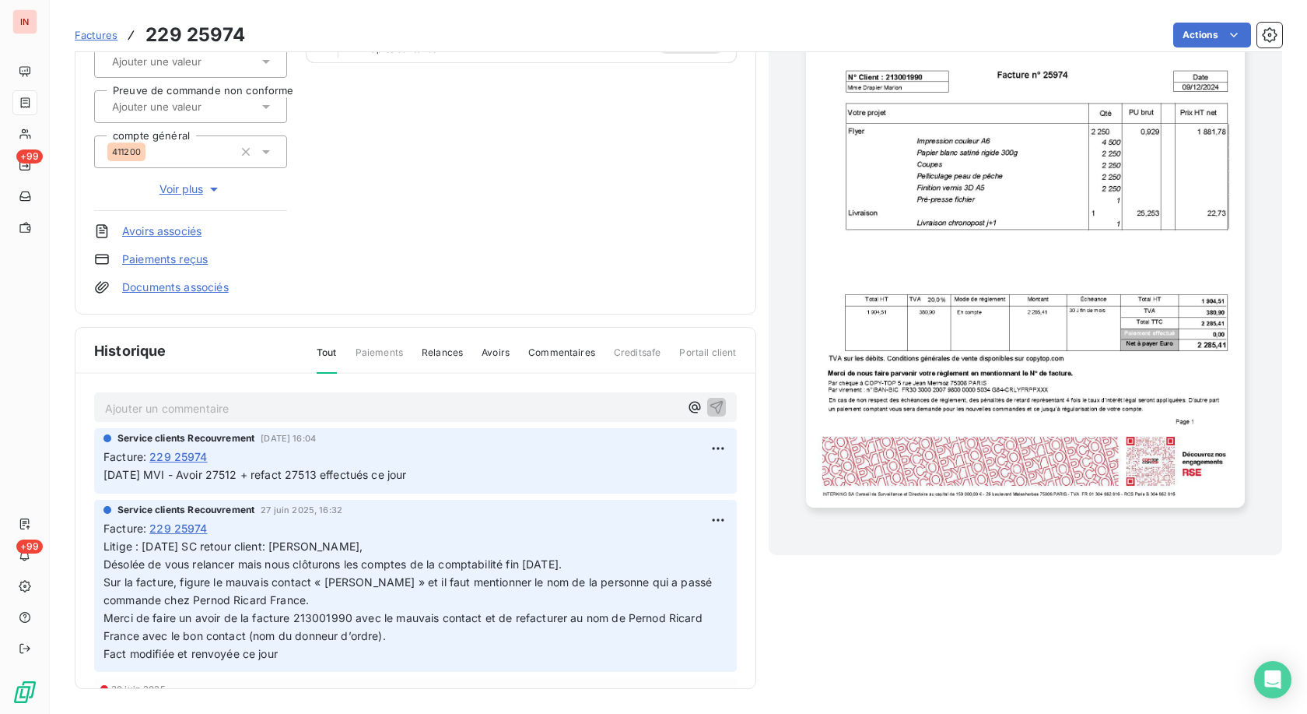
scroll to position [0, 0]
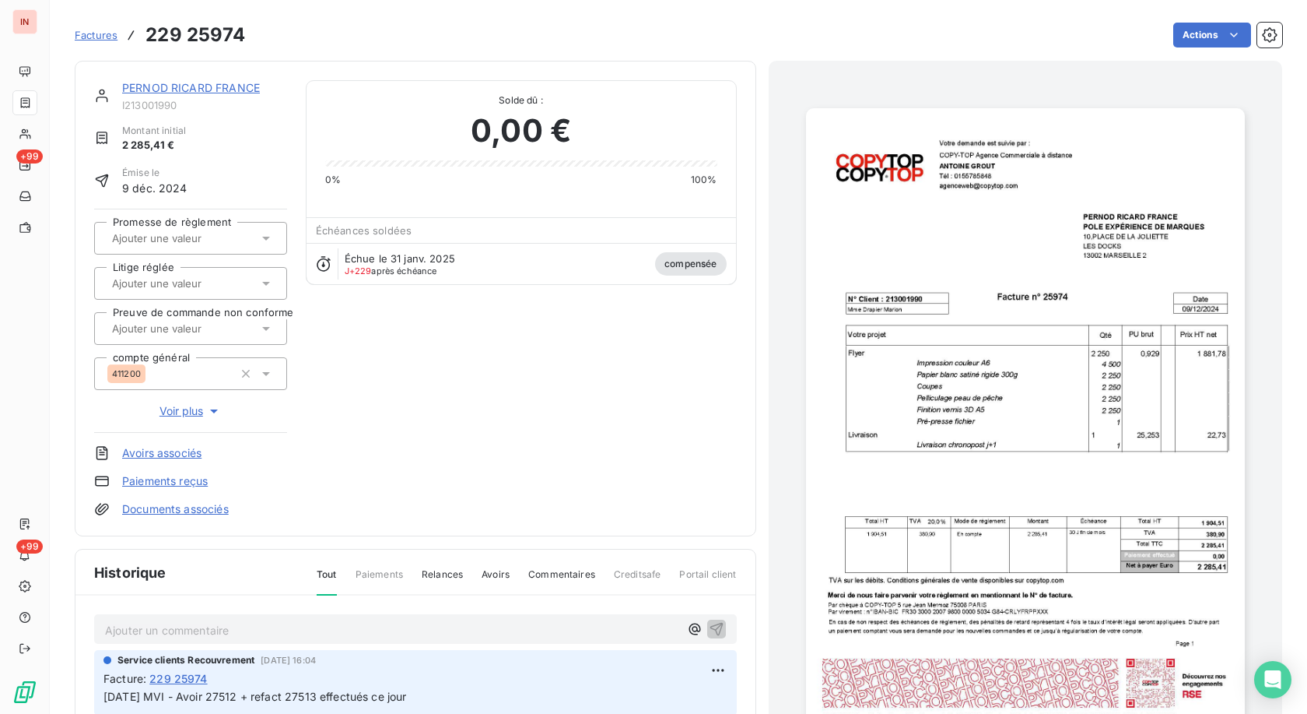
click at [219, 87] on link "PERNOD RICARD FRANCE" at bounding box center [191, 87] width 138 height 13
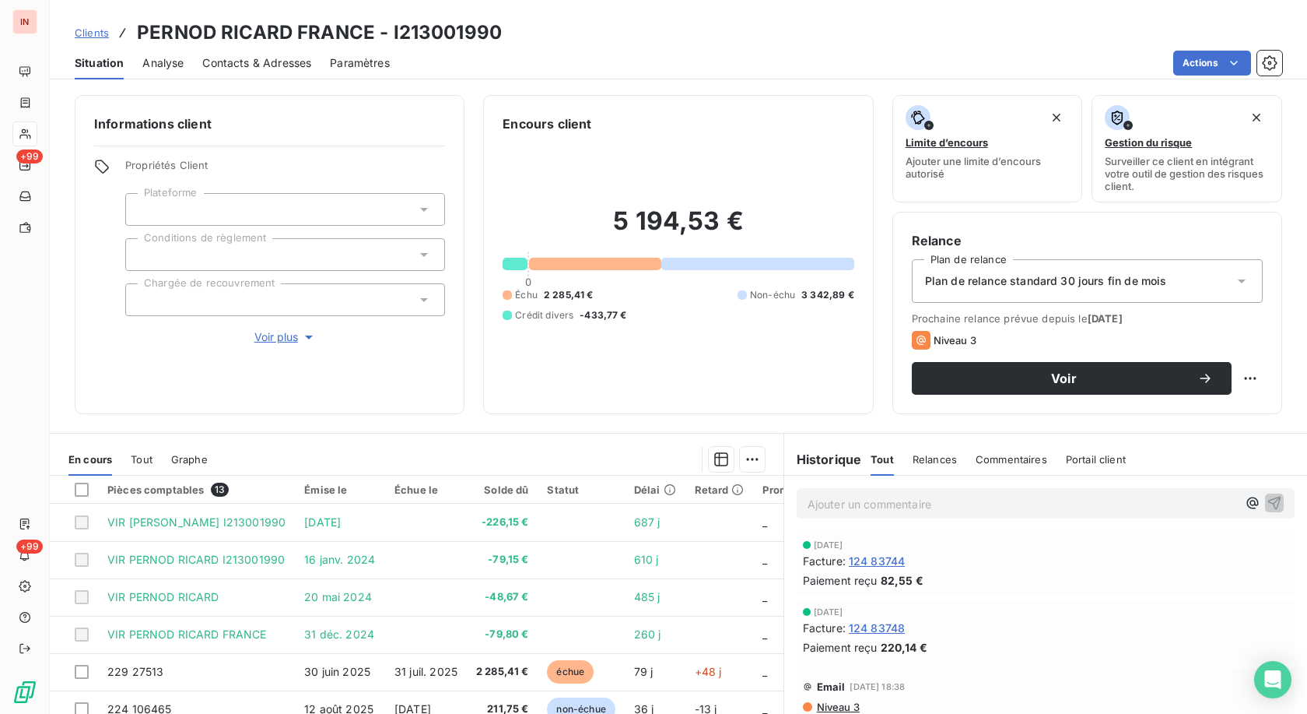
click at [951, 502] on p "Ajouter un commentaire ﻿" at bounding box center [1023, 503] width 430 height 19
click at [1051, 500] on p "[DATE] - MVI - mail reçu de" at bounding box center [1023, 503] width 430 height 18
click at [929, 512] on p "17/09/2025 - MVI - mail reçu de Relance.facturesfournisseurs@pernod-ricard.com" at bounding box center [1023, 503] width 430 height 18
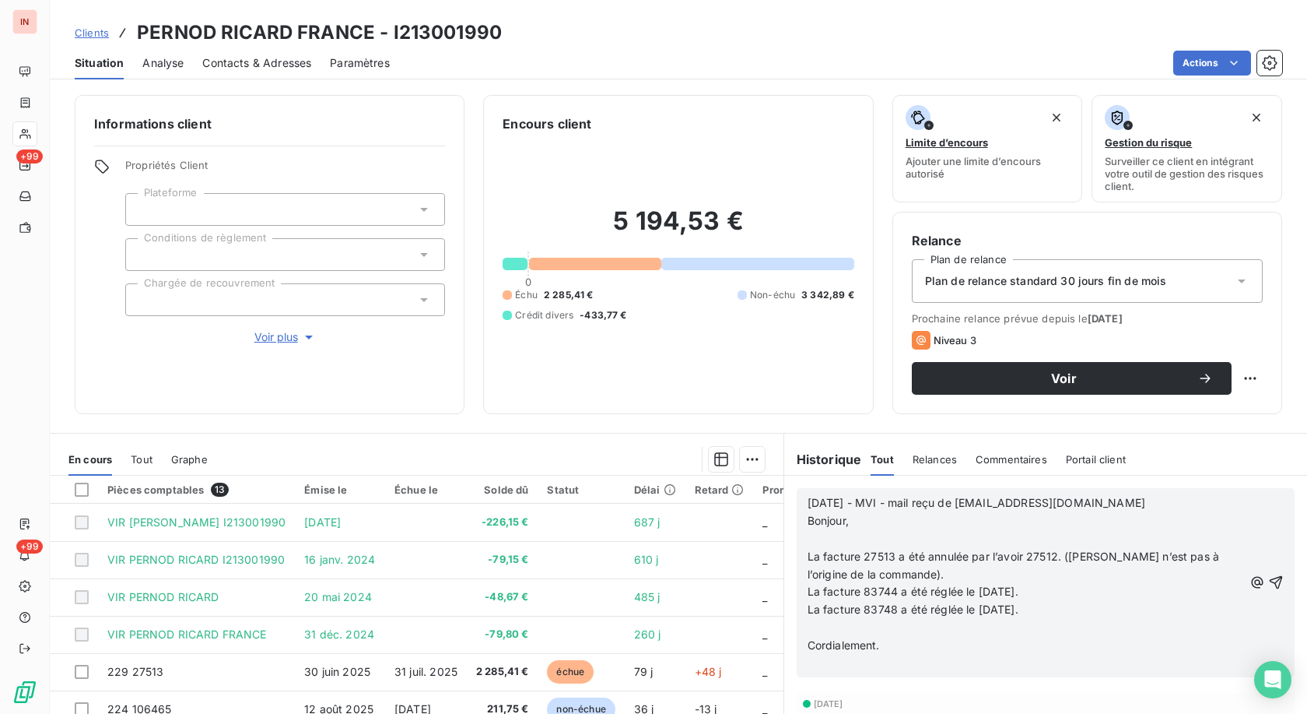
click at [837, 544] on p "﻿" at bounding box center [1026, 539] width 436 height 18
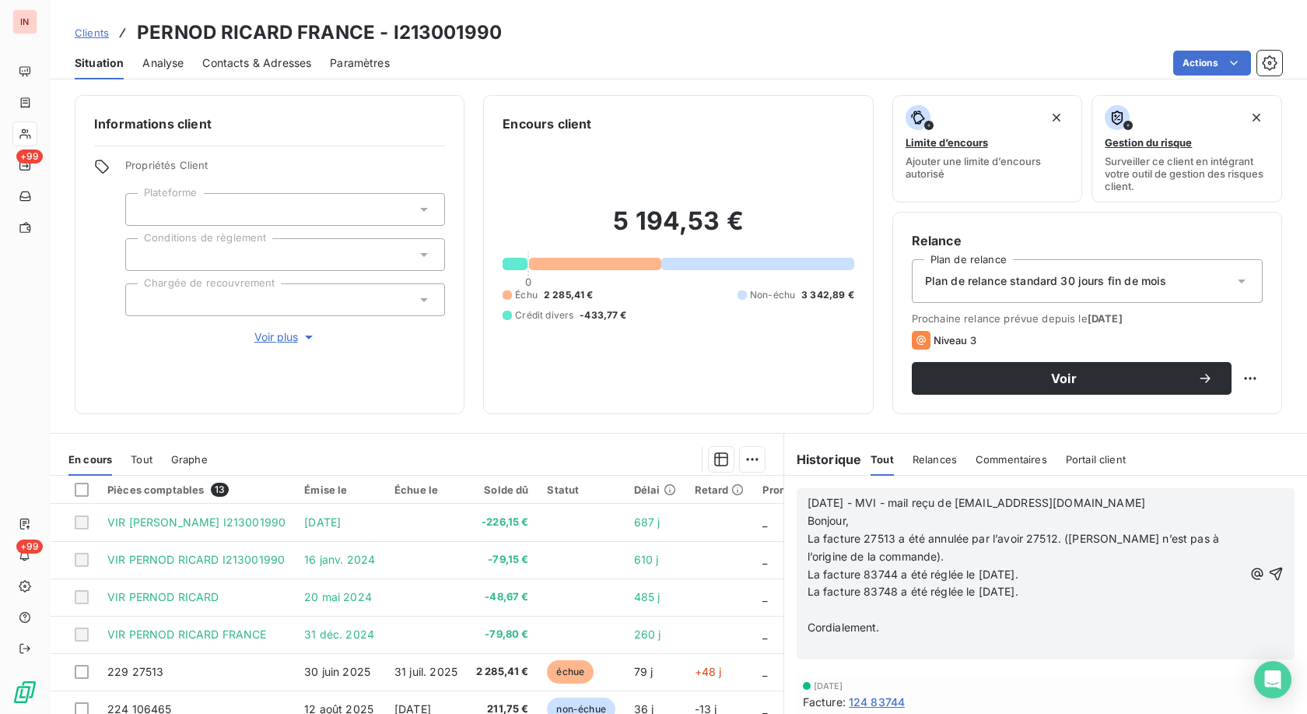
click at [851, 602] on p "﻿" at bounding box center [1026, 610] width 436 height 18
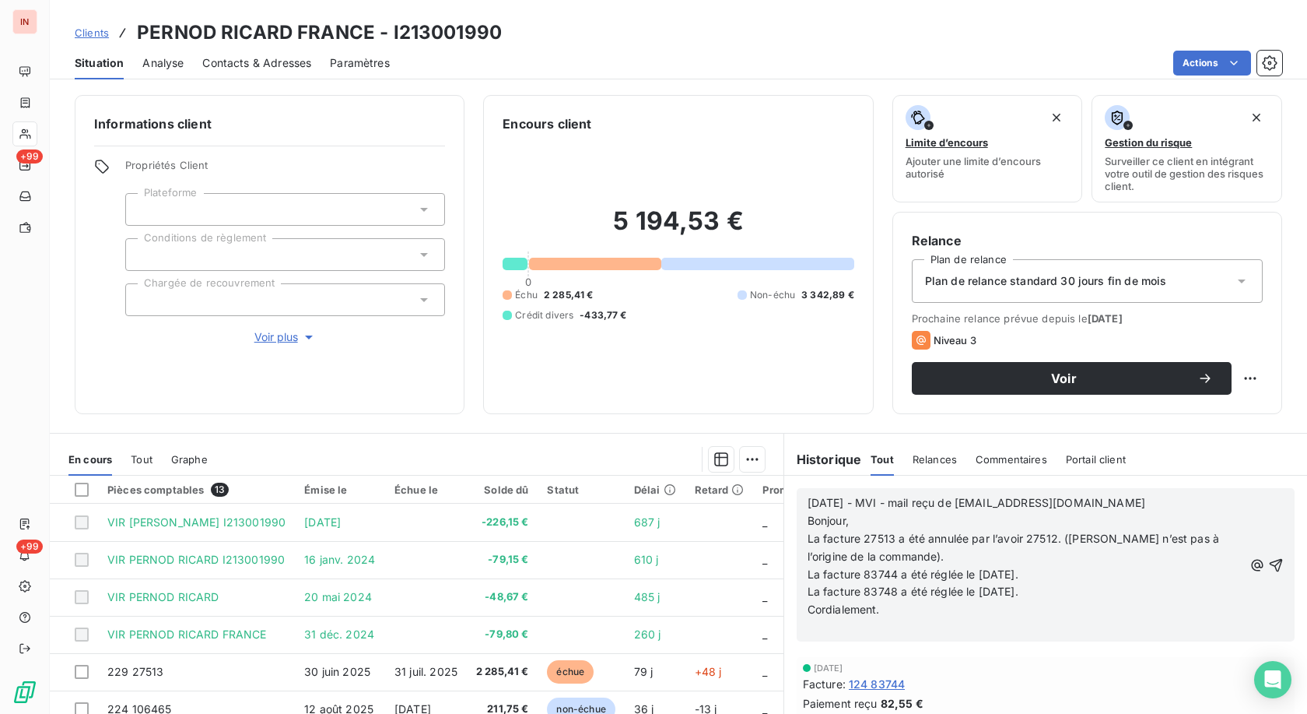
click at [847, 634] on p "﻿" at bounding box center [1026, 628] width 436 height 18
click at [892, 629] on p "=> repondu :" at bounding box center [1026, 628] width 436 height 18
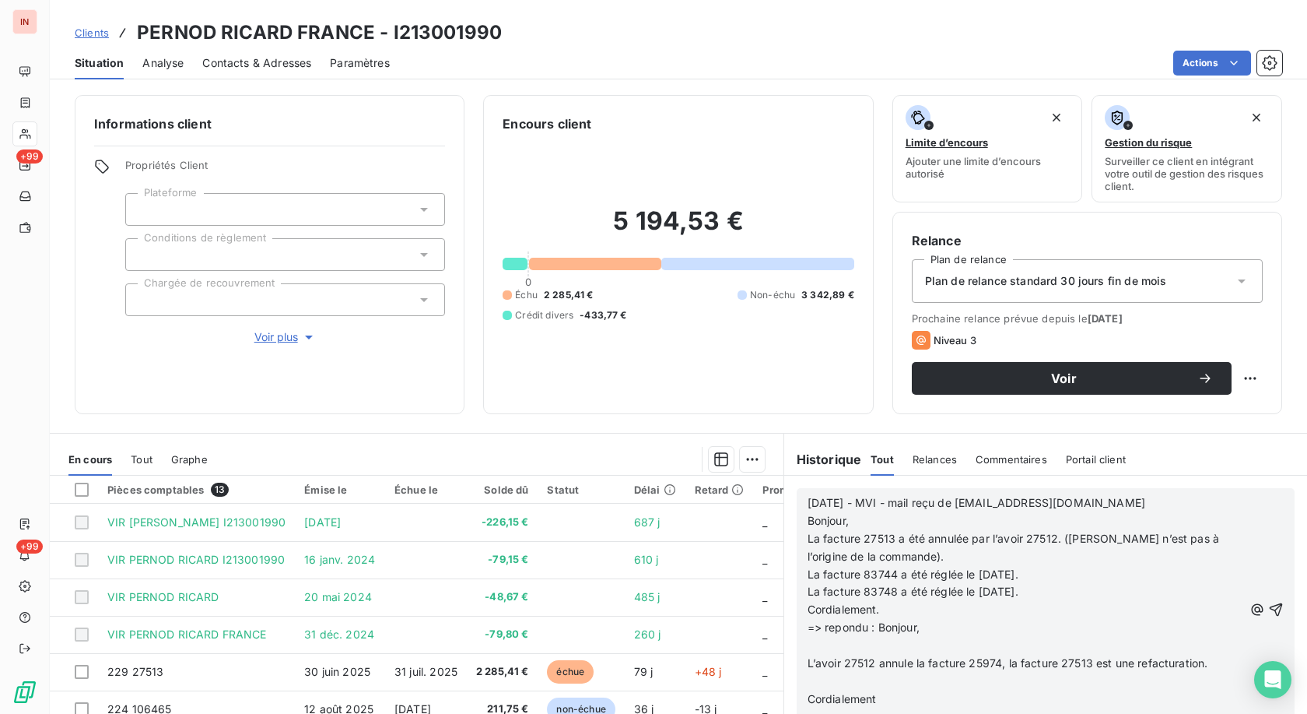
click at [889, 645] on p "﻿" at bounding box center [1026, 646] width 436 height 18
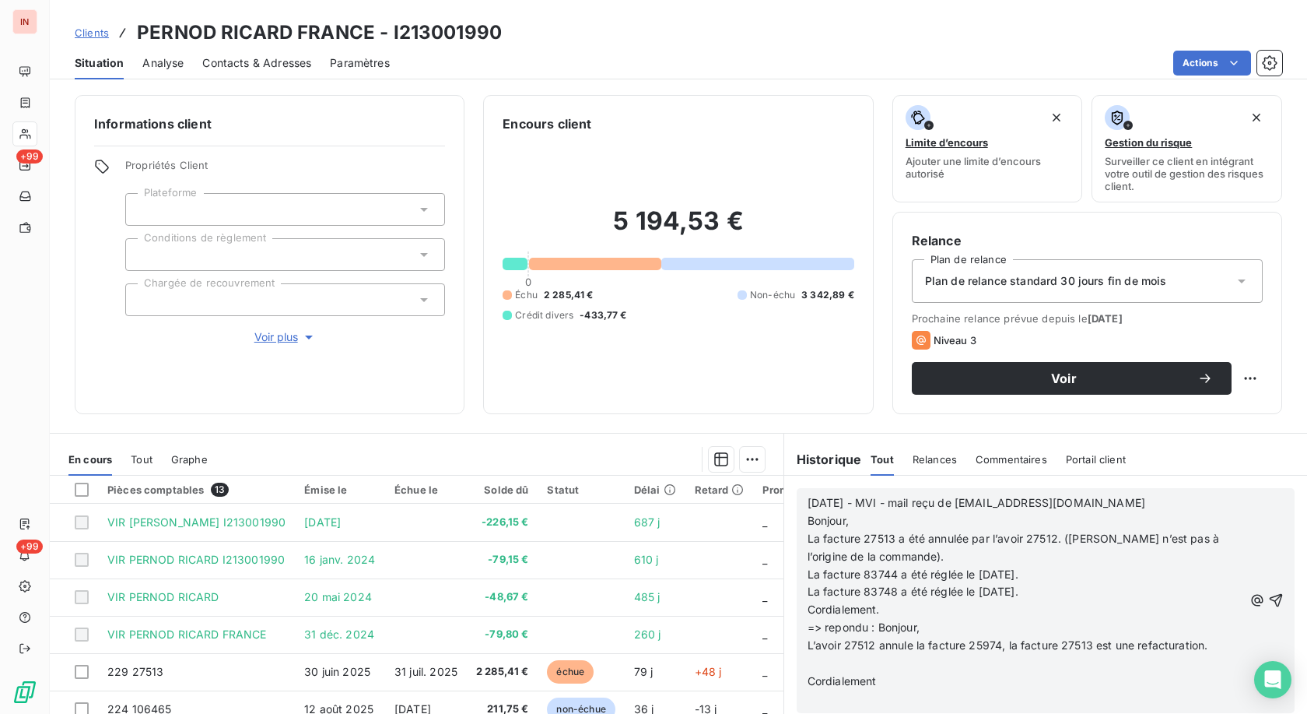
click at [842, 668] on p "﻿" at bounding box center [1026, 663] width 436 height 18
click at [842, 680] on p "﻿" at bounding box center [1026, 681] width 436 height 18
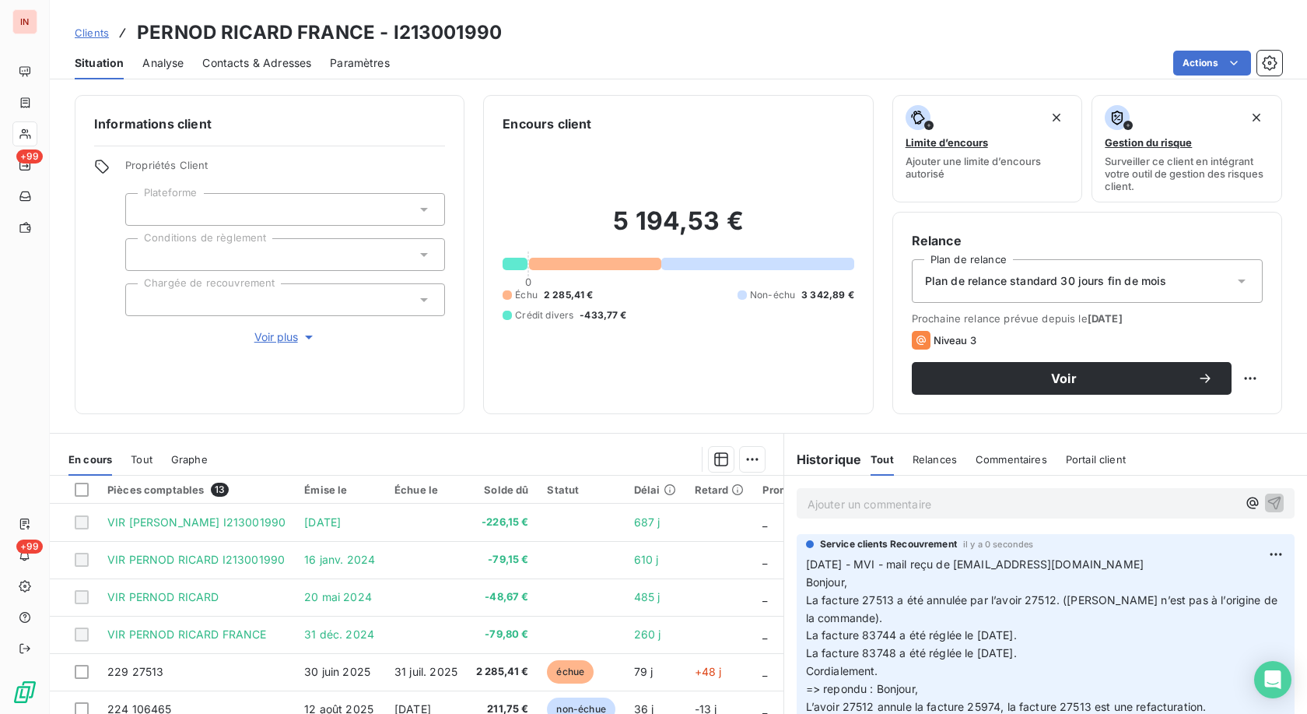
click at [875, 598] on span "La facture 27513 a été annulée par l’avoir 27512. (Mme Emma Casal n’est pas à l…" at bounding box center [1043, 608] width 475 height 31
